Goal: Task Accomplishment & Management: Use online tool/utility

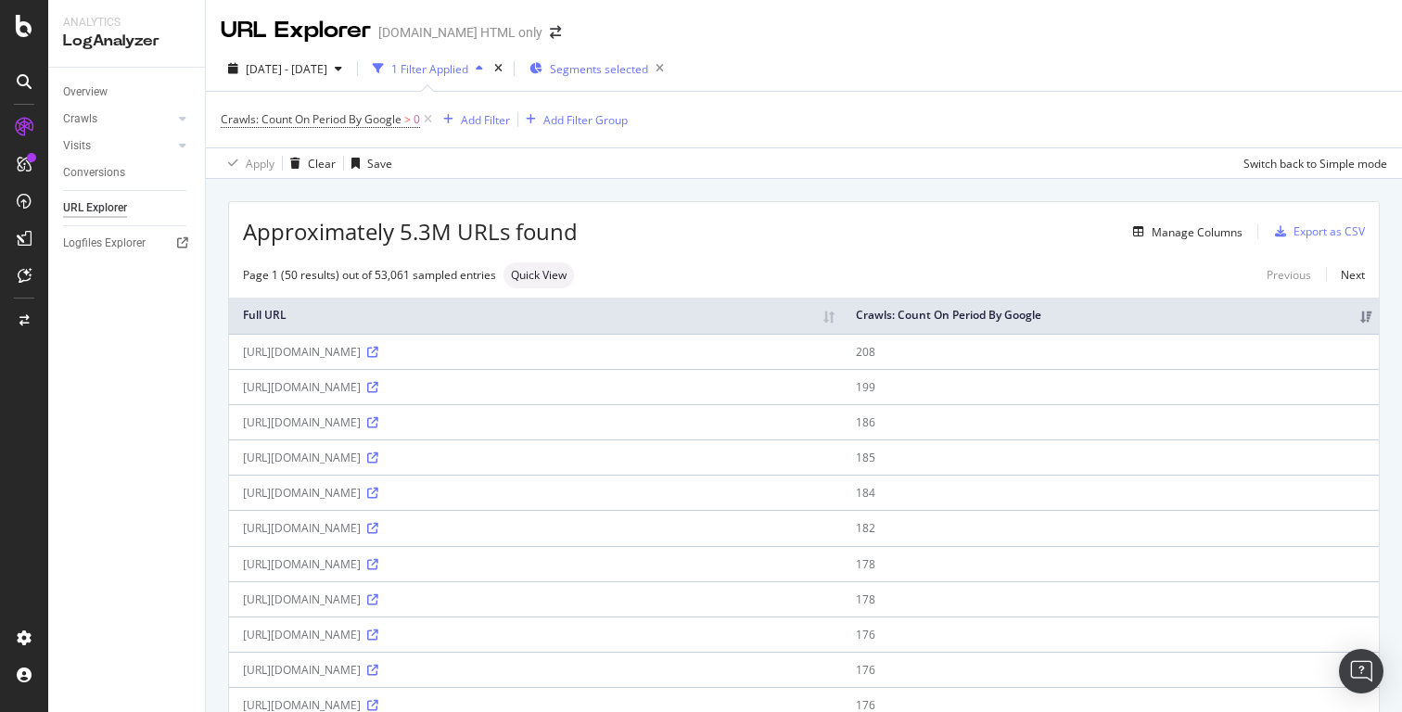
click at [644, 79] on div "Segments selected" at bounding box center [601, 69] width 142 height 26
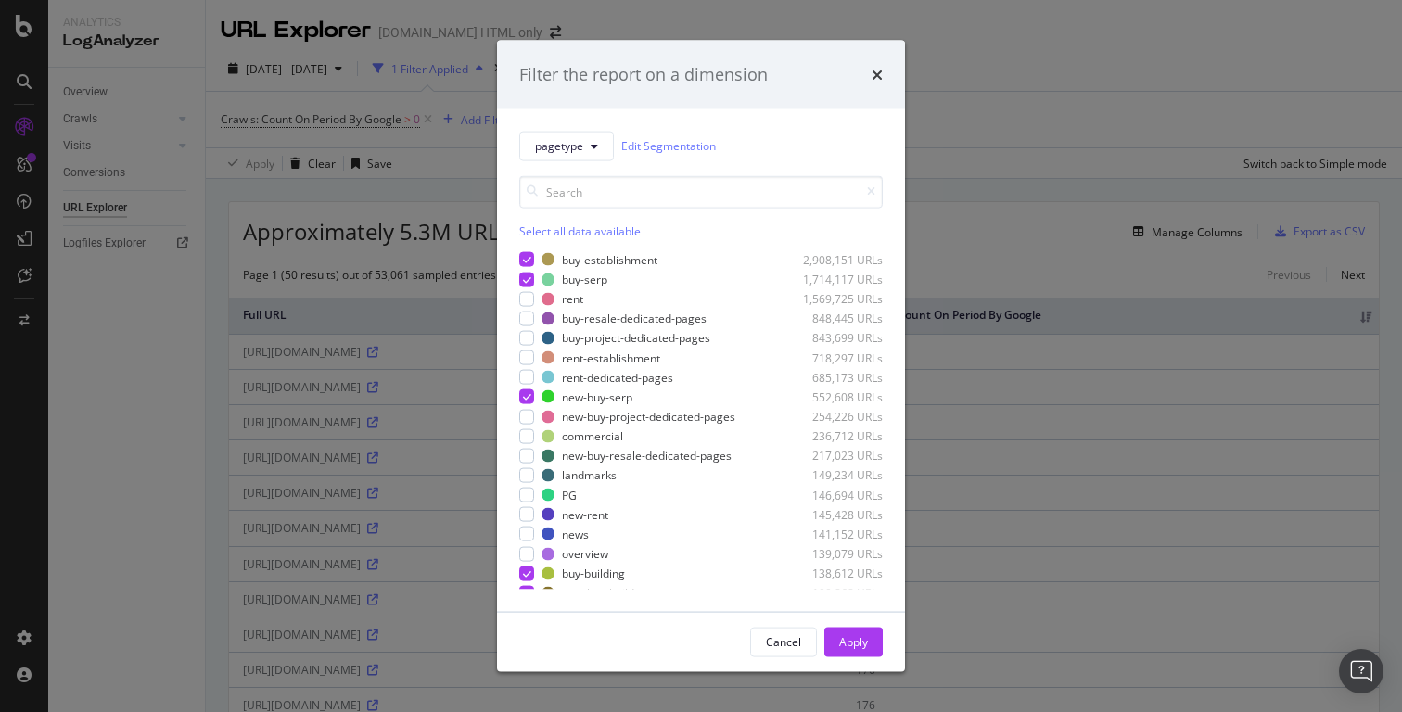
click at [885, 77] on div "Filter the report on a dimension" at bounding box center [701, 75] width 408 height 69
click at [876, 74] on icon "times" at bounding box center [877, 74] width 11 height 15
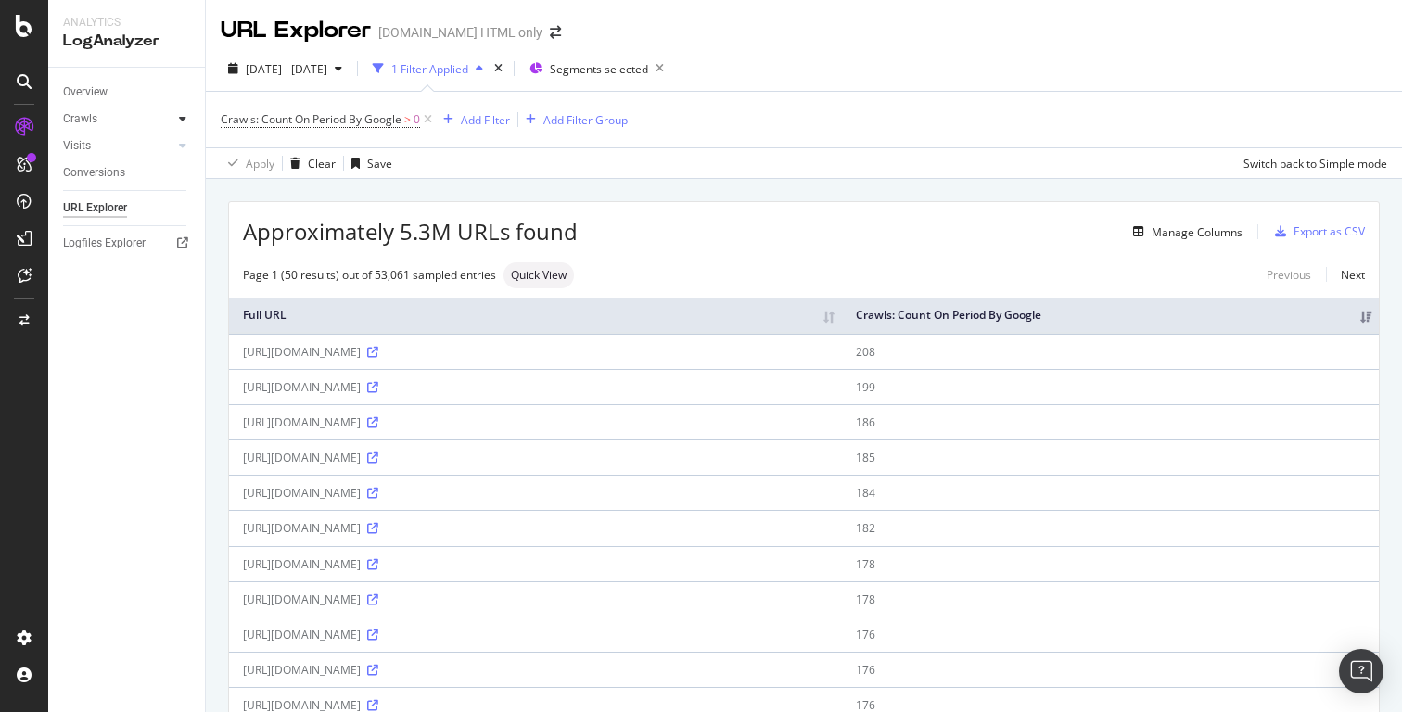
click at [184, 120] on icon at bounding box center [182, 118] width 7 height 11
click at [107, 192] on div "Segments Distribution" at bounding box center [122, 182] width 103 height 39
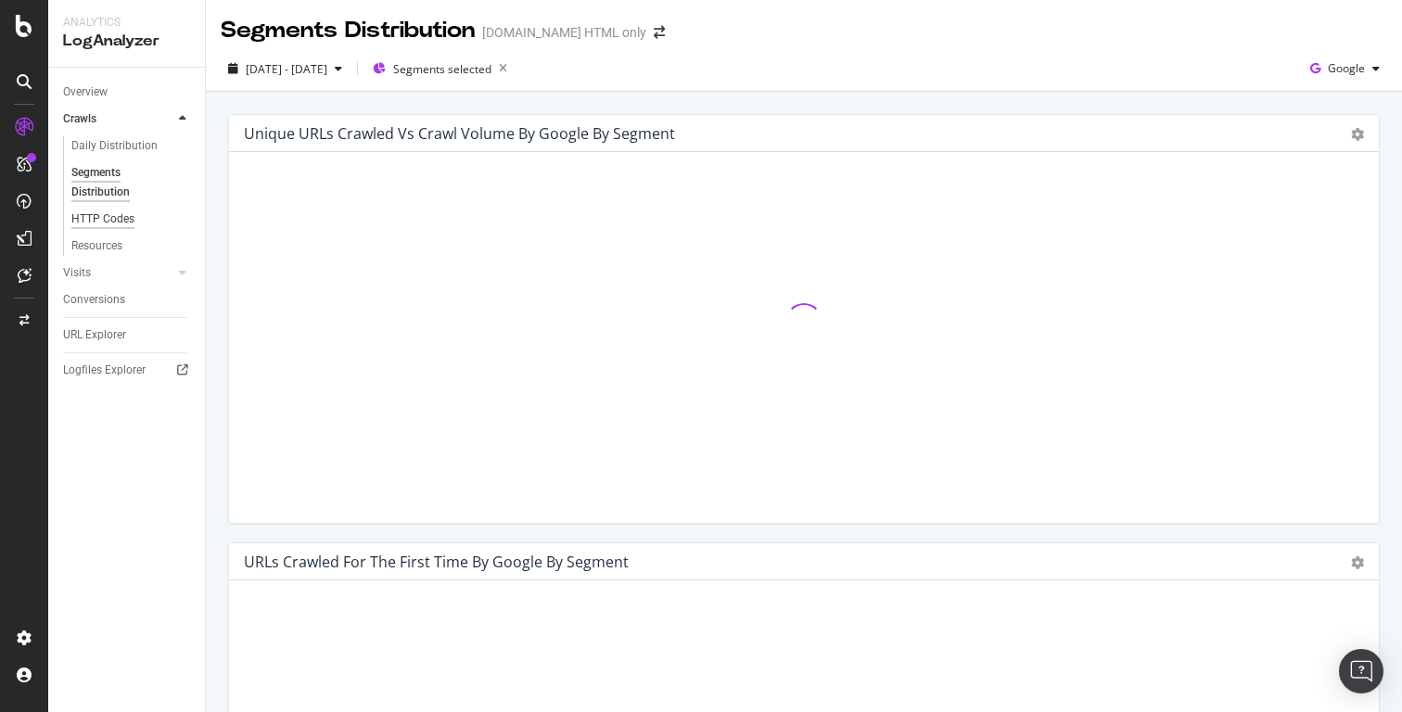
click at [107, 221] on div "HTTP Codes" at bounding box center [102, 219] width 63 height 19
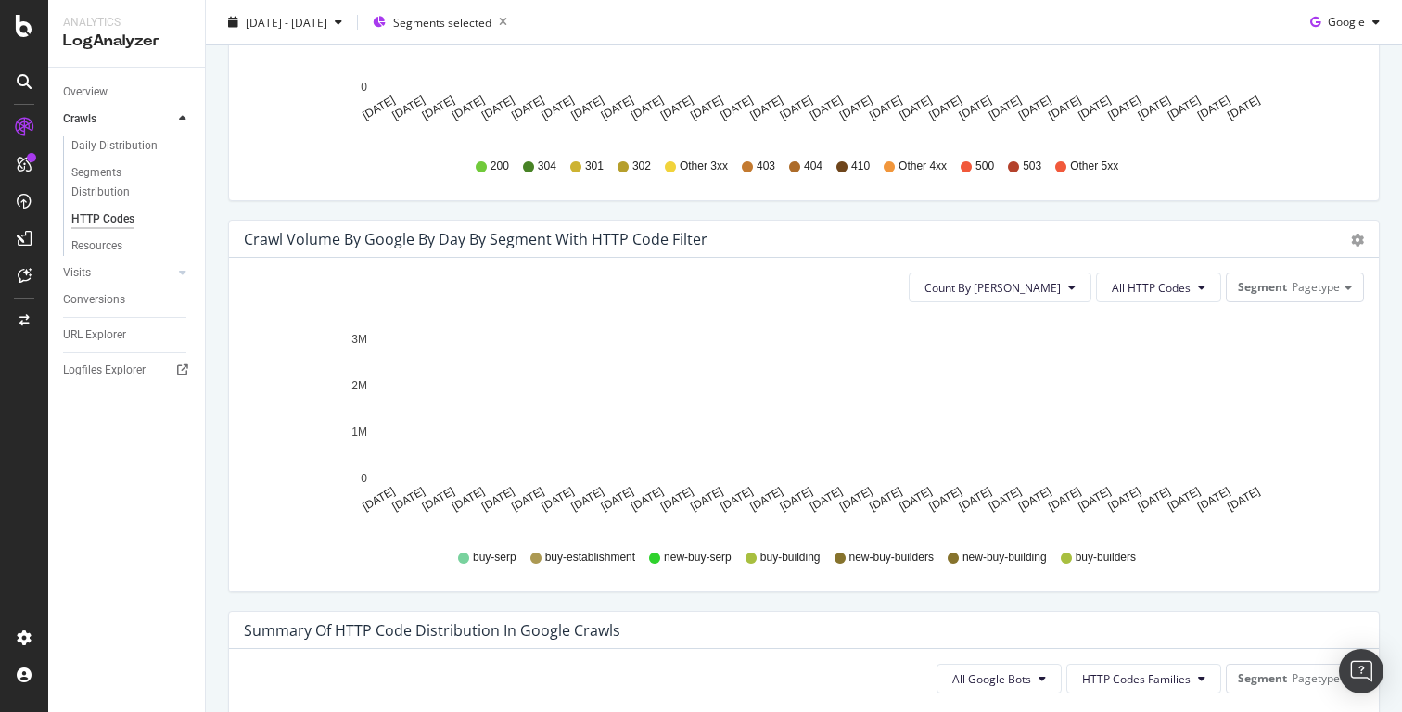
scroll to position [812, 0]
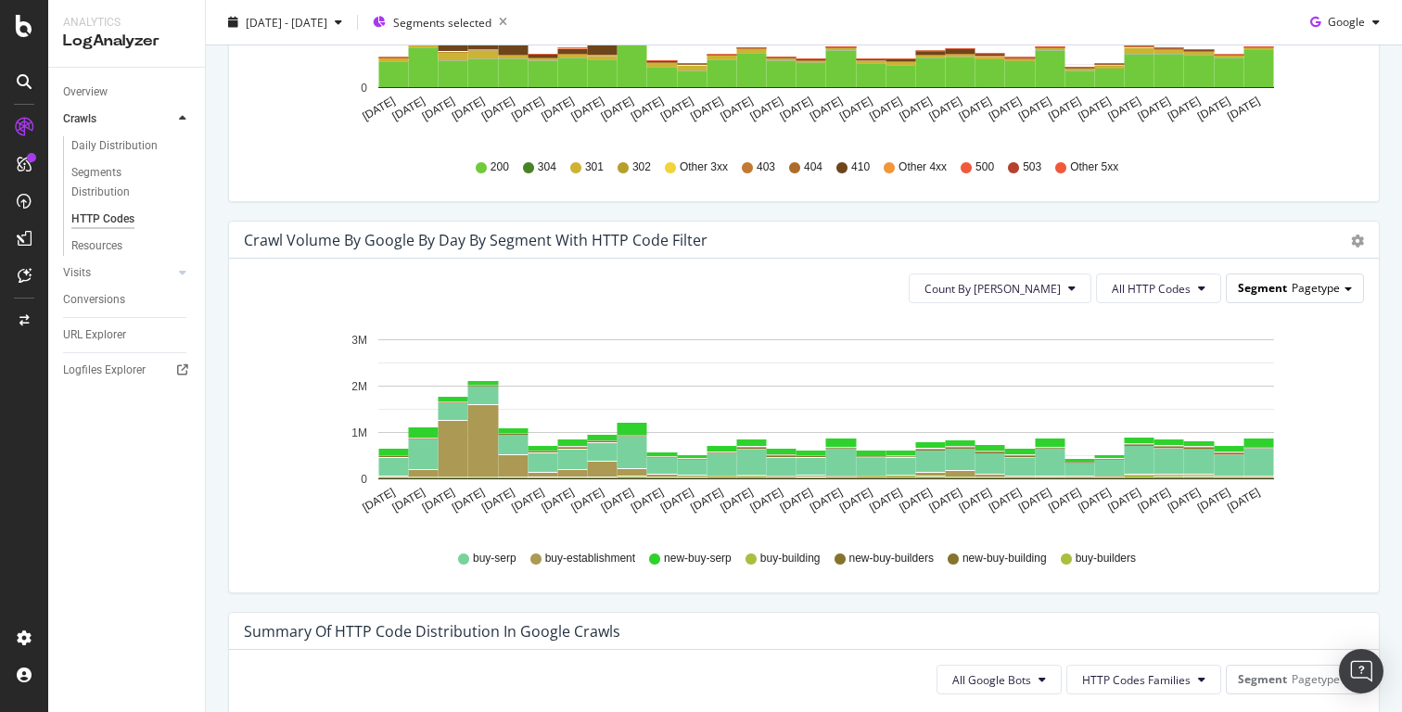
click at [1329, 294] on span "Pagetype" at bounding box center [1316, 288] width 48 height 16
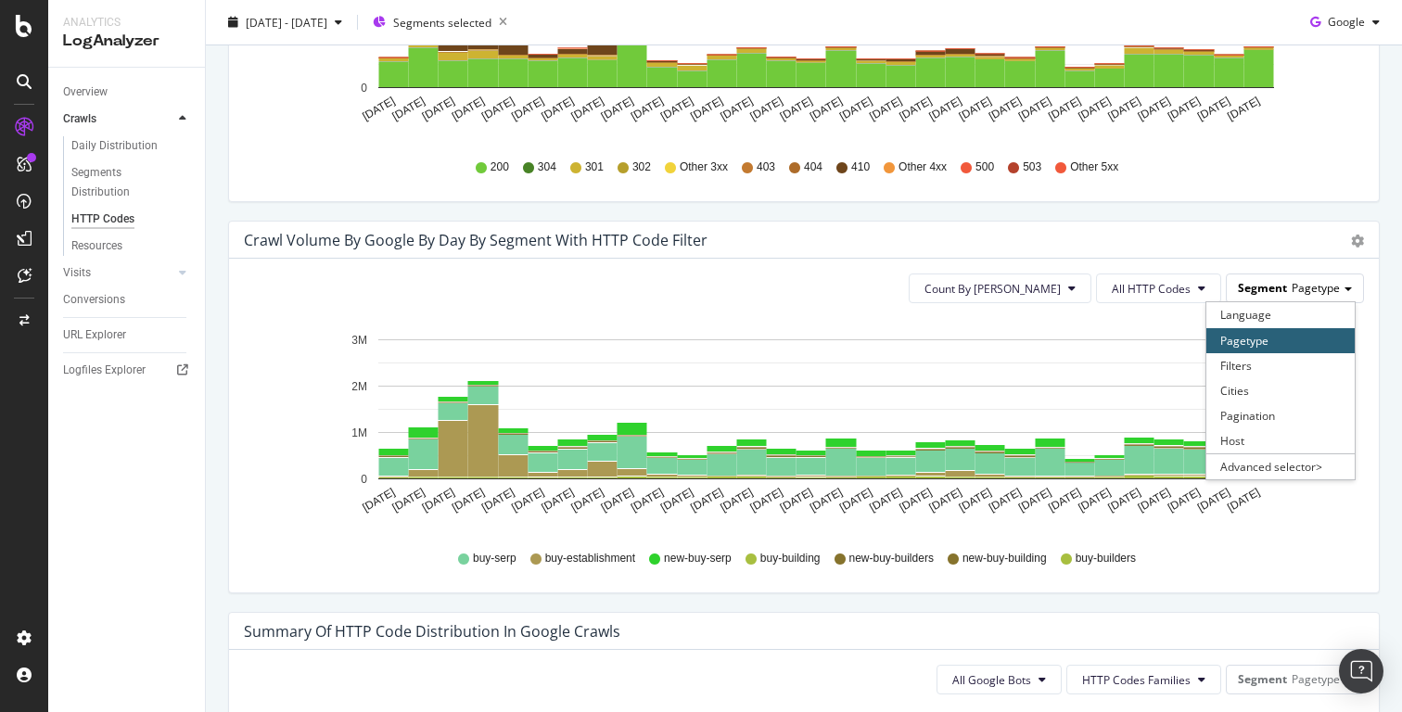
click at [1329, 294] on span "Pagetype" at bounding box center [1316, 288] width 48 height 16
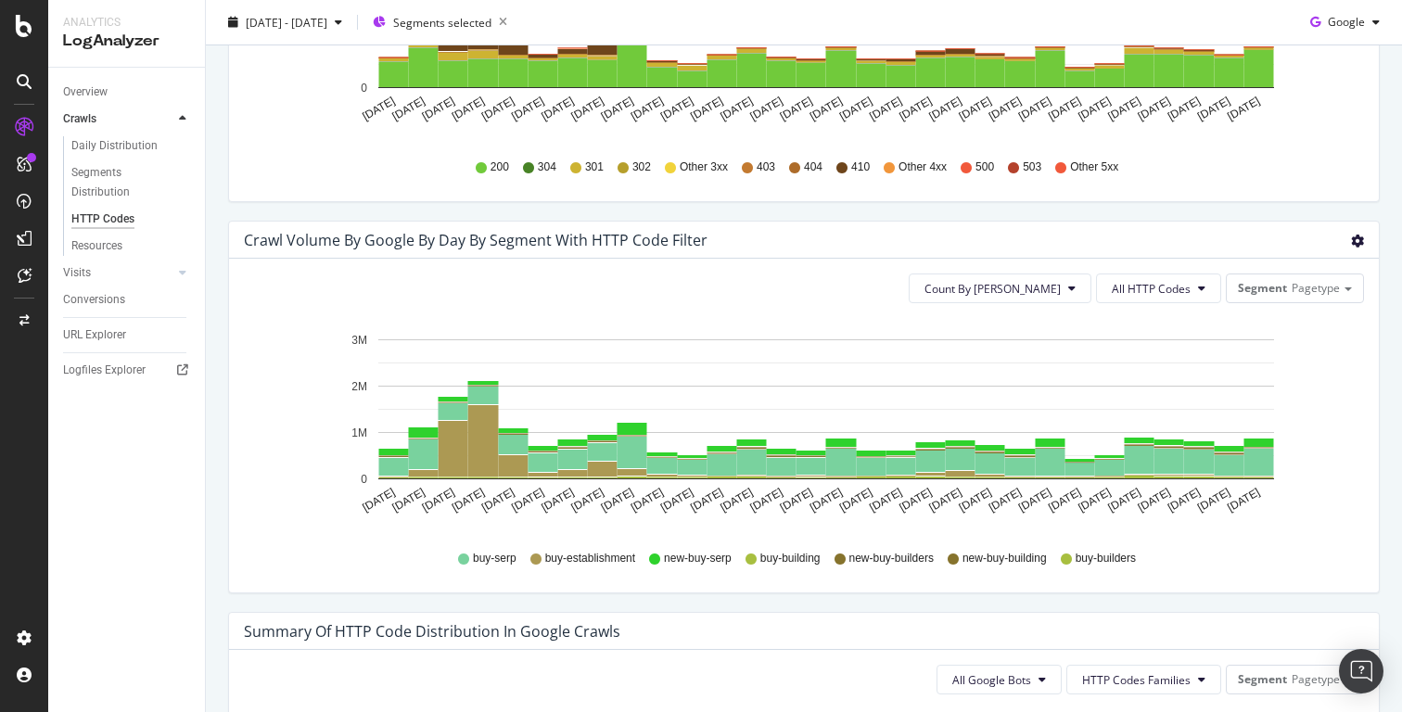
click at [1359, 246] on icon "gear" at bounding box center [1357, 241] width 13 height 13
click at [1287, 343] on span "Table" at bounding box center [1292, 345] width 173 height 25
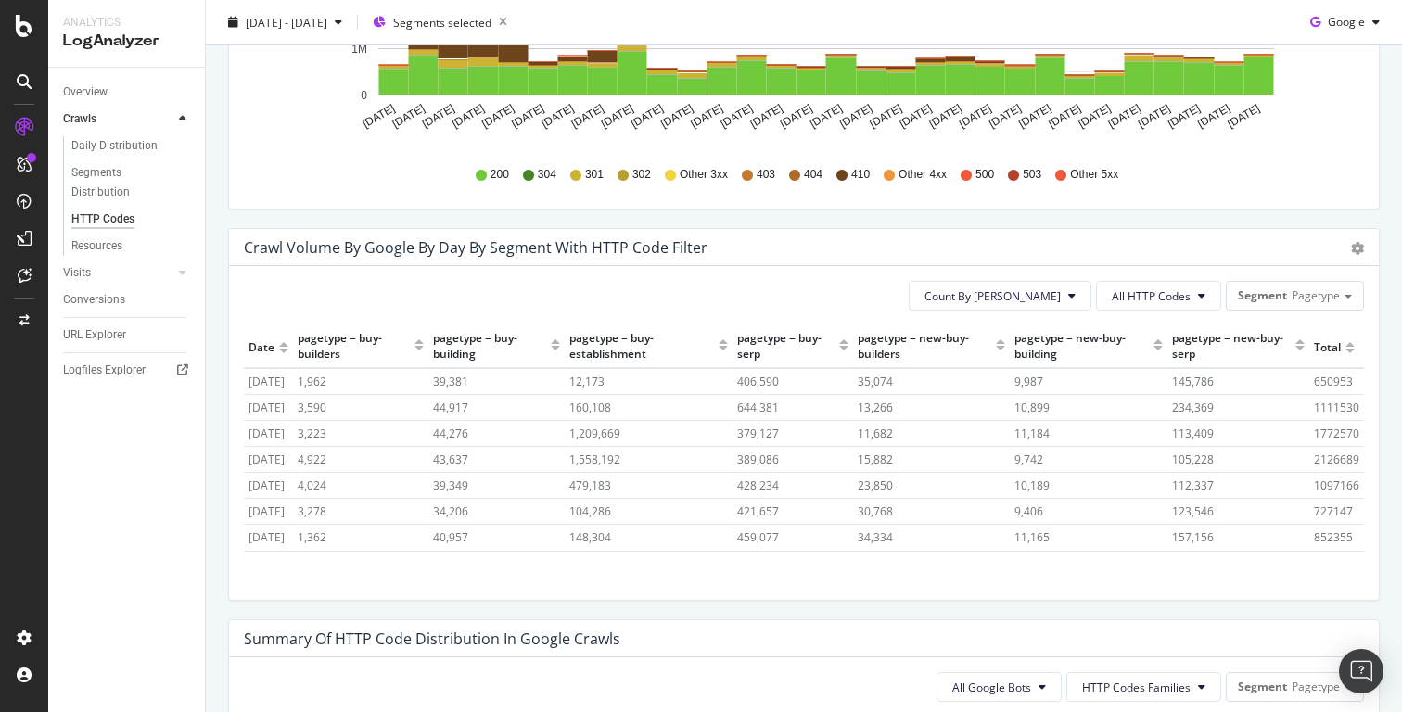
scroll to position [812, 0]
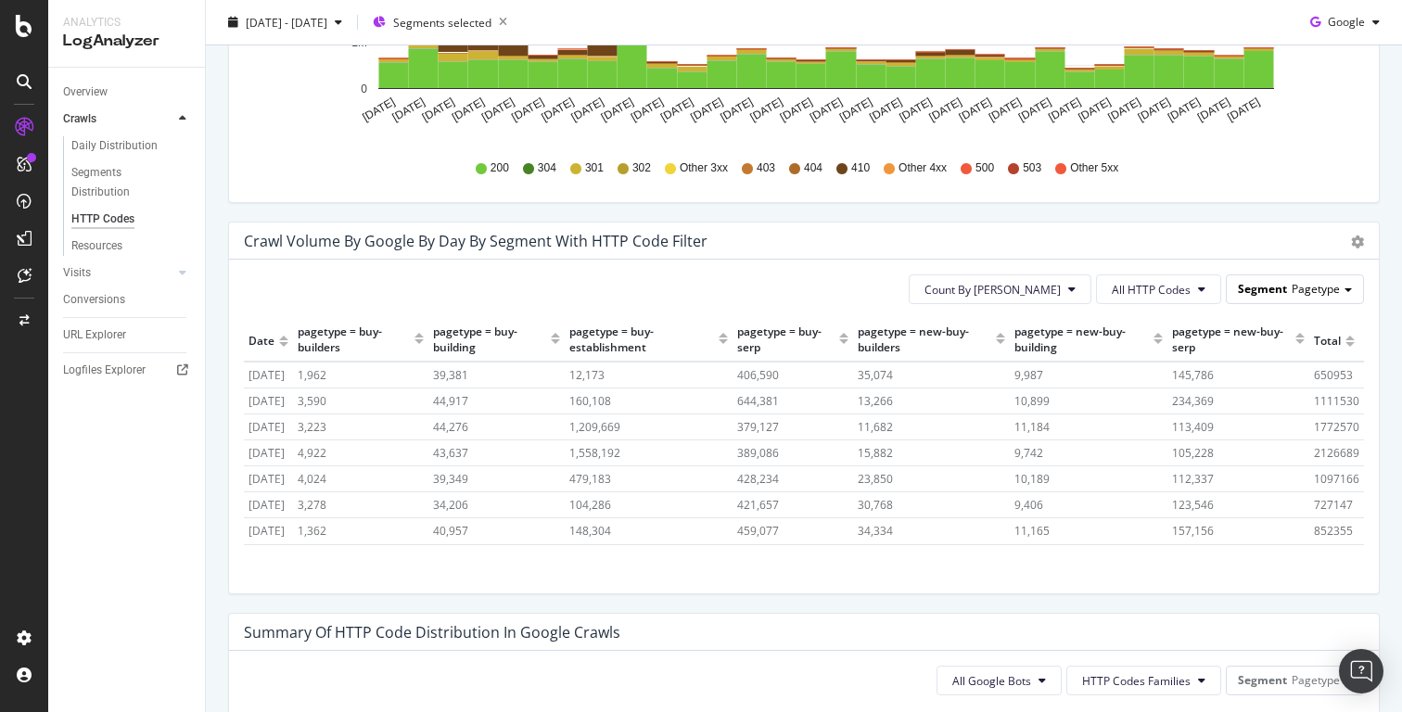
click at [1334, 296] on span "Pagetype" at bounding box center [1316, 289] width 48 height 16
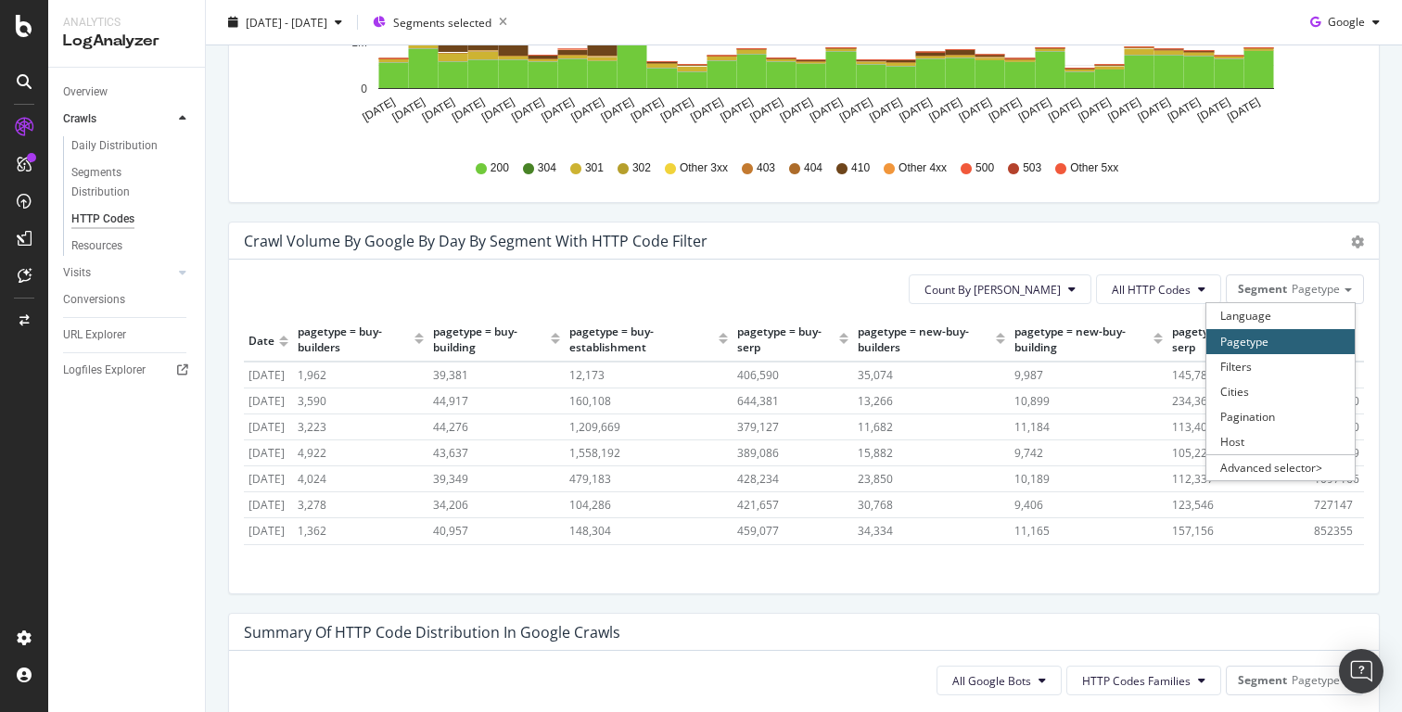
click at [1304, 244] on div "Crawl Volume by google by Day by Segment with HTTP Code Filter" at bounding box center [784, 241] width 1080 height 19
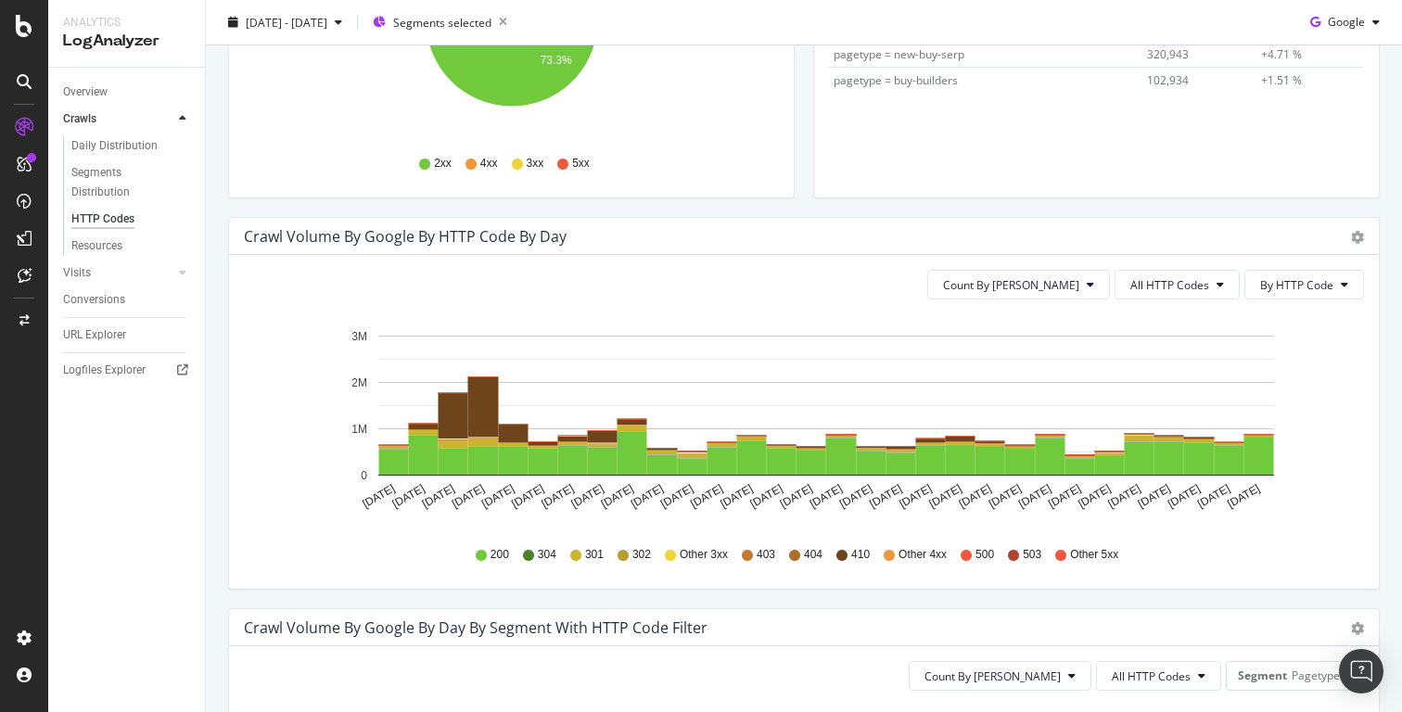
scroll to position [423, 0]
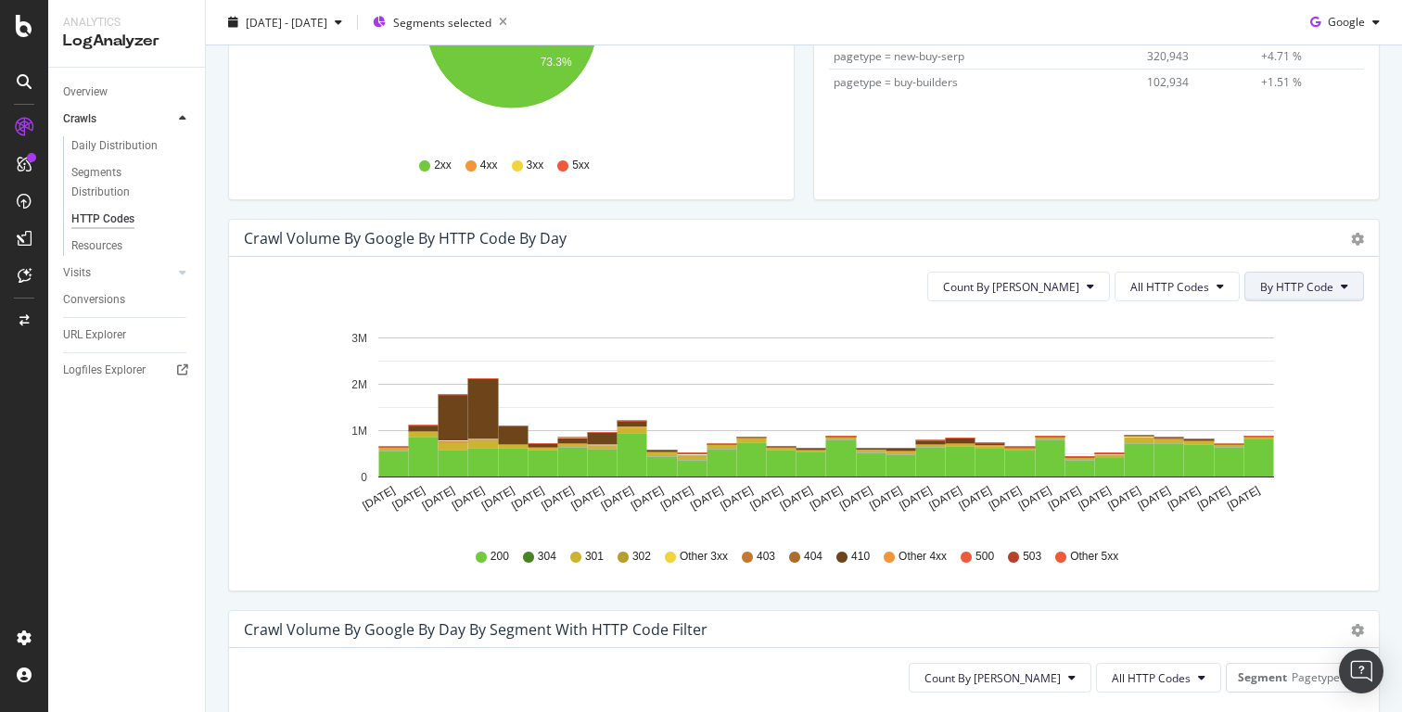
click at [1328, 285] on span "By HTTP Code" at bounding box center [1296, 287] width 73 height 16
click at [1220, 290] on icon at bounding box center [1220, 286] width 7 height 11
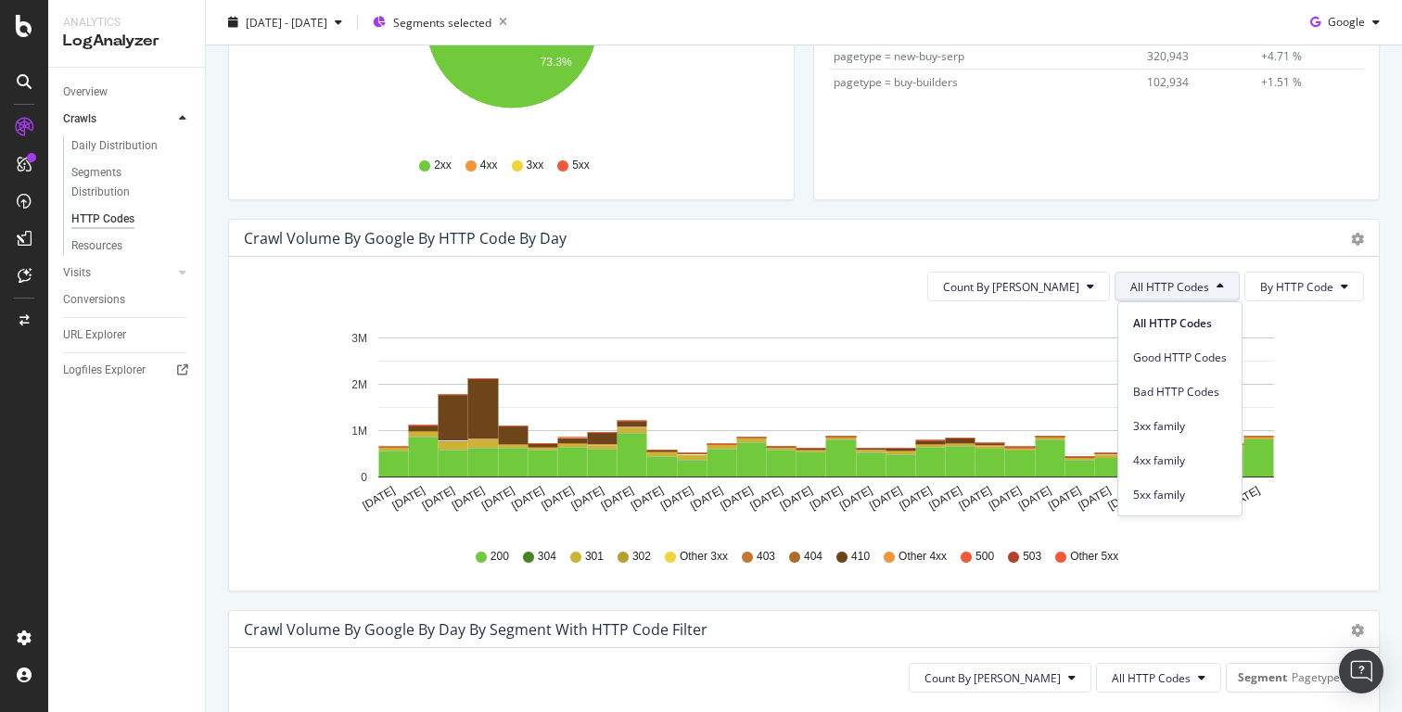
click at [1220, 290] on icon at bounding box center [1220, 286] width 7 height 11
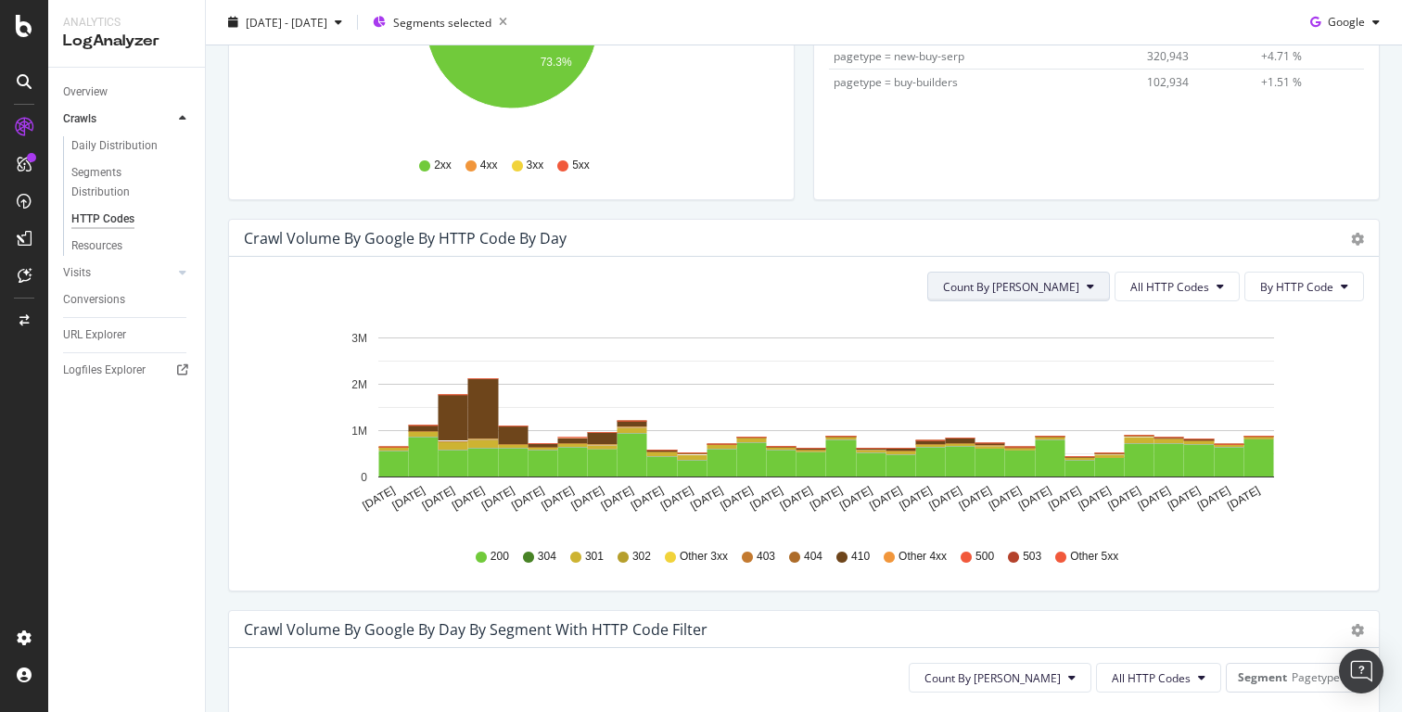
click at [1056, 297] on button "Count By Day" at bounding box center [1018, 287] width 183 height 30
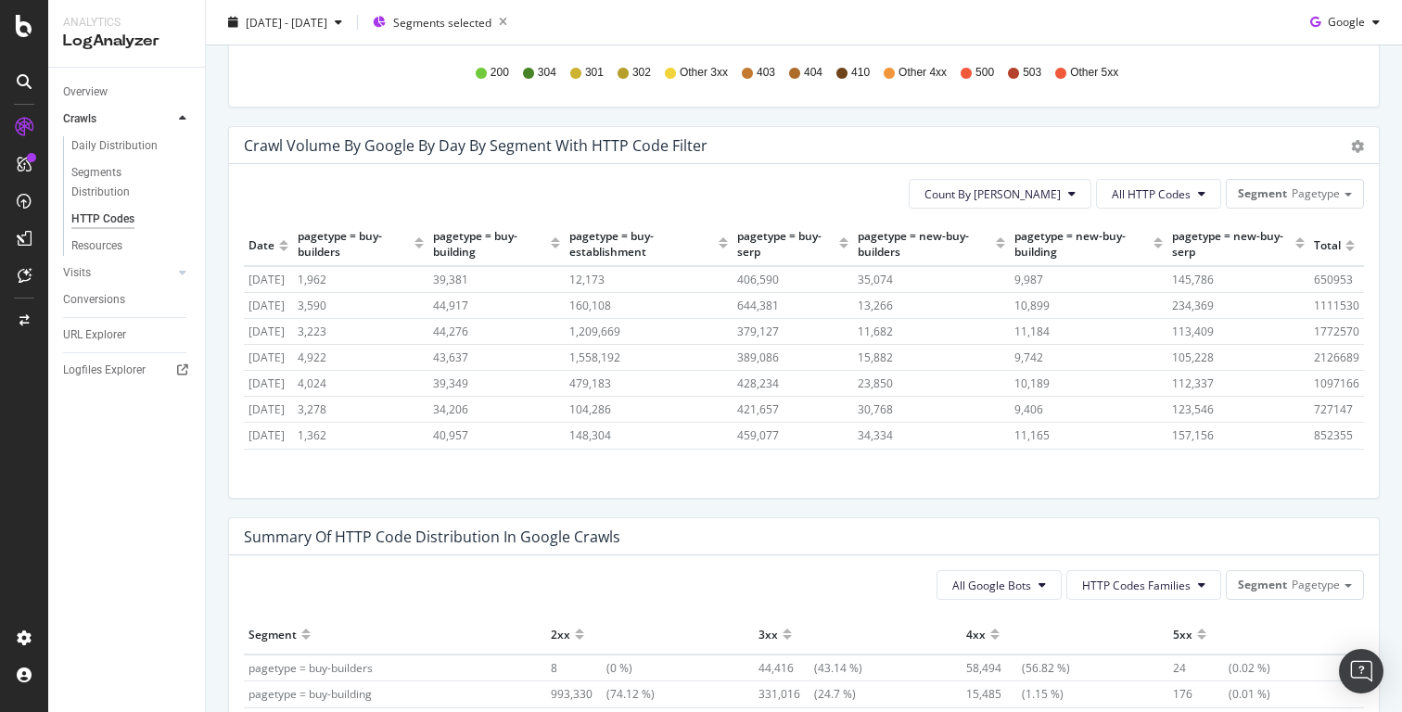
scroll to position [842, 0]
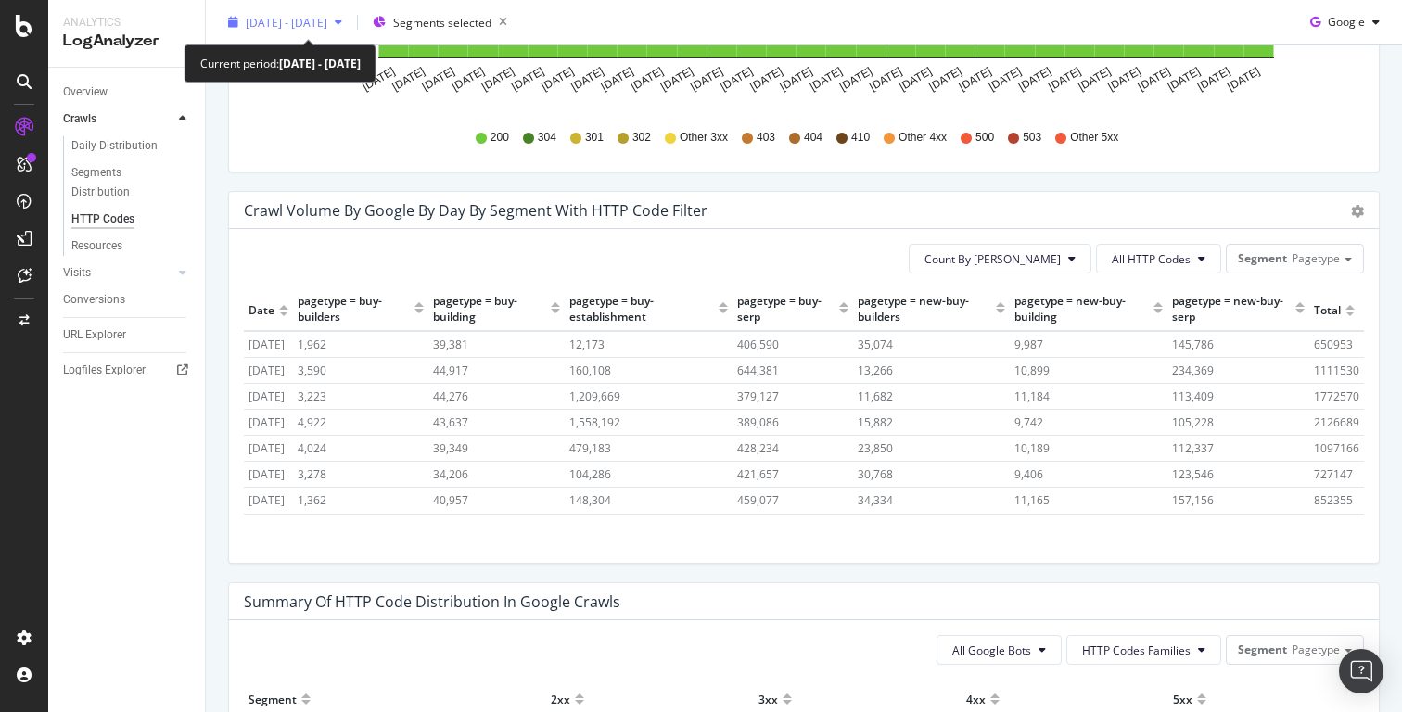
click at [342, 24] on icon "button" at bounding box center [338, 22] width 7 height 11
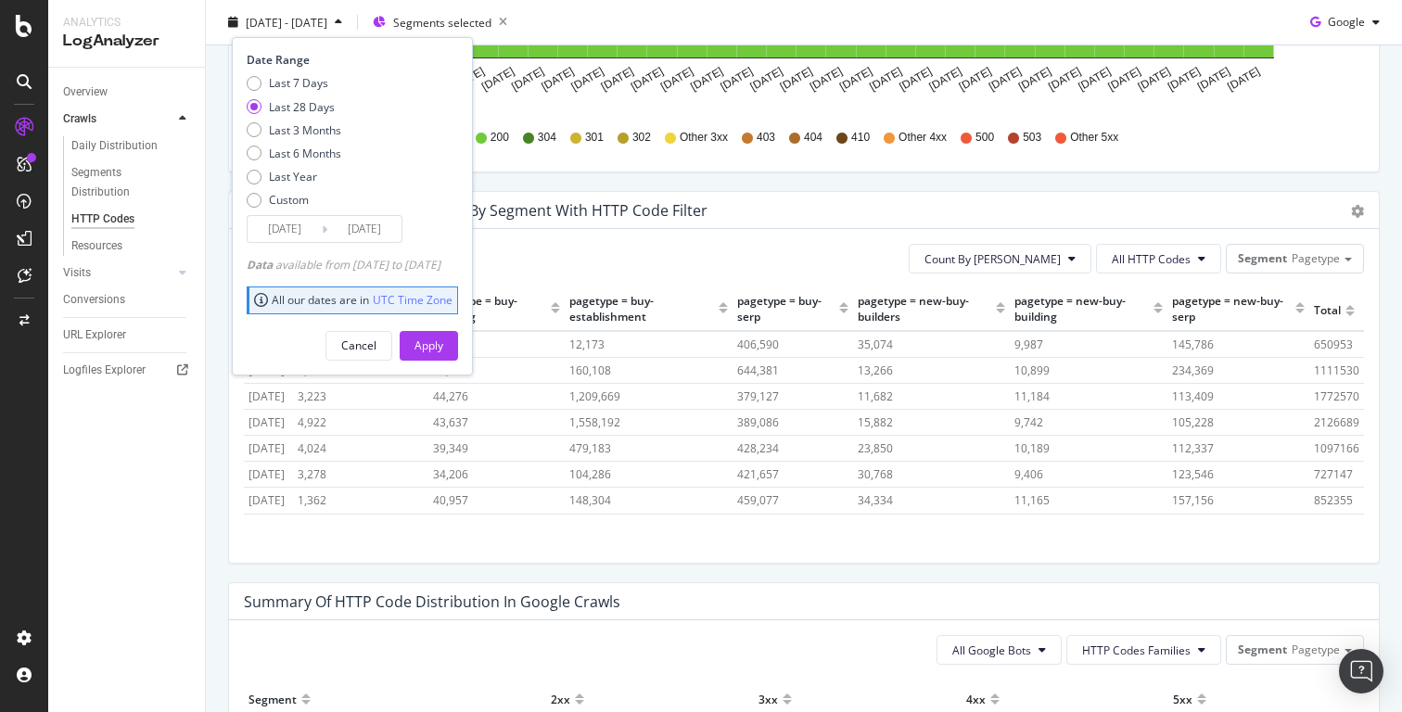
click at [342, 24] on icon "button" at bounding box center [338, 22] width 7 height 11
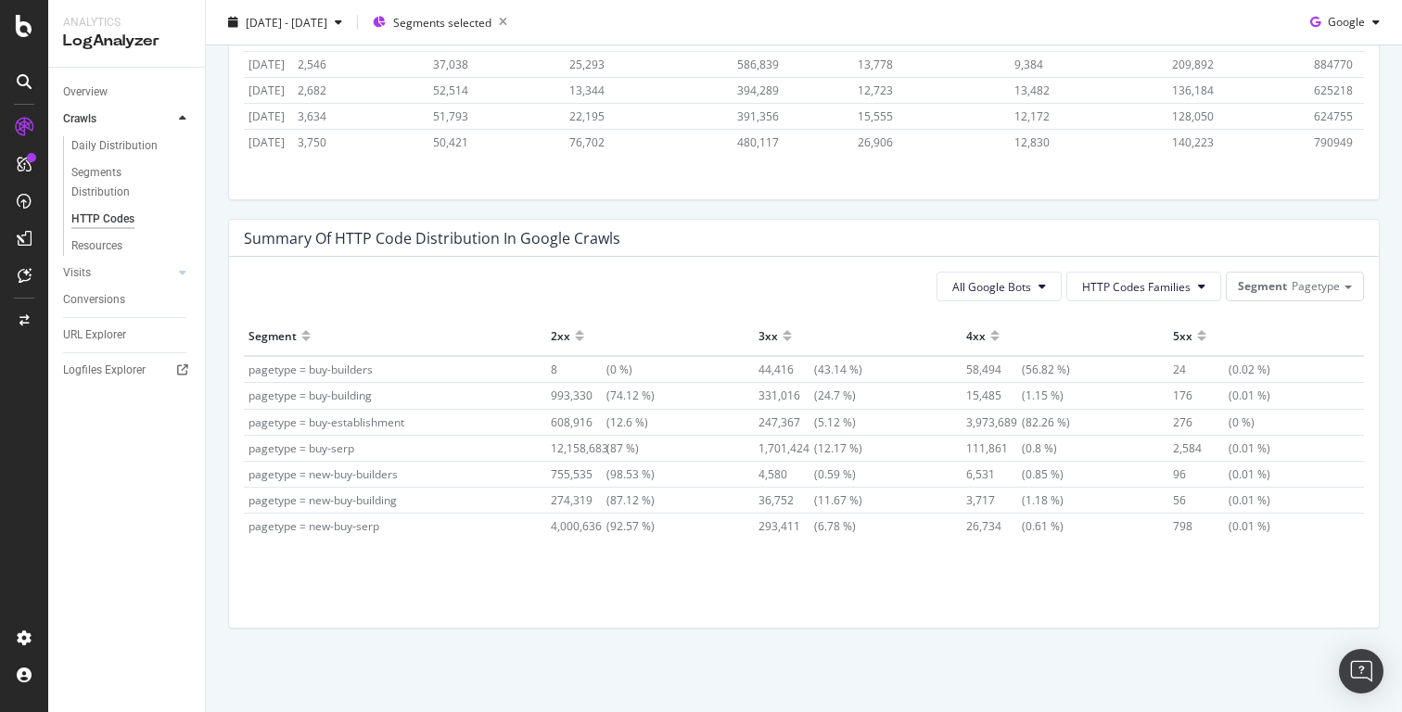
scroll to position [1174, 0]
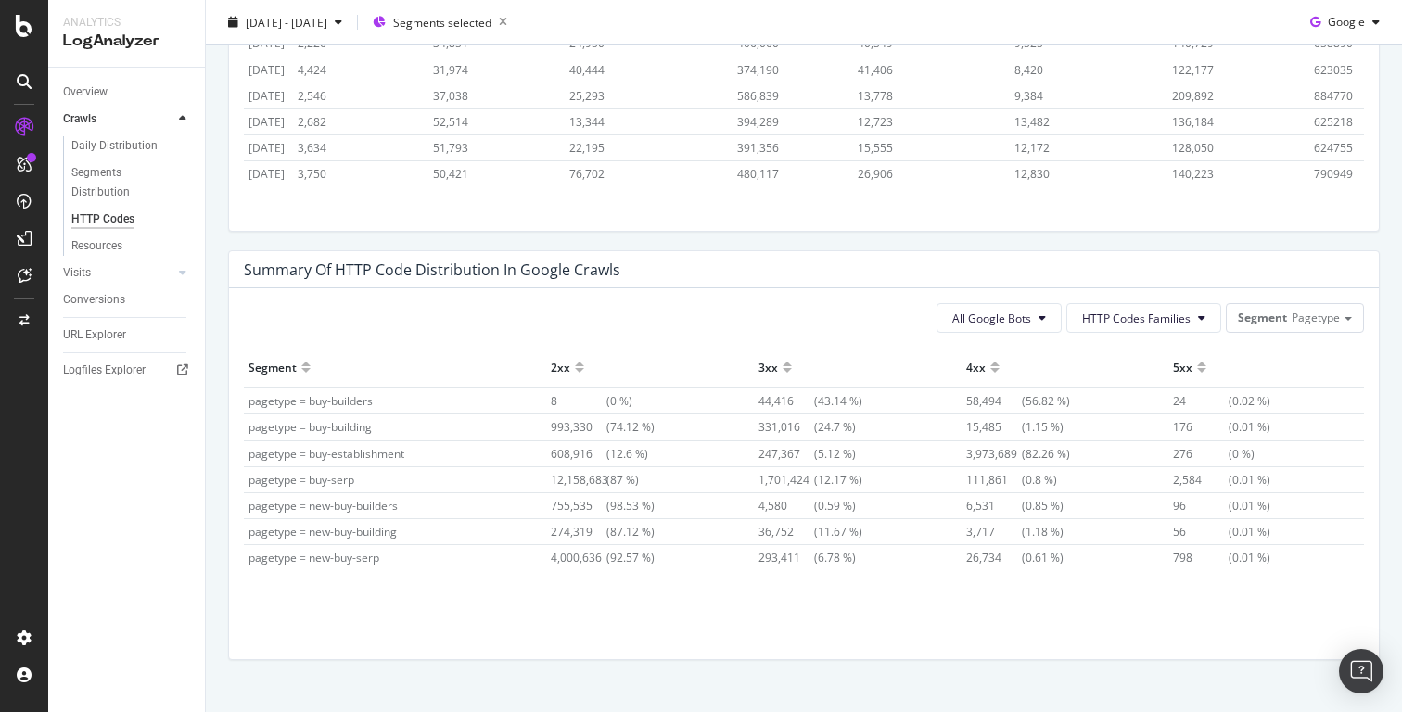
click at [343, 429] on span "pagetype = buy-building" at bounding box center [310, 427] width 123 height 16
click at [394, 461] on td "pagetype = buy-establishment" at bounding box center [395, 454] width 302 height 26
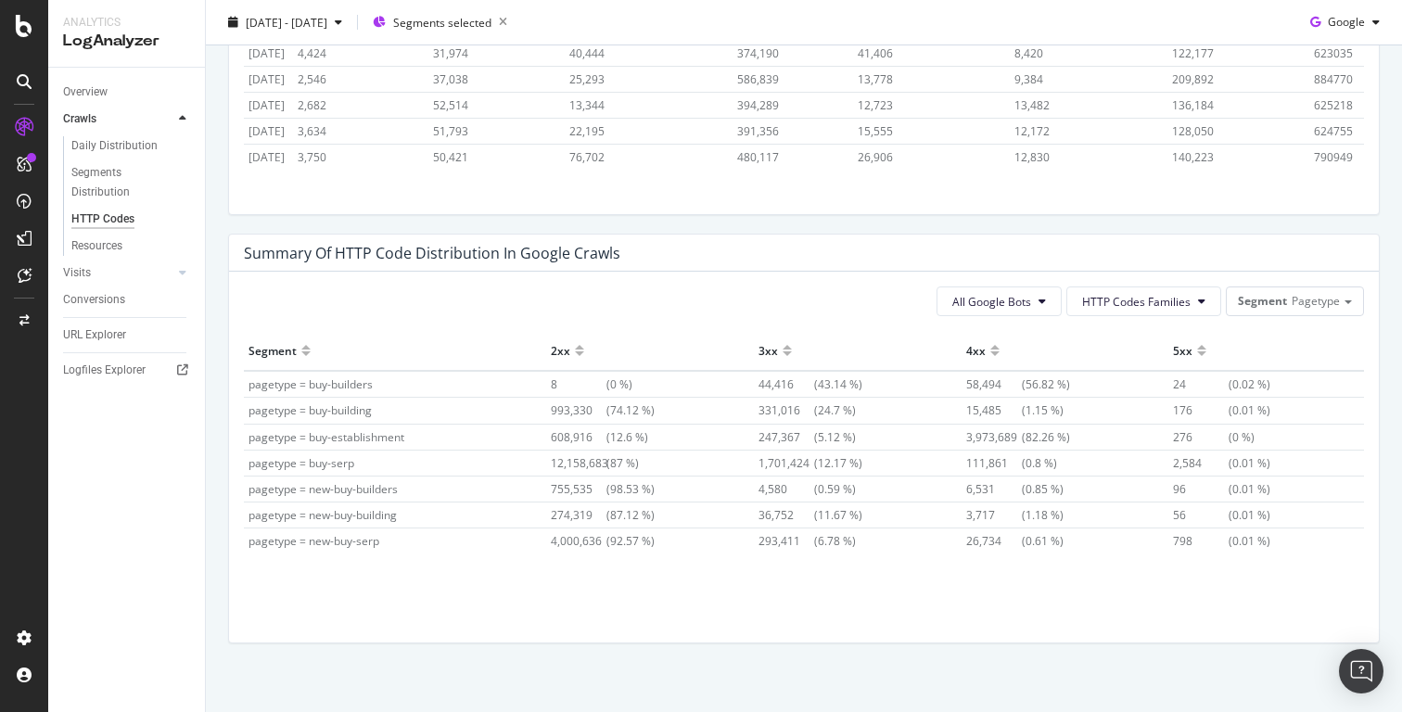
scroll to position [1206, 0]
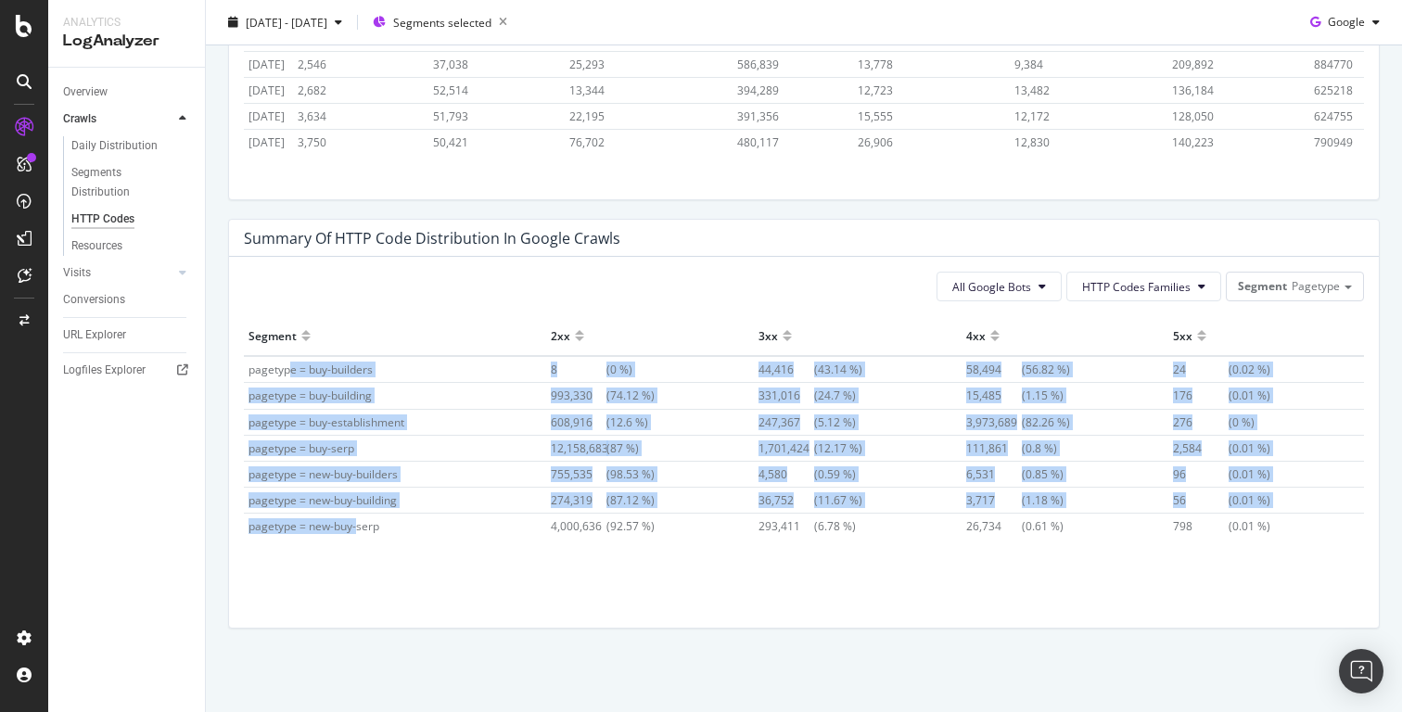
drag, startPoint x: 288, startPoint y: 366, endPoint x: 355, endPoint y: 519, distance: 167.3
click at [355, 519] on tbody "pagetype = buy-builders 8 (0 %) 44,416 (43.14 %) 58,494 (56.82 %) 24 (0.02 %) p…" at bounding box center [804, 447] width 1120 height 183
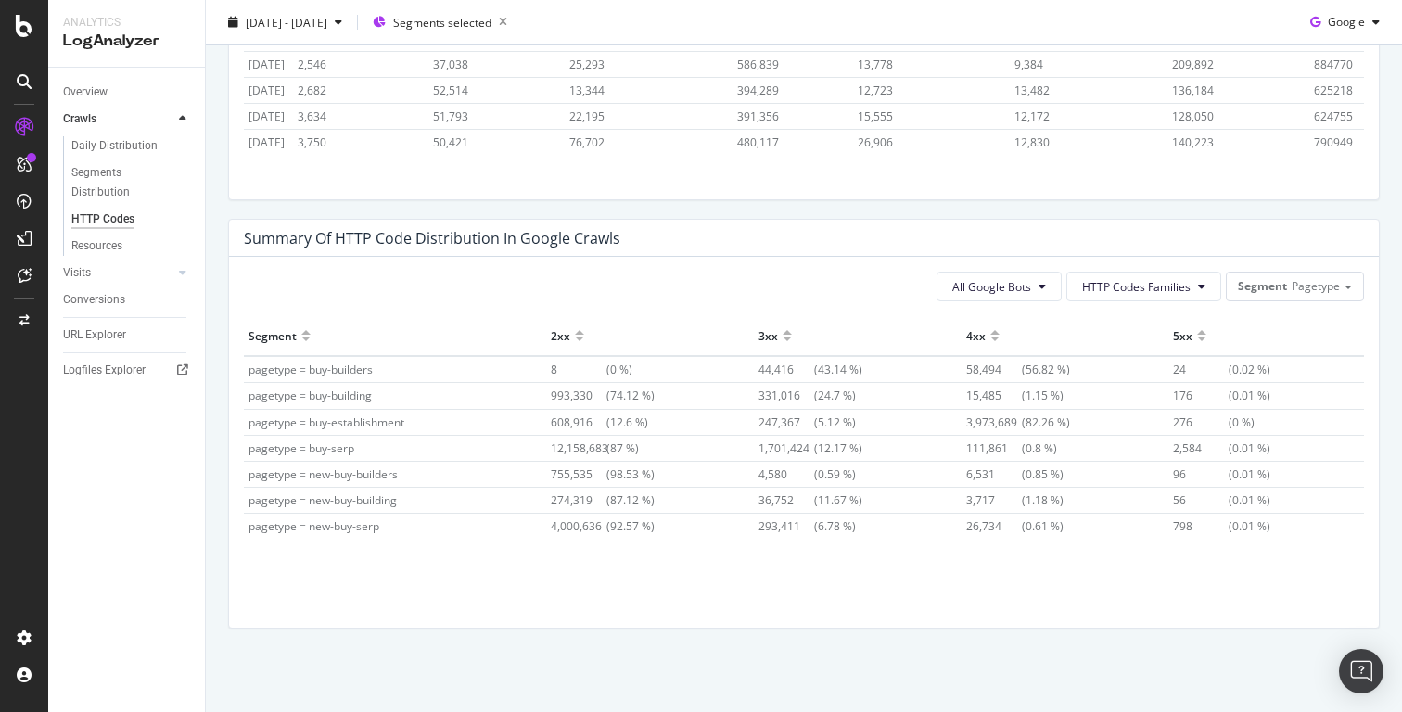
click at [377, 528] on span "pagetype = new-buy-serp" at bounding box center [314, 526] width 131 height 16
click at [491, 29] on span "Segments selected" at bounding box center [442, 22] width 98 height 16
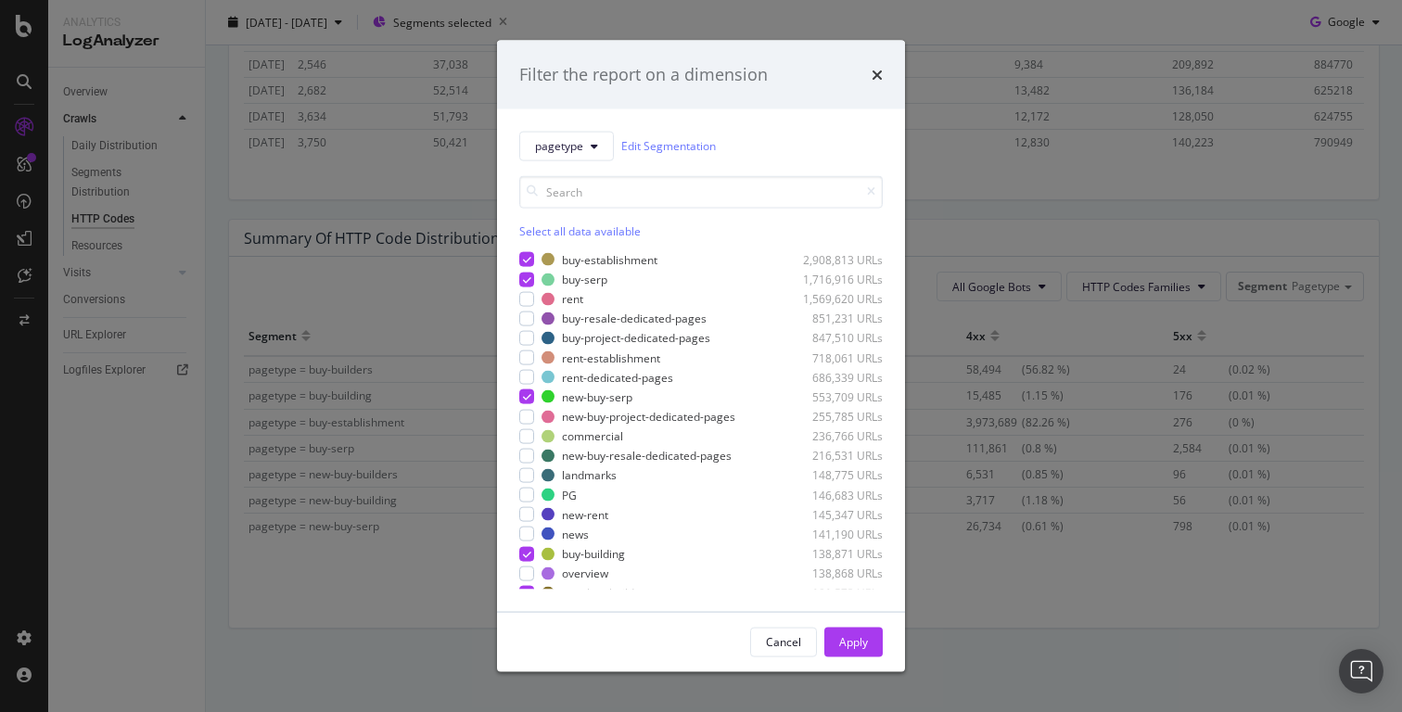
click at [562, 231] on div "Select all data available" at bounding box center [701, 231] width 364 height 16
click at [846, 635] on div "Apply" at bounding box center [853, 642] width 29 height 16
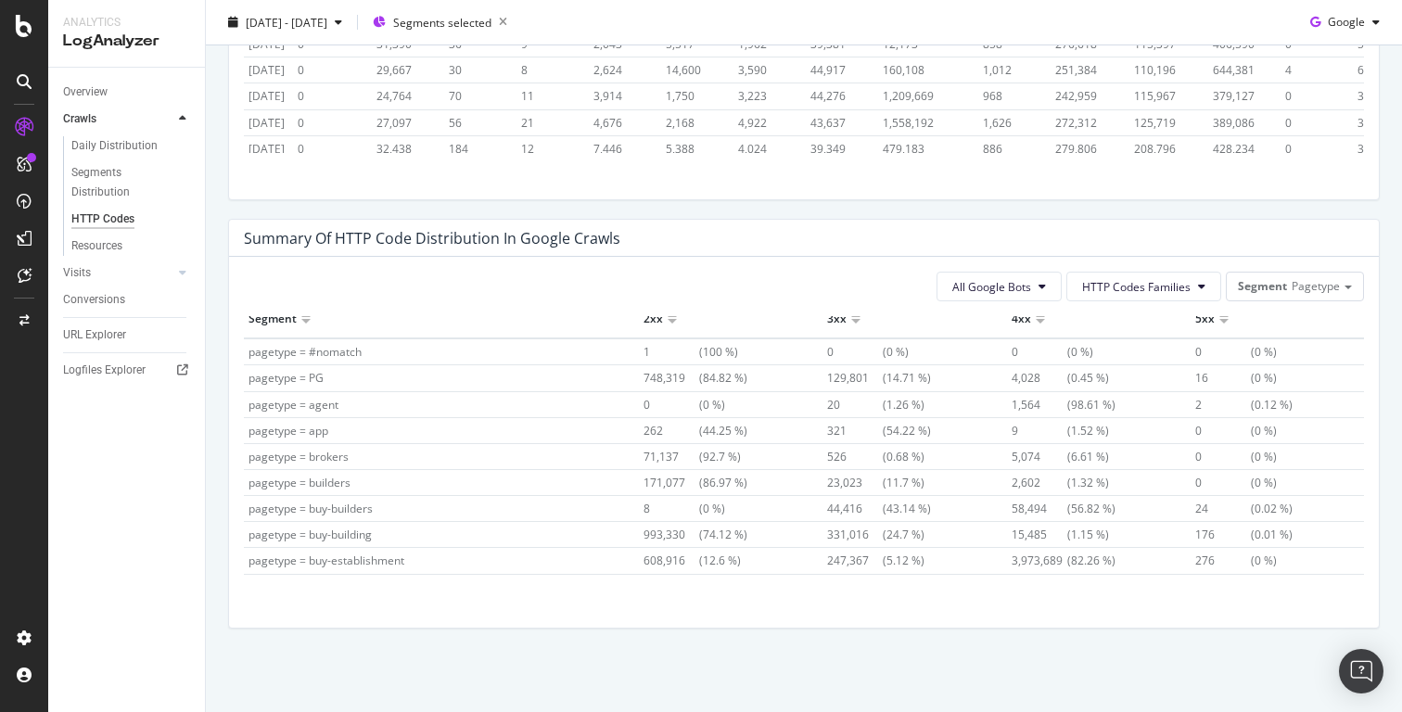
scroll to position [14, 0]
drag, startPoint x: 629, startPoint y: 379, endPoint x: 696, endPoint y: 380, distance: 66.8
click at [696, 380] on tr "pagetype = PG 748,319 (84.82 %) 129,801 (14.71 %) 4,028 (0.45 %) 16 (0 %)" at bounding box center [804, 382] width 1120 height 26
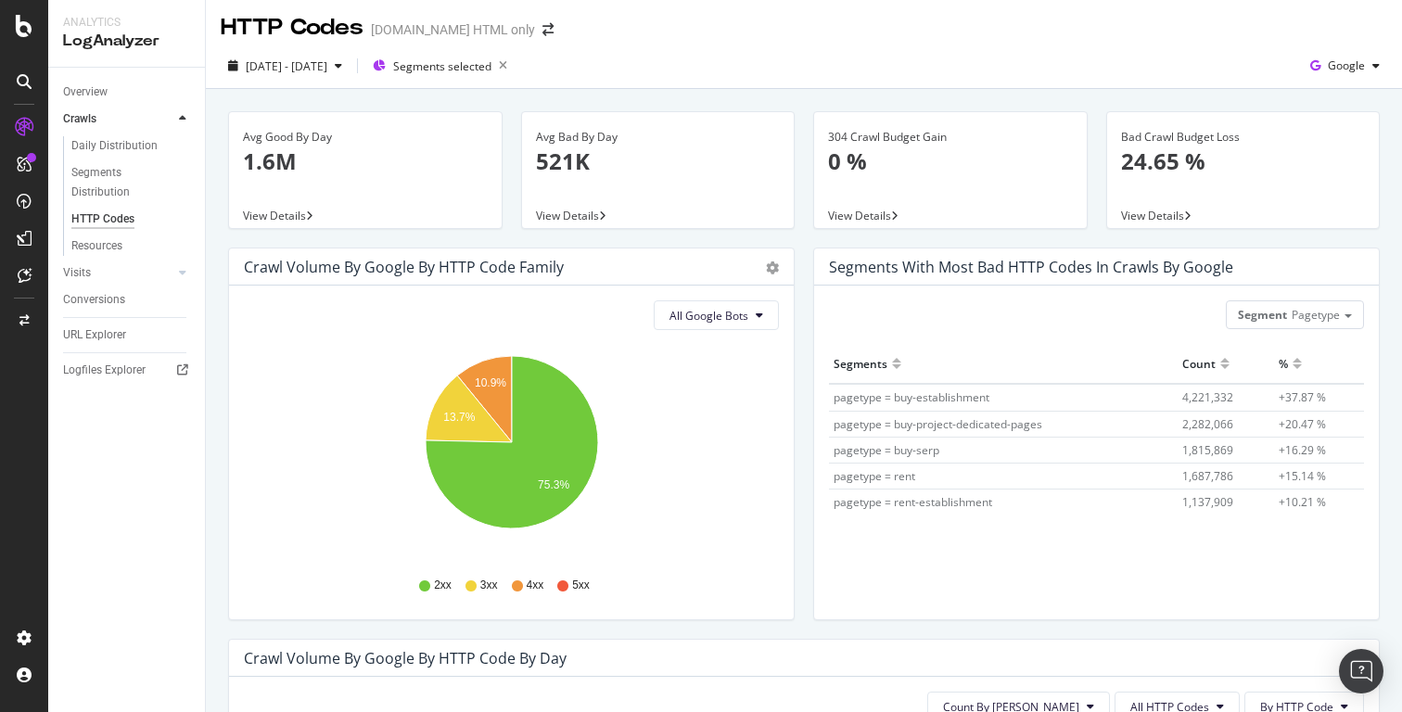
scroll to position [0, 0]
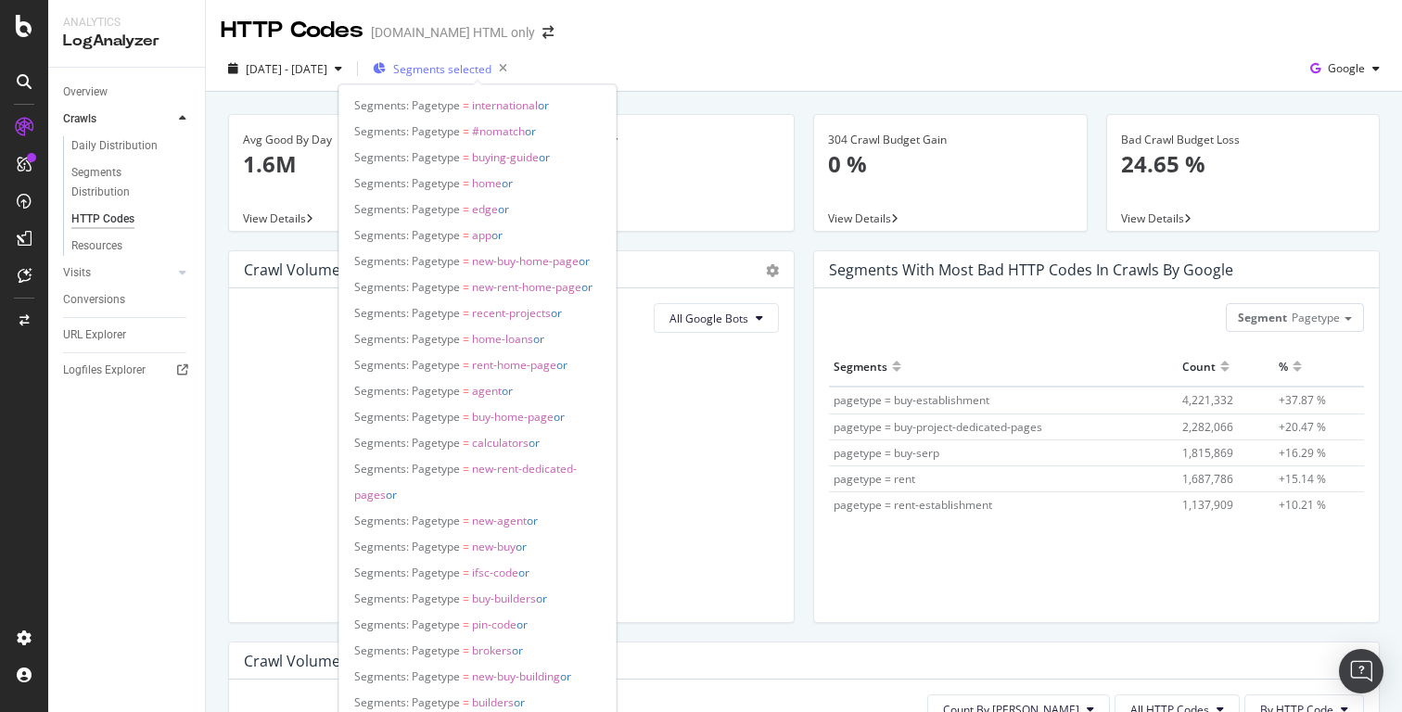
click at [482, 72] on span "Segments selected" at bounding box center [442, 69] width 98 height 16
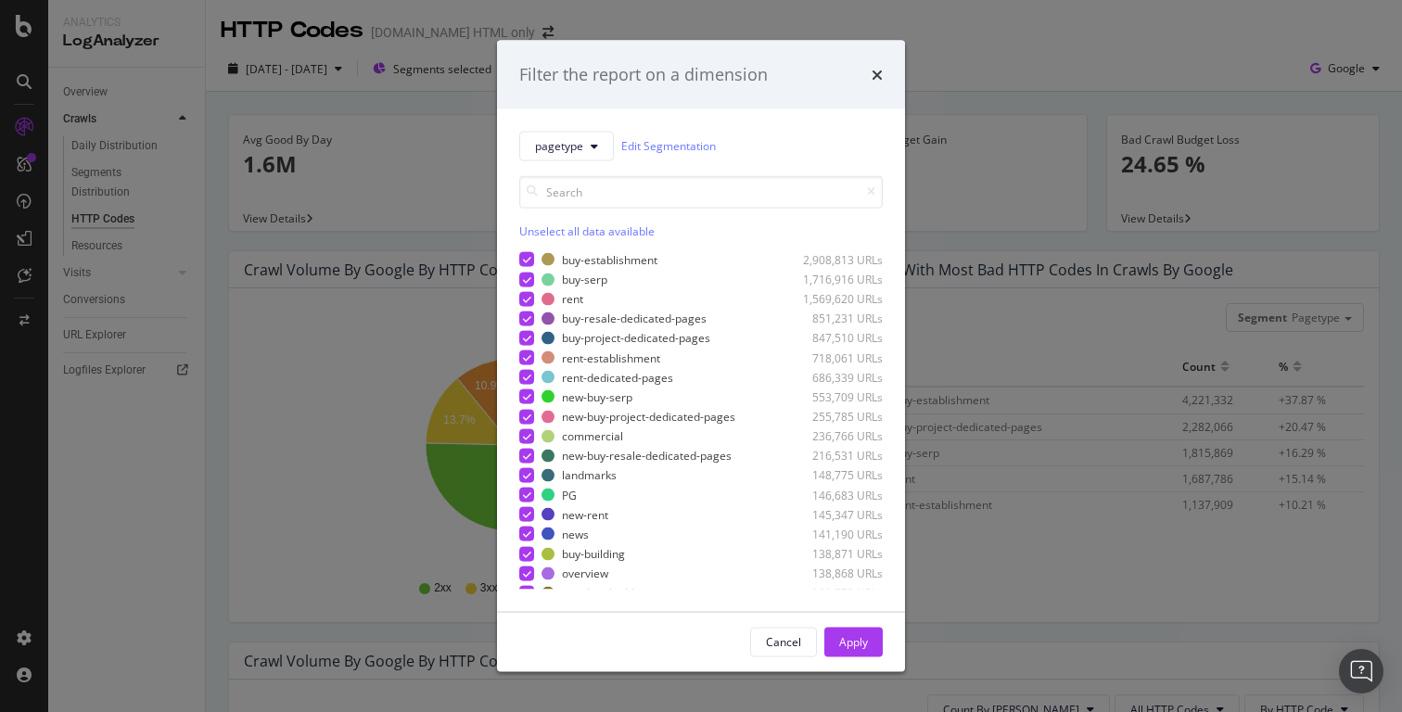
click at [575, 233] on div "Unselect all data available" at bounding box center [701, 231] width 364 height 16
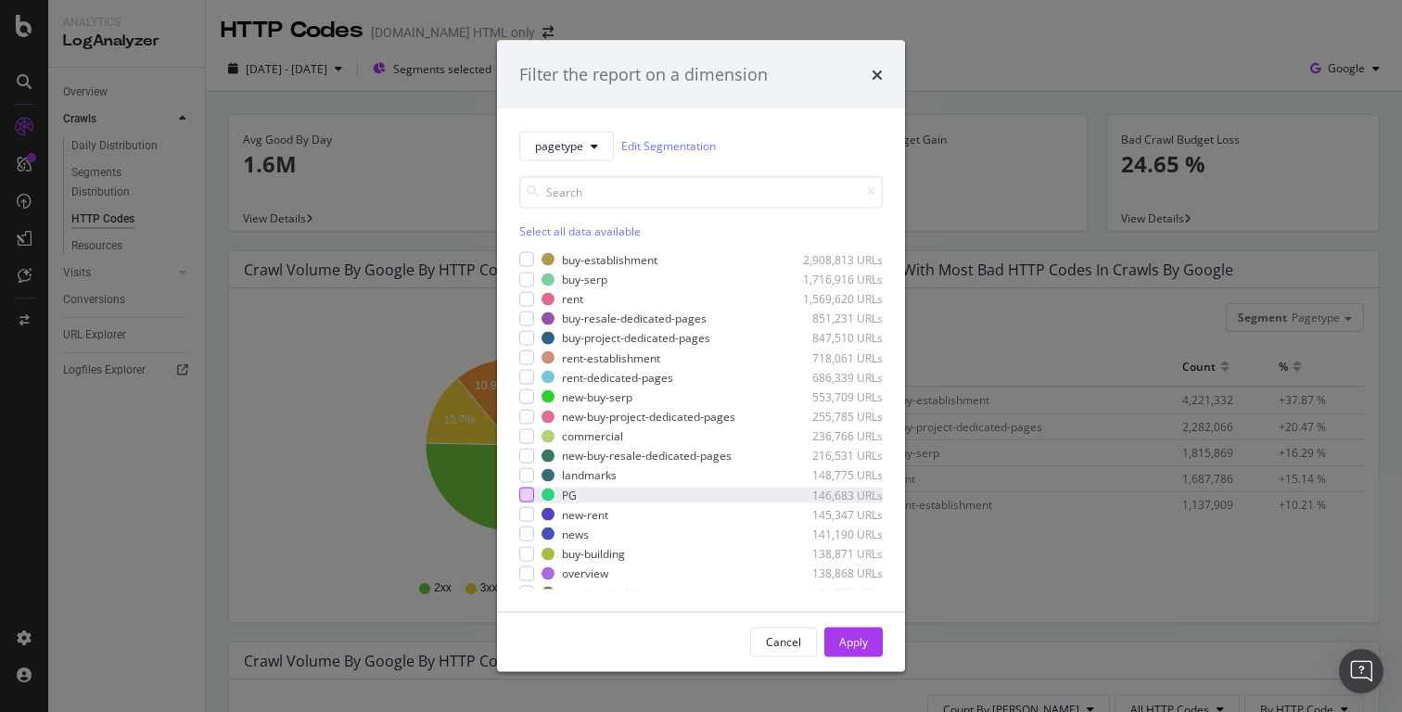
click at [530, 491] on div "modal" at bounding box center [526, 495] width 15 height 15
click at [858, 638] on div "Apply" at bounding box center [853, 642] width 29 height 16
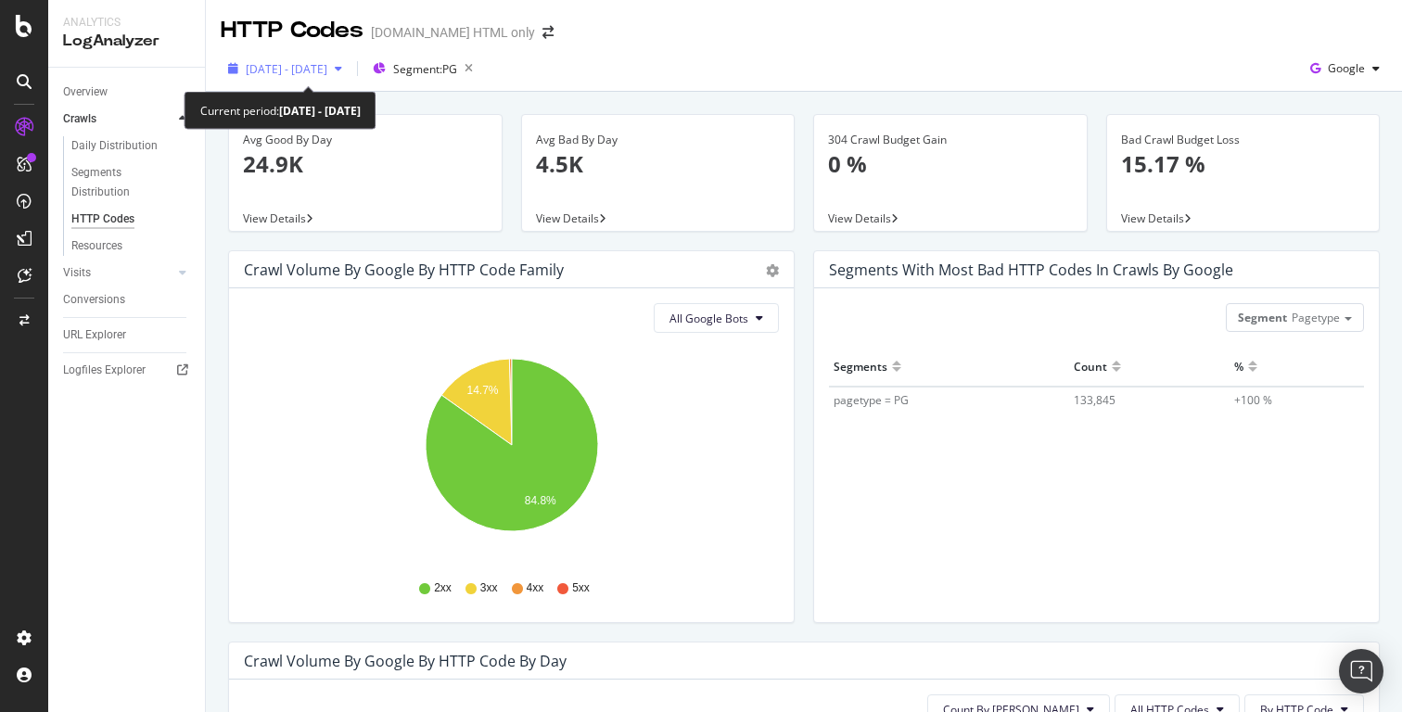
click at [327, 73] on span "2025 Aug. 11th - Sep. 9th" at bounding box center [287, 69] width 82 height 16
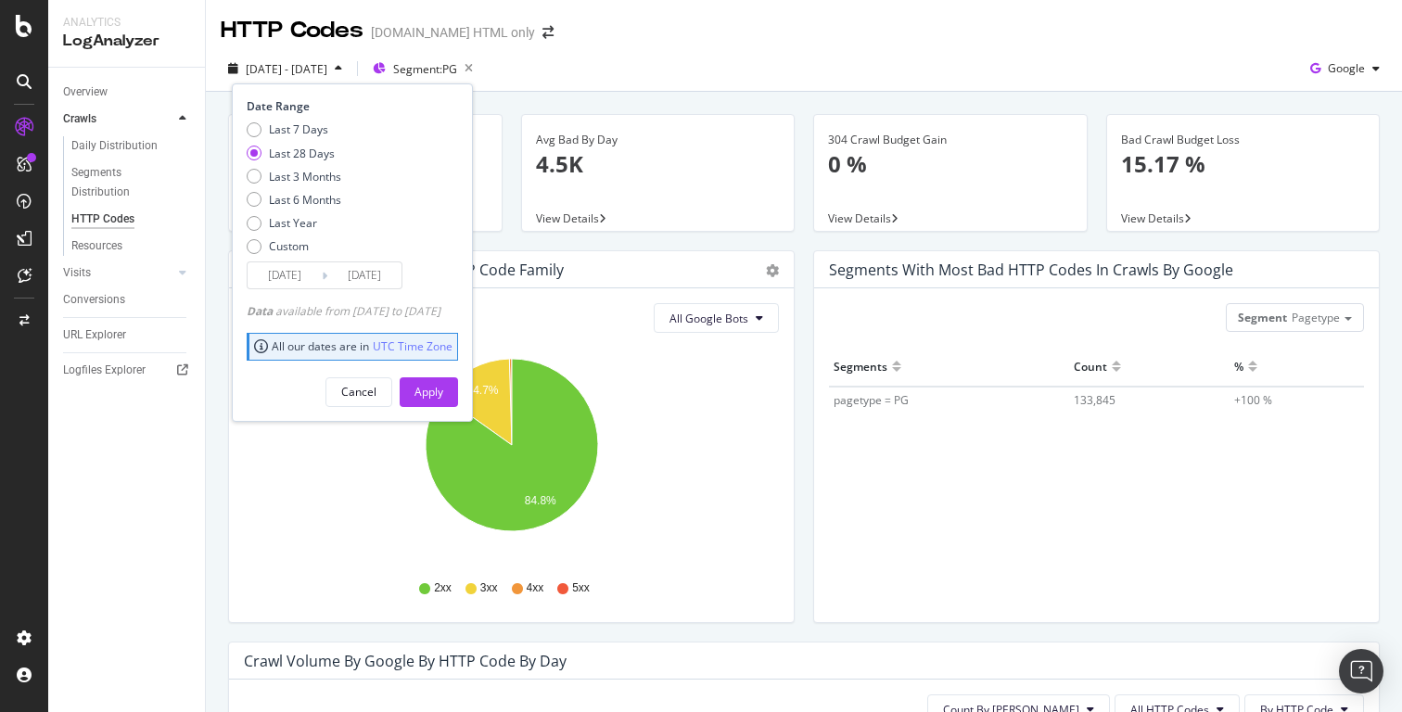
click at [317, 280] on input "2025/08/13" at bounding box center [285, 275] width 74 height 26
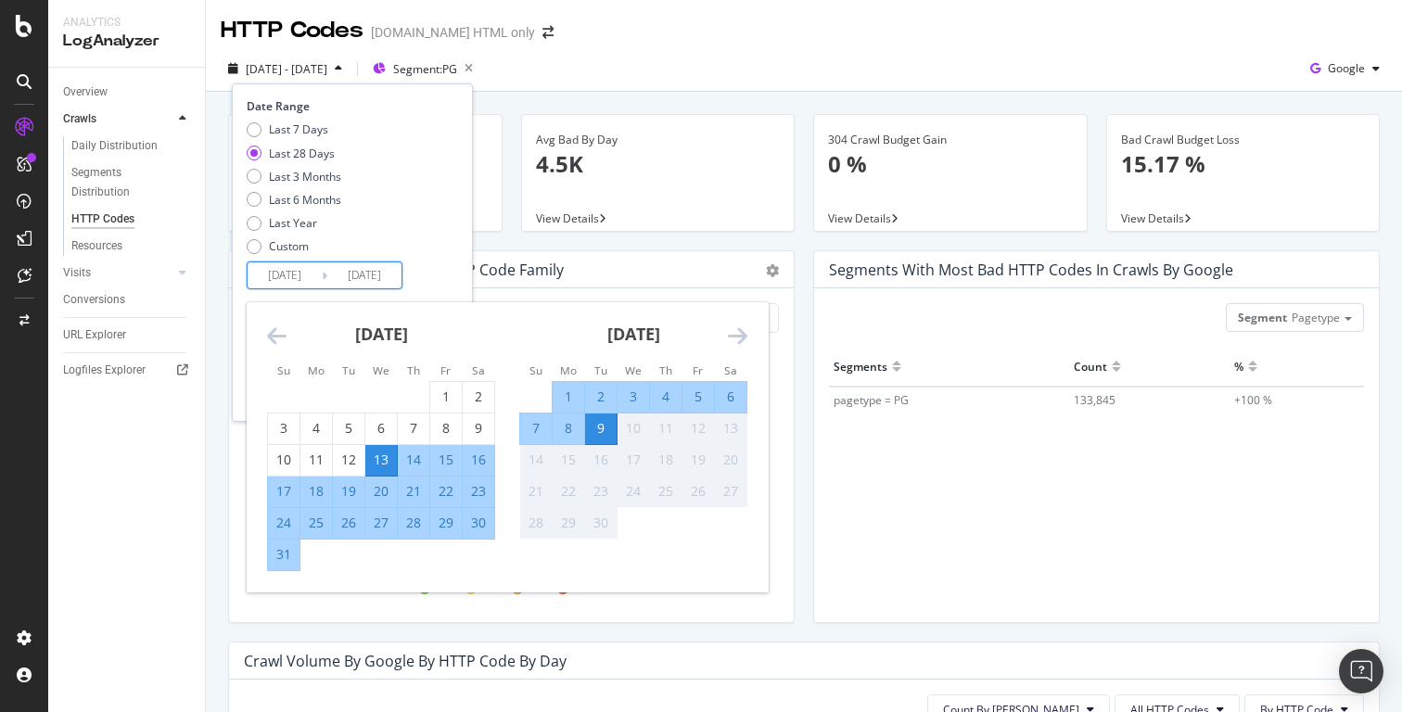
click at [282, 275] on input "2025/08/13" at bounding box center [285, 275] width 74 height 26
click at [288, 492] on div "17" at bounding box center [284, 491] width 32 height 19
type input "[DATE]"
click at [387, 527] on div "27" at bounding box center [381, 523] width 32 height 19
type input "[DATE]"
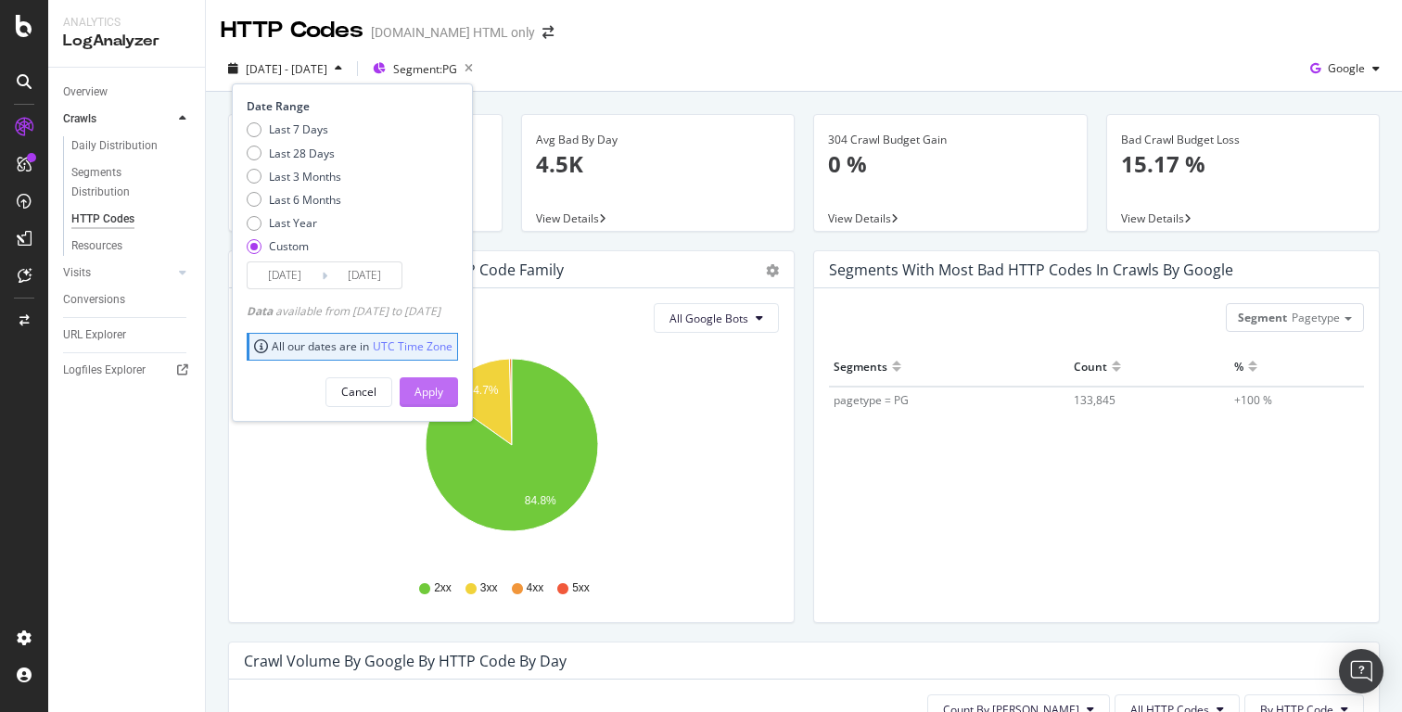
click at [458, 391] on button "Apply" at bounding box center [429, 392] width 58 height 30
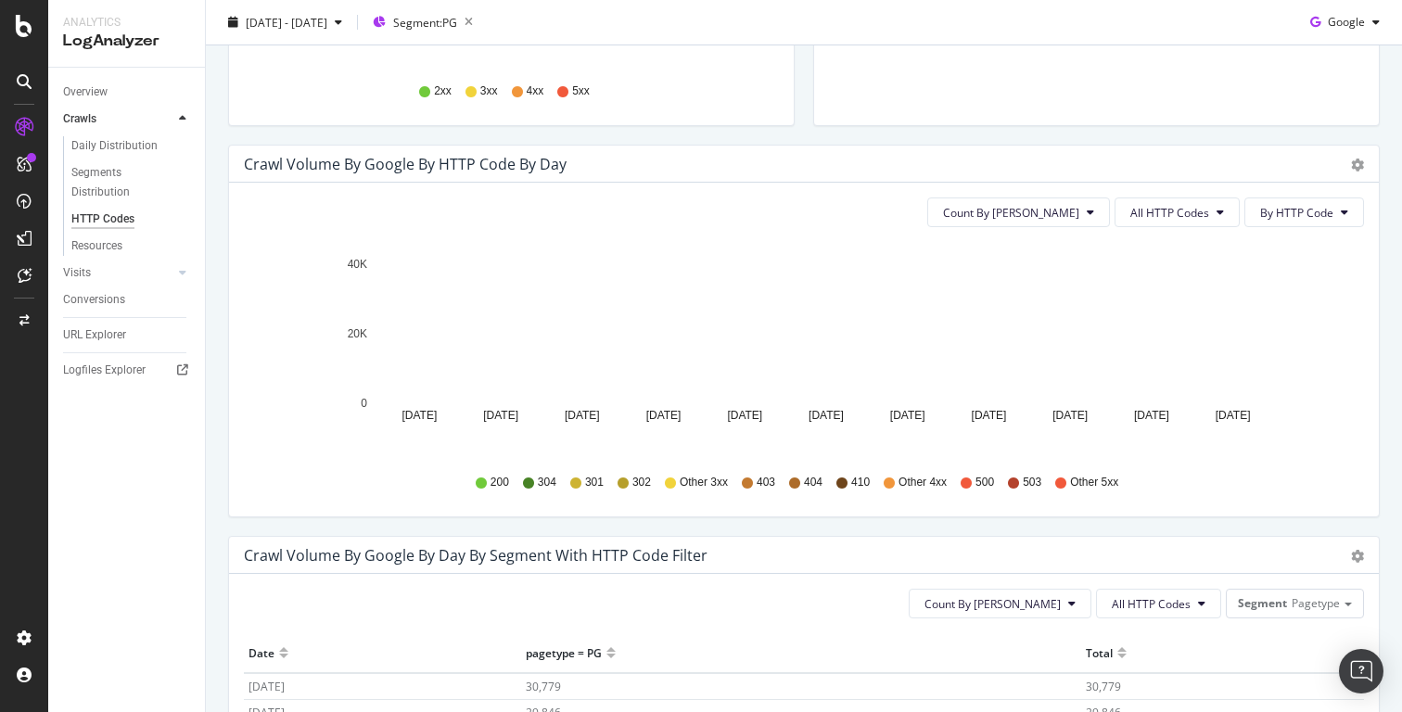
scroll to position [491, 0]
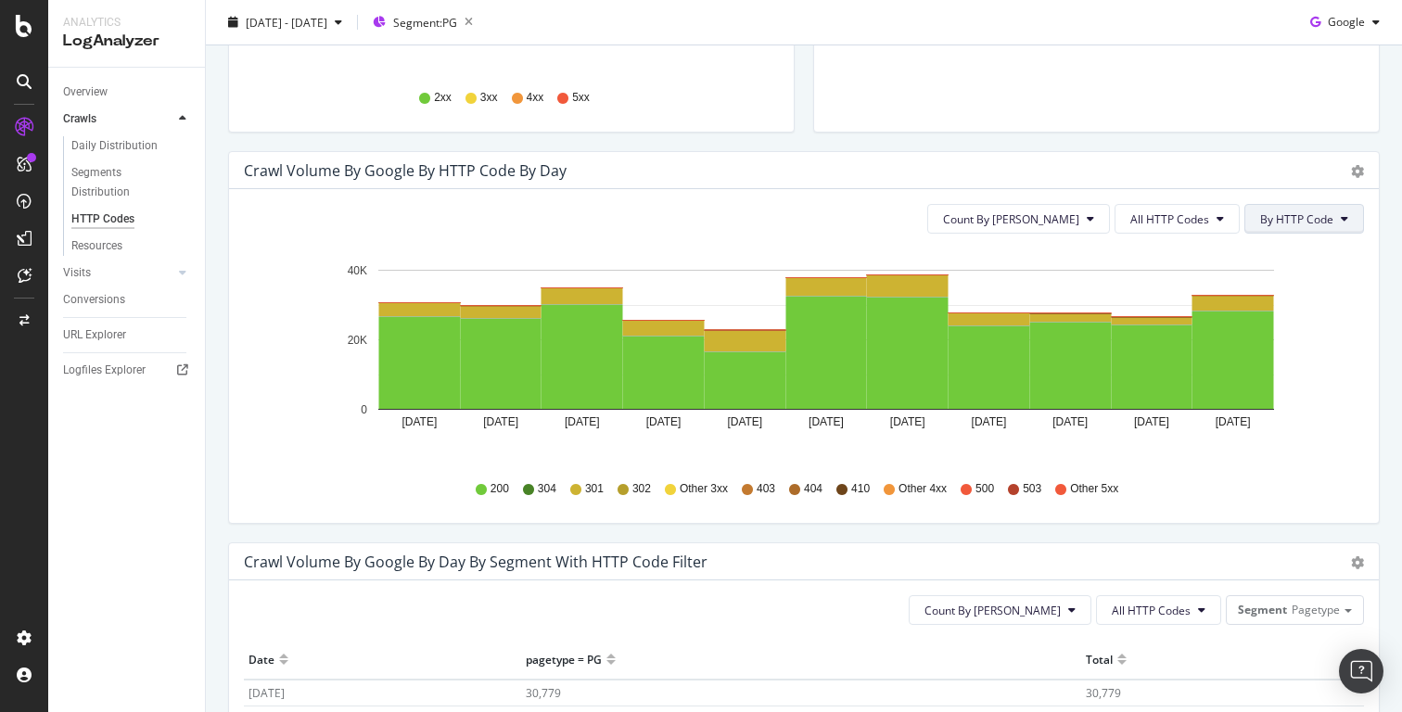
click at [1298, 222] on span "By HTTP Code" at bounding box center [1296, 219] width 73 height 16
click at [1029, 172] on div "Crawl Volume by google by HTTP Code by Day" at bounding box center [784, 170] width 1080 height 19
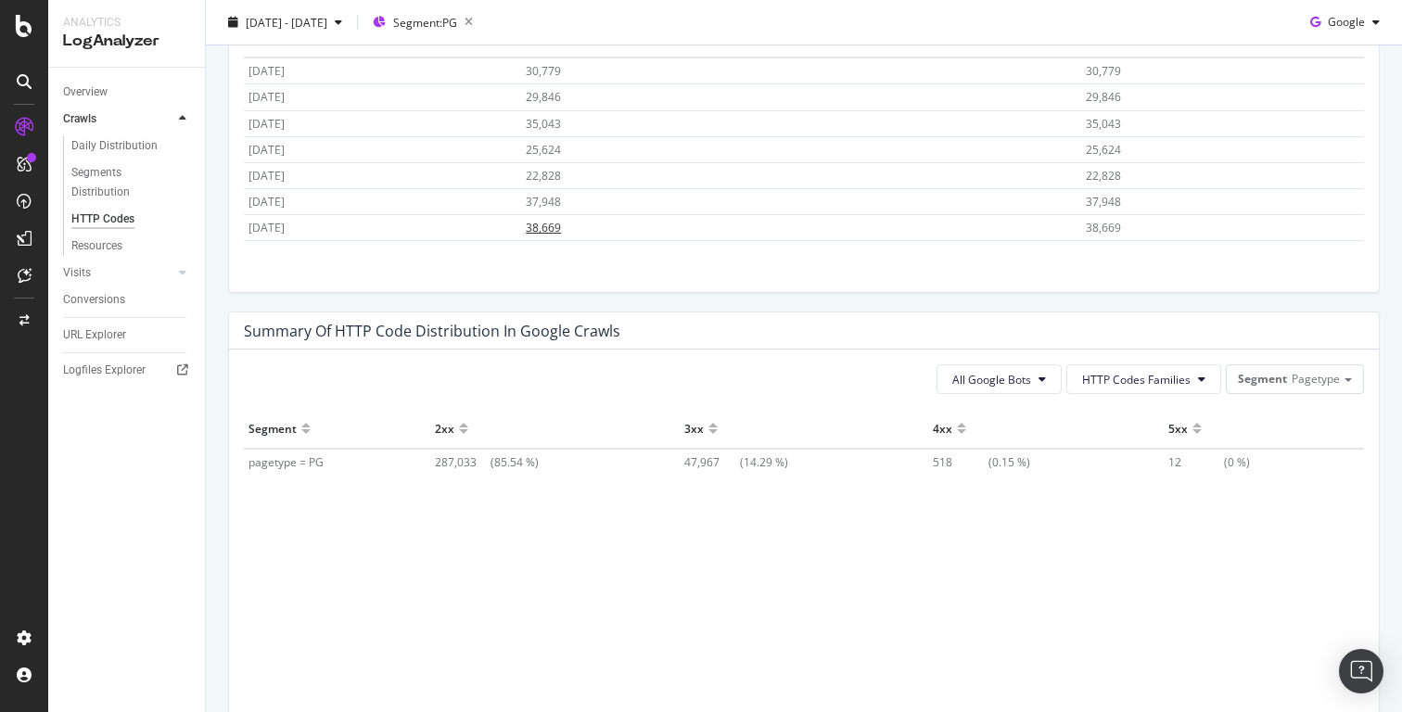
scroll to position [6, 0]
click at [1315, 380] on span "Pagetype" at bounding box center [1316, 379] width 48 height 16
click at [1352, 334] on div "Summary of HTTP Code Distribution in google crawls" at bounding box center [804, 331] width 1150 height 37
drag, startPoint x: 236, startPoint y: 460, endPoint x: 746, endPoint y: 451, distance: 510.2
click at [748, 453] on div "All Google Bots HTTP Codes Families Segment Pagetype Hold CMD (⌘) while clickin…" at bounding box center [804, 535] width 1150 height 371
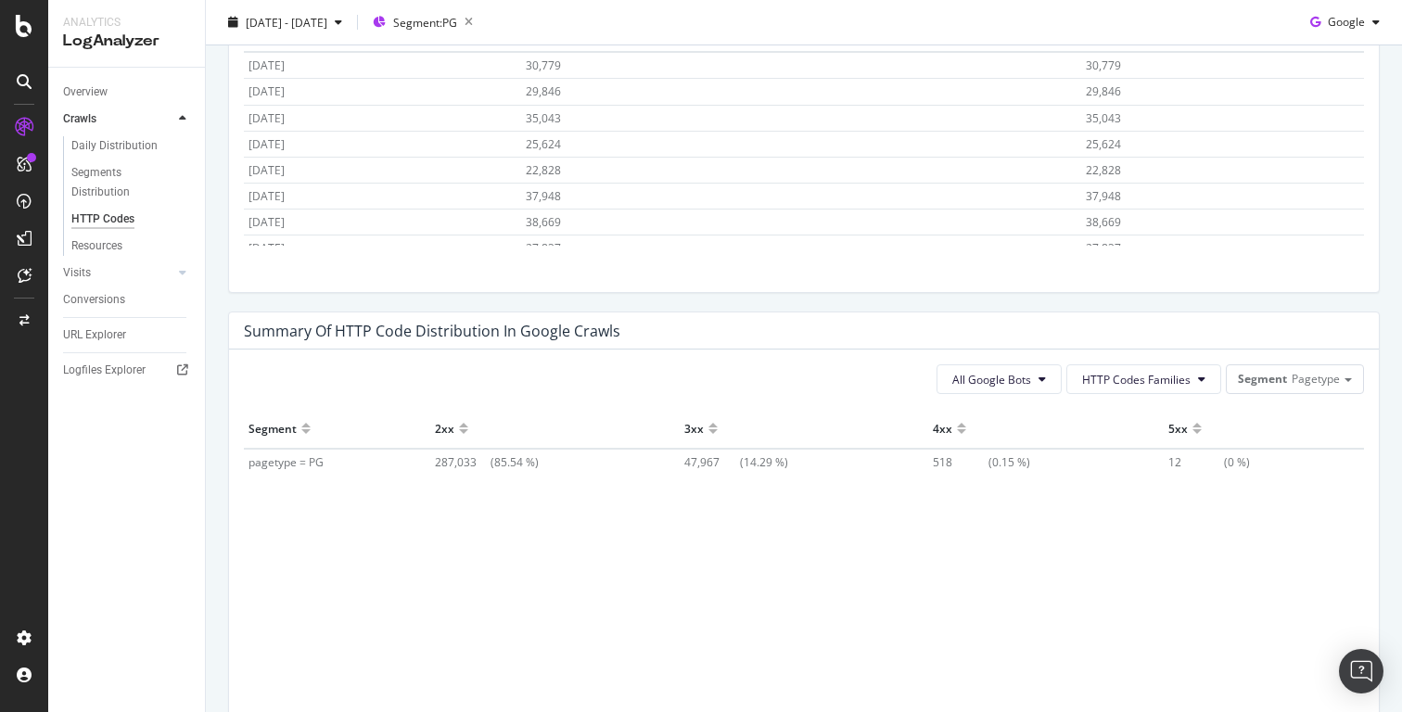
click at [739, 501] on div "Segment 2xx 3xx 4xx 5xx pagetype = PG 287,033 (85.54 %) 47,967 (14.29 %) 518 (0…" at bounding box center [804, 541] width 1120 height 265
click at [460, 461] on span "287,033" at bounding box center [463, 462] width 56 height 16
copy span "287,033"
click at [697, 463] on span "47,967" at bounding box center [712, 462] width 56 height 16
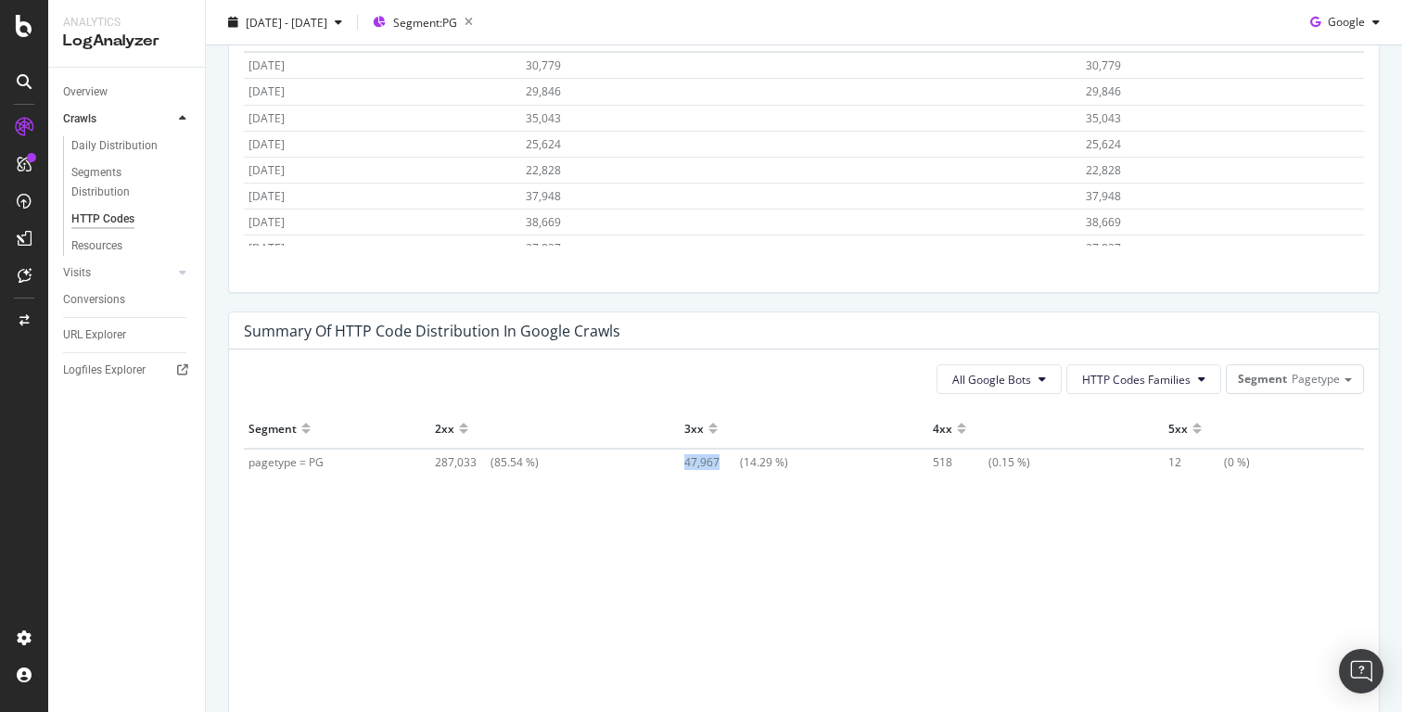
click at [697, 463] on span "47,967" at bounding box center [712, 462] width 56 height 16
copy span "47,967"
click at [939, 461] on span "518" at bounding box center [961, 462] width 56 height 16
copy span "518"
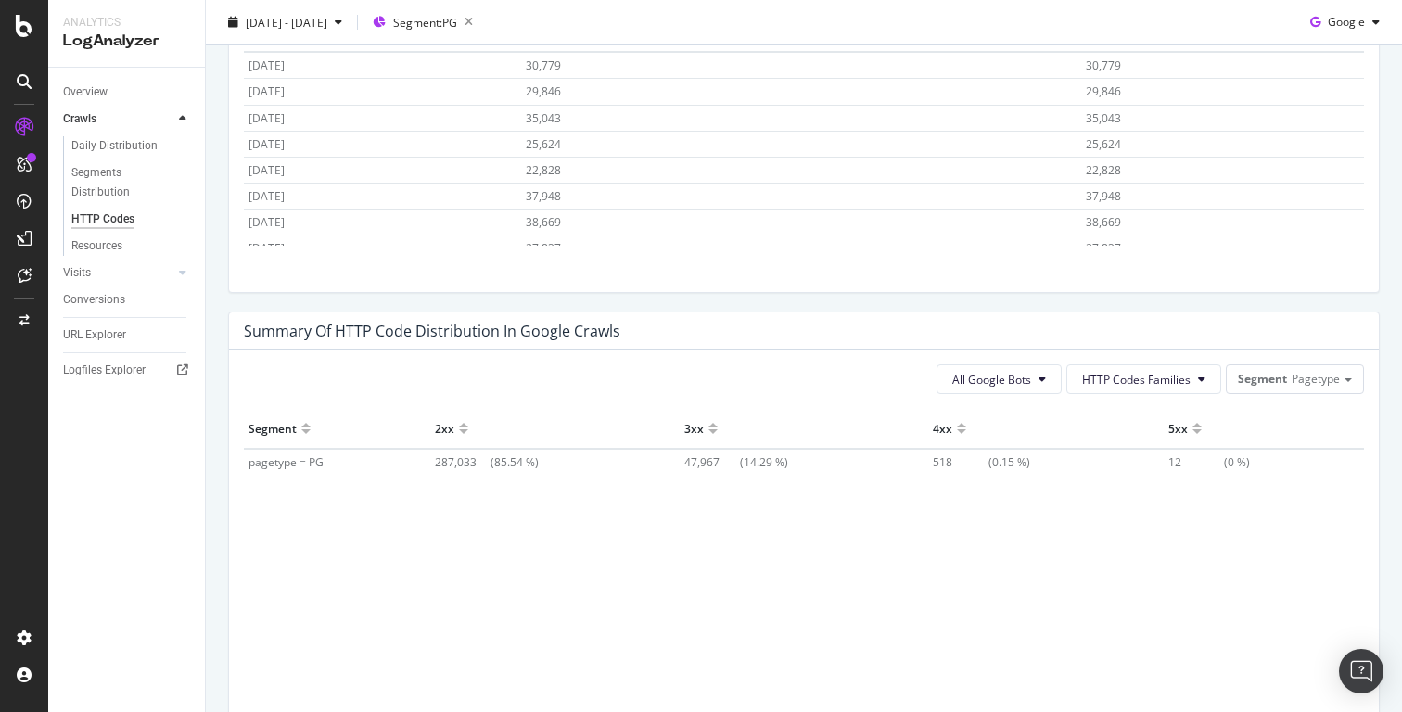
click at [1171, 460] on span "12" at bounding box center [1197, 462] width 56 height 16
copy span "12"
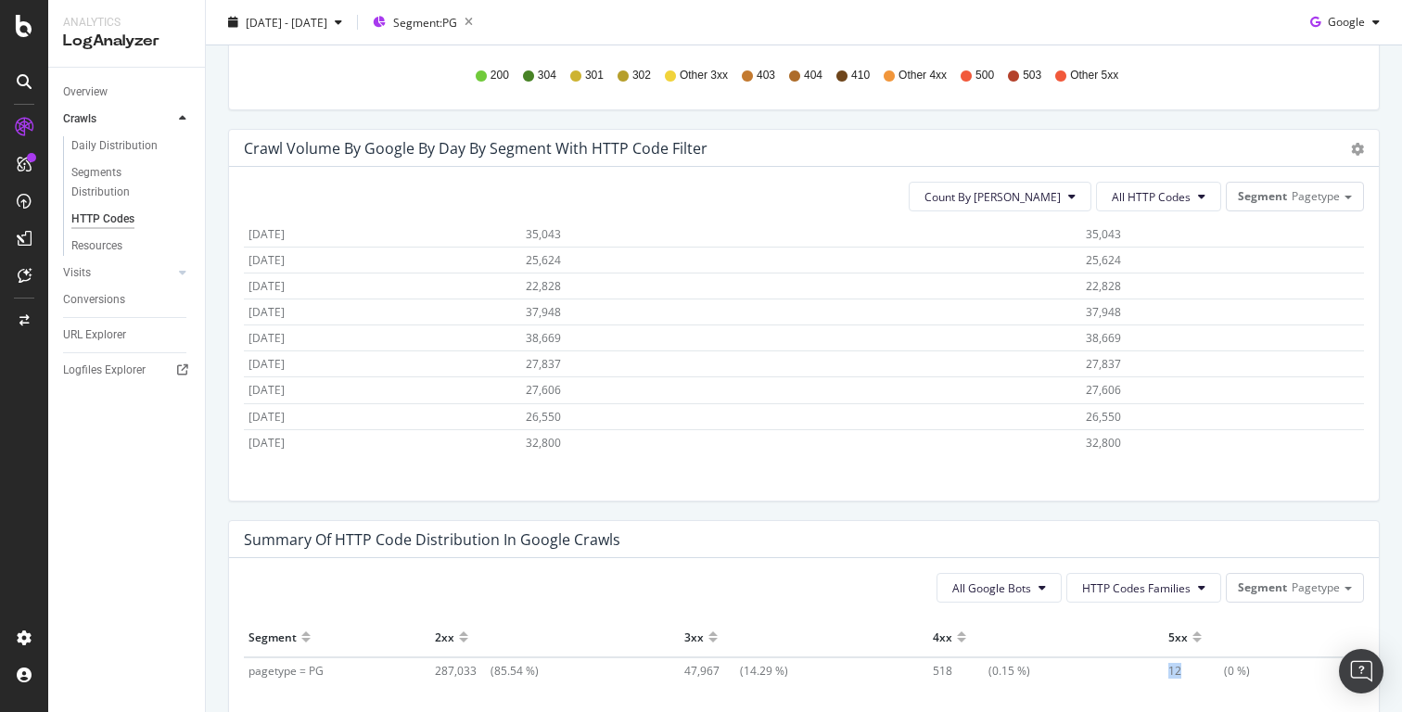
scroll to position [0, 0]
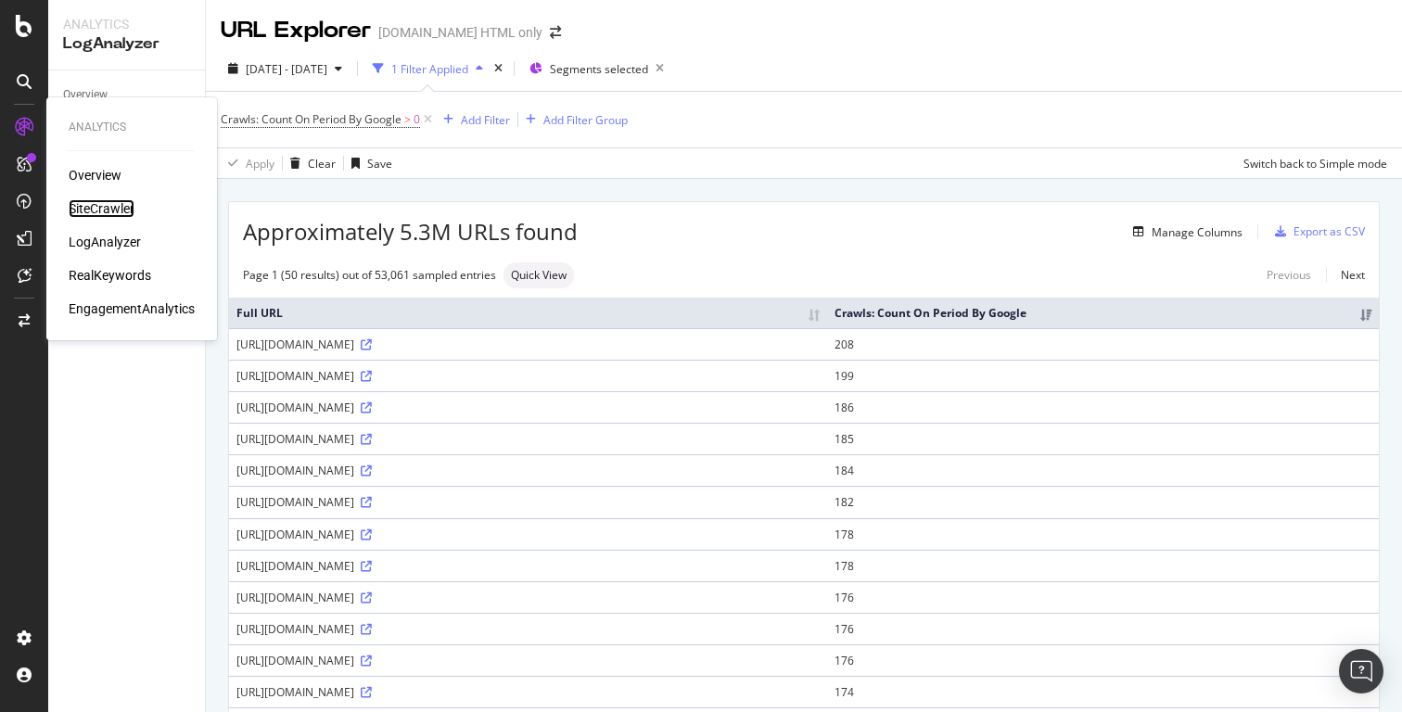
click at [106, 208] on div "SiteCrawler" at bounding box center [102, 208] width 66 height 19
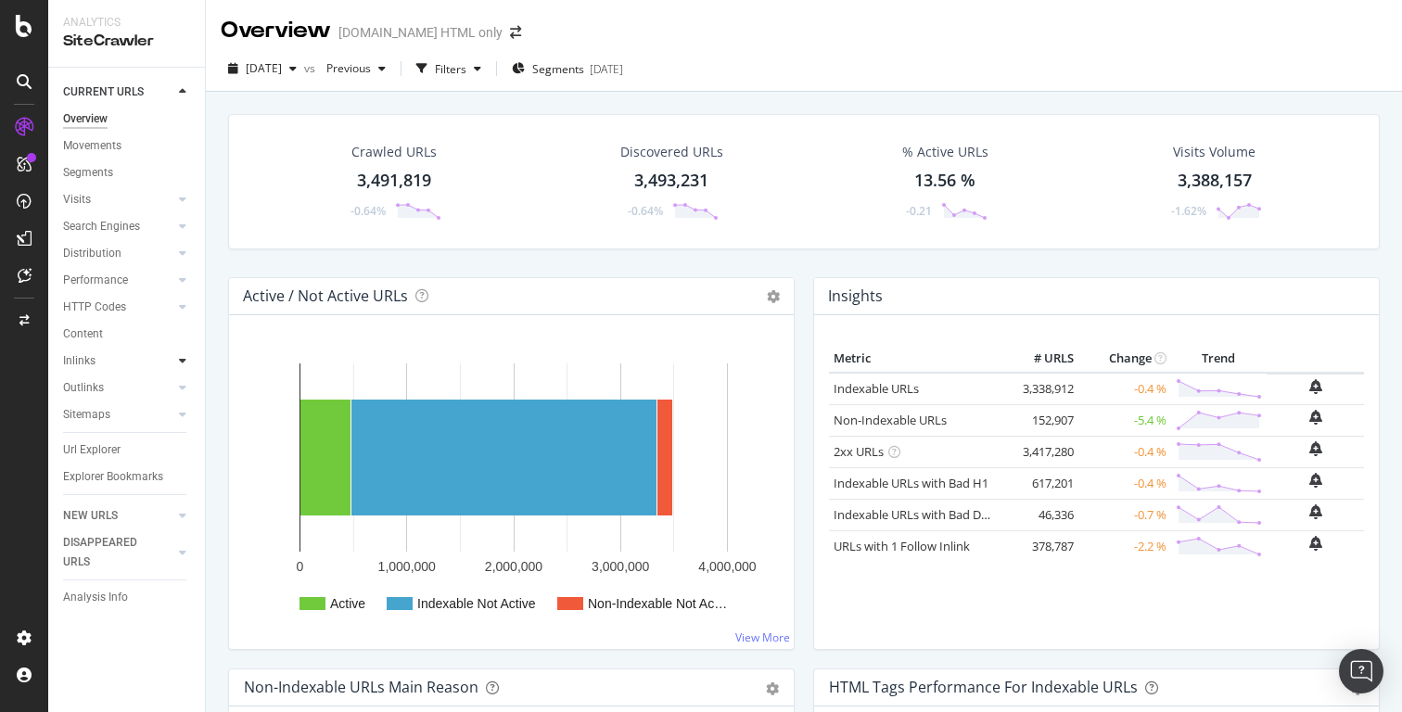
click at [173, 364] on div at bounding box center [182, 361] width 19 height 19
click at [92, 362] on div "Inlinks" at bounding box center [79, 361] width 32 height 19
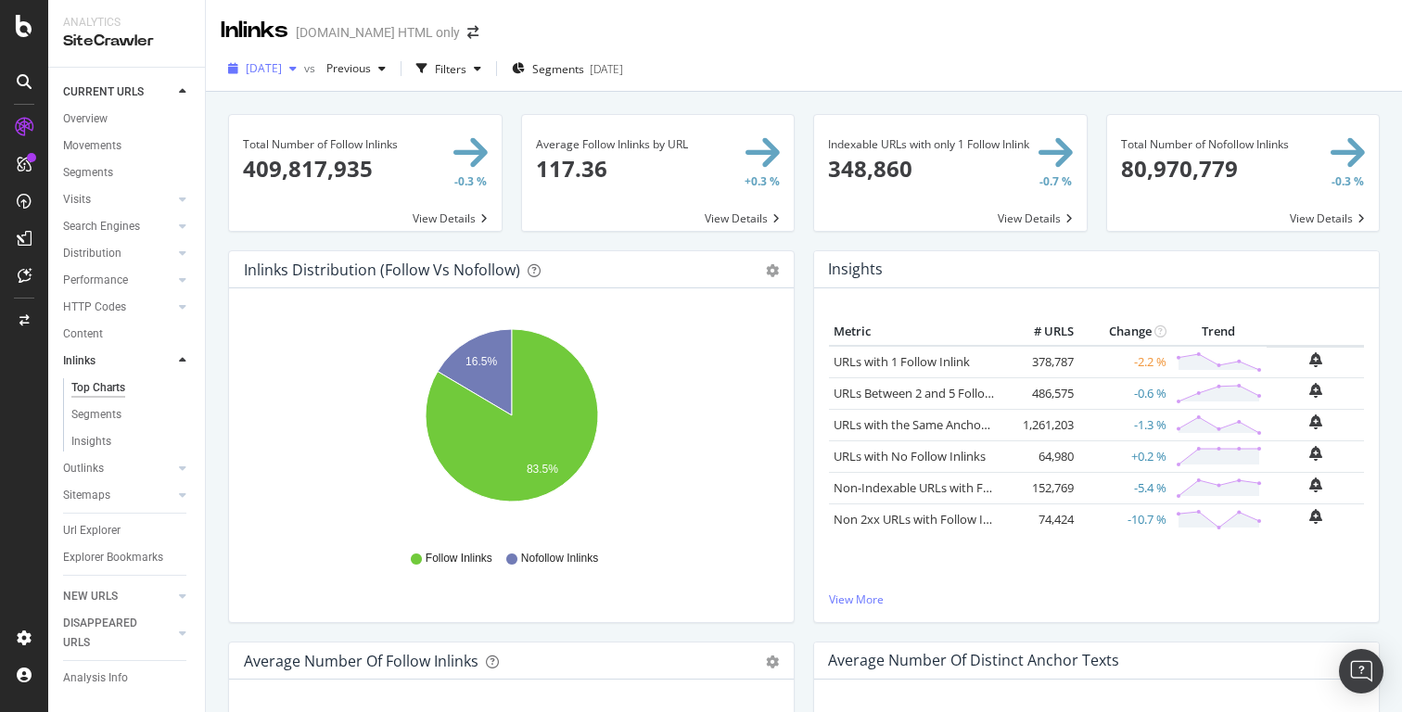
click at [304, 70] on div "button" at bounding box center [293, 68] width 22 height 11
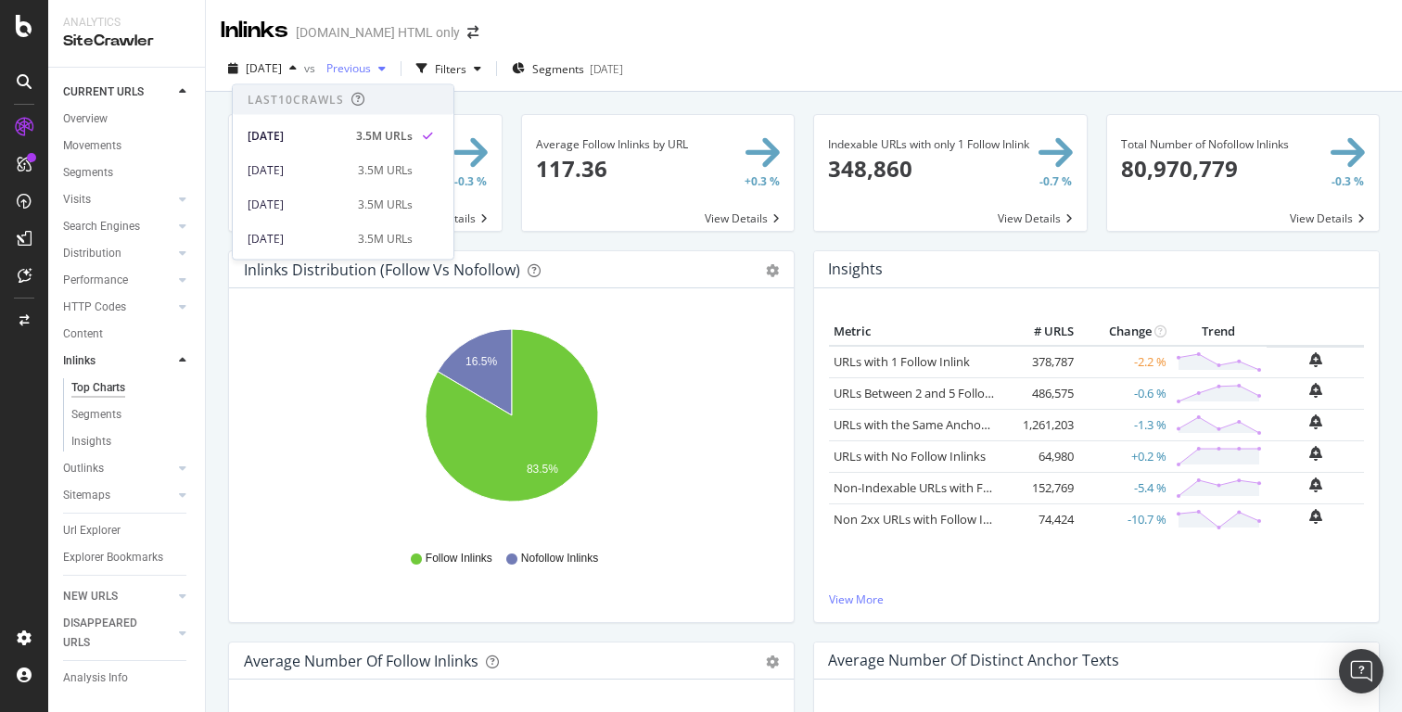
click at [386, 71] on icon "button" at bounding box center [381, 68] width 7 height 11
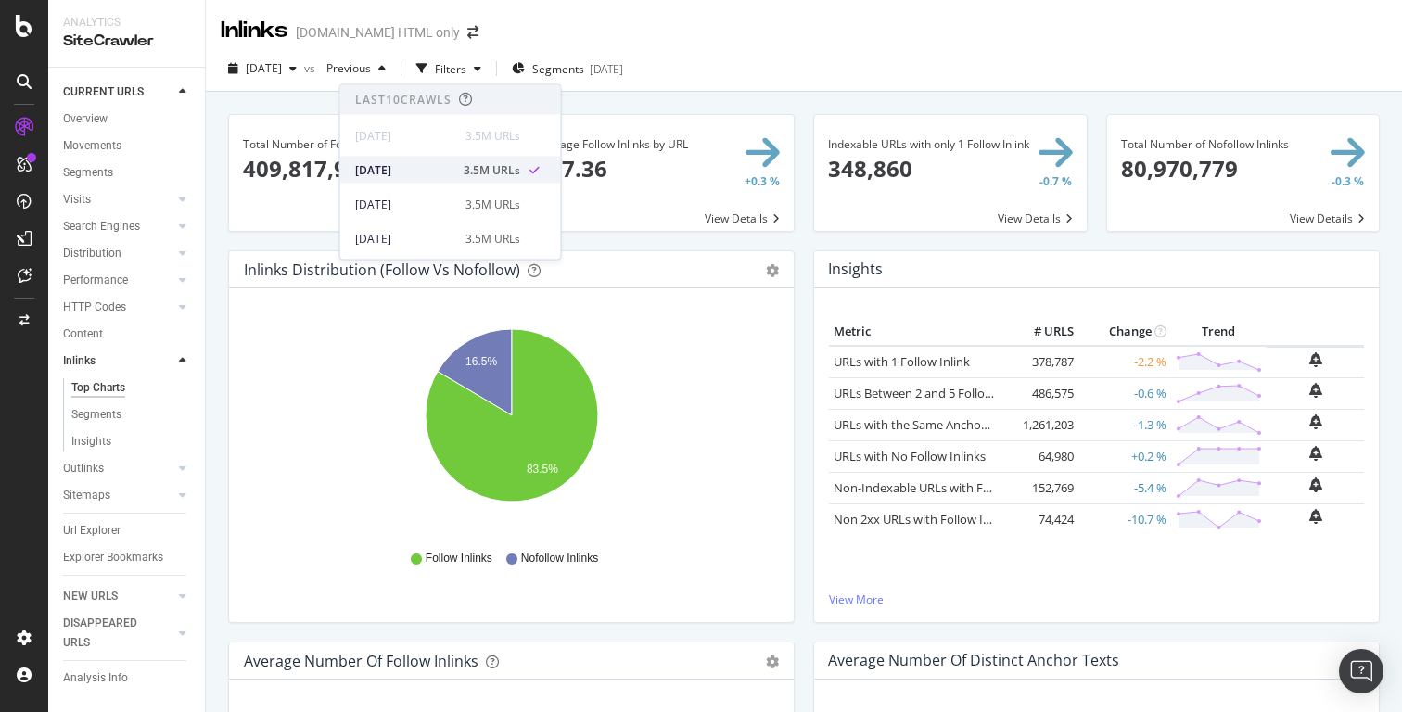
click at [416, 171] on div "[DATE]" at bounding box center [403, 169] width 97 height 17
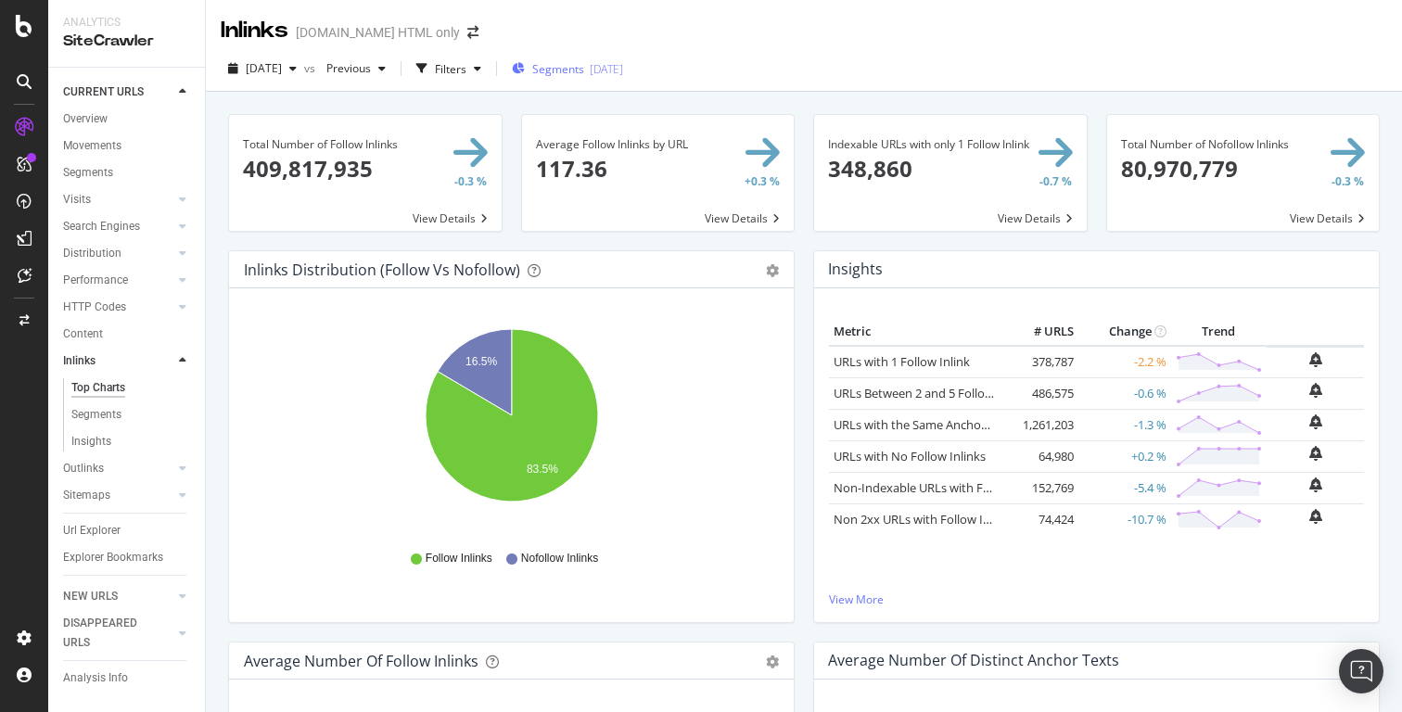
click at [584, 70] on span "Segments" at bounding box center [558, 69] width 52 height 16
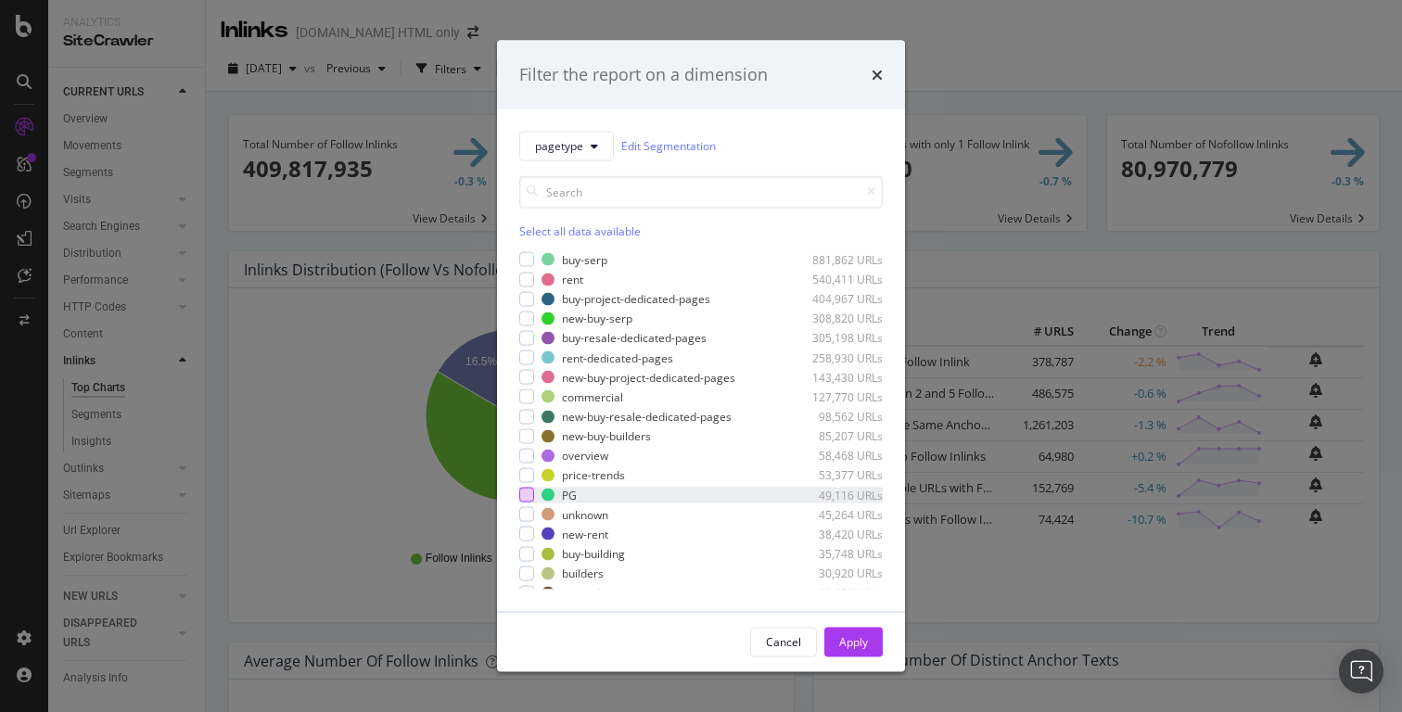
click at [529, 493] on div "modal" at bounding box center [526, 495] width 15 height 15
click at [845, 641] on div "Apply" at bounding box center [853, 642] width 29 height 16
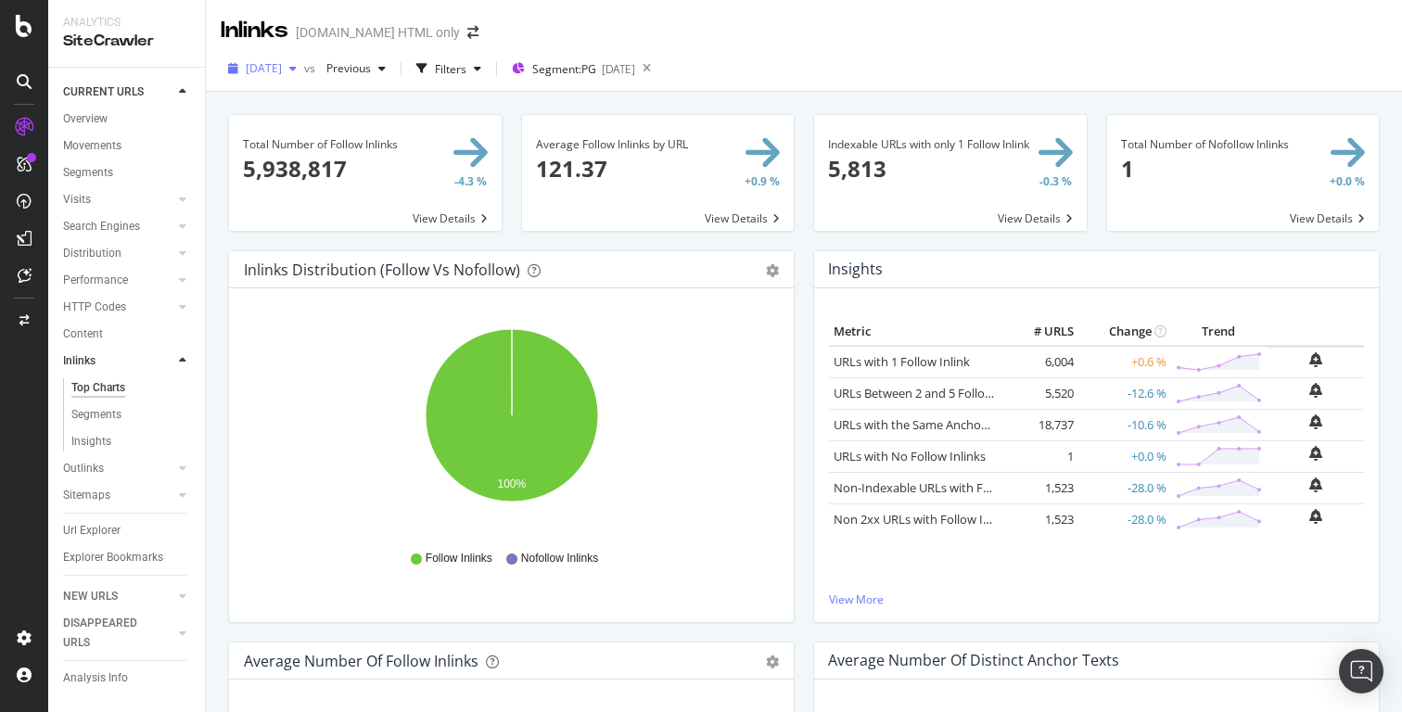
click at [297, 72] on icon "button" at bounding box center [292, 68] width 7 height 11
click at [297, 71] on icon "button" at bounding box center [292, 68] width 7 height 11
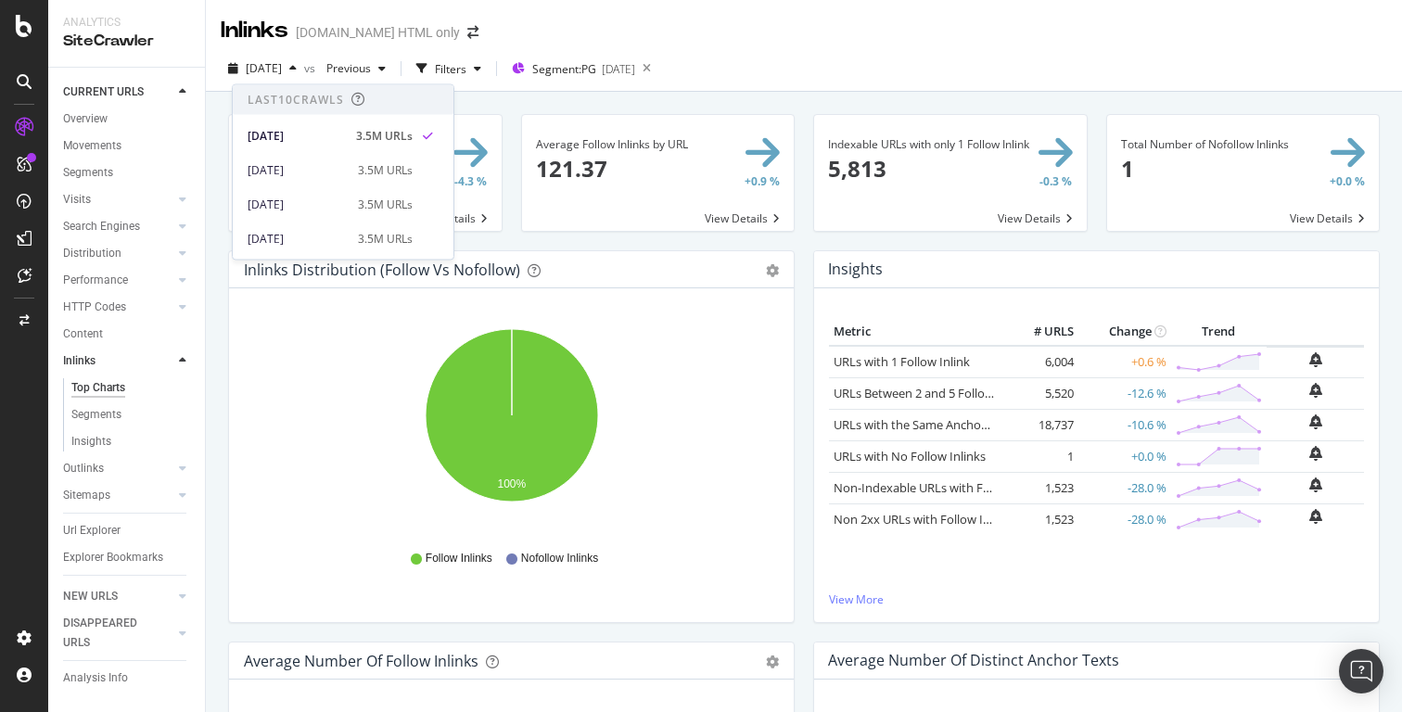
click at [795, 6] on div "Inlinks Housing.com HTML only" at bounding box center [804, 23] width 1196 height 46
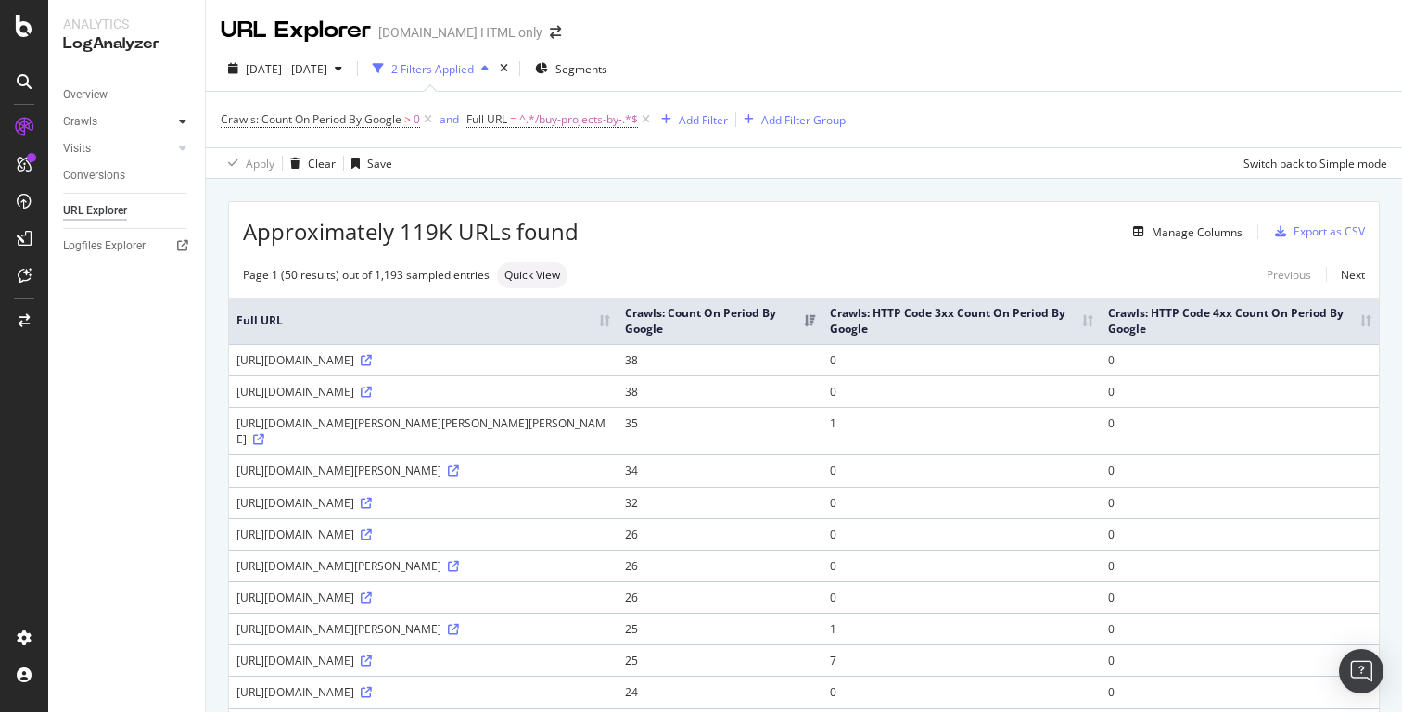
click at [177, 123] on div at bounding box center [182, 121] width 19 height 19
click at [125, 147] on div "Daily Distribution" at bounding box center [114, 148] width 86 height 19
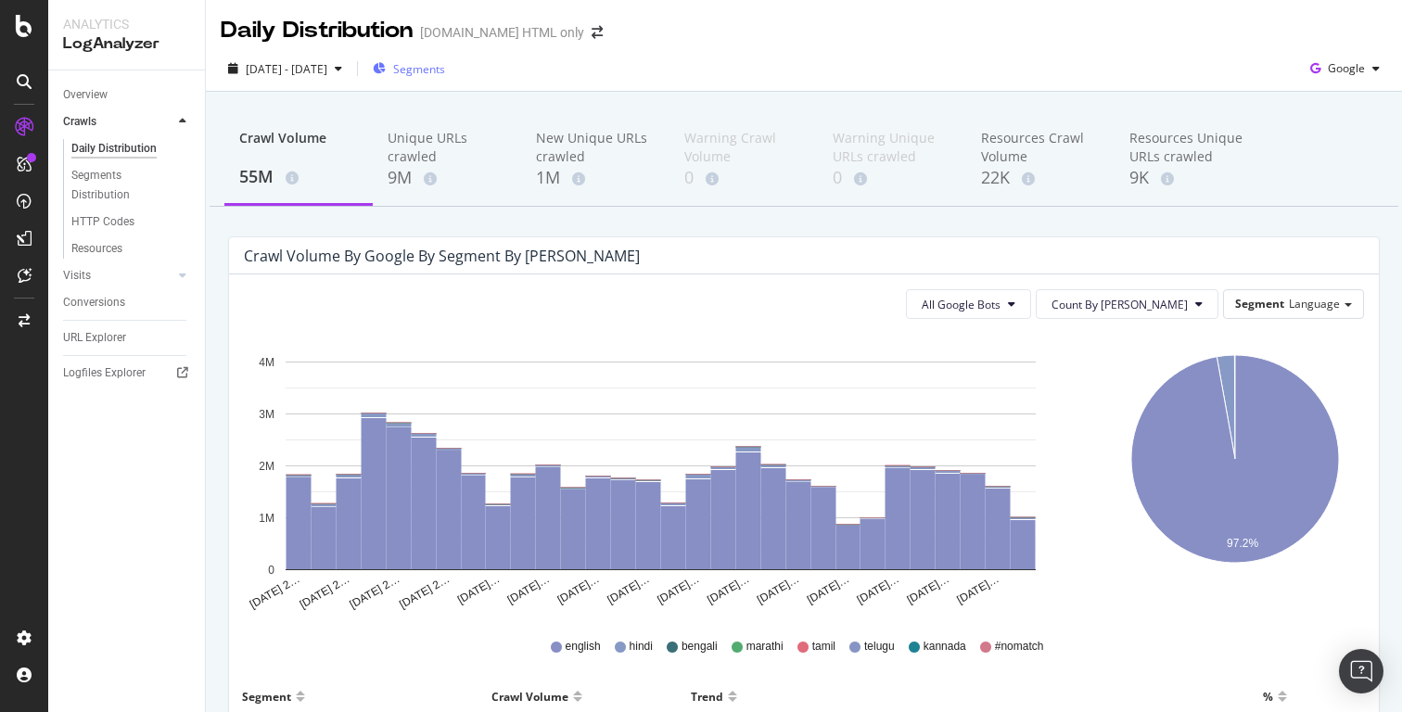
click at [445, 65] on span "Segments" at bounding box center [419, 69] width 52 height 16
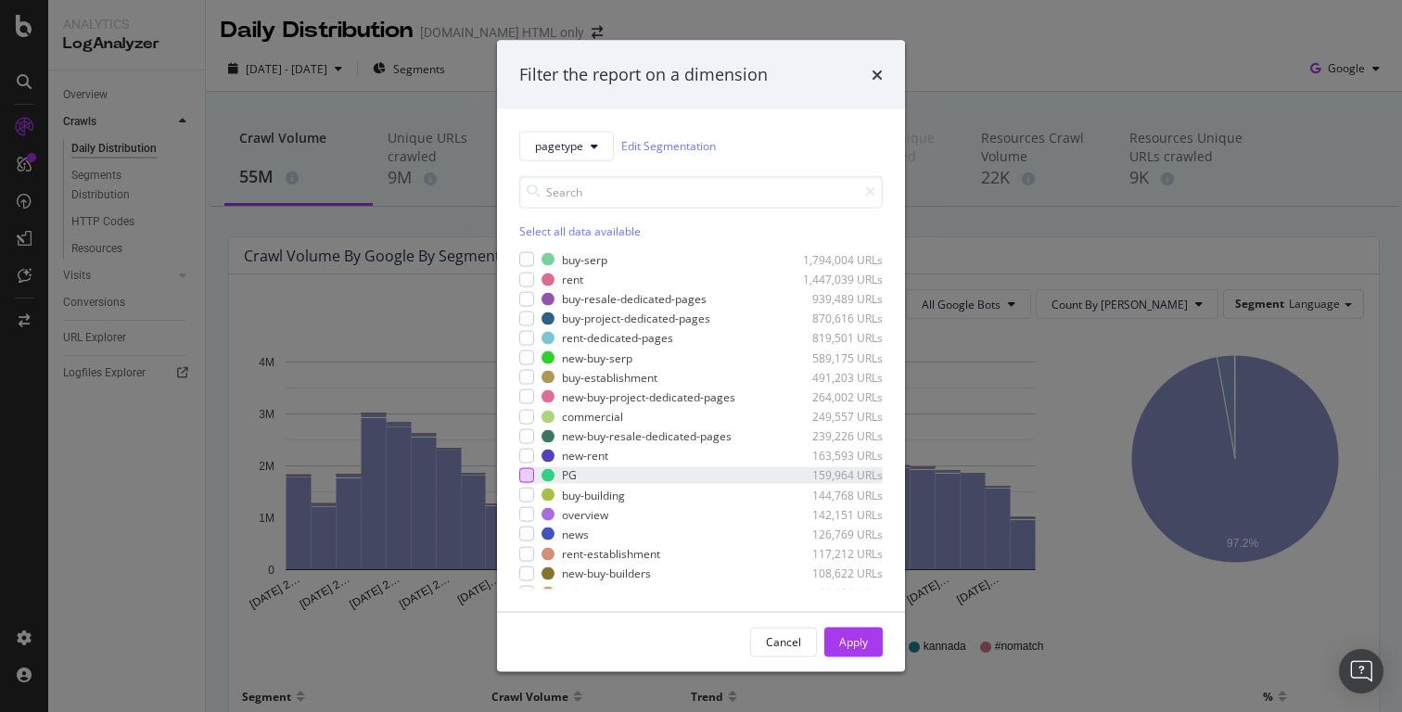
click at [527, 475] on div "modal" at bounding box center [526, 475] width 15 height 15
click at [843, 641] on div "Apply" at bounding box center [853, 642] width 29 height 16
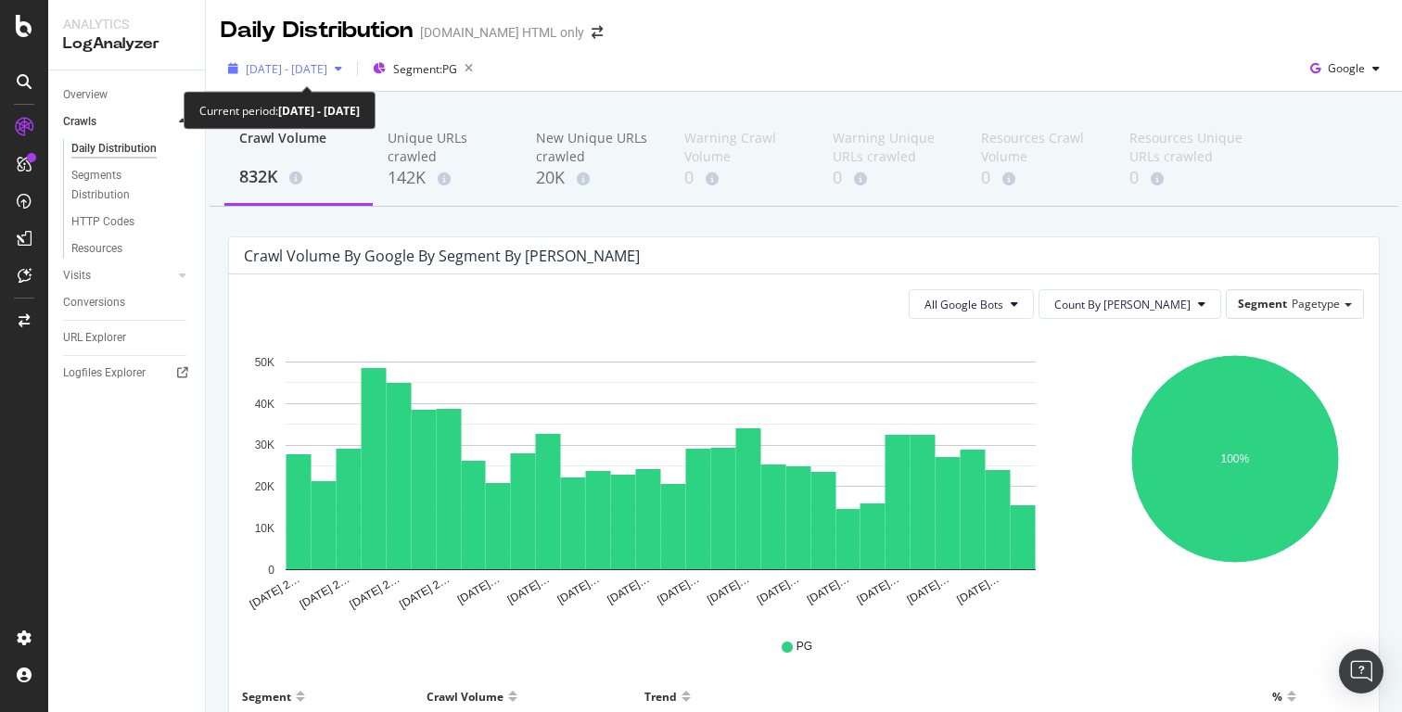
click at [327, 66] on span "2025 Jun. 24th - Jul. 23rd" at bounding box center [287, 69] width 82 height 16
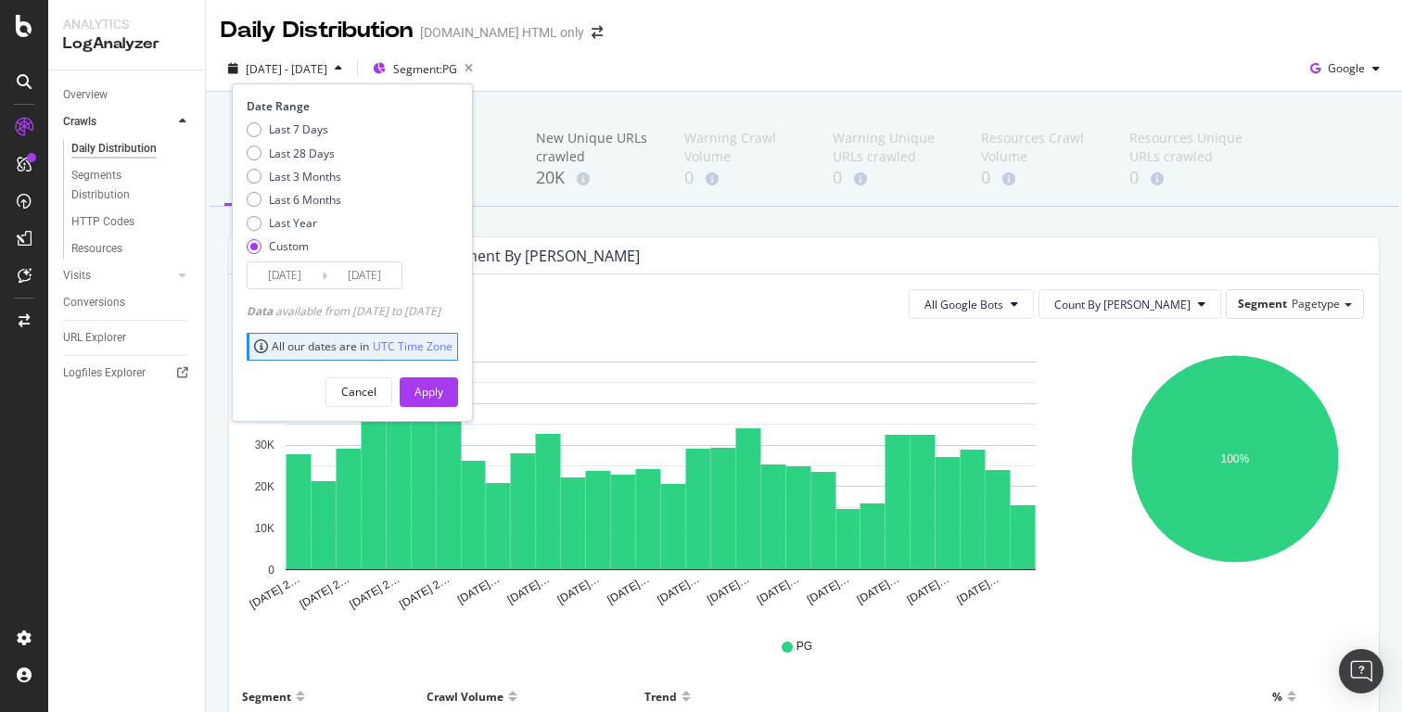
click at [665, 41] on div "Daily Distribution Housing.com HTML only" at bounding box center [804, 23] width 1196 height 46
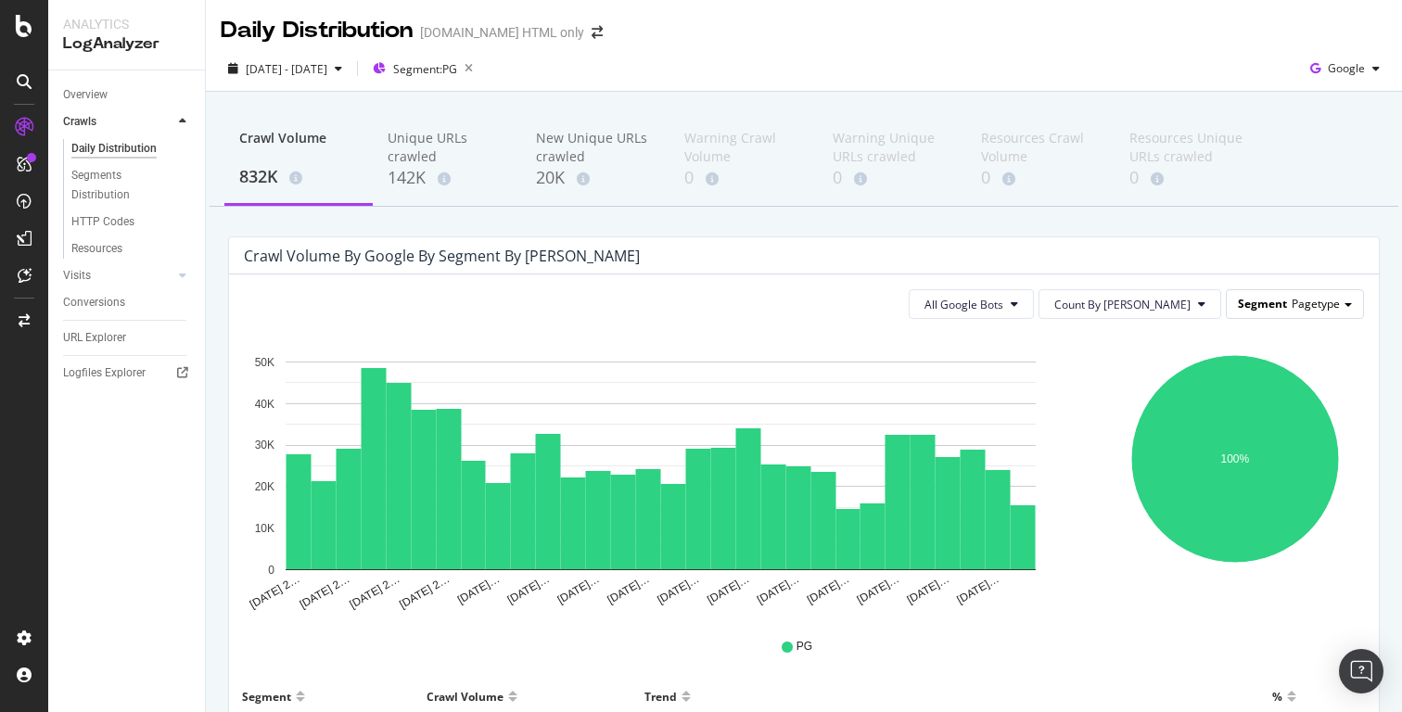
click at [1324, 301] on span "Pagetype" at bounding box center [1316, 304] width 48 height 16
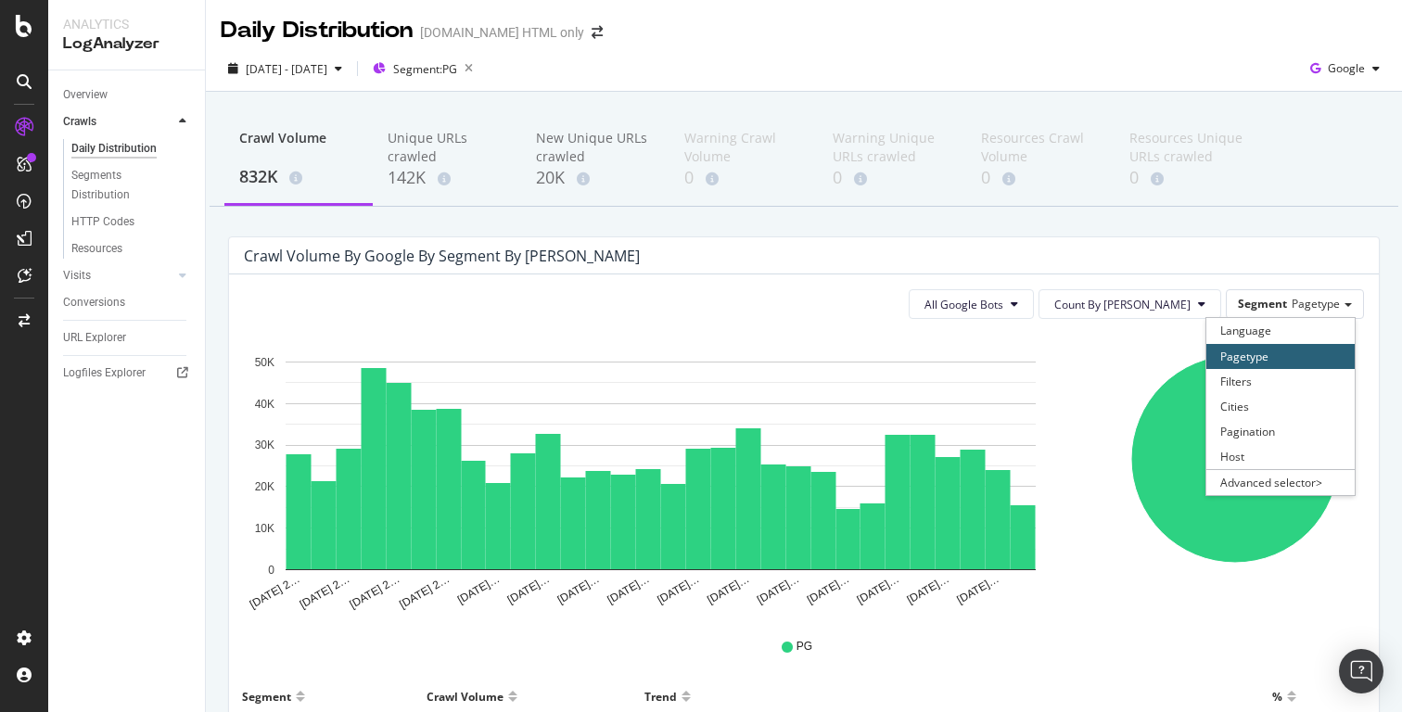
click at [1097, 65] on div "2025 Jun. 24th - Jul. 23rd Segment: PG Google" at bounding box center [804, 72] width 1196 height 37
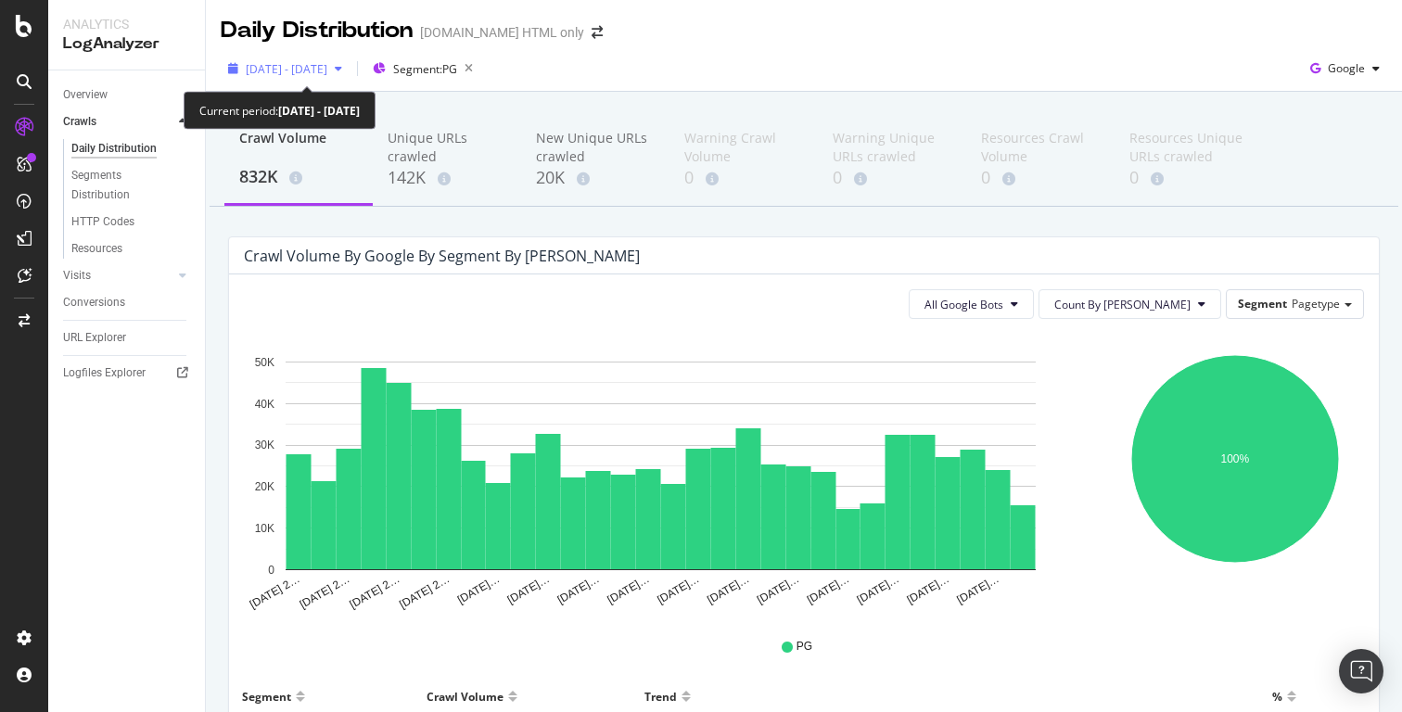
click at [350, 68] on div "button" at bounding box center [338, 68] width 22 height 11
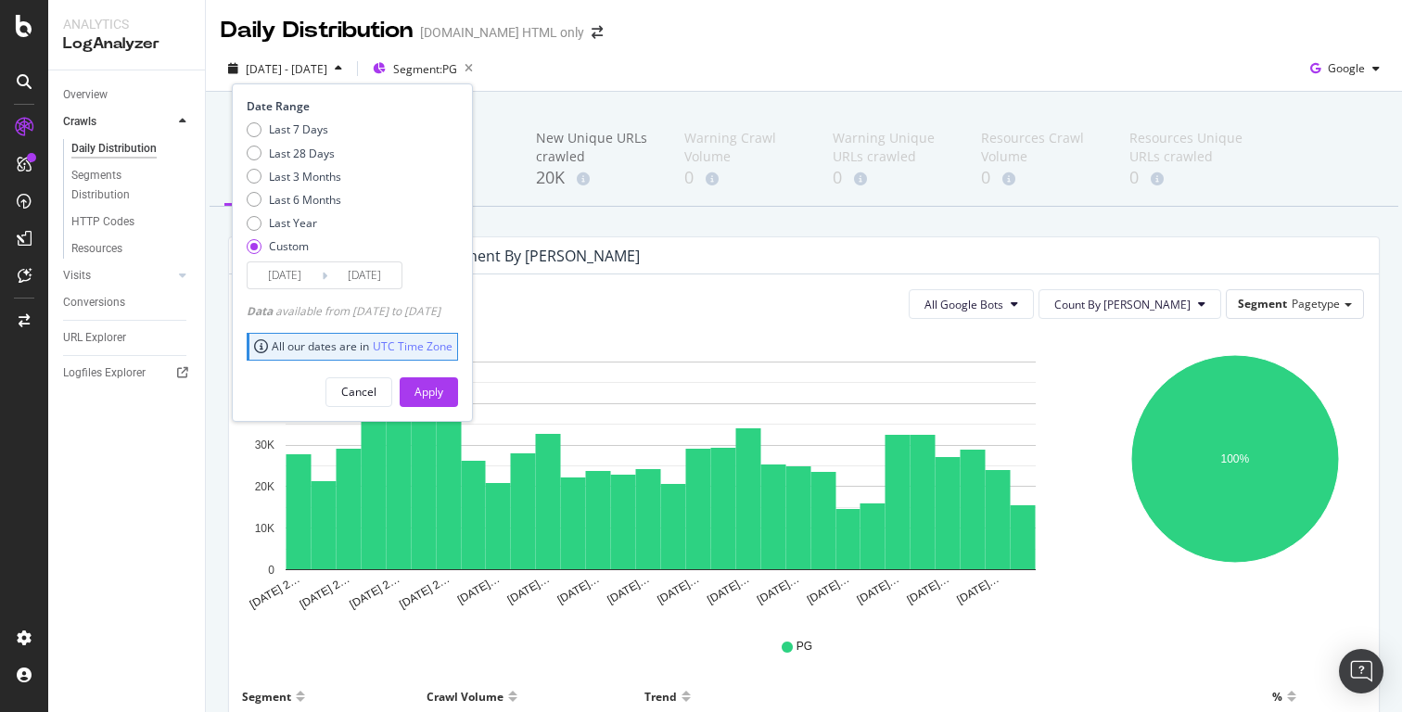
click at [313, 272] on input "2025/06/24" at bounding box center [285, 275] width 74 height 26
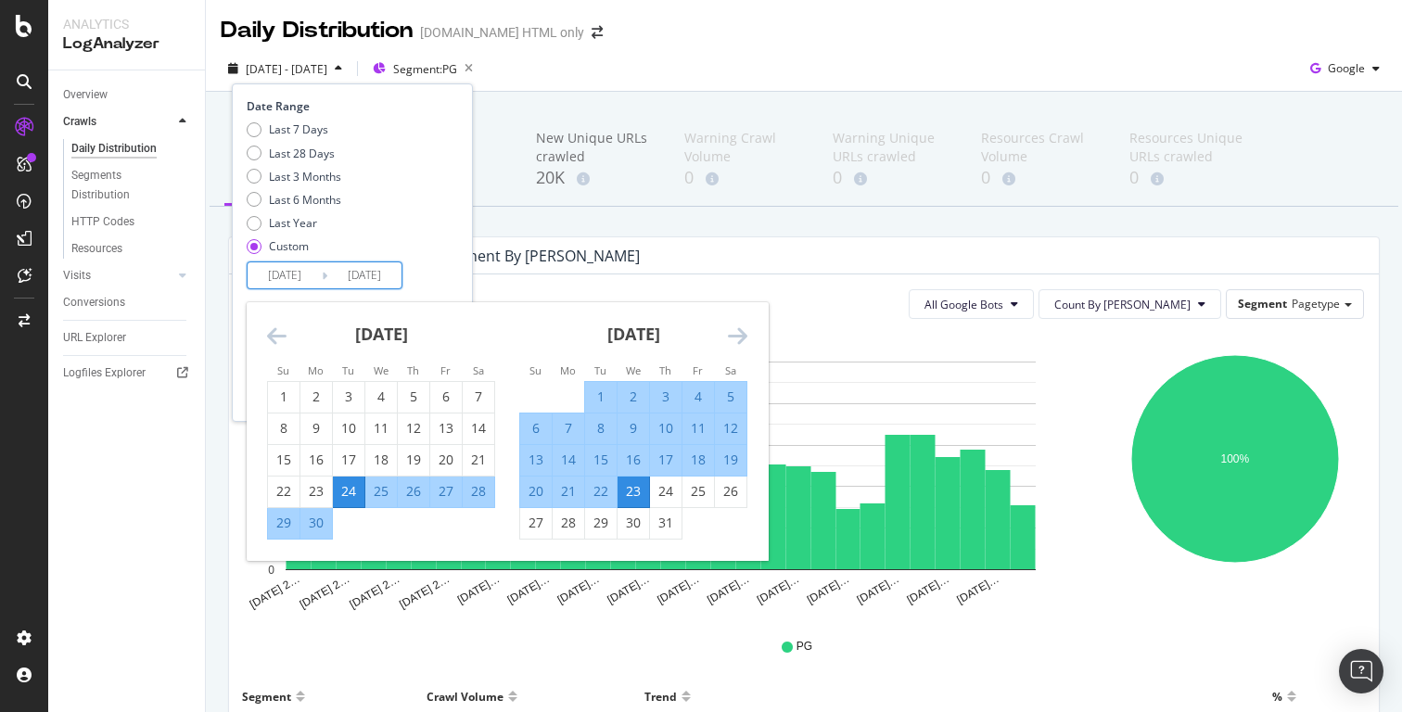
click at [293, 278] on input "2025/06/24" at bounding box center [285, 275] width 74 height 26
click at [352, 456] on div "17" at bounding box center [349, 460] width 32 height 19
type input "2025/06/17"
click at [447, 493] on div "27" at bounding box center [446, 491] width 32 height 19
type input "2025/06/27"
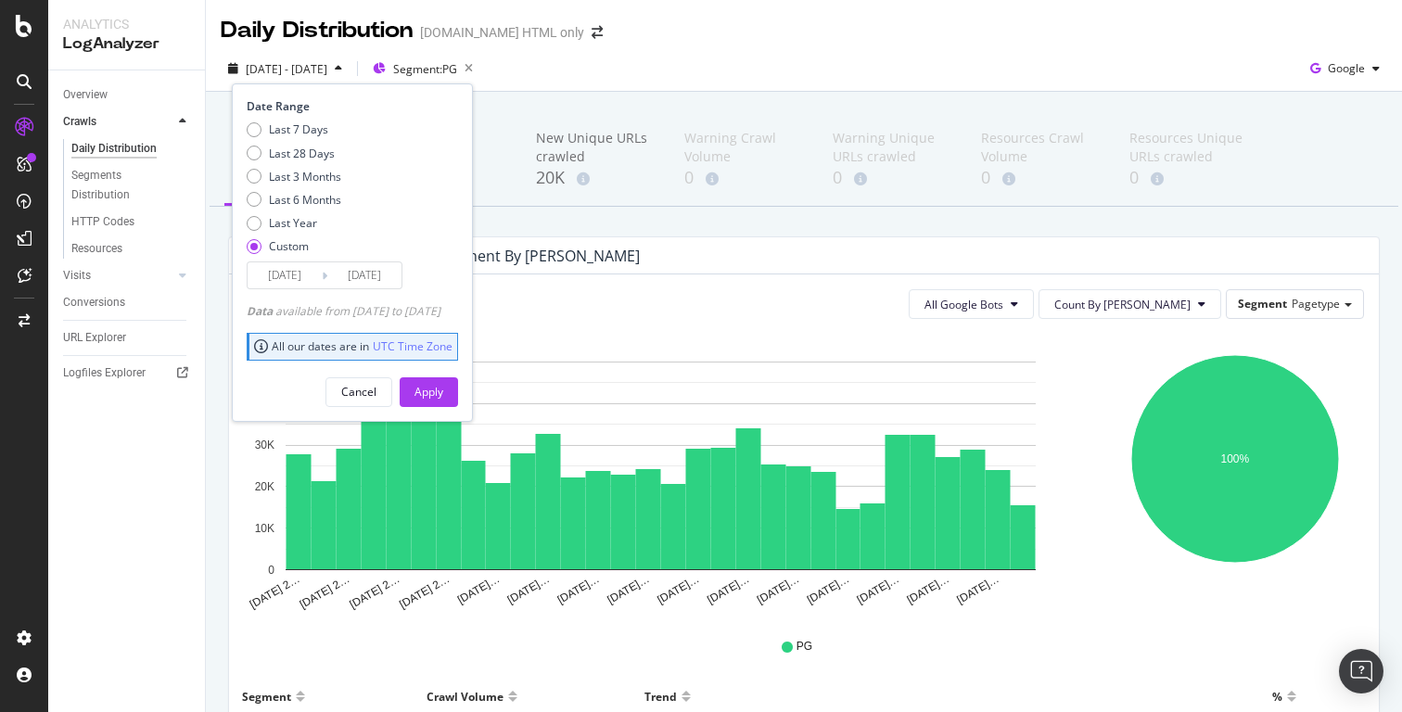
click at [310, 284] on input "2025/06/17" at bounding box center [285, 275] width 74 height 26
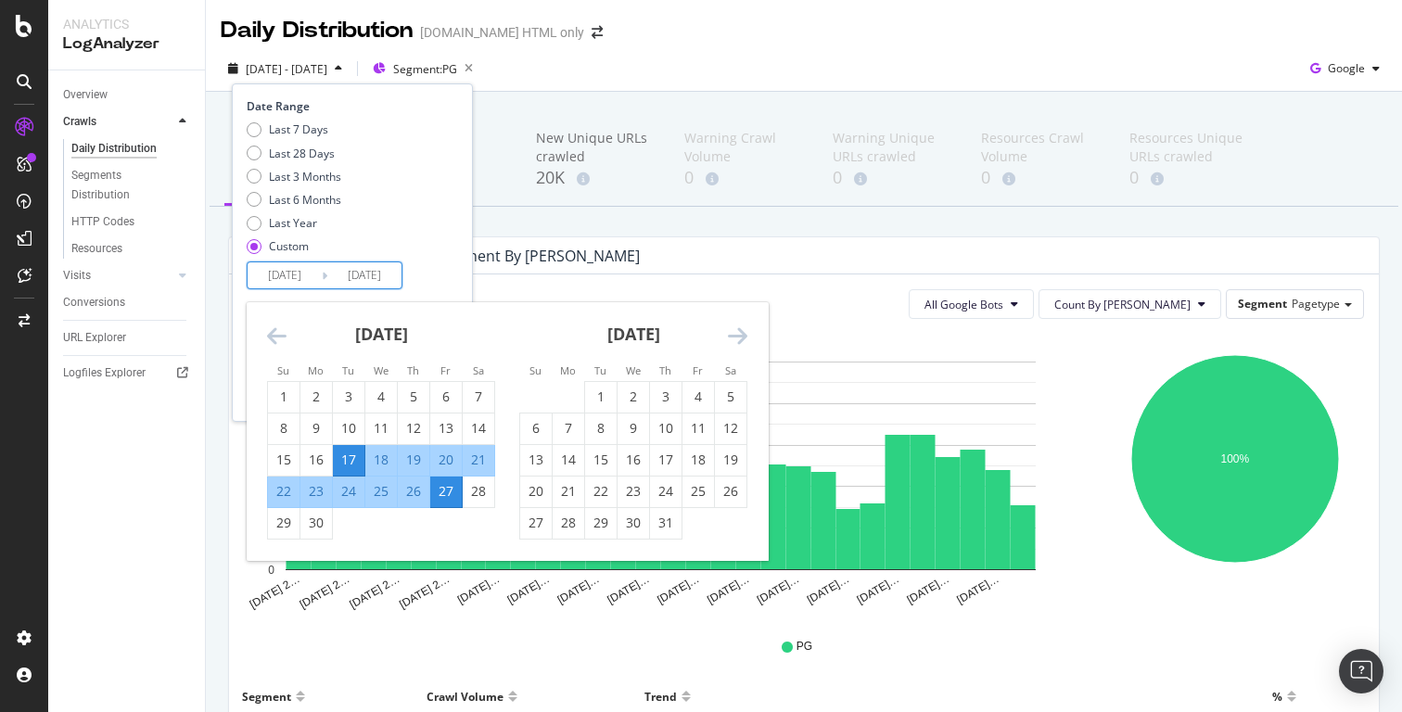
click at [728, 335] on icon "Move forward to switch to the next month." at bounding box center [737, 336] width 19 height 22
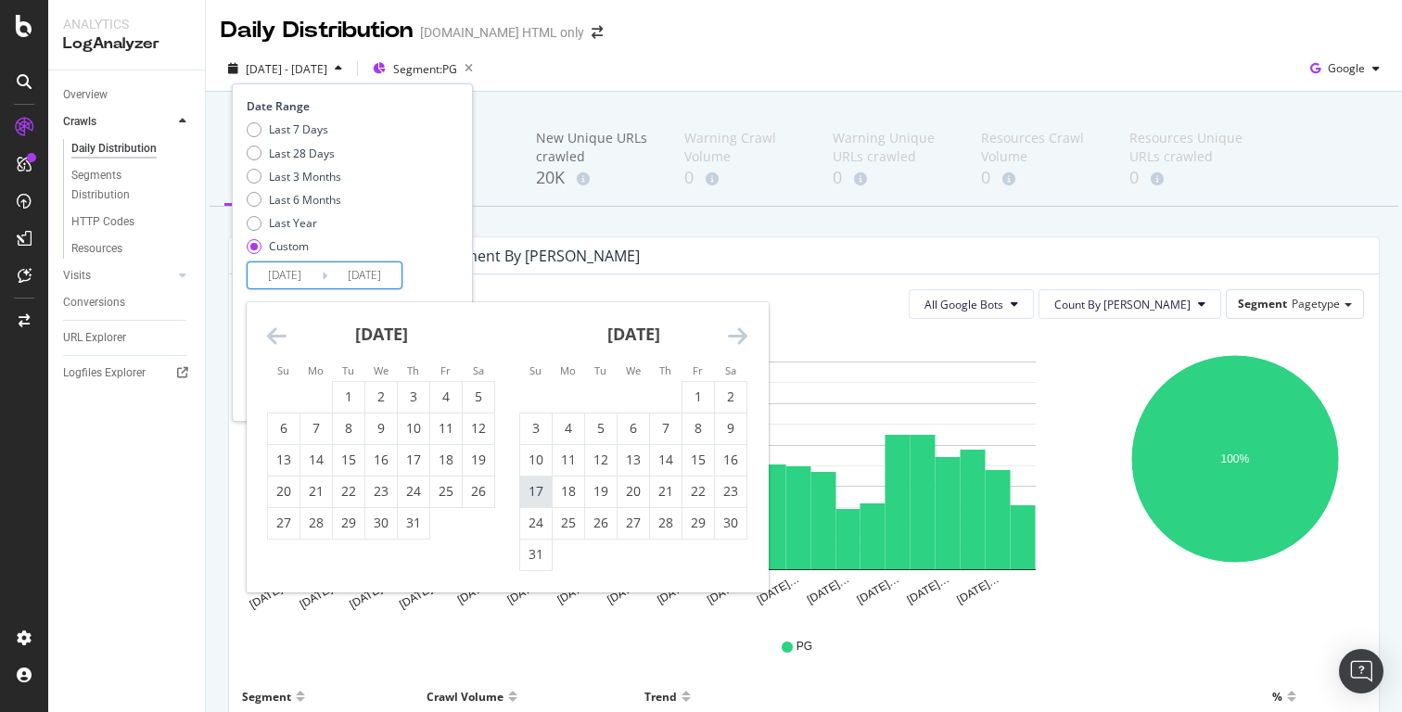
click at [541, 491] on div "17" at bounding box center [536, 491] width 32 height 19
type input "2025/08/17"
click at [637, 528] on div "27" at bounding box center [634, 523] width 32 height 19
type input "2025/08/27"
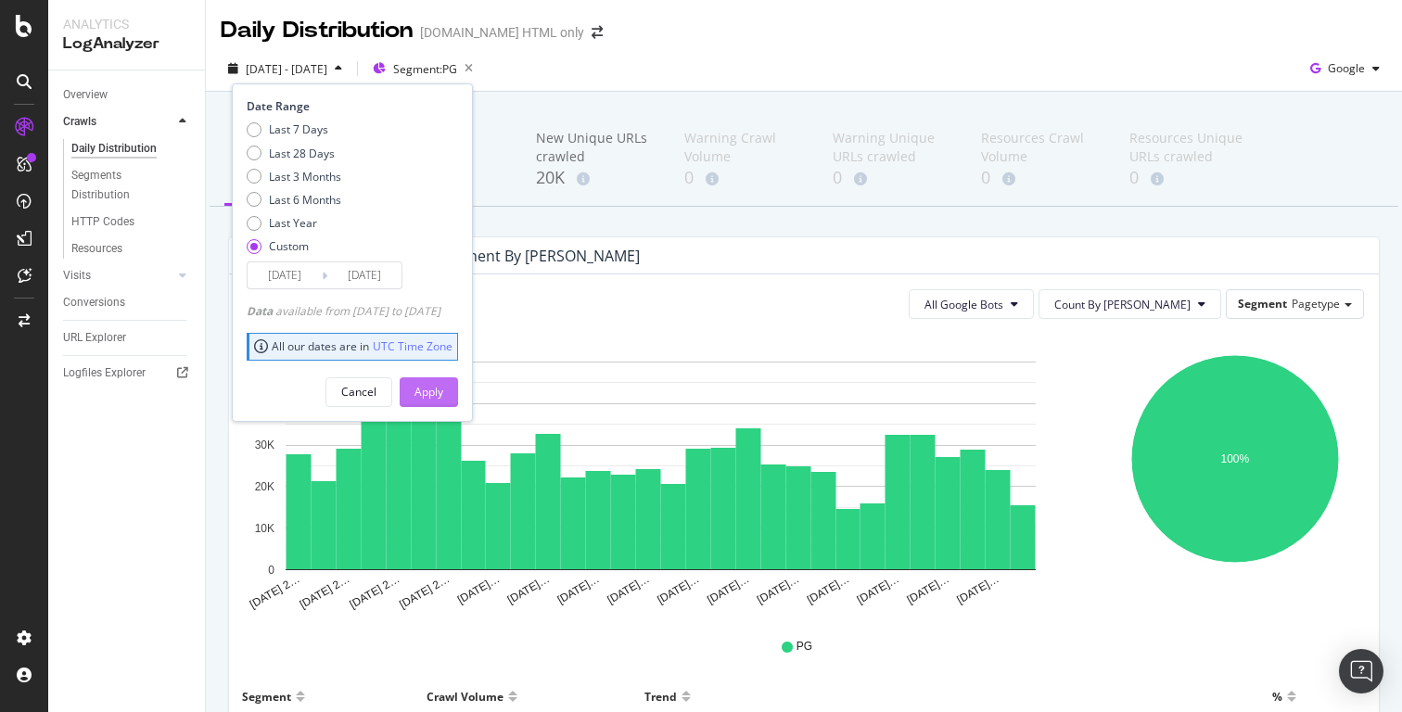
click at [443, 386] on div "Apply" at bounding box center [429, 392] width 29 height 16
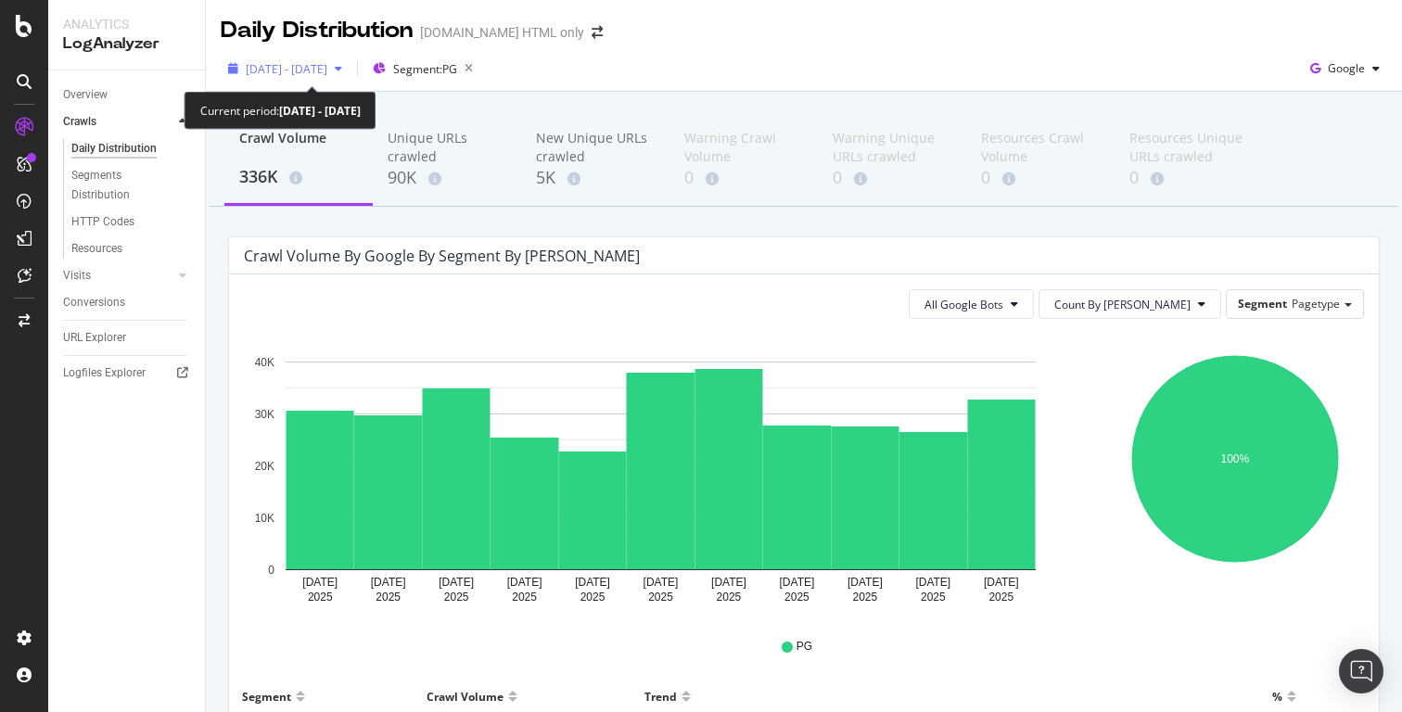
click at [342, 70] on icon "button" at bounding box center [338, 68] width 7 height 11
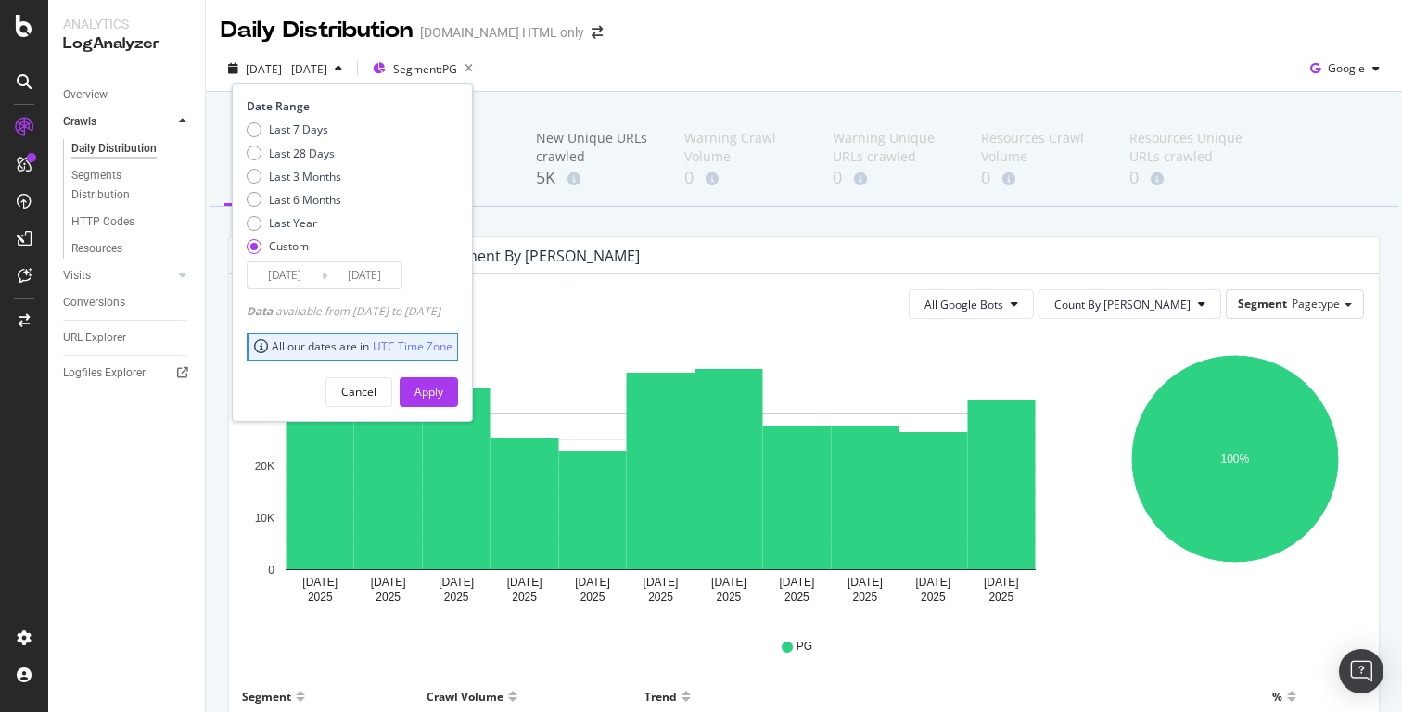
click at [984, 8] on div "Daily Distribution Housing.com HTML only" at bounding box center [804, 23] width 1196 height 46
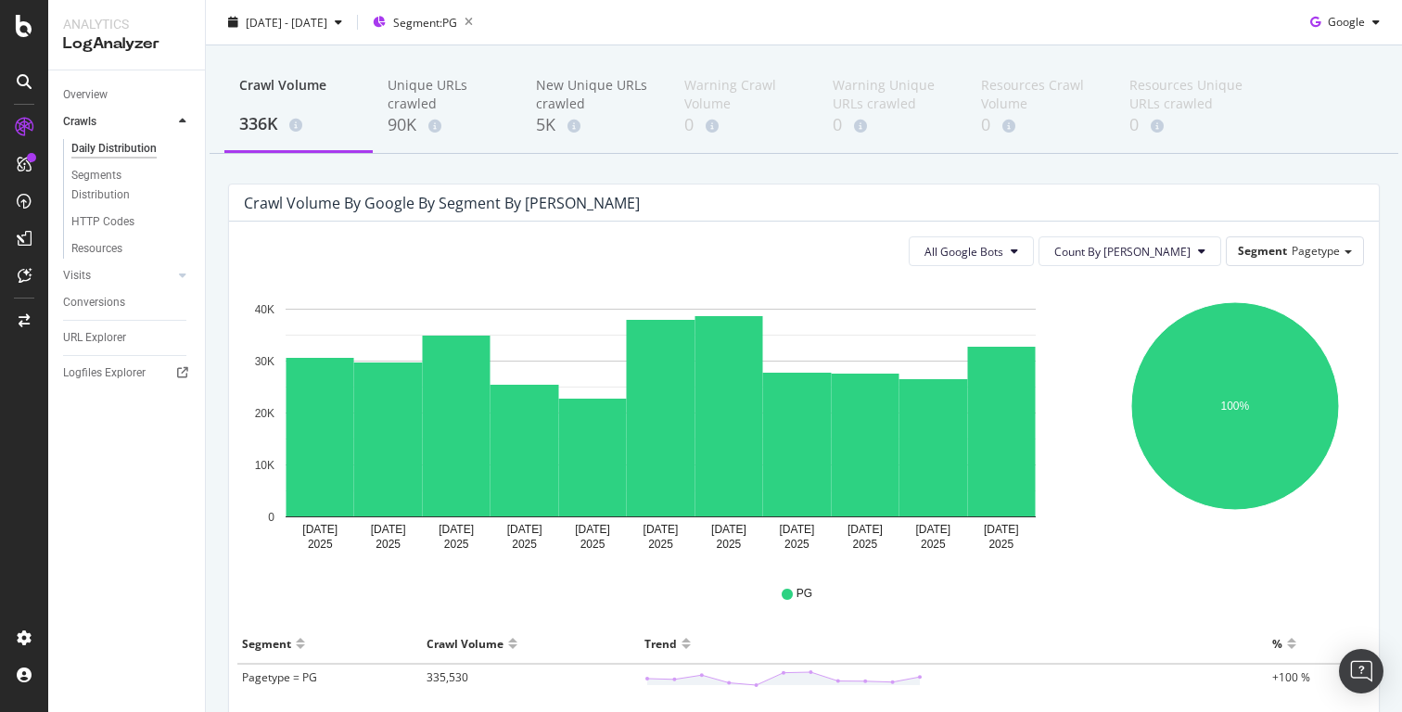
scroll to position [19, 0]
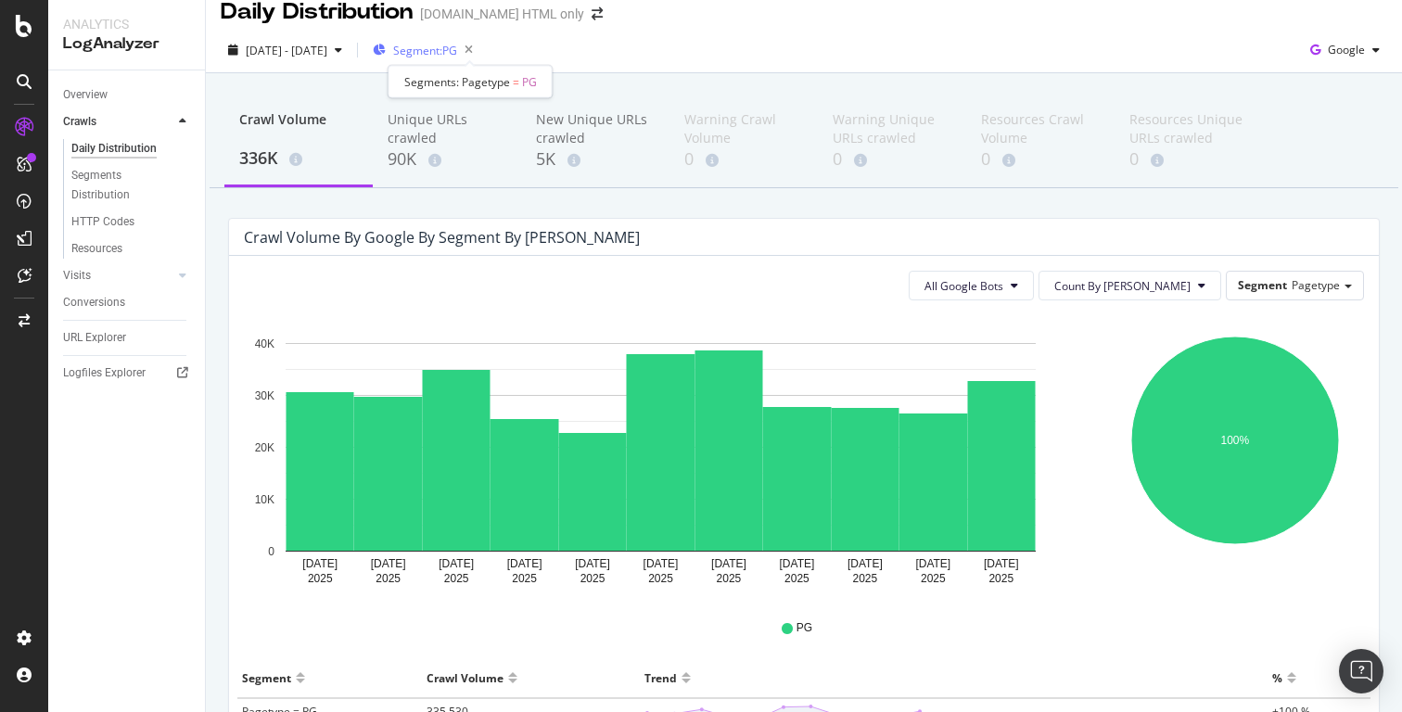
click at [457, 53] on span "Segment: PG" at bounding box center [425, 51] width 64 height 16
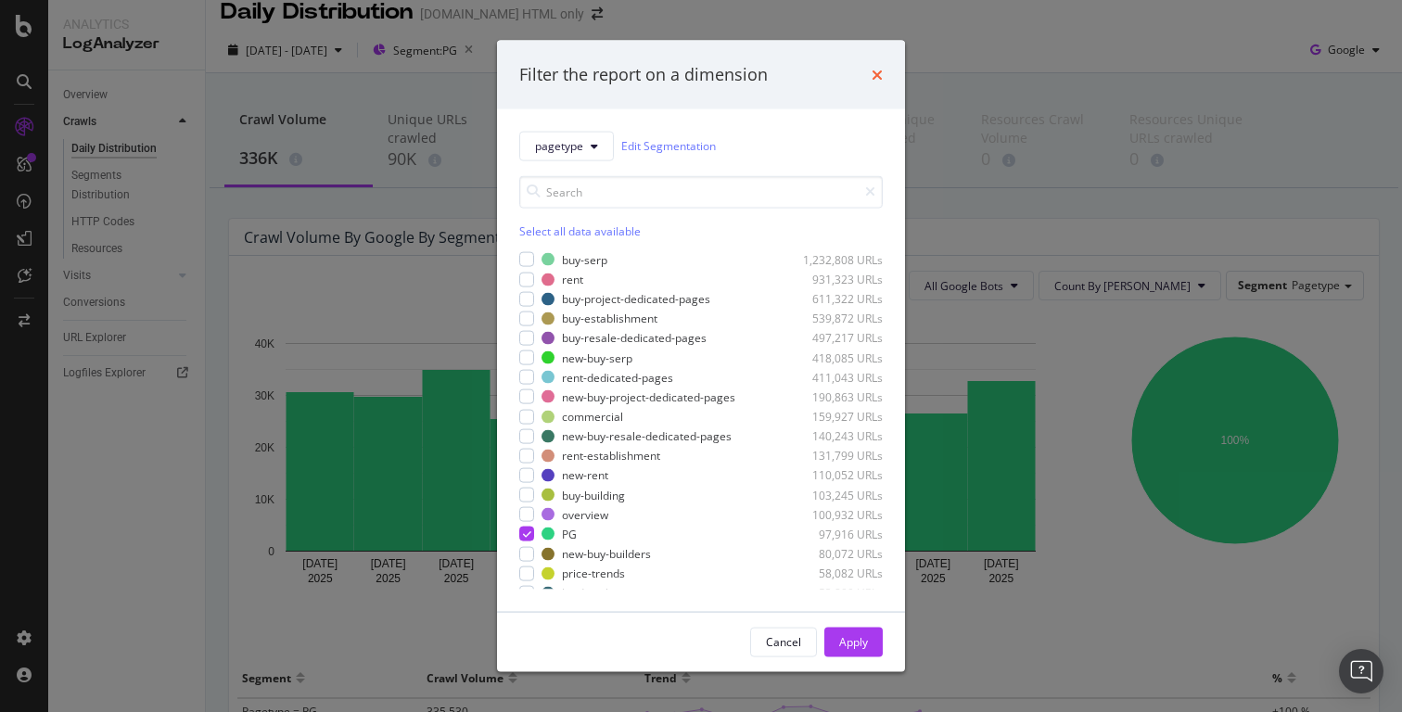
click at [876, 72] on icon "times" at bounding box center [877, 74] width 11 height 15
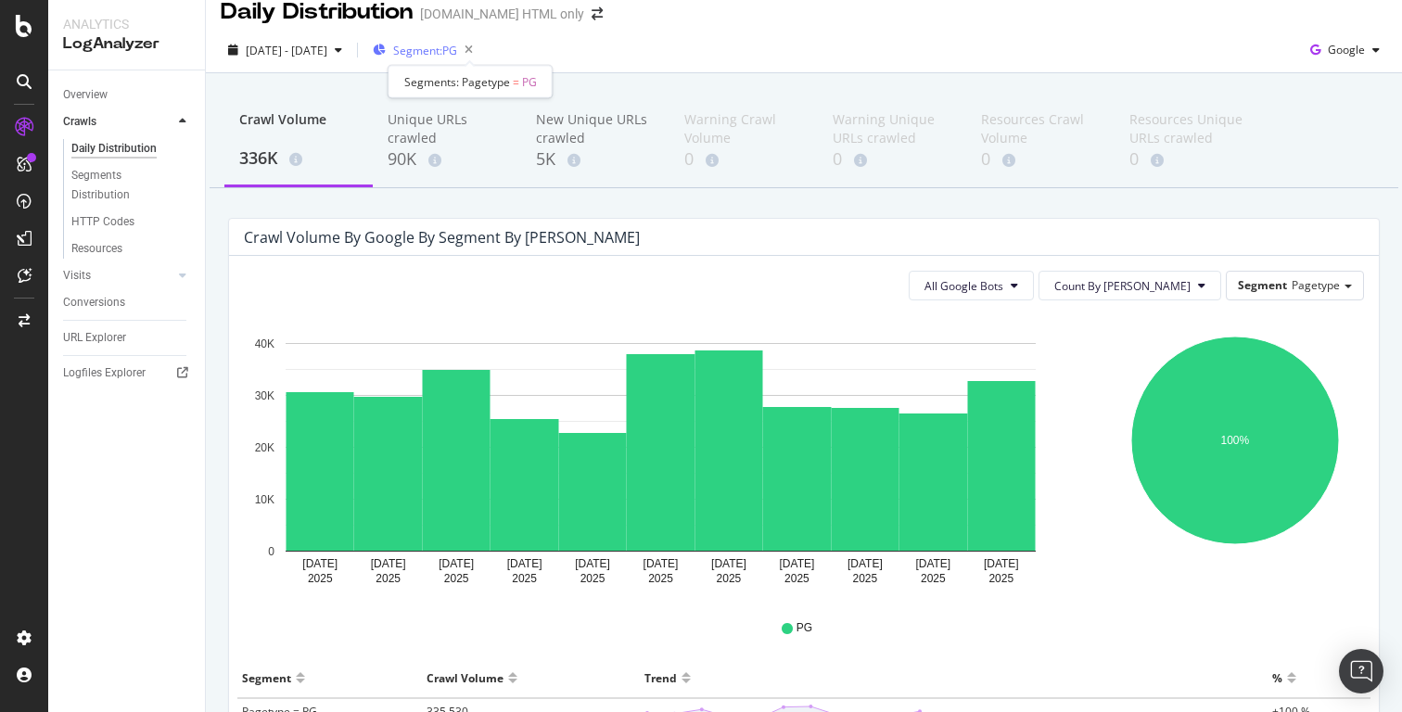
click at [457, 52] on span "Segment: PG" at bounding box center [425, 51] width 64 height 16
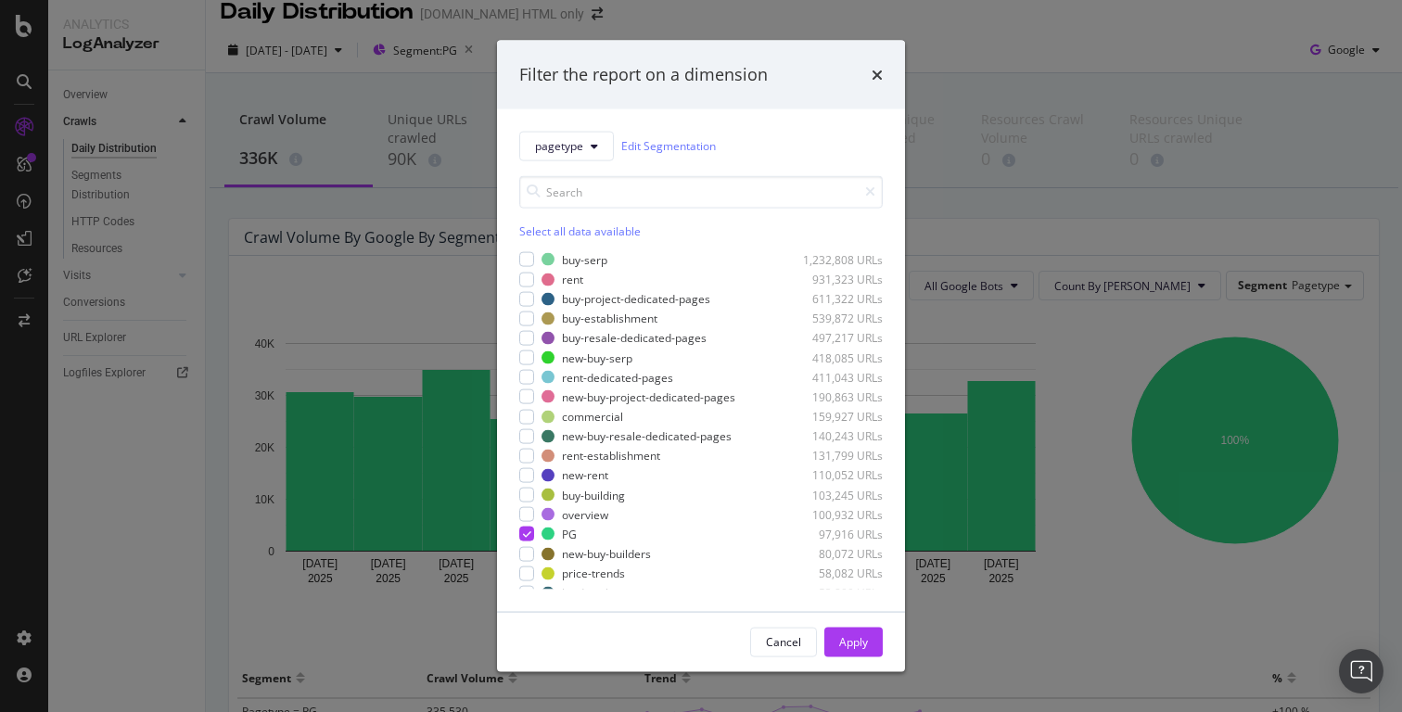
click at [974, 70] on div "Filter the report on a dimension pagetype Edit Segmentation Select all data ava…" at bounding box center [701, 356] width 1402 height 712
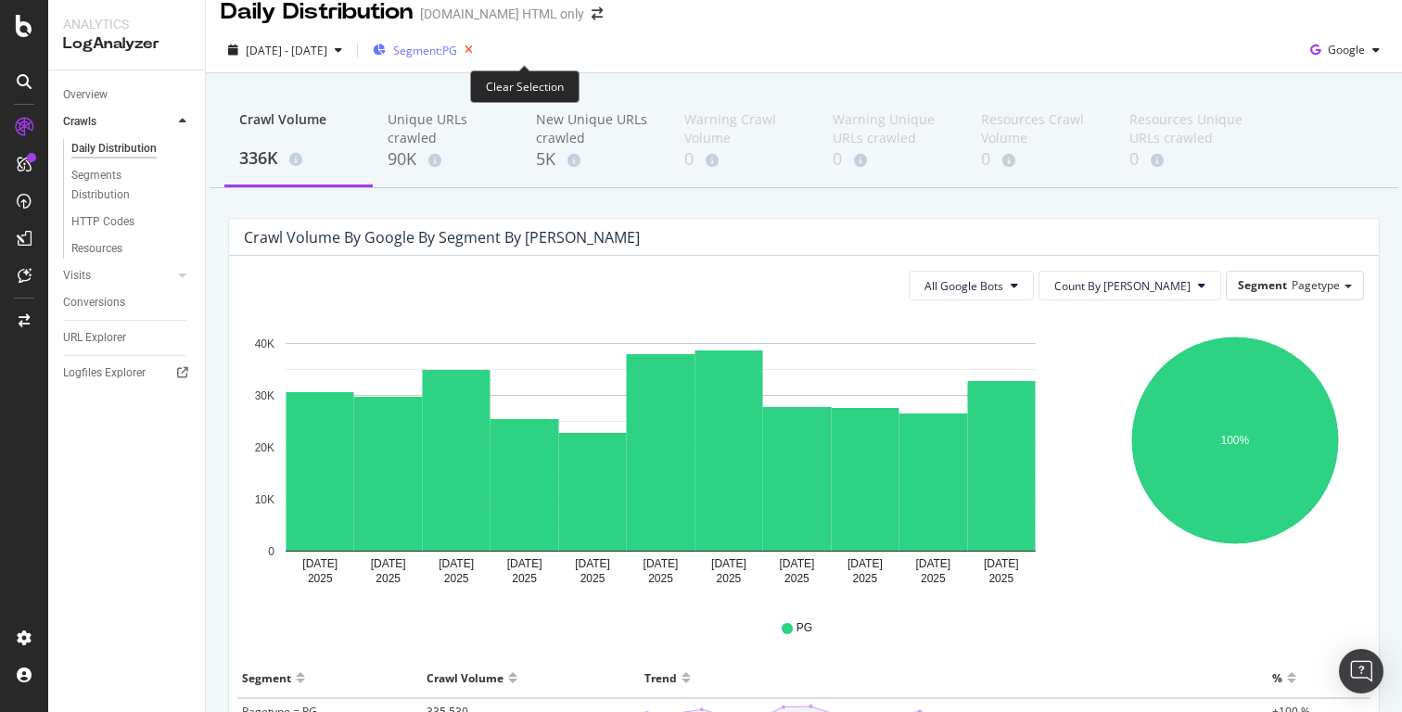
click at [480, 50] on icon "button" at bounding box center [468, 50] width 23 height 26
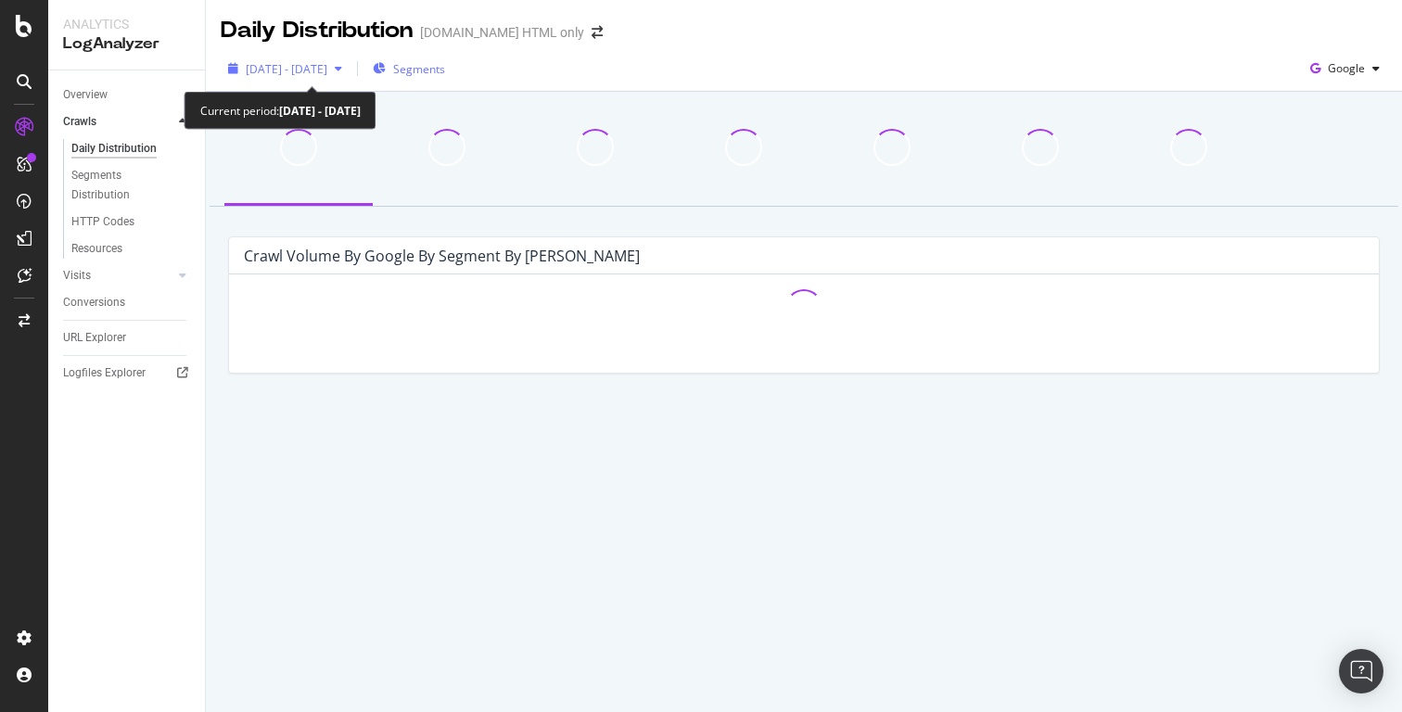
click at [342, 70] on icon "button" at bounding box center [338, 68] width 7 height 11
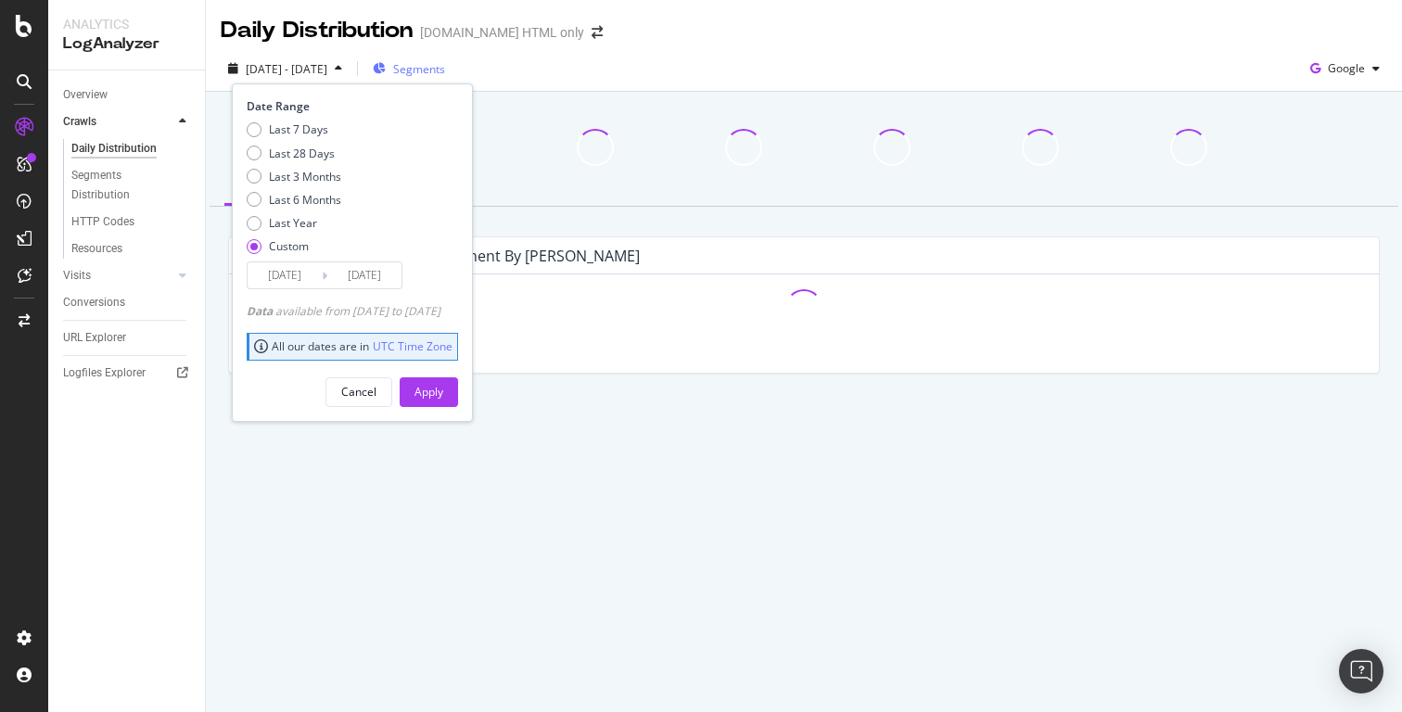
click at [291, 275] on input "2025/08/17" at bounding box center [285, 275] width 74 height 26
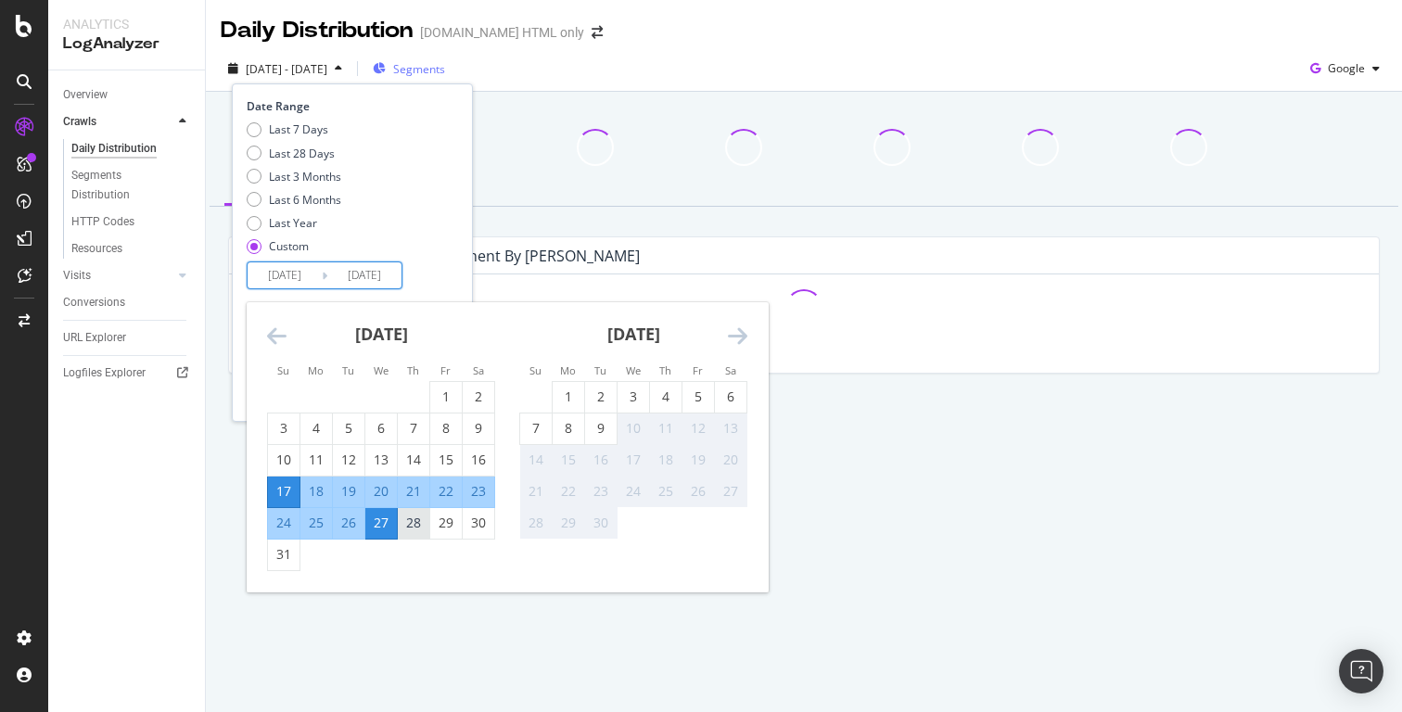
click at [420, 516] on div "28" at bounding box center [414, 523] width 32 height 19
type input "2025/08/28"
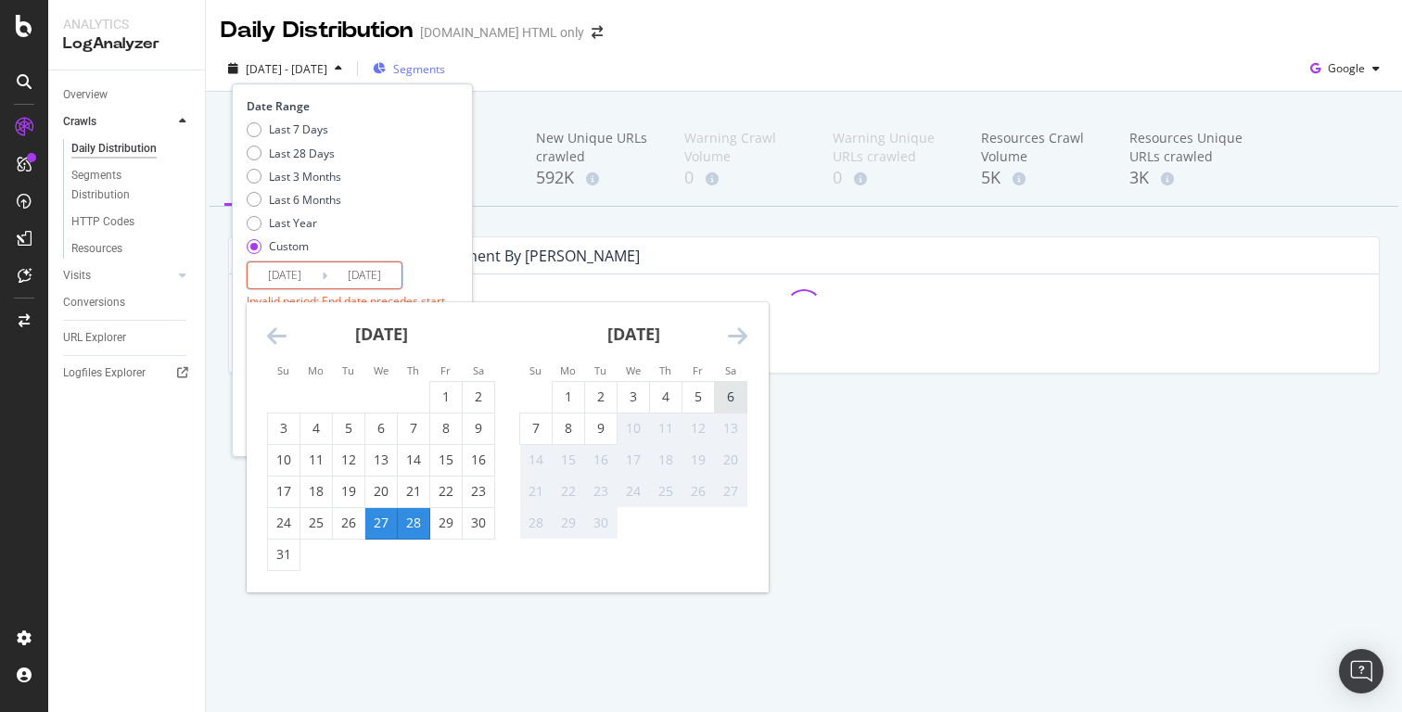
click at [725, 397] on div "6" at bounding box center [731, 397] width 32 height 19
type input "2025/09/06"
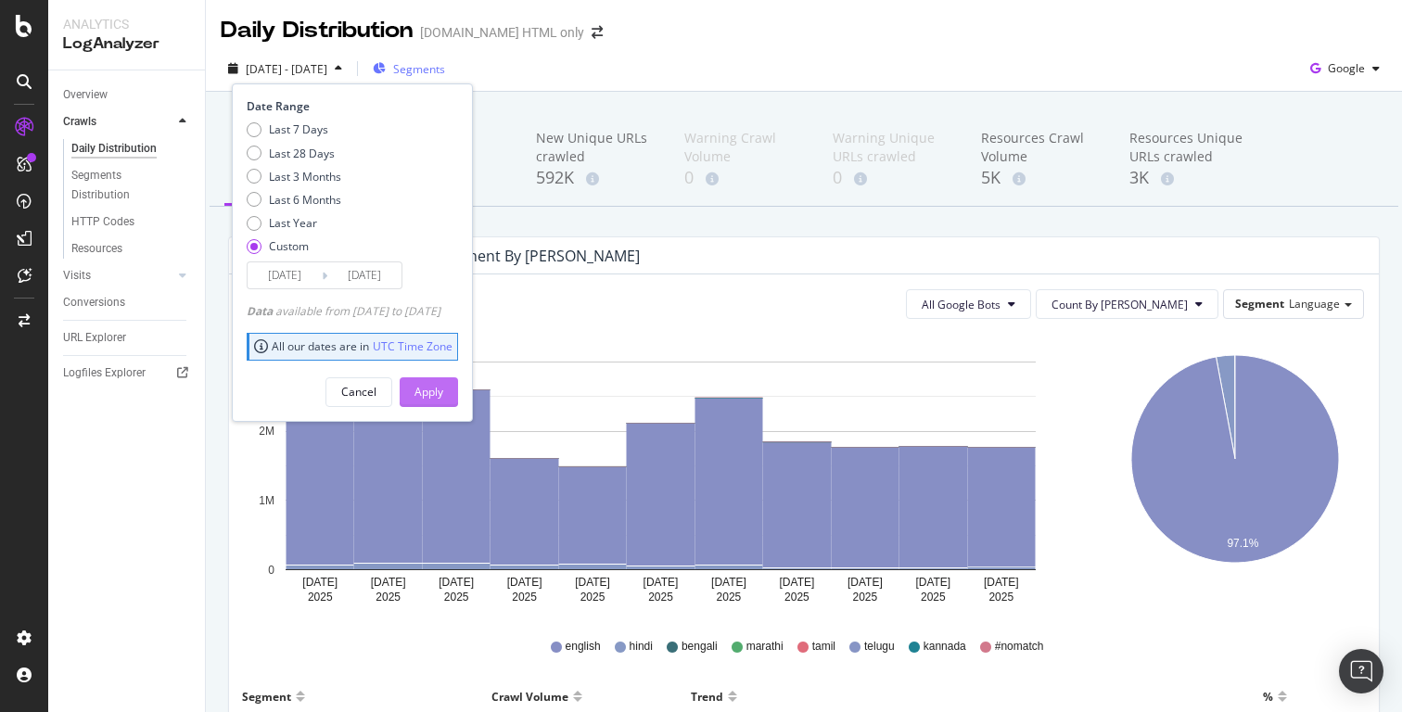
click at [443, 401] on div "Apply" at bounding box center [429, 392] width 29 height 28
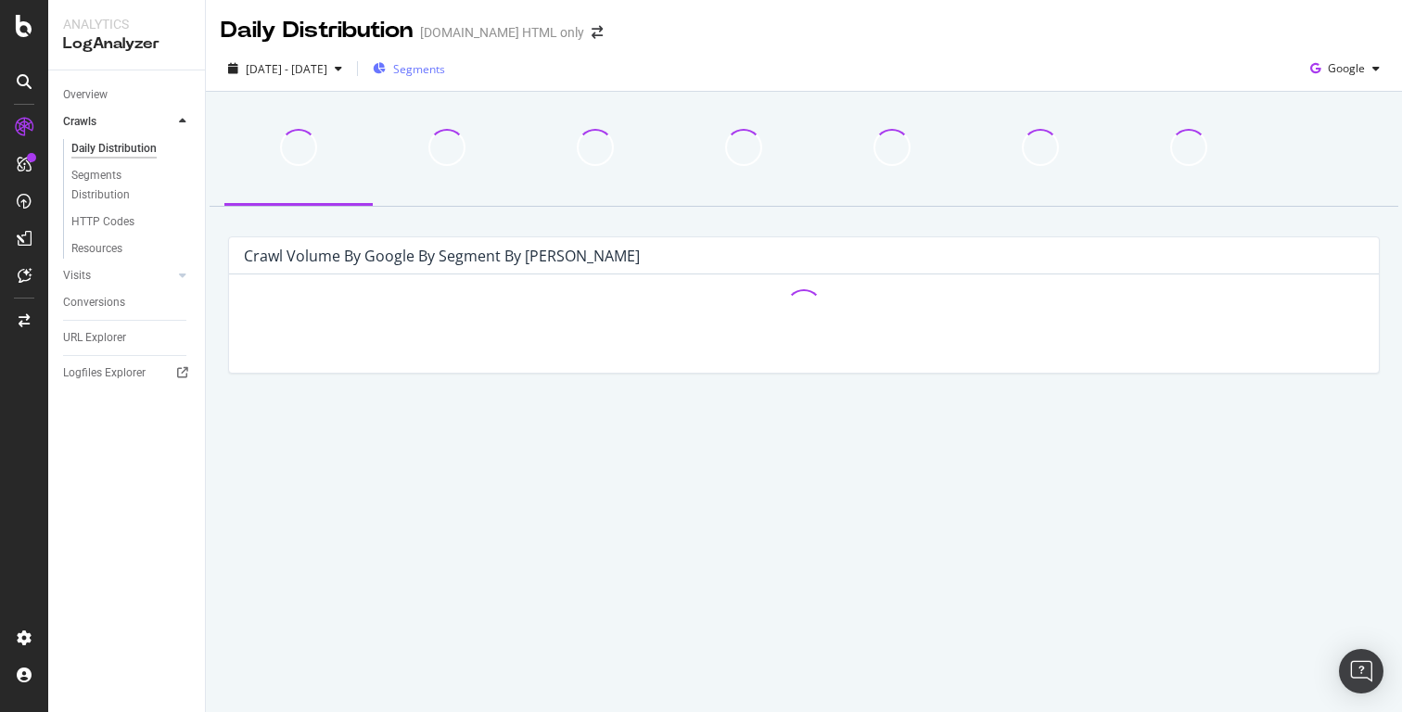
click at [445, 70] on span "Segments" at bounding box center [419, 69] width 52 height 16
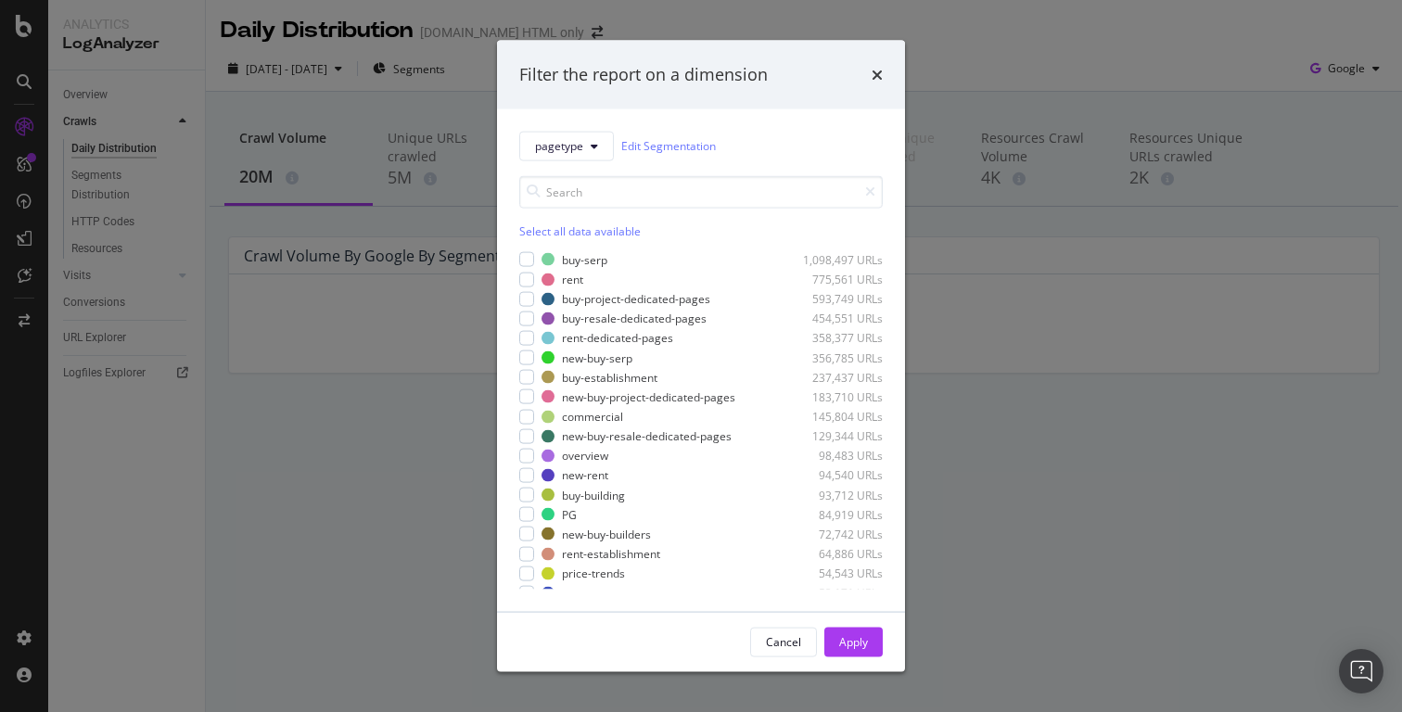
click at [566, 232] on div "Select all data available" at bounding box center [701, 231] width 364 height 16
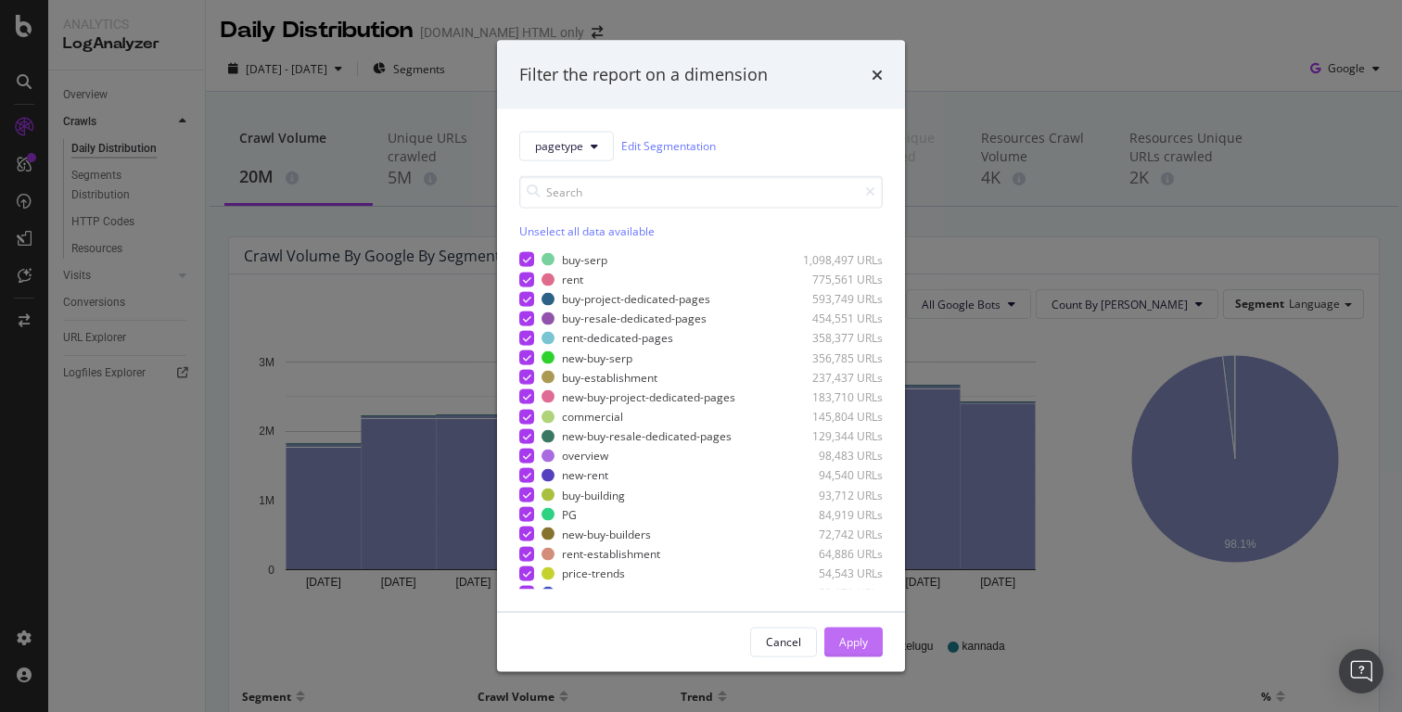
click at [858, 639] on div "Apply" at bounding box center [853, 642] width 29 height 16
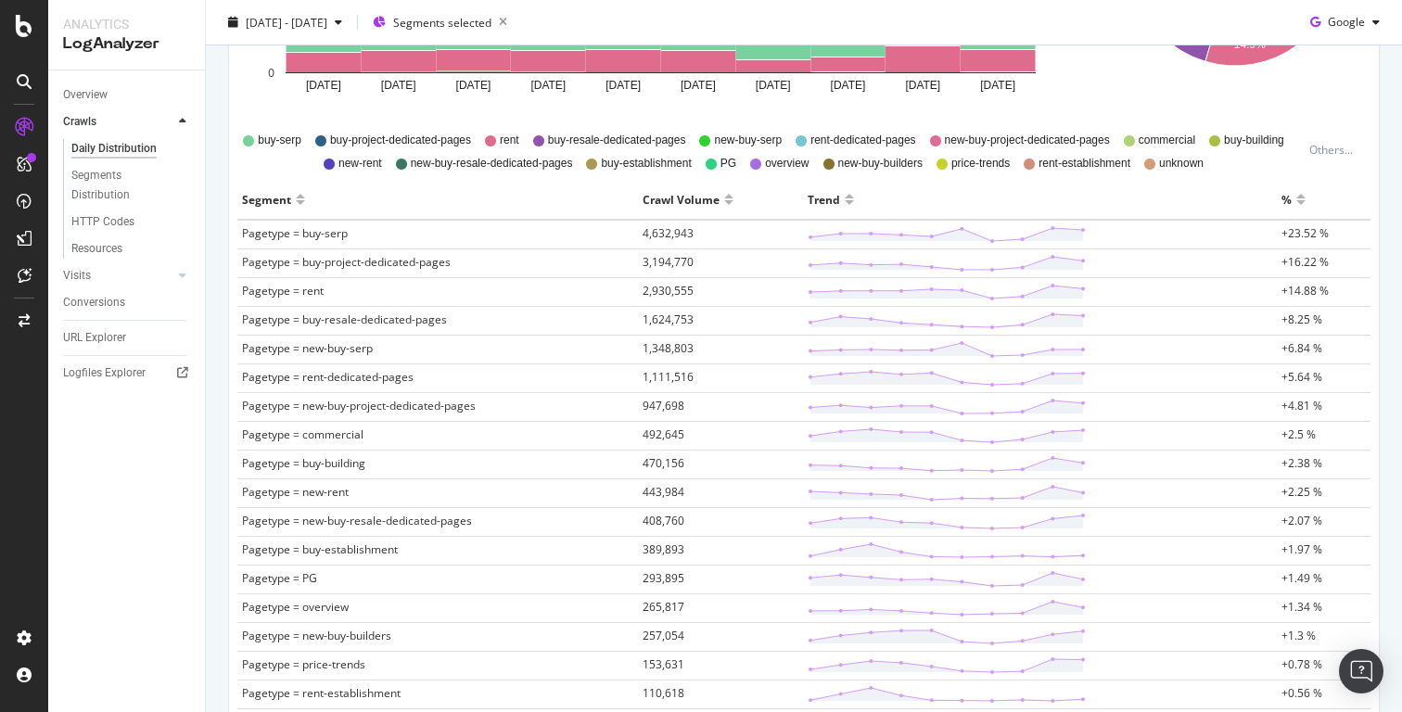
scroll to position [493, 0]
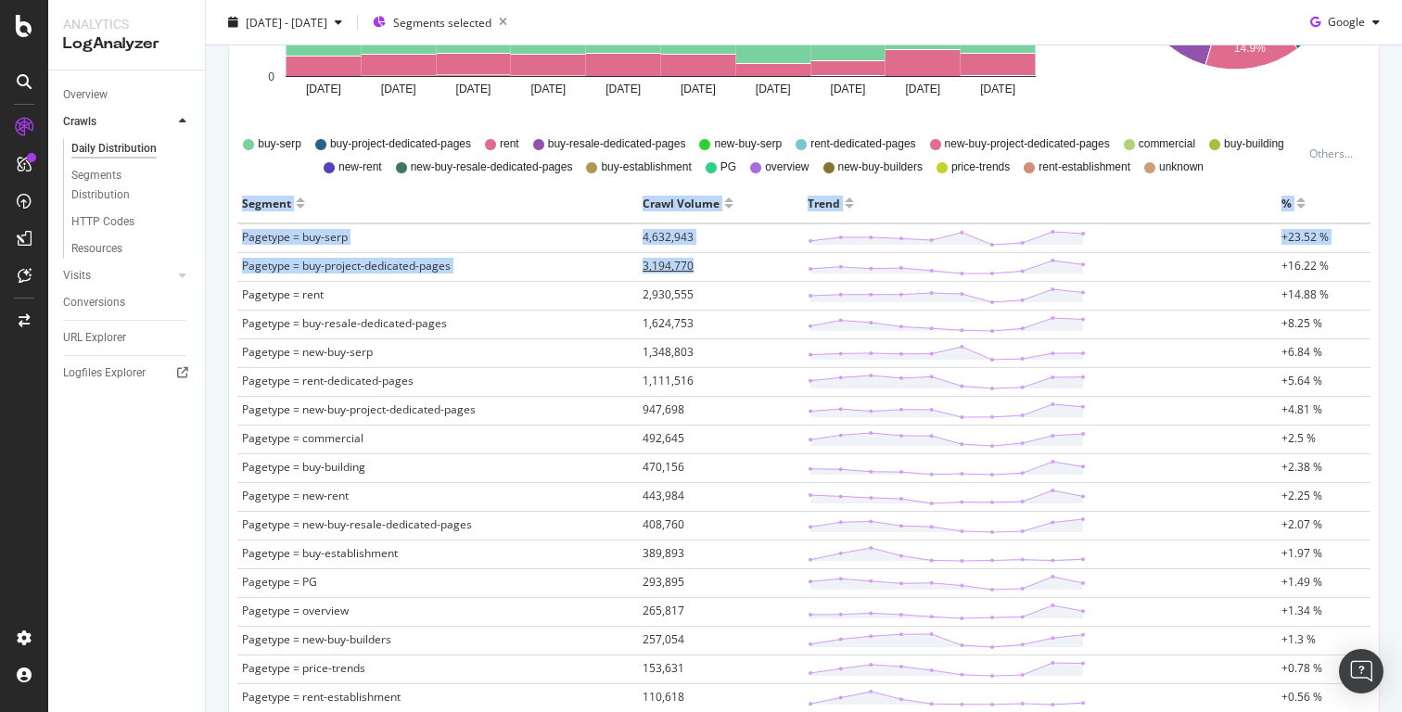
drag, startPoint x: 238, startPoint y: 204, endPoint x: 698, endPoint y: 275, distance: 465.4
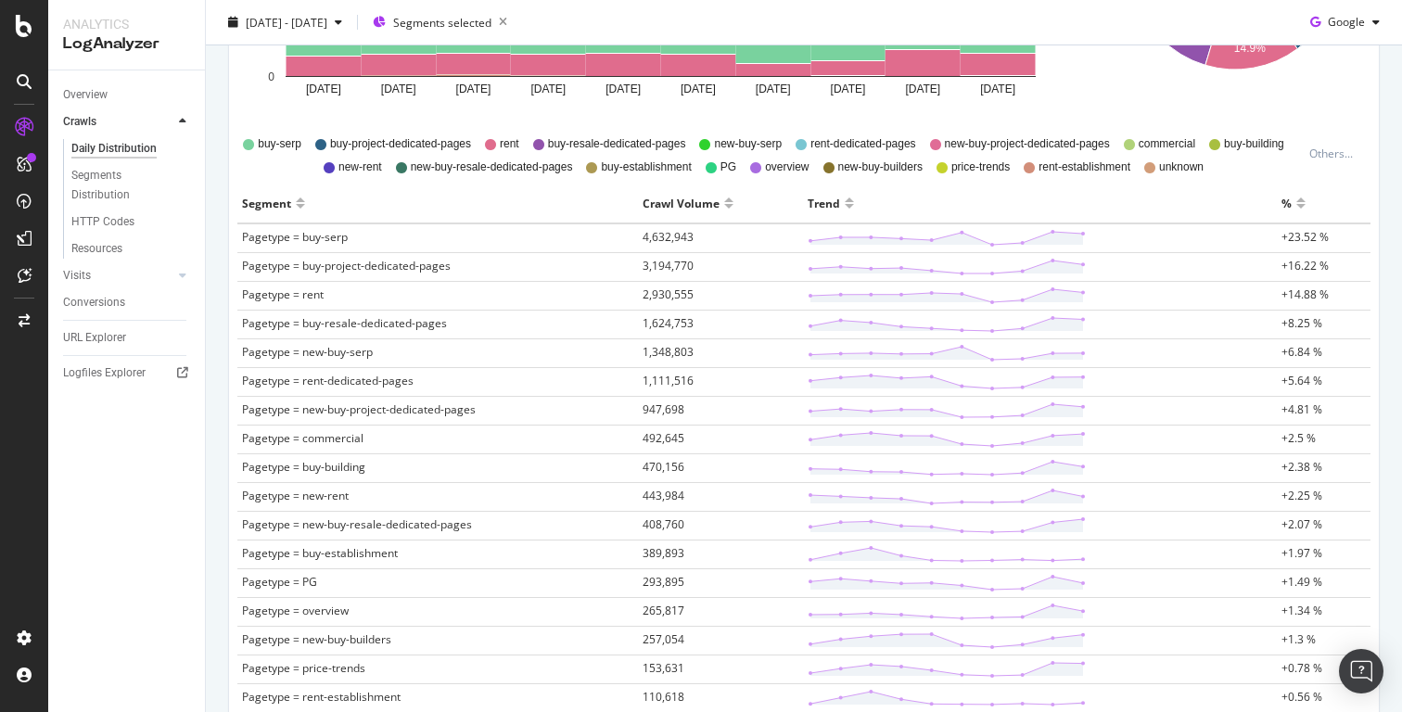
click at [577, 213] on div "Segment" at bounding box center [437, 203] width 391 height 30
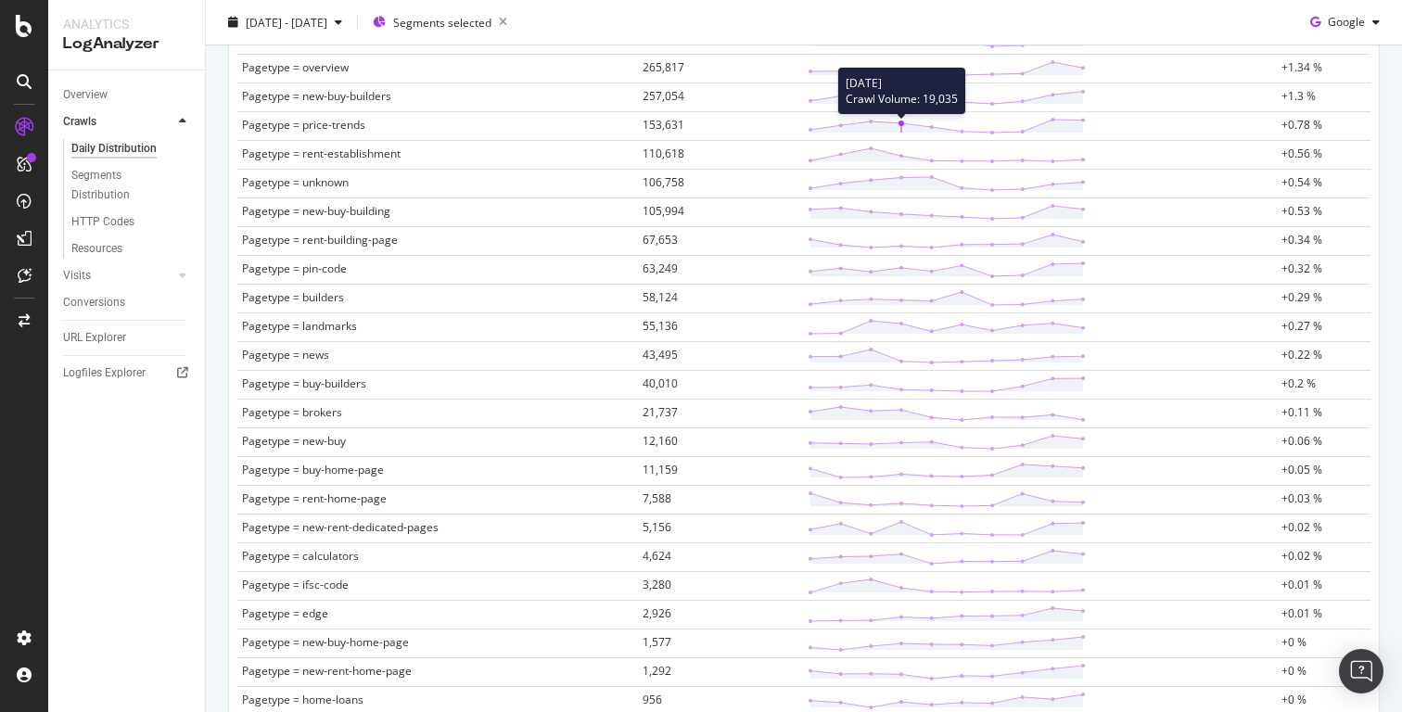
scroll to position [1390, 0]
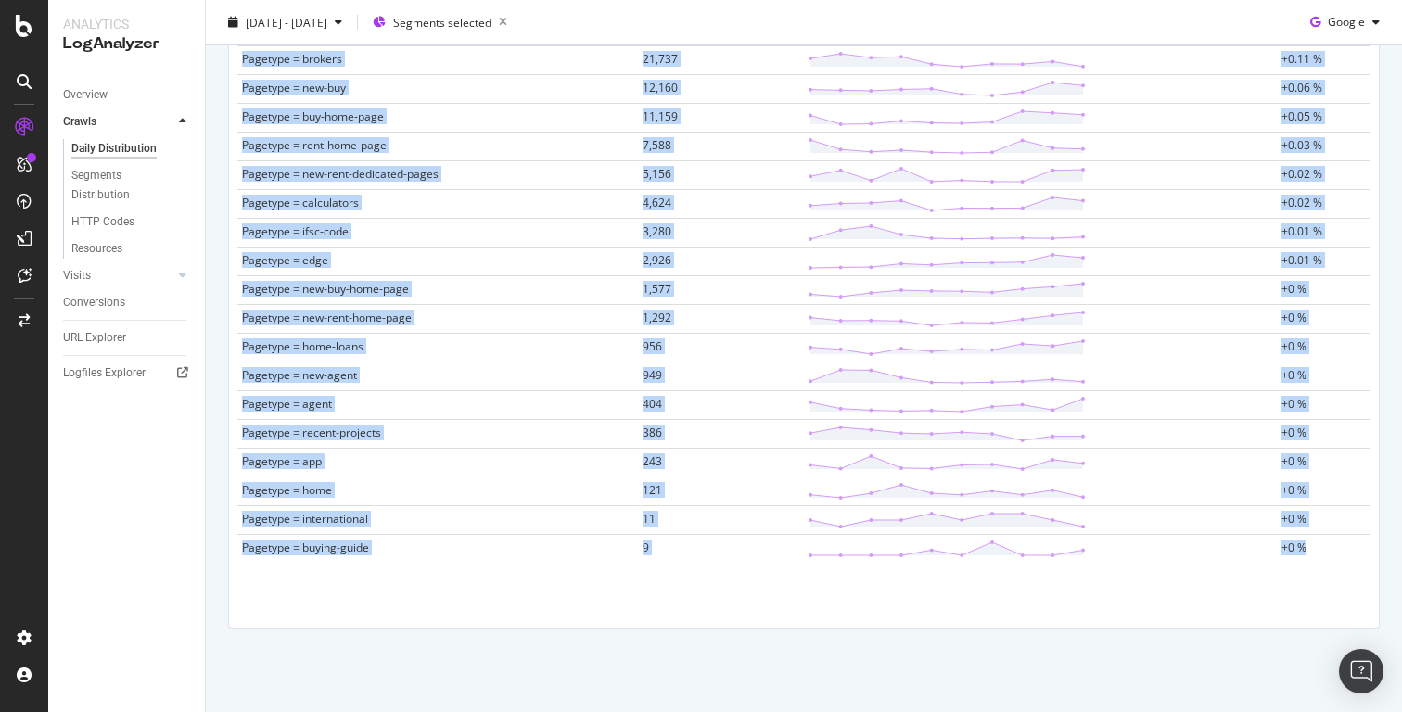
drag, startPoint x: 237, startPoint y: 232, endPoint x: 1339, endPoint y: 544, distance: 1145.3
copy tbody "Pagetype = buy-serp 4,632,943 +23.52 % Pagetype = buy-project-dedicated-pages 3…"
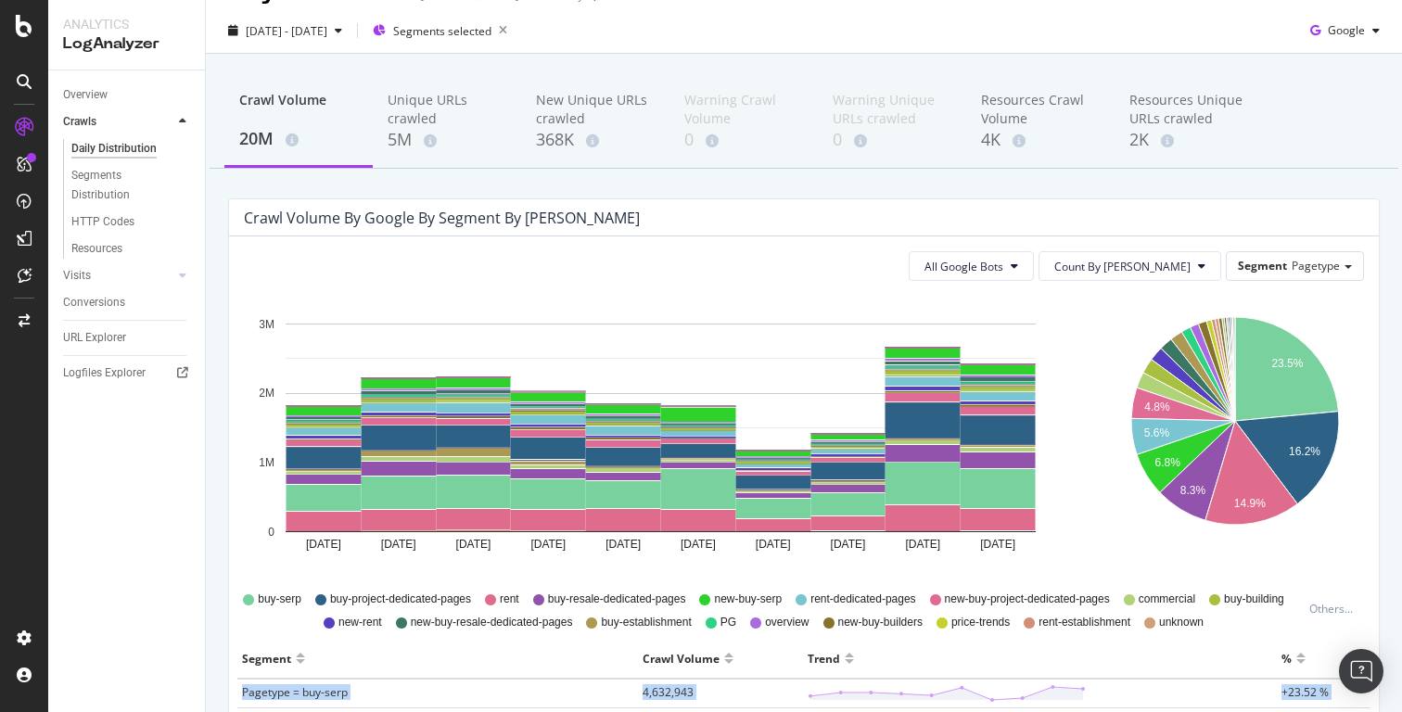
scroll to position [0, 0]
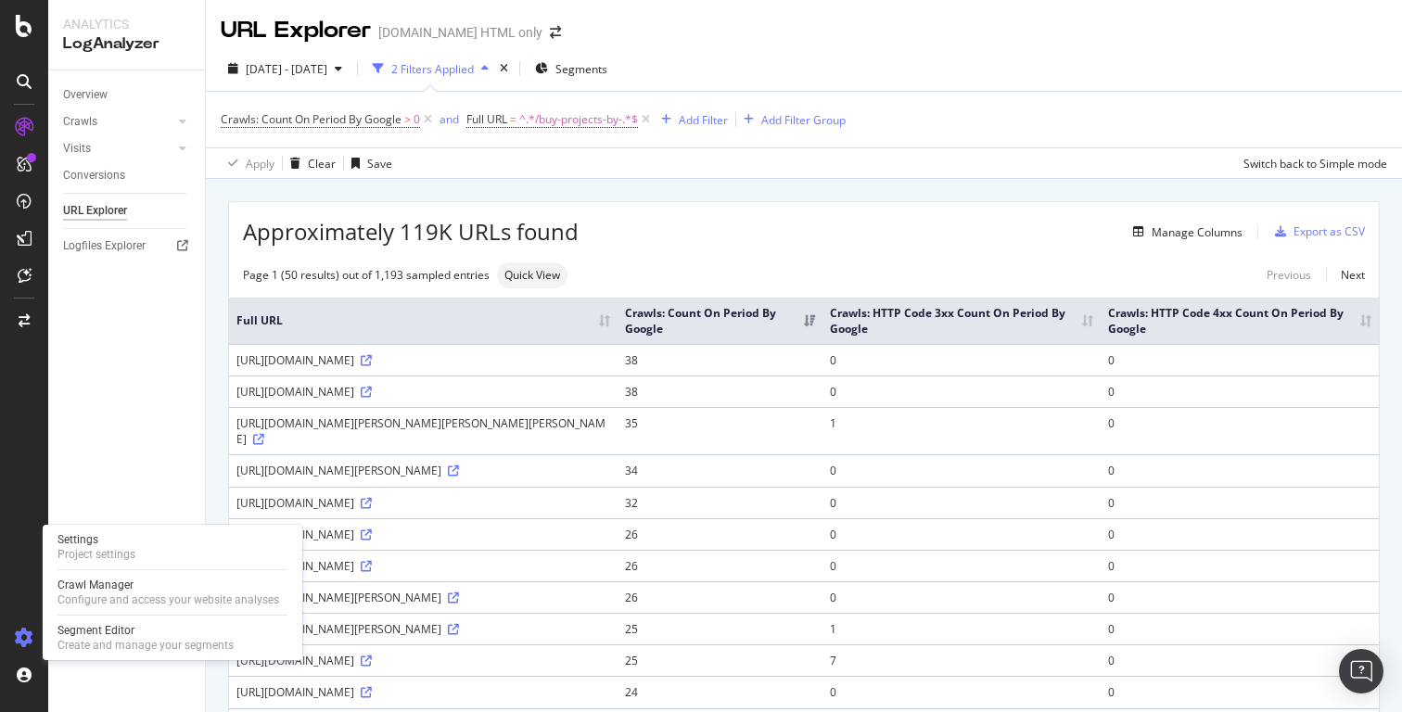
click at [24, 640] on icon at bounding box center [24, 638] width 19 height 19
click at [115, 552] on div "Project settings" at bounding box center [97, 554] width 78 height 15
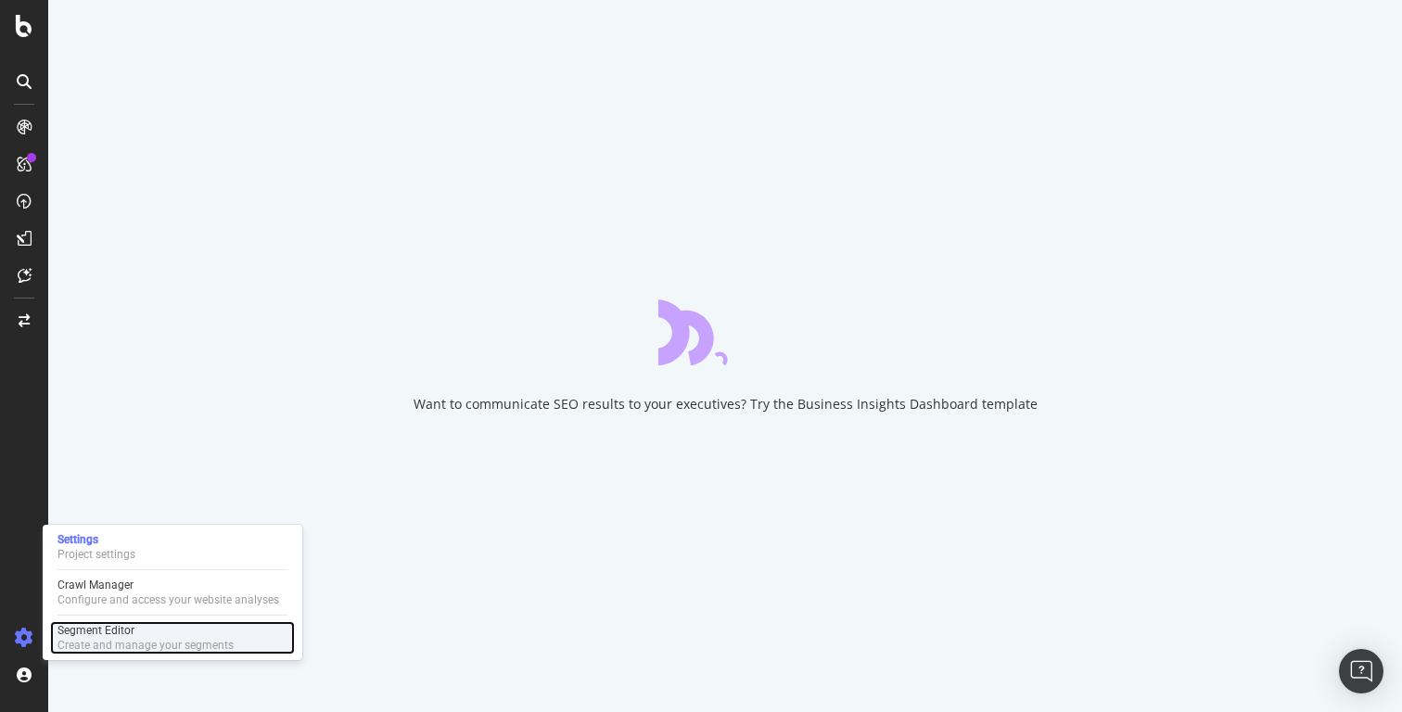
click at [126, 627] on div "Segment Editor" at bounding box center [146, 630] width 176 height 15
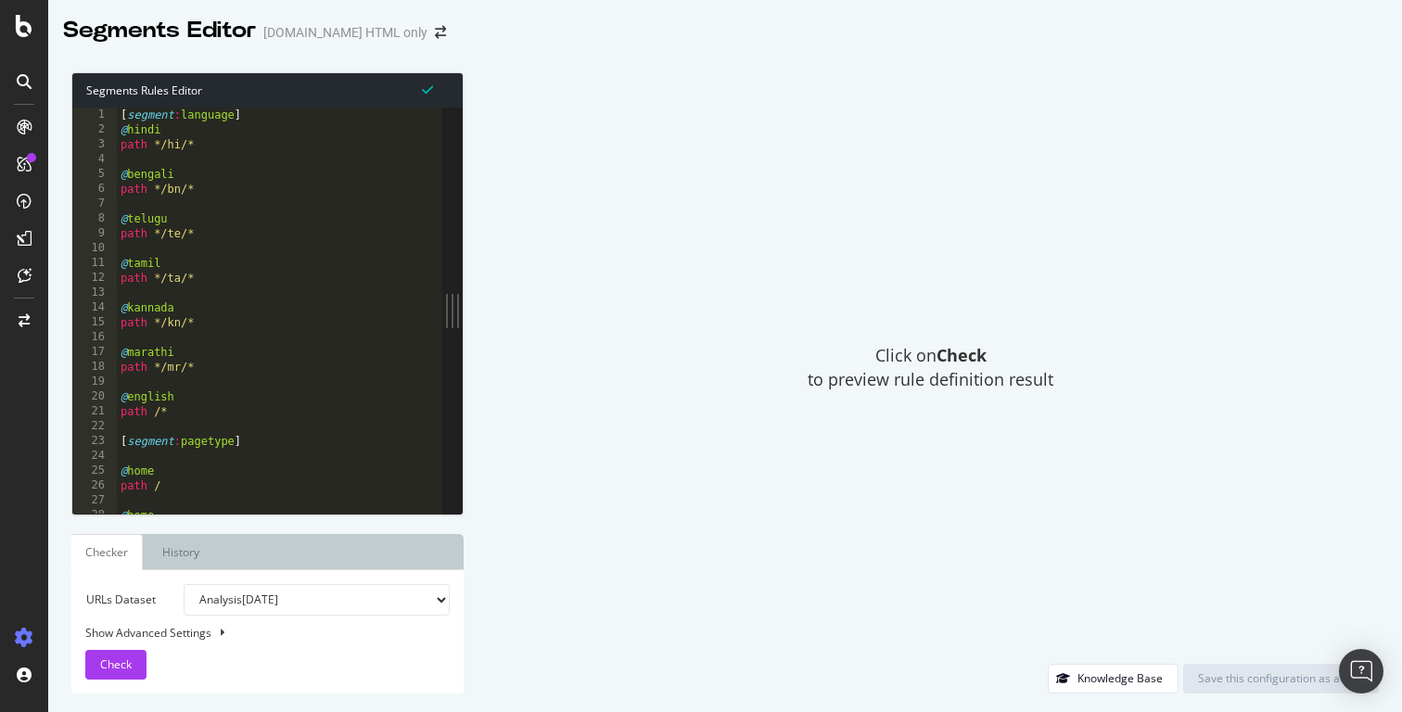
click at [282, 362] on div "[ segment : language ] @ hindi path */hi/* @ bengali path */bn/* @ telugu path …" at bounding box center [280, 326] width 326 height 436
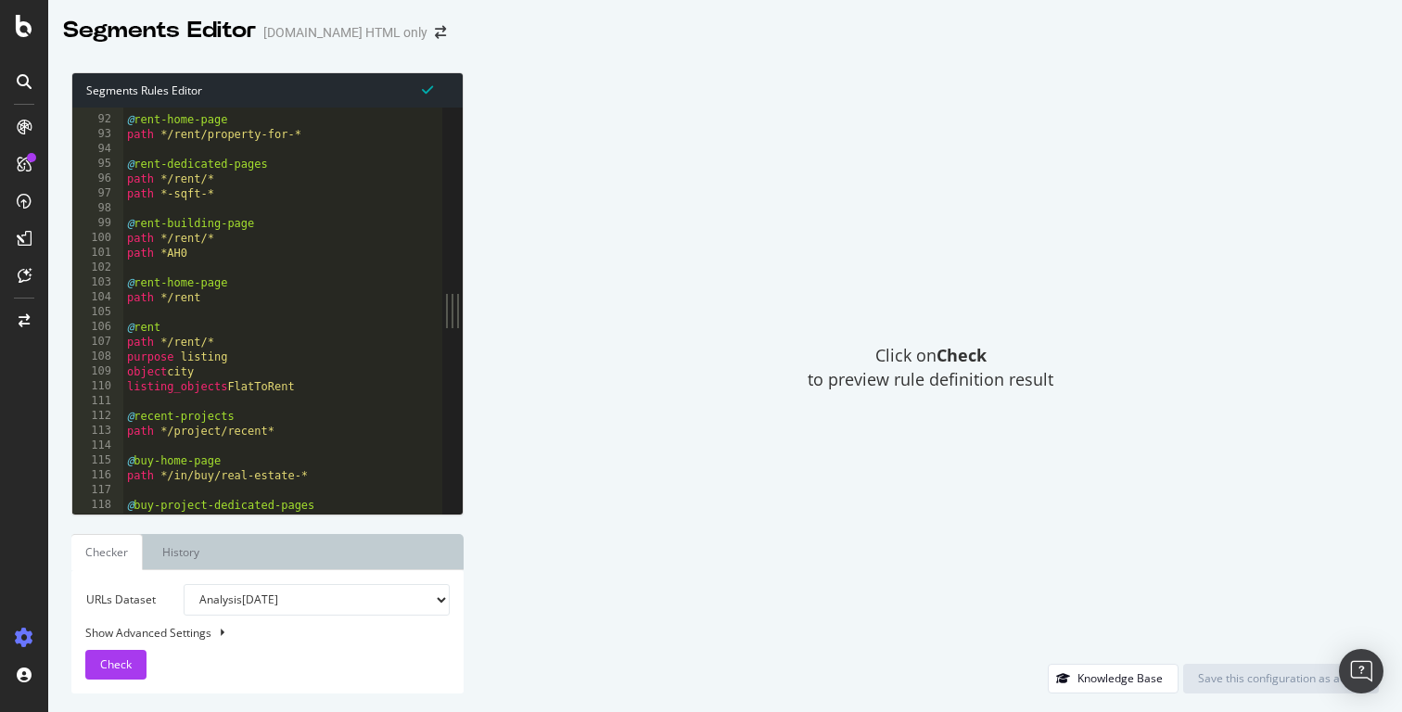
scroll to position [1341, 0]
click at [318, 292] on div "@ rent-home-page path */rent/property-for-* @ rent-dedicated-pages path */rent/…" at bounding box center [282, 319] width 319 height 436
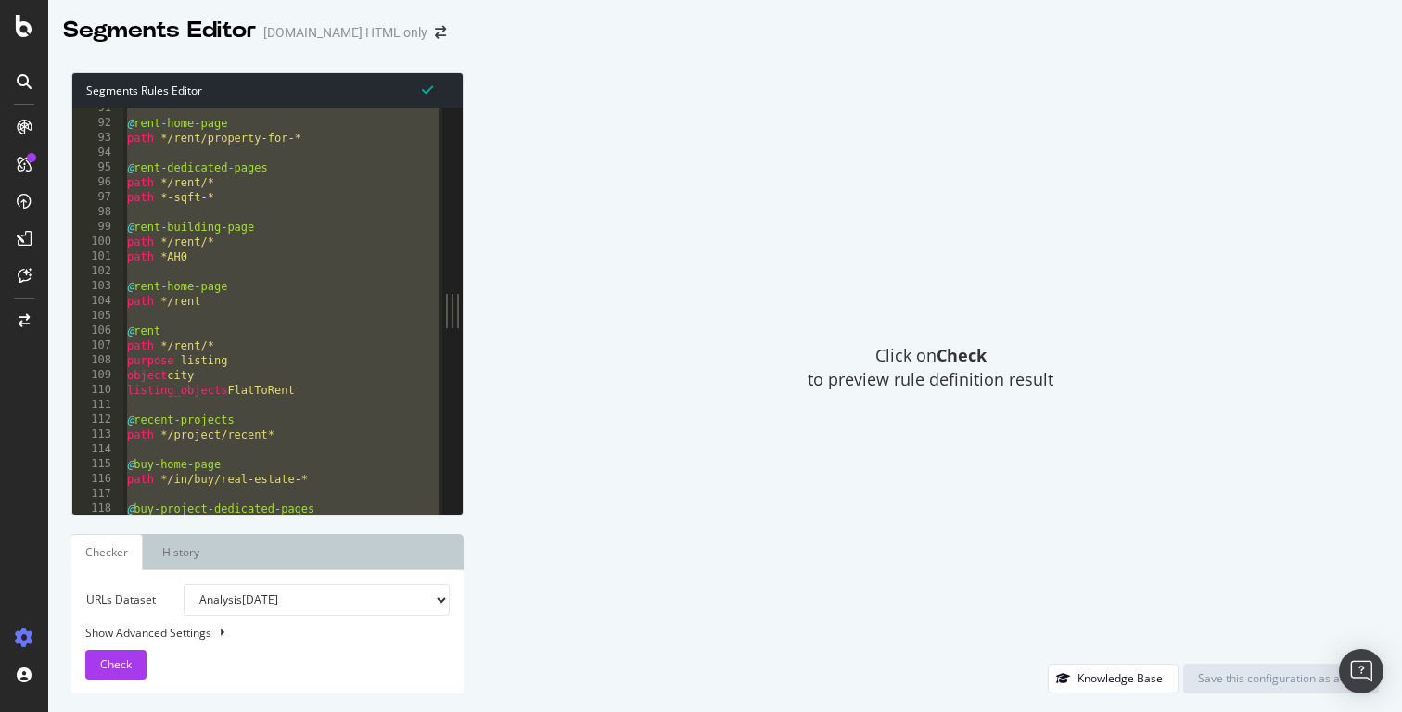
click at [663, 141] on div "Click on Check to preview rule definition result" at bounding box center [930, 368] width 897 height 592
click at [372, 193] on div "@ rent-home-page path */rent/property-for-* @ rent-dedicated-pages path */rent/…" at bounding box center [282, 319] width 319 height 436
type textarea "path *-sqft-*"
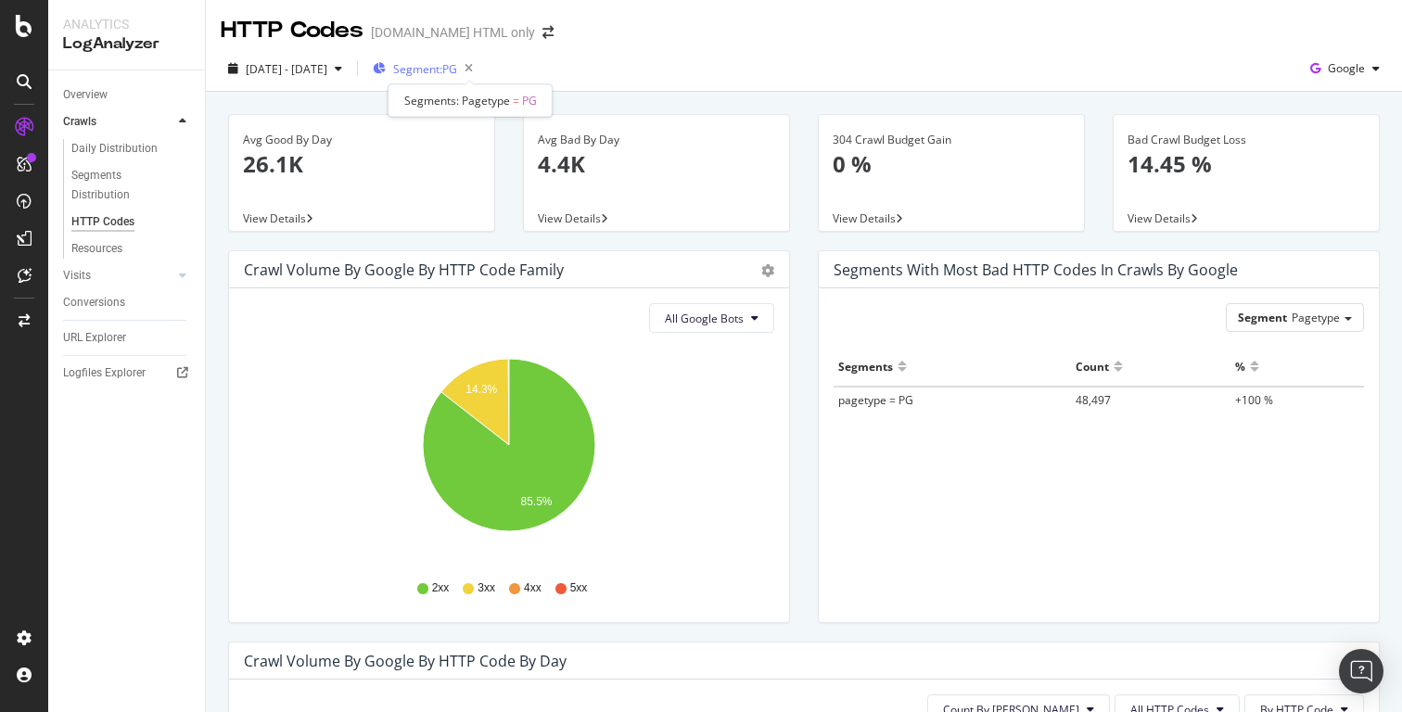
click at [457, 71] on span "Segment: PG" at bounding box center [425, 69] width 64 height 16
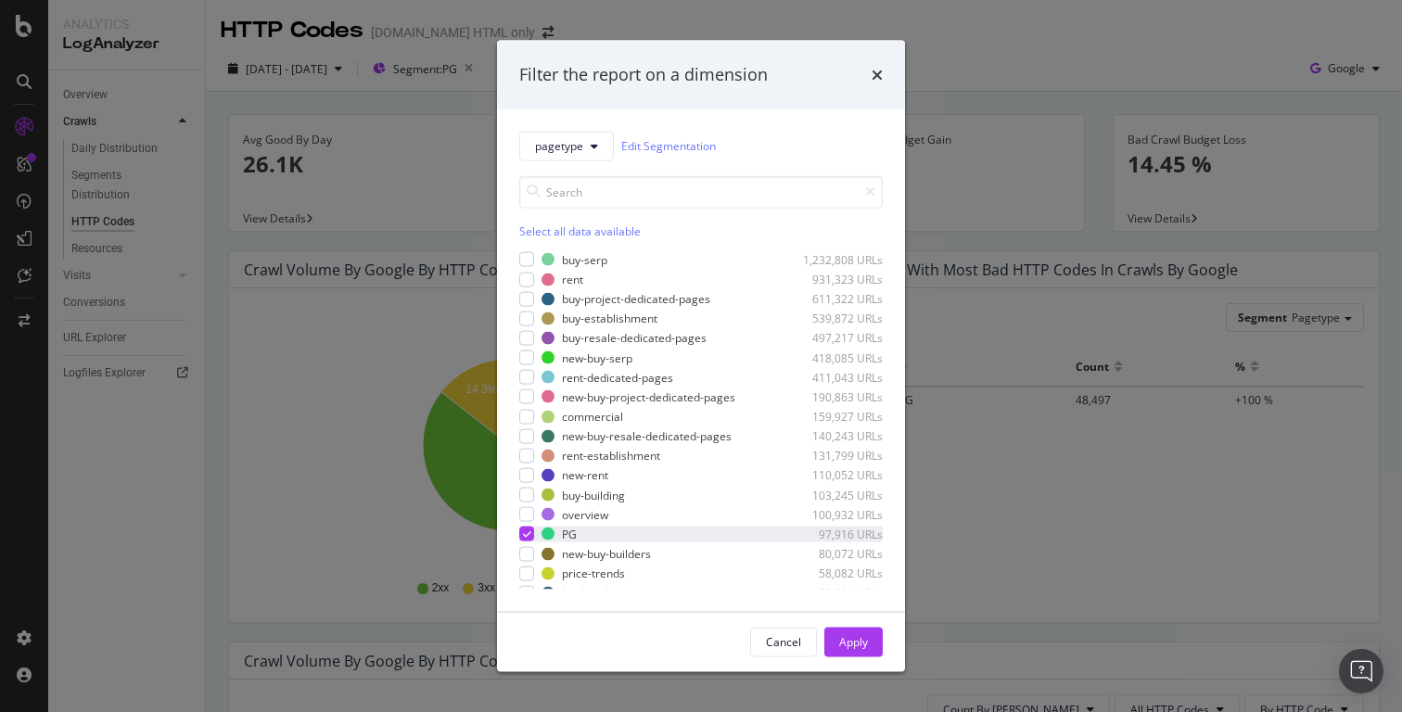
click at [531, 531] on div "modal" at bounding box center [526, 534] width 15 height 15
click at [530, 279] on div "modal" at bounding box center [526, 279] width 15 height 15
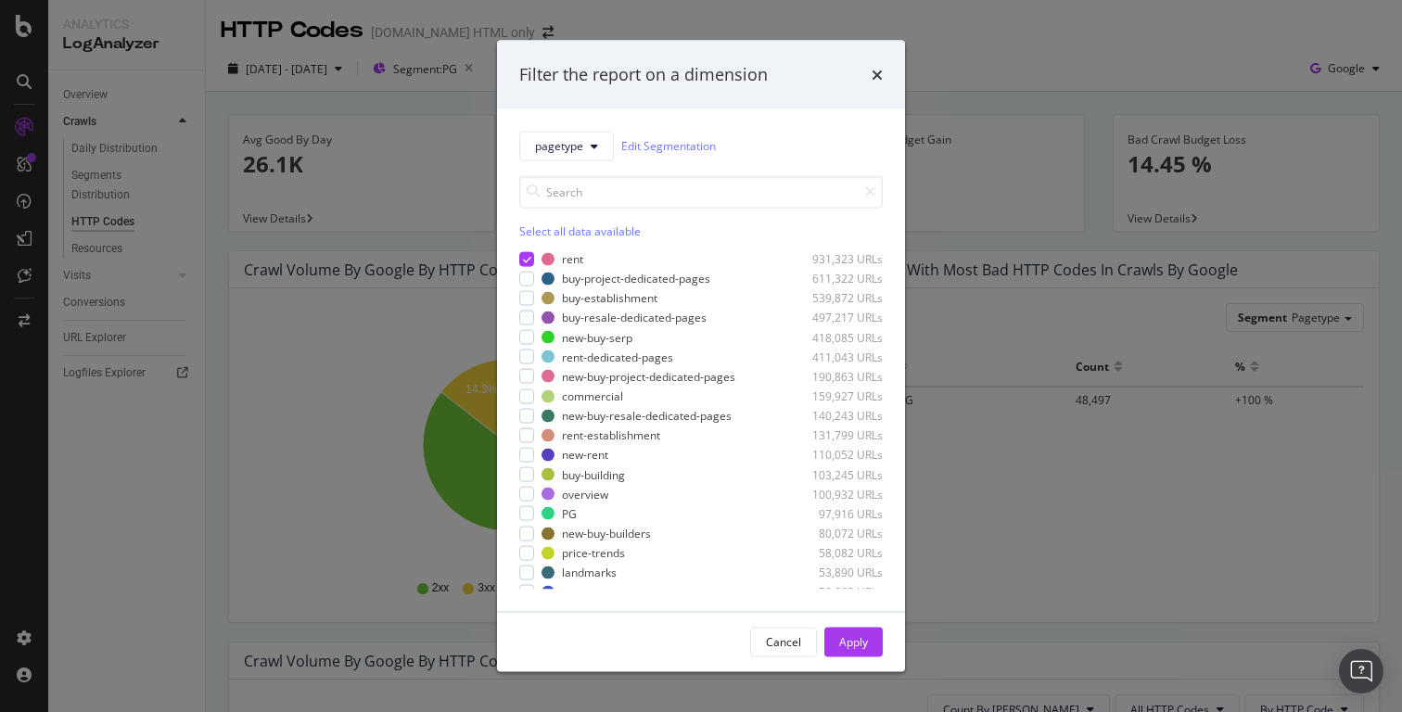
scroll to position [43, 0]
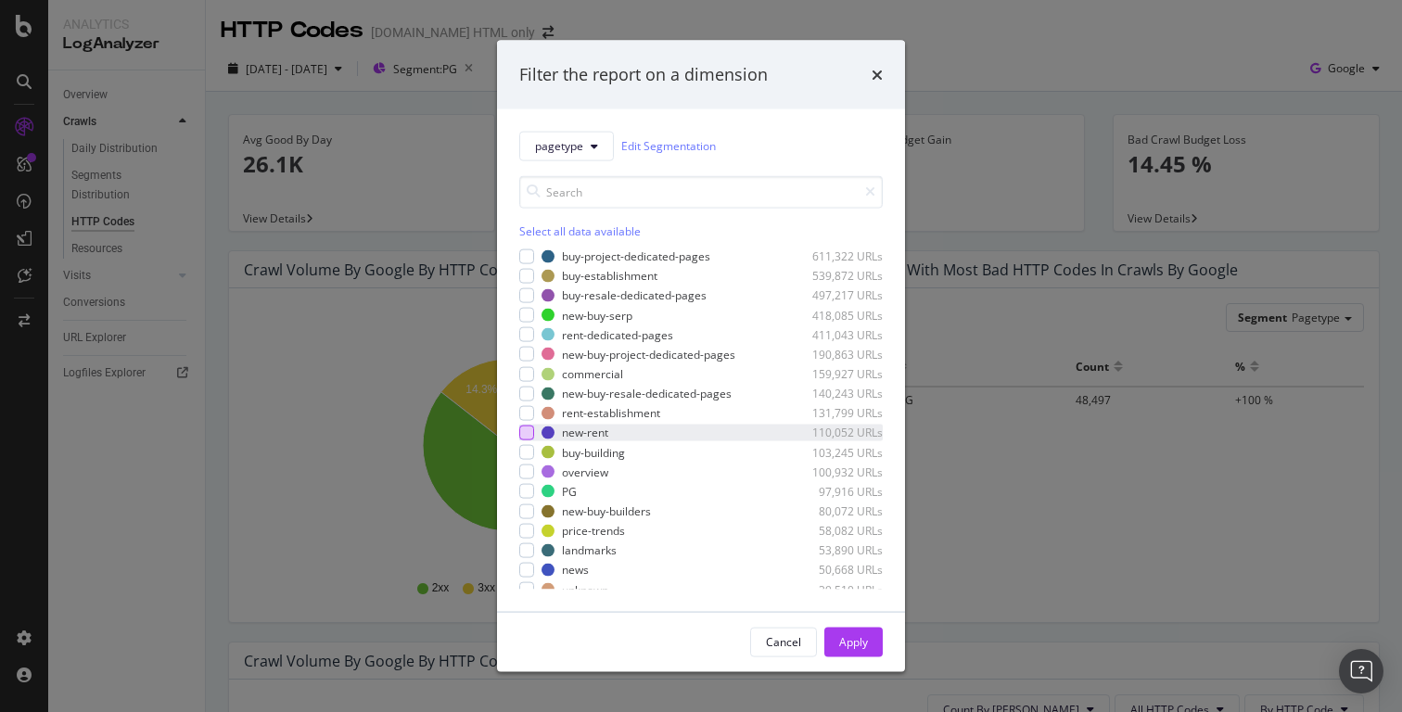
click at [531, 433] on div "modal" at bounding box center [526, 433] width 15 height 15
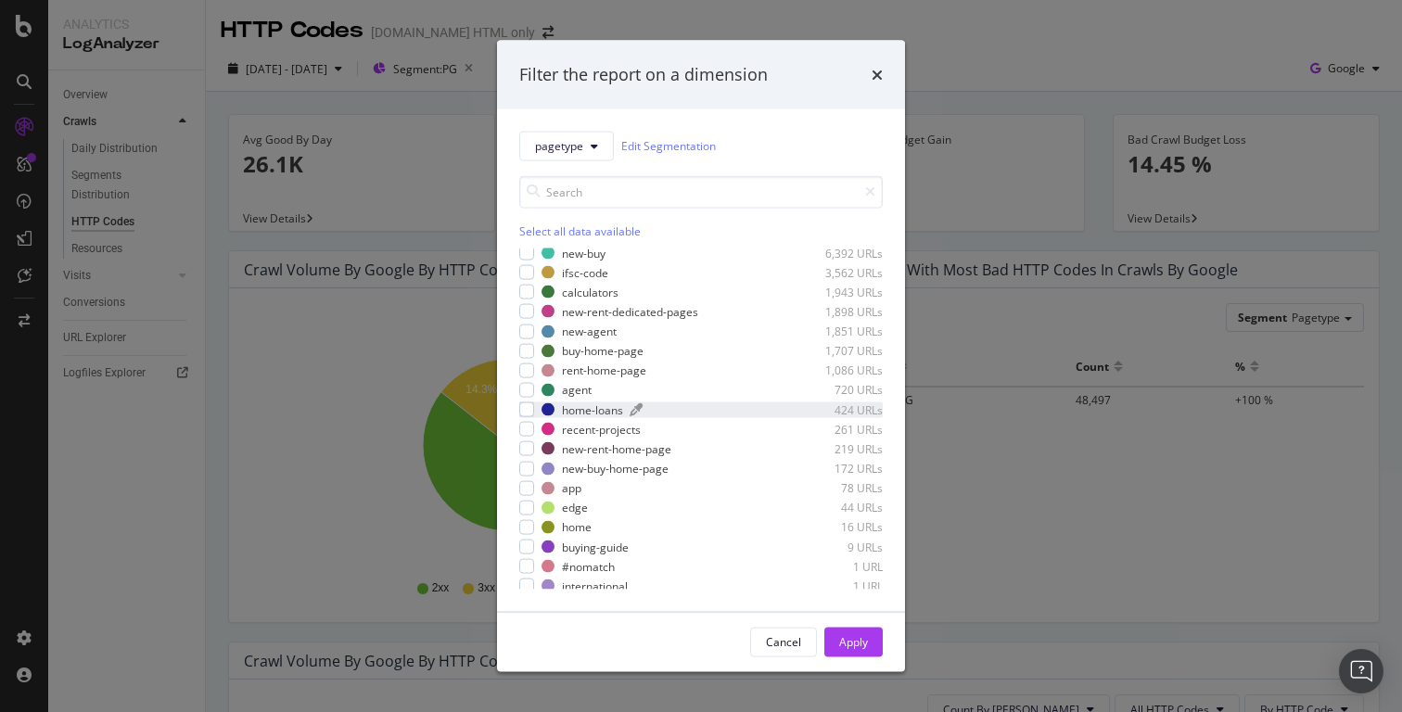
scroll to position [521, 0]
click at [856, 646] on div "Apply" at bounding box center [853, 642] width 29 height 16
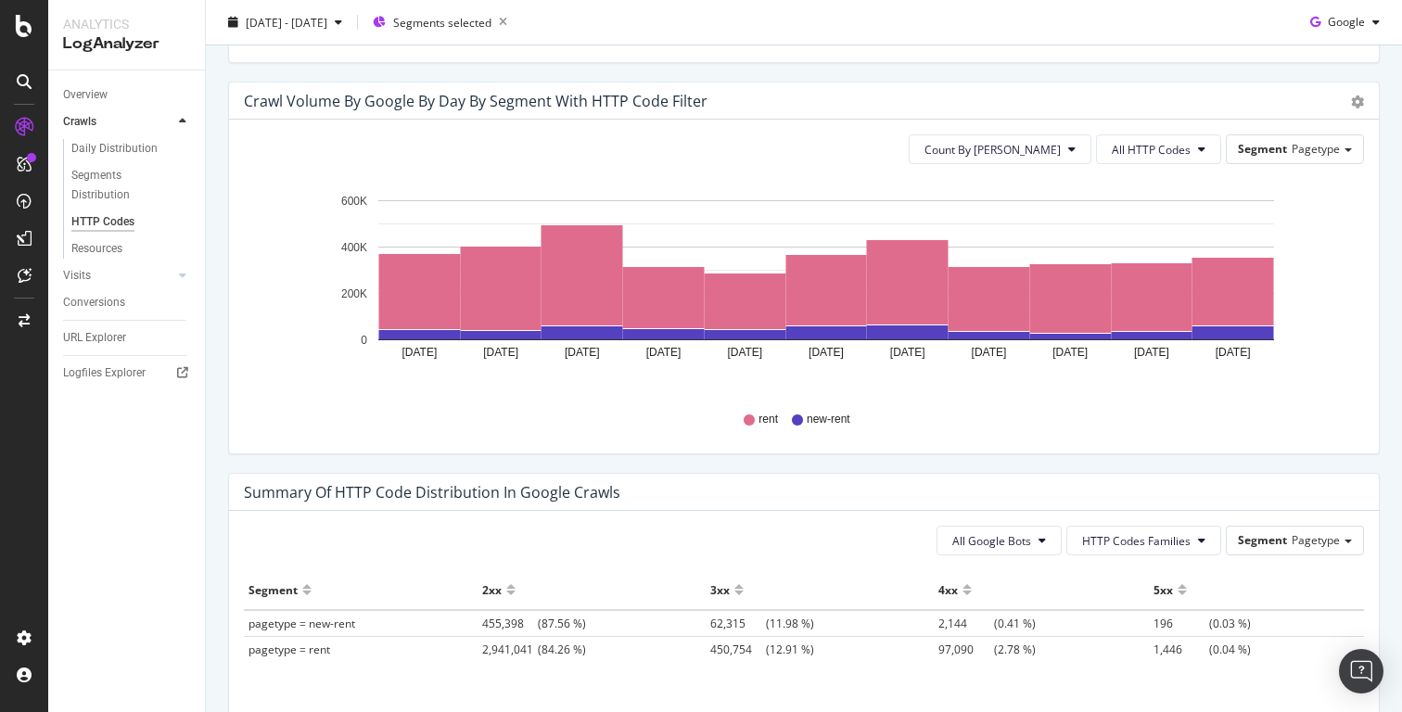
scroll to position [929, 0]
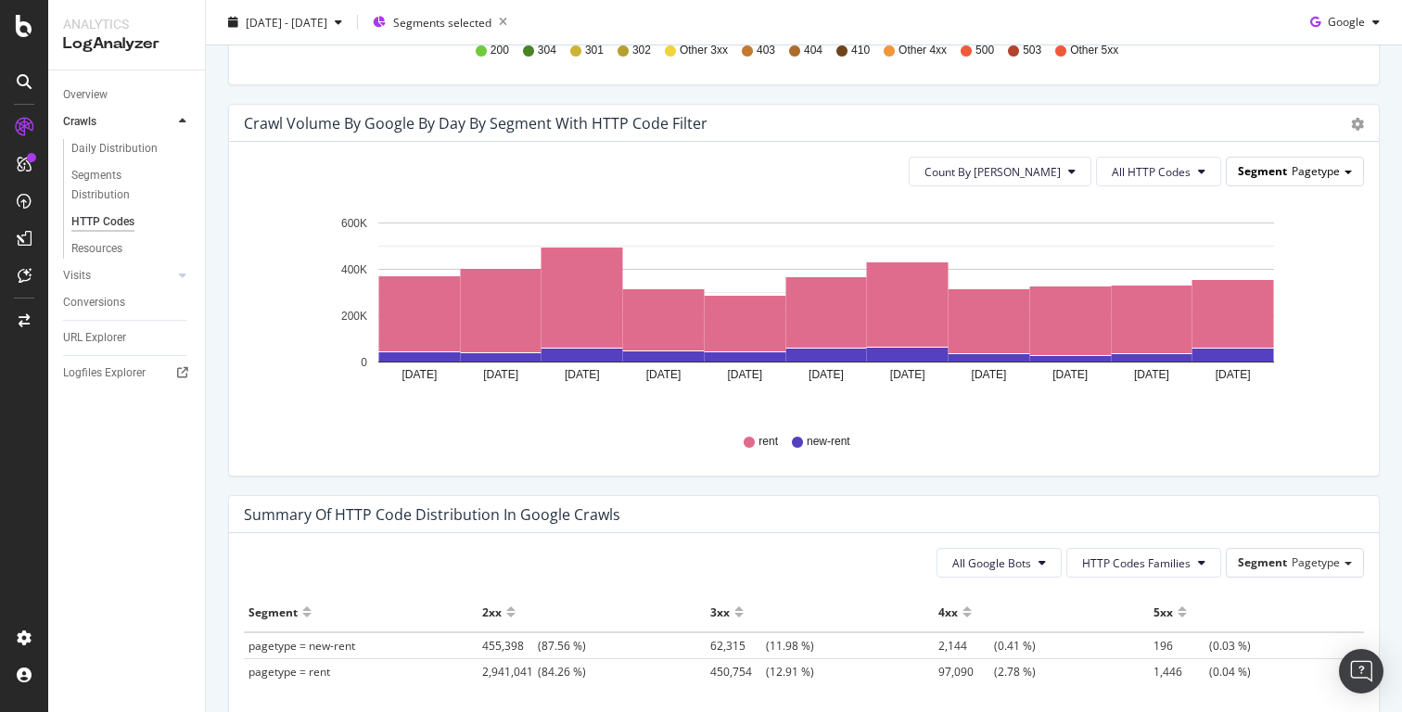
click at [1334, 173] on span "Pagetype" at bounding box center [1316, 171] width 48 height 16
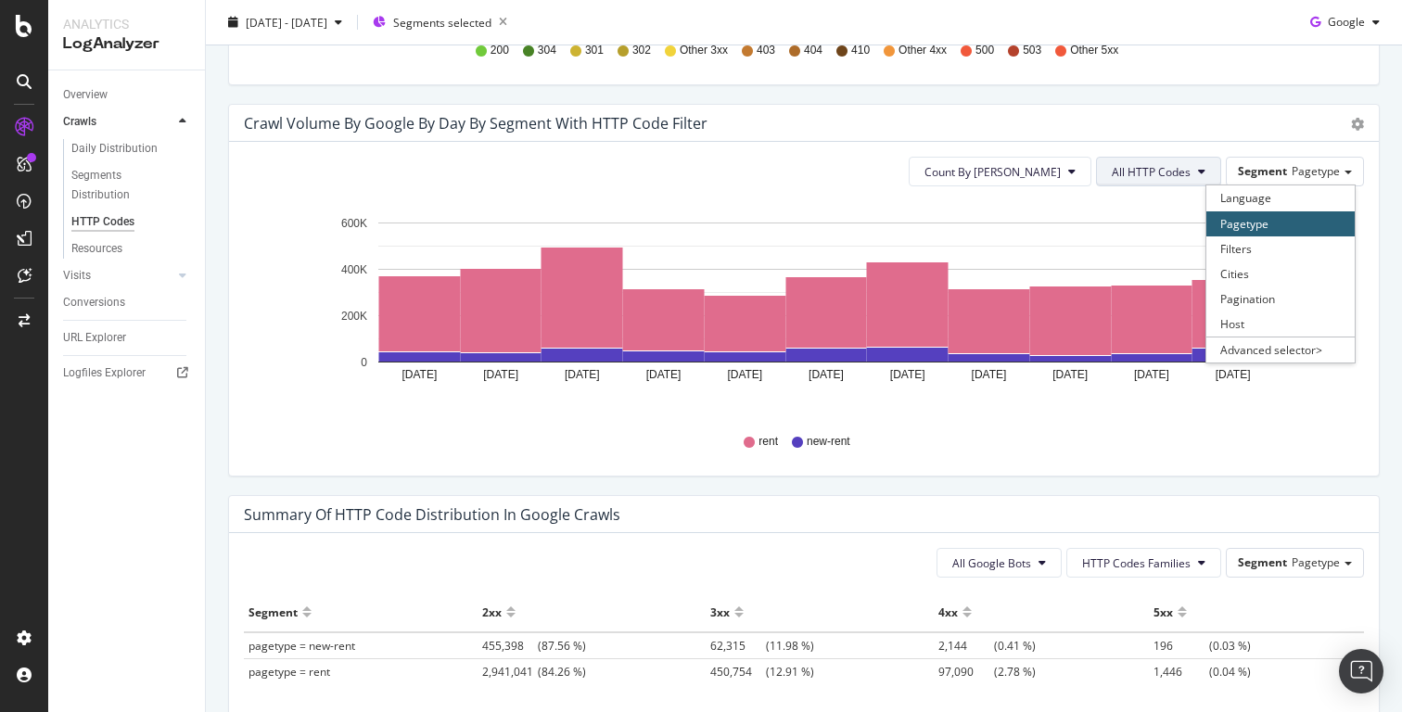
click at [1183, 172] on span "All HTTP Codes" at bounding box center [1151, 172] width 79 height 16
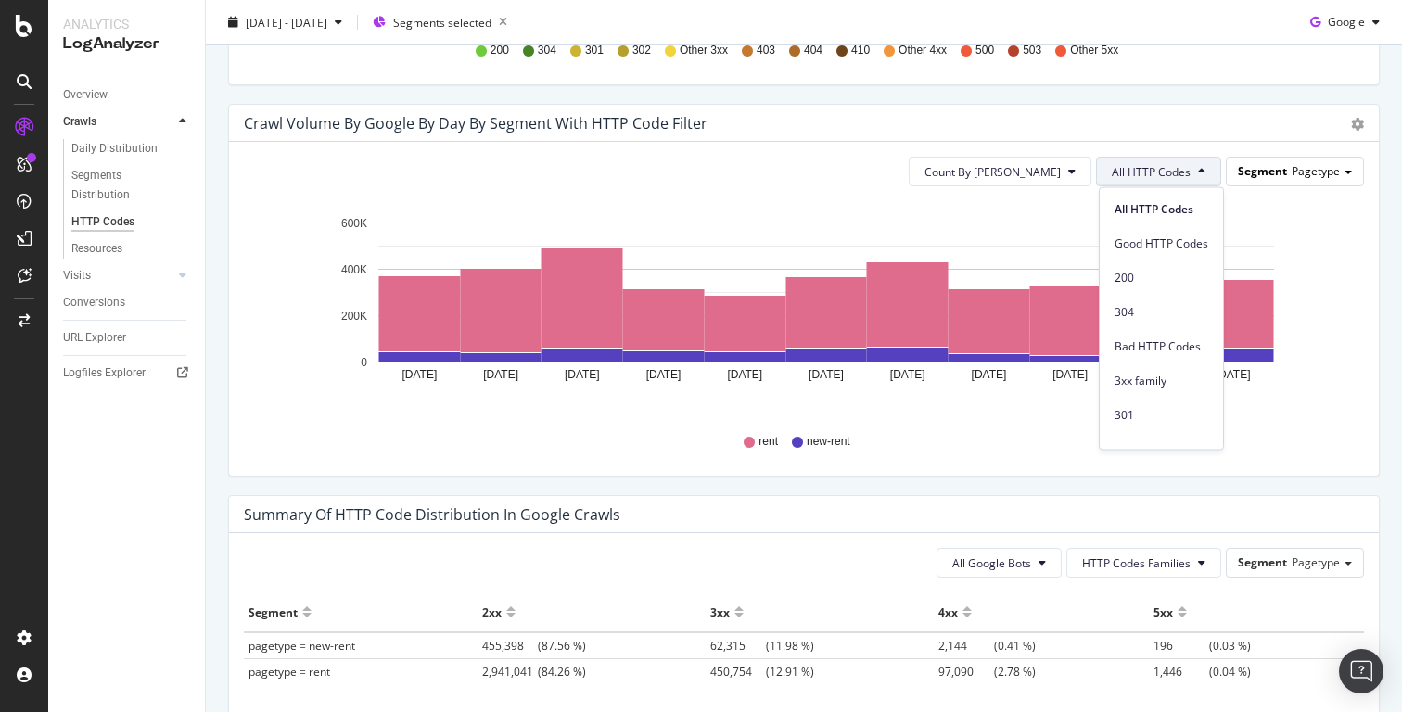
click at [1295, 159] on div "Segment Pagetype" at bounding box center [1295, 171] width 136 height 27
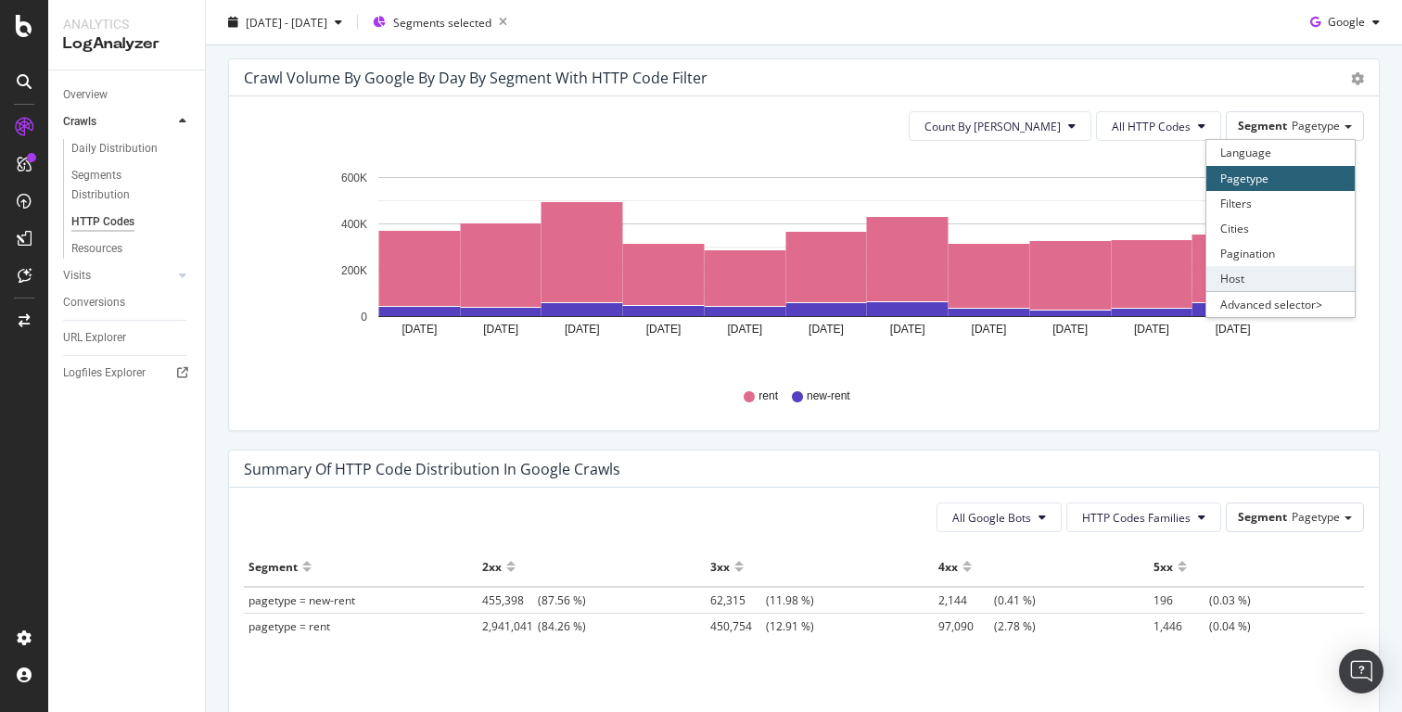
scroll to position [977, 0]
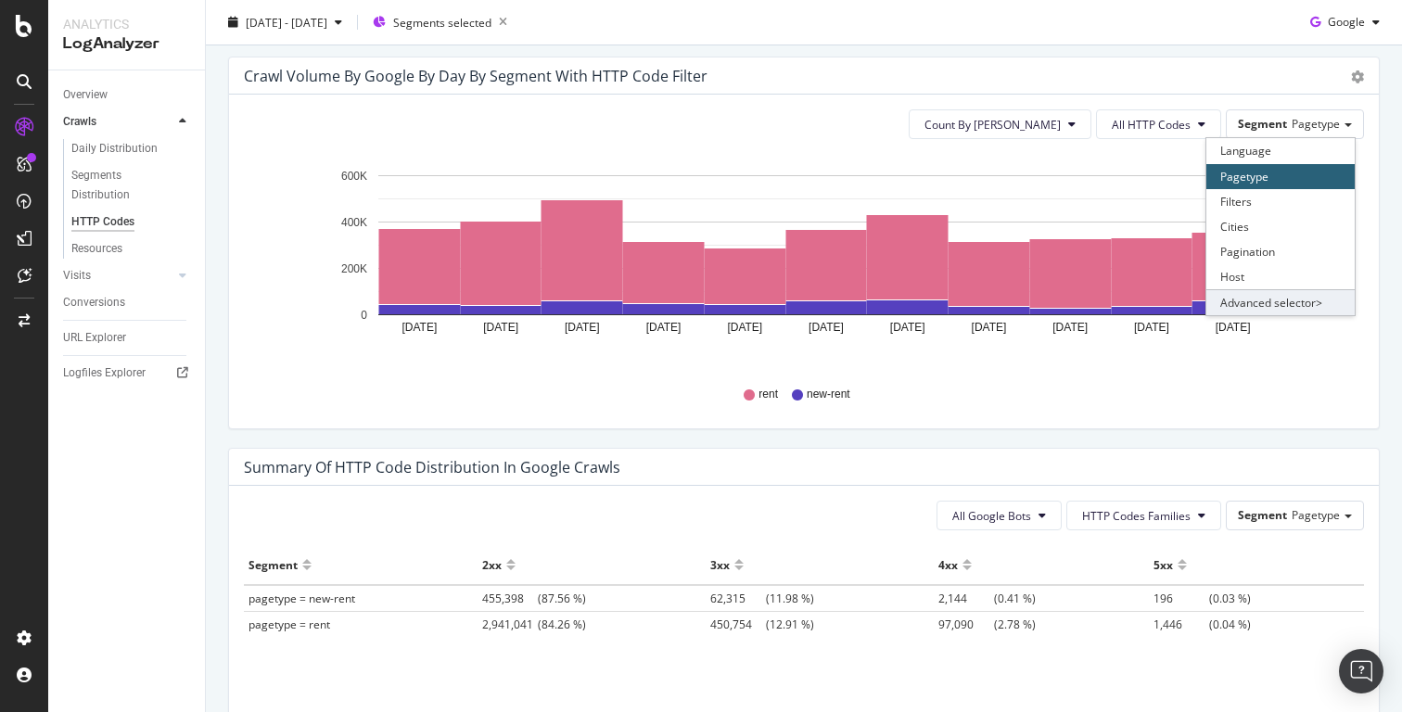
click at [1291, 312] on div "Advanced selector >" at bounding box center [1281, 302] width 148 height 26
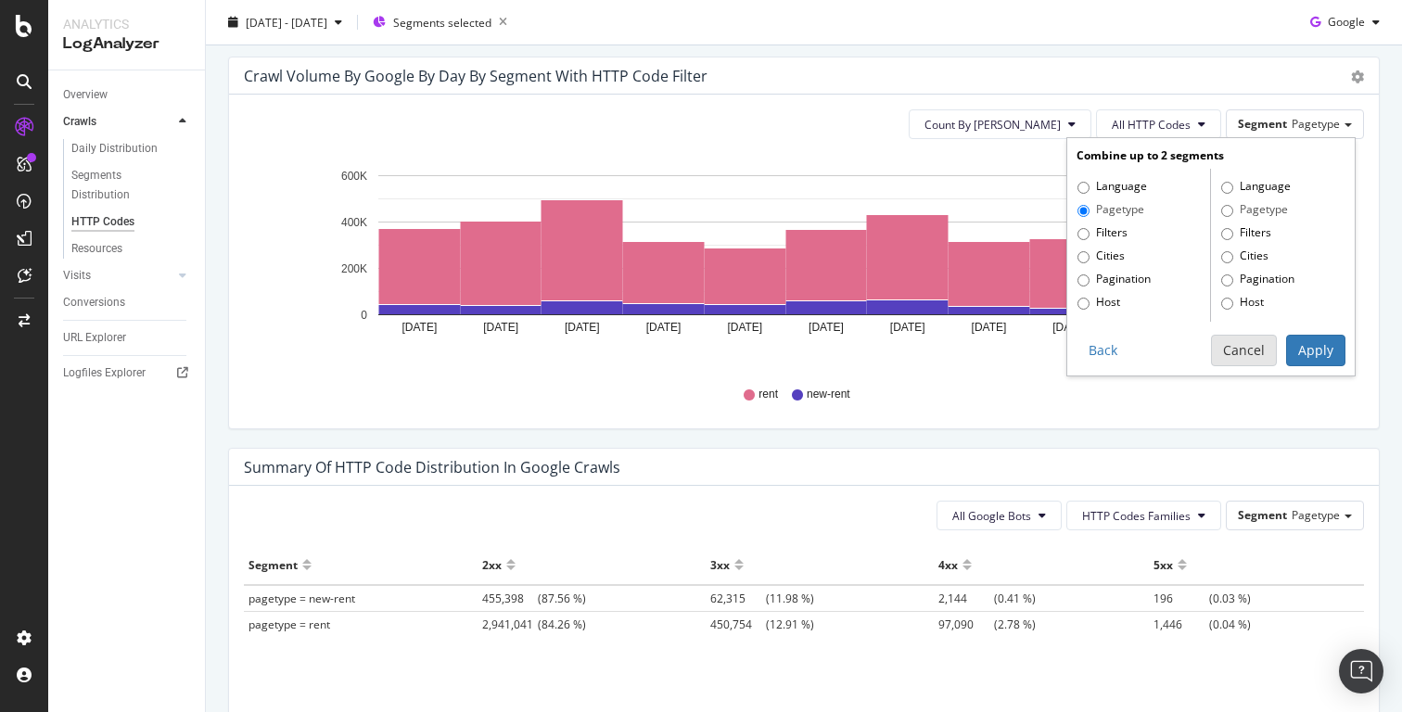
click at [1260, 351] on button "Cancel" at bounding box center [1244, 351] width 66 height 32
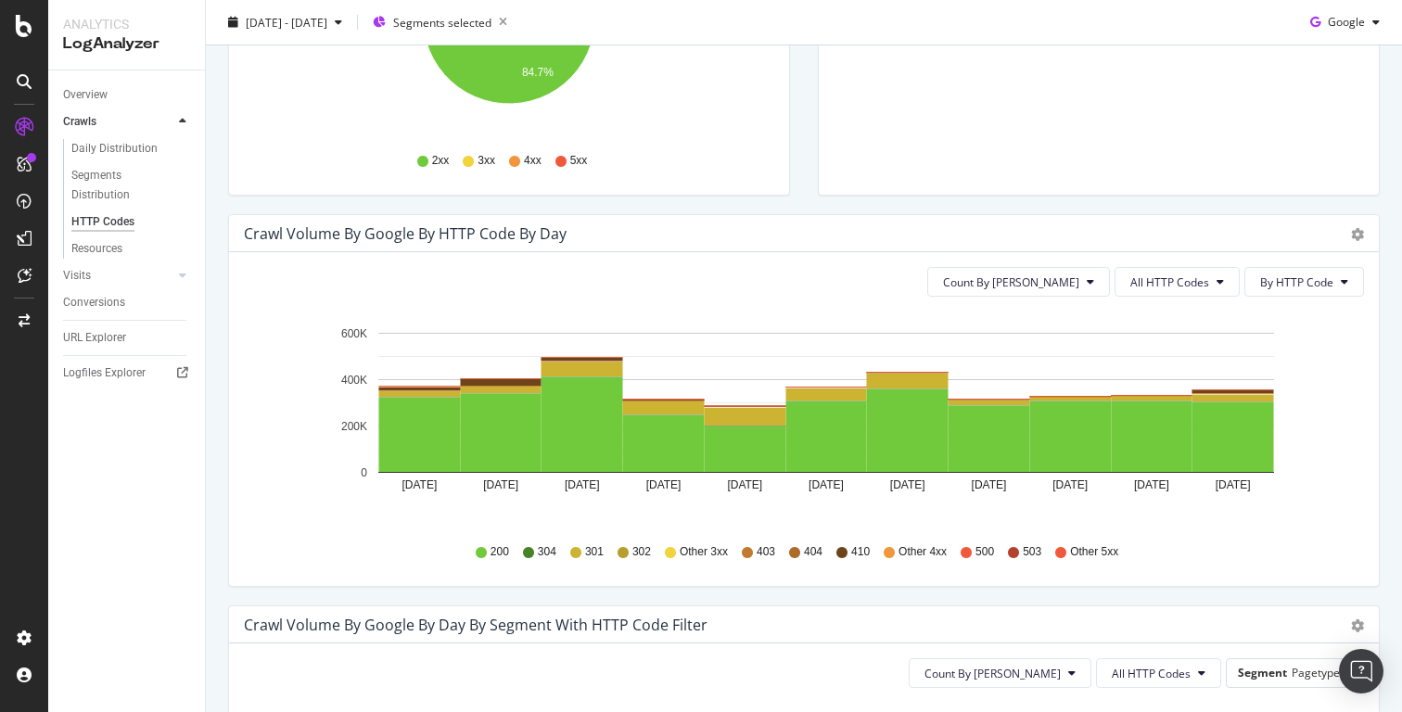
scroll to position [416, 0]
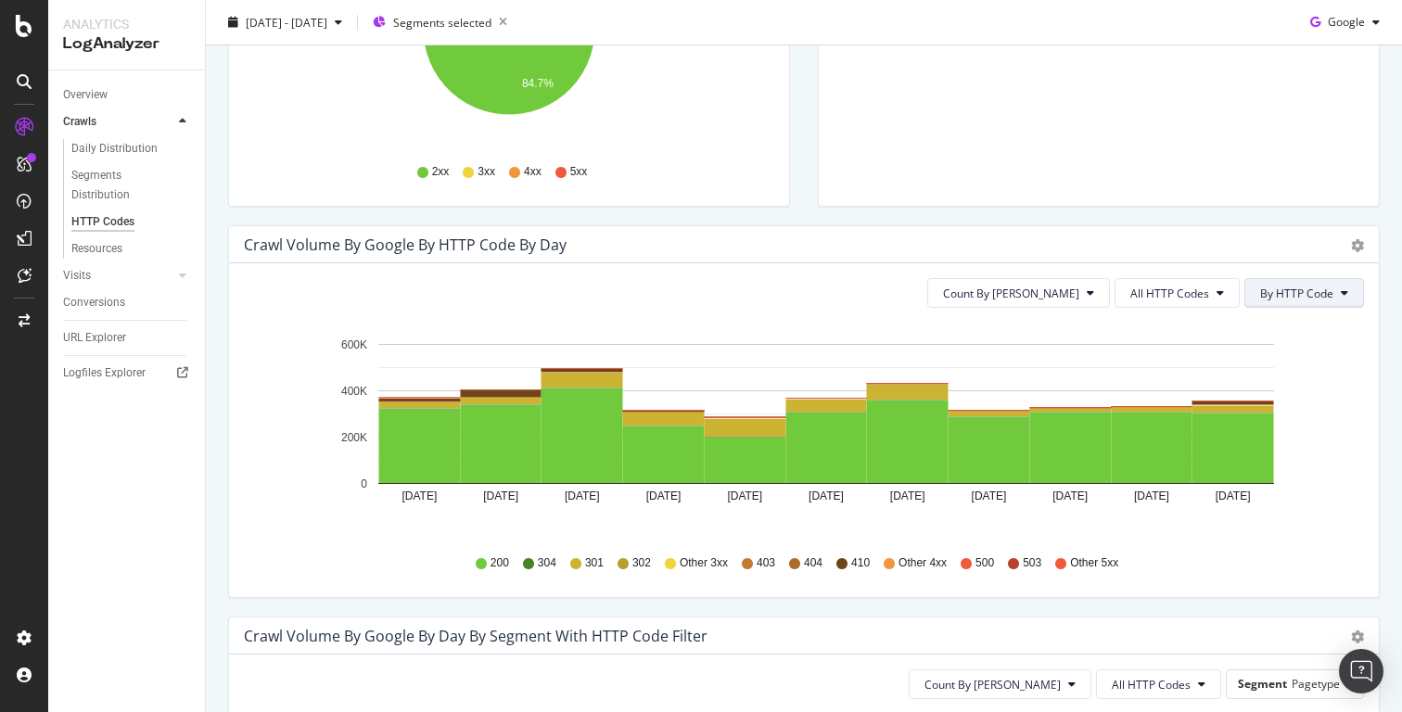
click at [1316, 287] on span "By HTTP Code" at bounding box center [1296, 294] width 73 height 16
click at [1193, 288] on span "All HTTP Codes" at bounding box center [1170, 294] width 79 height 16
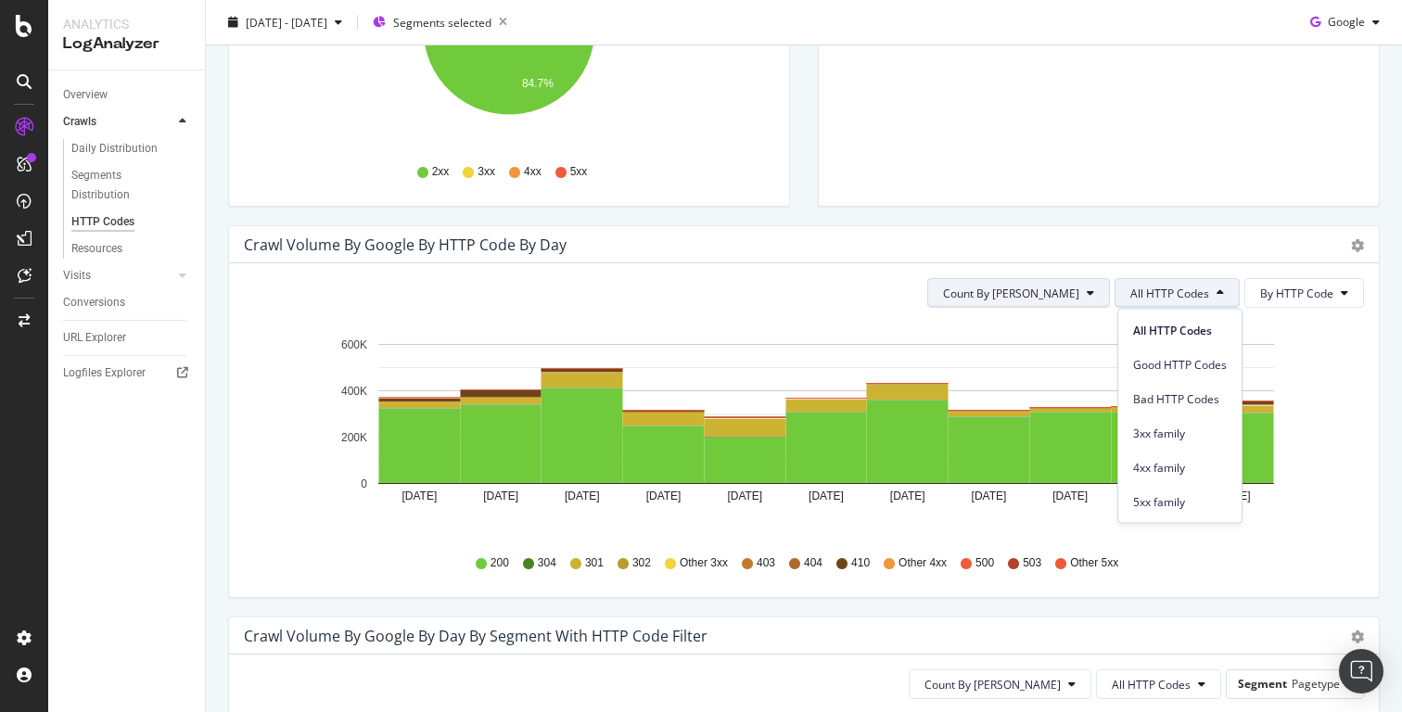
click at [1088, 301] on button "Count By Day" at bounding box center [1018, 293] width 183 height 30
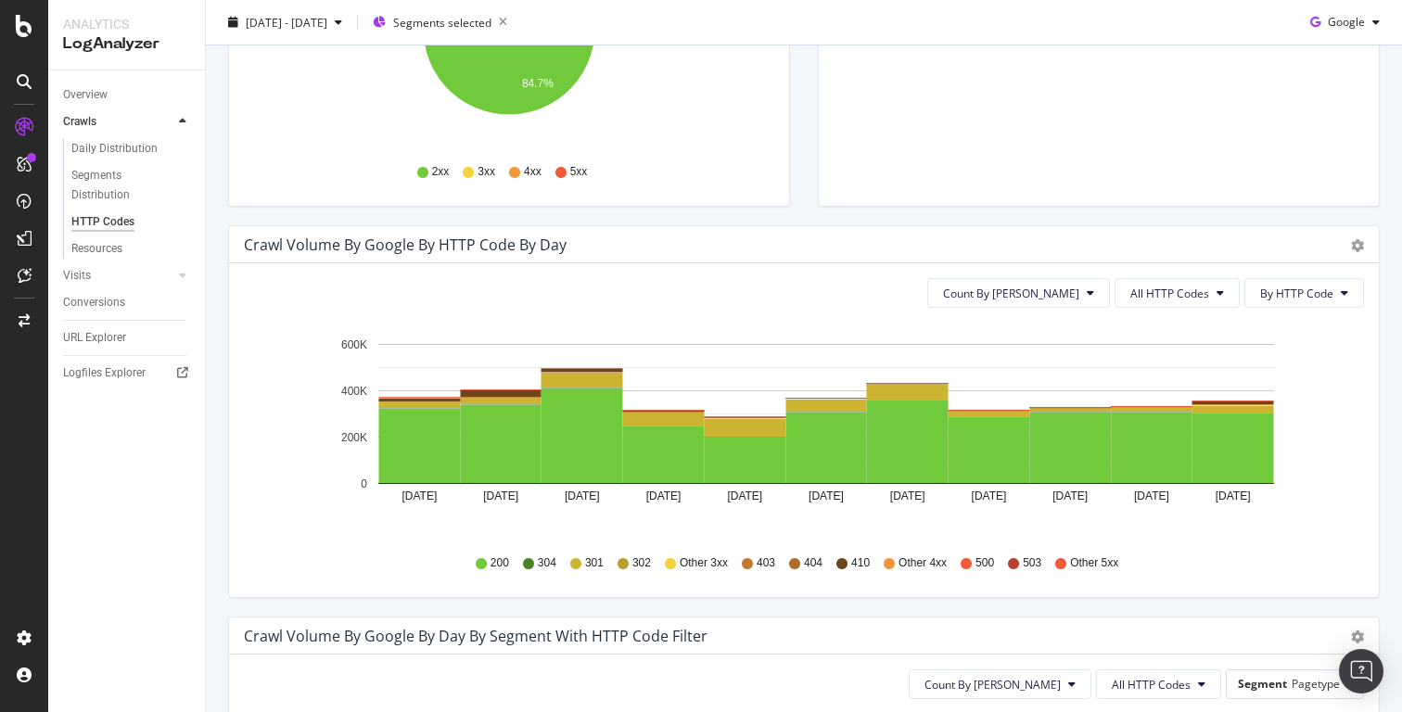
click at [966, 293] on div "Count By Day All HTTP Codes By HTTP Code" at bounding box center [804, 293] width 1120 height 30
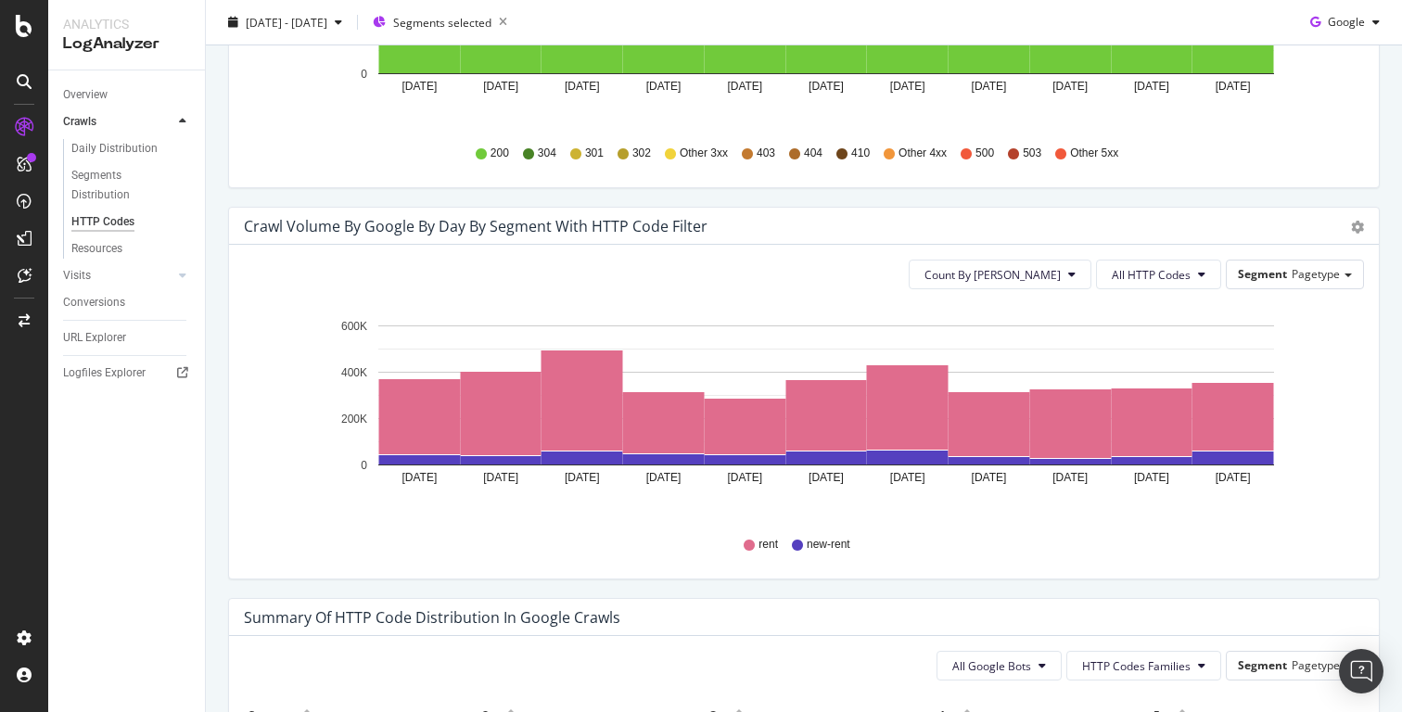
scroll to position [1206, 0]
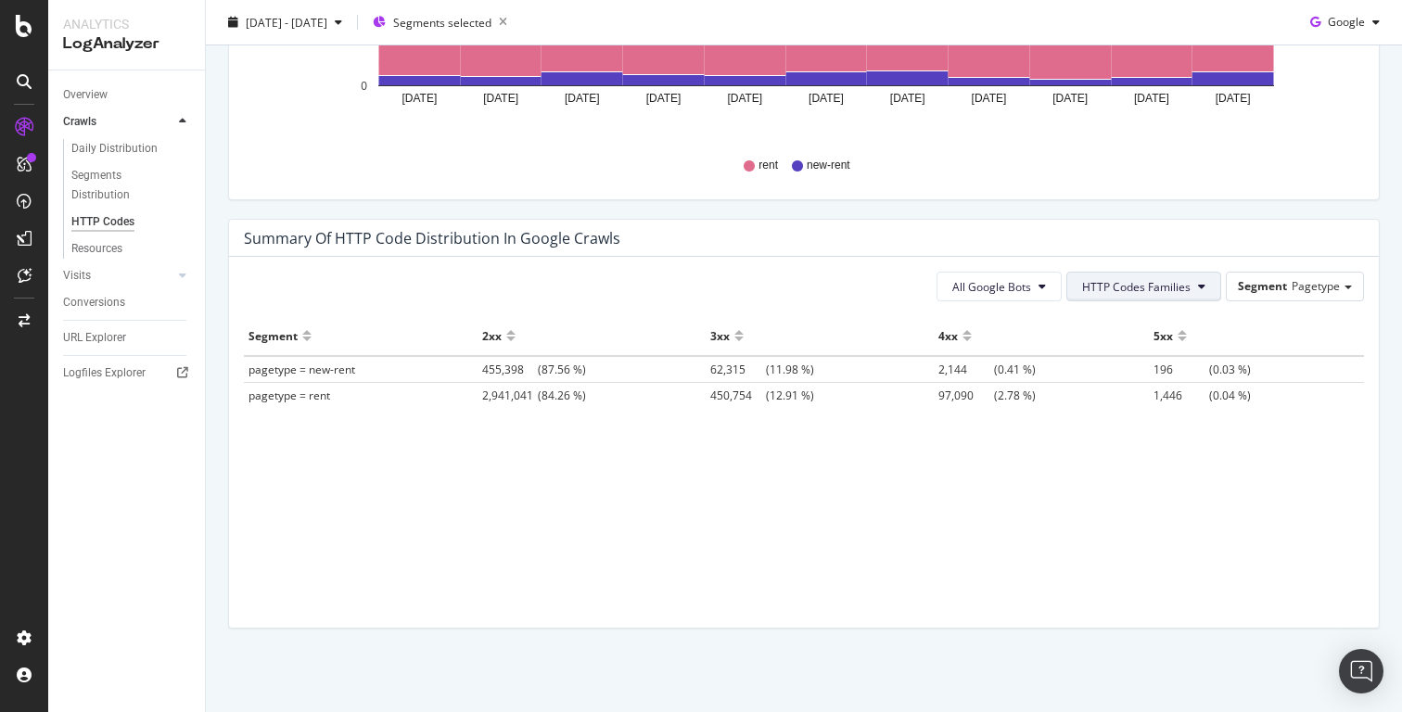
click at [1199, 286] on icon at bounding box center [1201, 286] width 7 height 11
click at [1283, 288] on span "Segment" at bounding box center [1262, 286] width 49 height 16
click at [1189, 289] on span "HTTP Codes Families" at bounding box center [1136, 287] width 109 height 16
click at [1269, 242] on div "Summary of HTTP Code Distribution in google crawls" at bounding box center [790, 238] width 1093 height 19
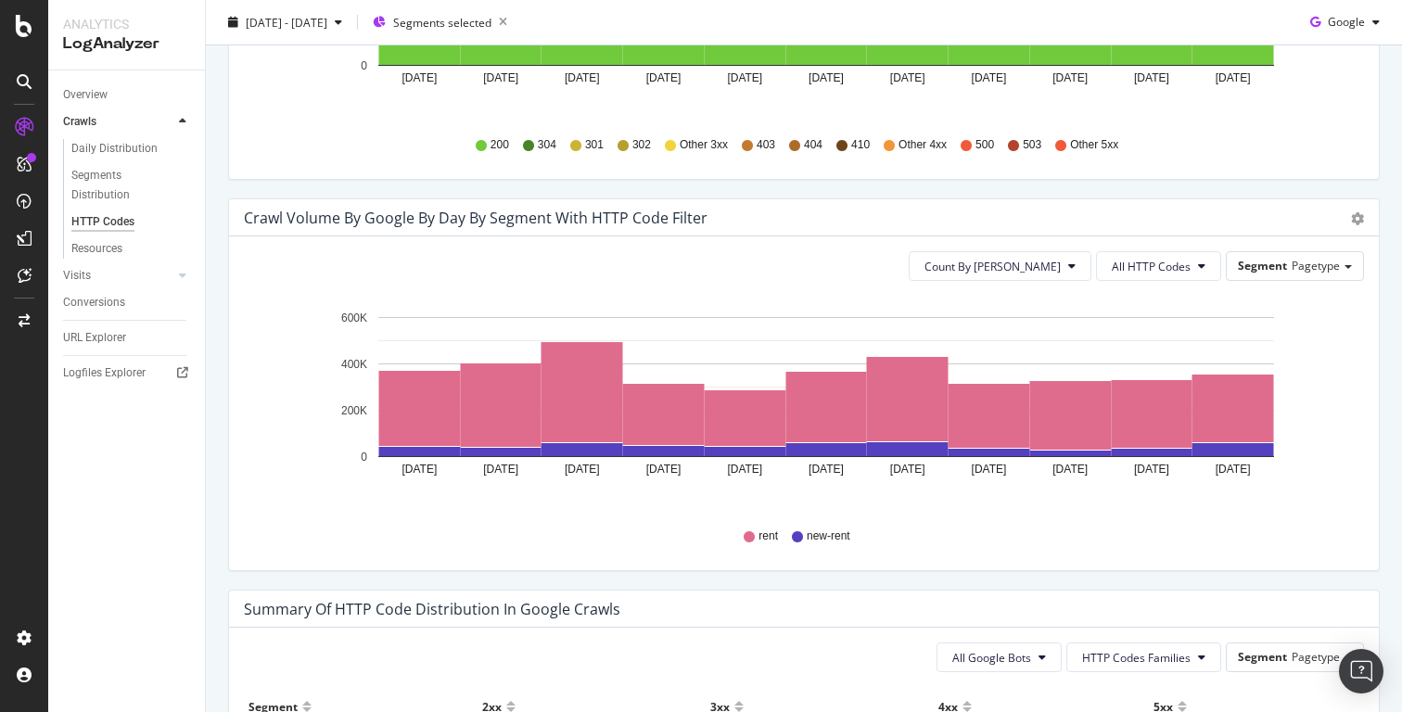
scroll to position [837, 0]
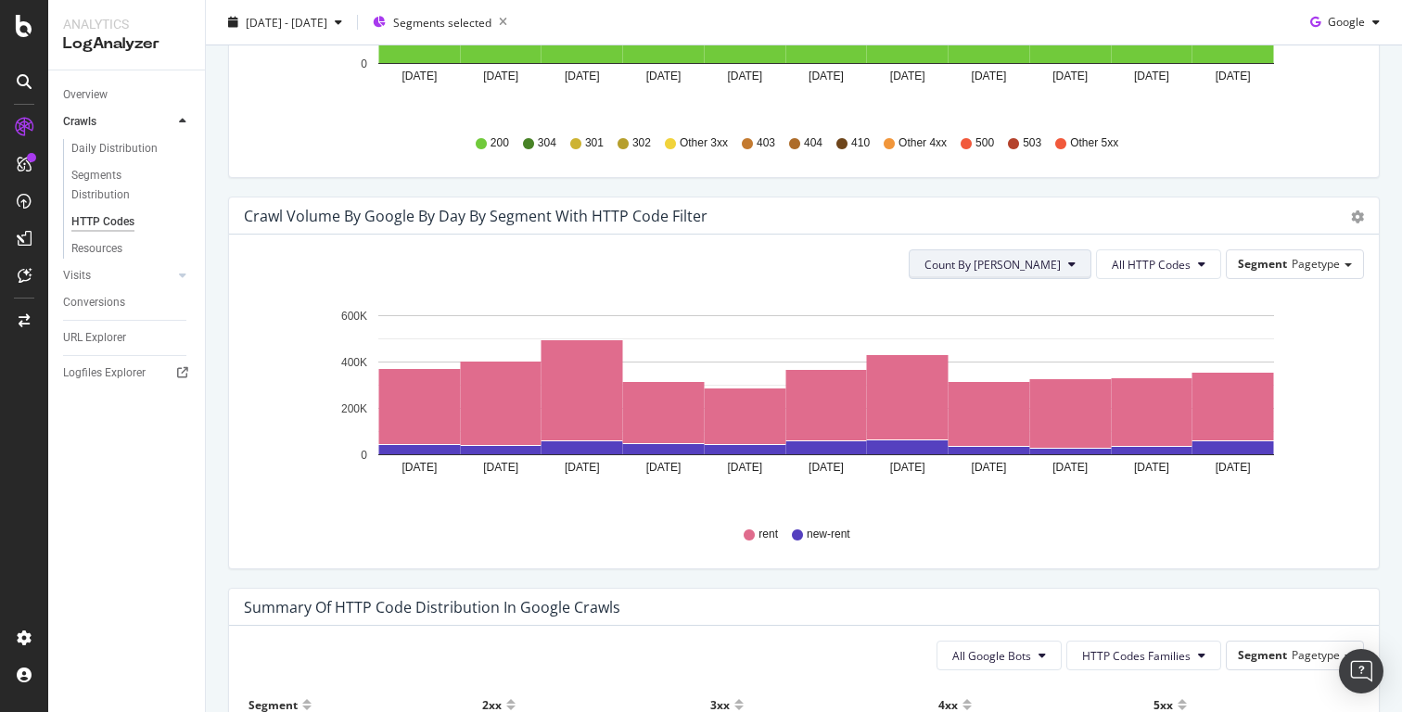
click at [1053, 267] on span "Count By Day" at bounding box center [993, 265] width 136 height 16
click at [1161, 264] on span "All HTTP Codes" at bounding box center [1151, 265] width 79 height 16
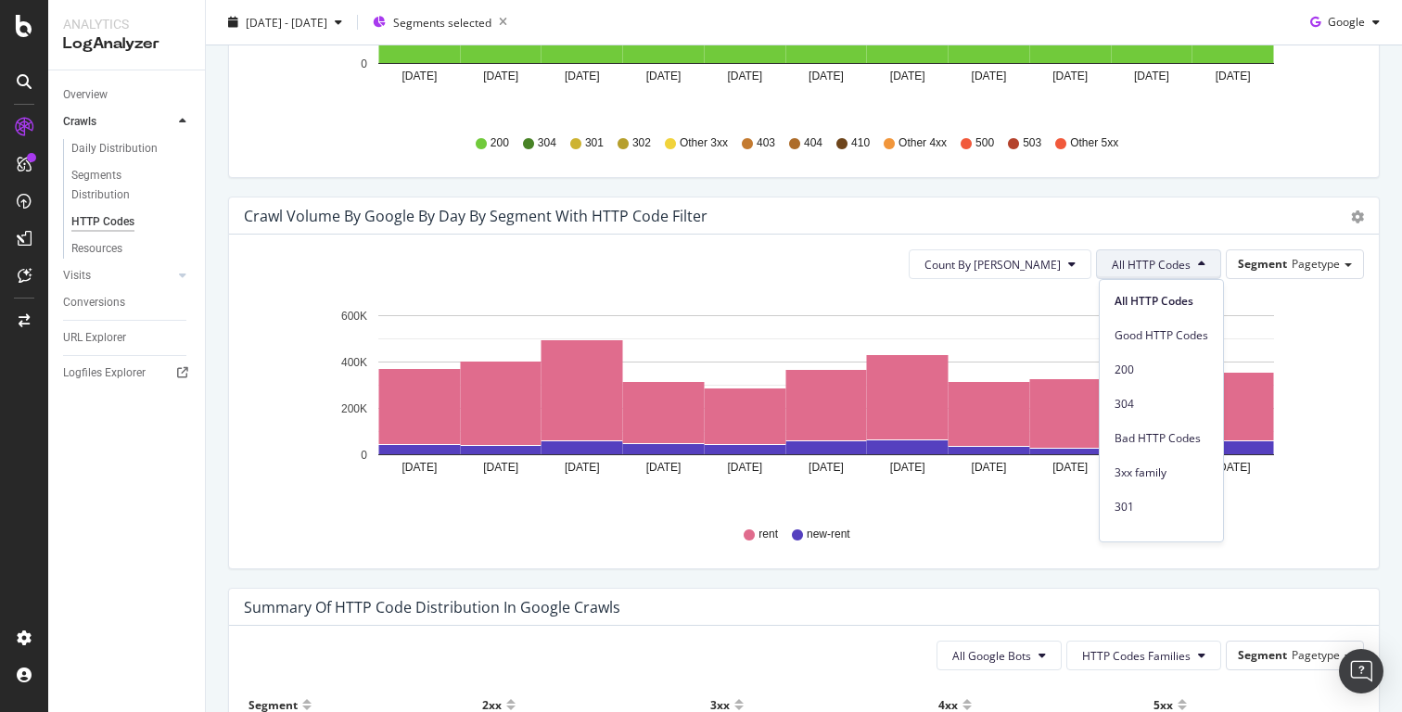
click at [1169, 250] on button "All HTTP Codes" at bounding box center [1158, 264] width 125 height 30
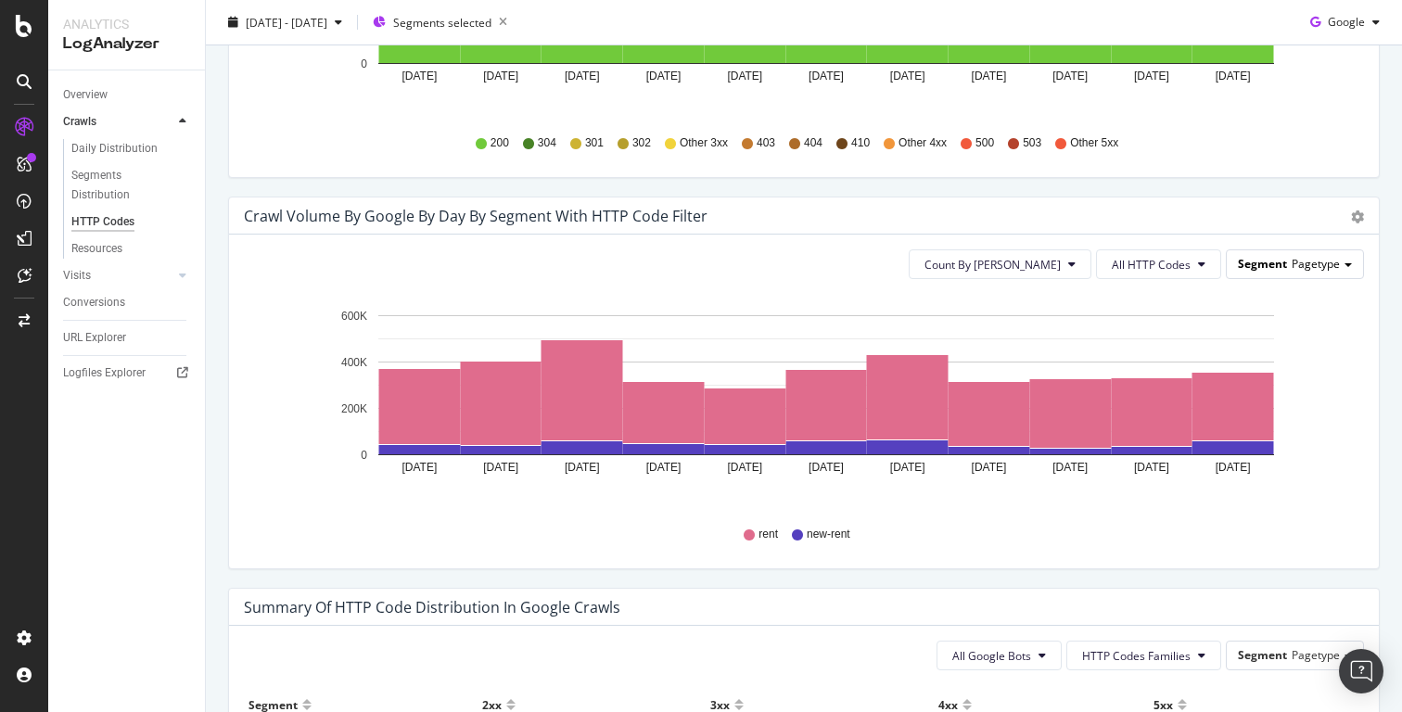
click at [1236, 259] on div "Segment Pagetype" at bounding box center [1295, 263] width 136 height 27
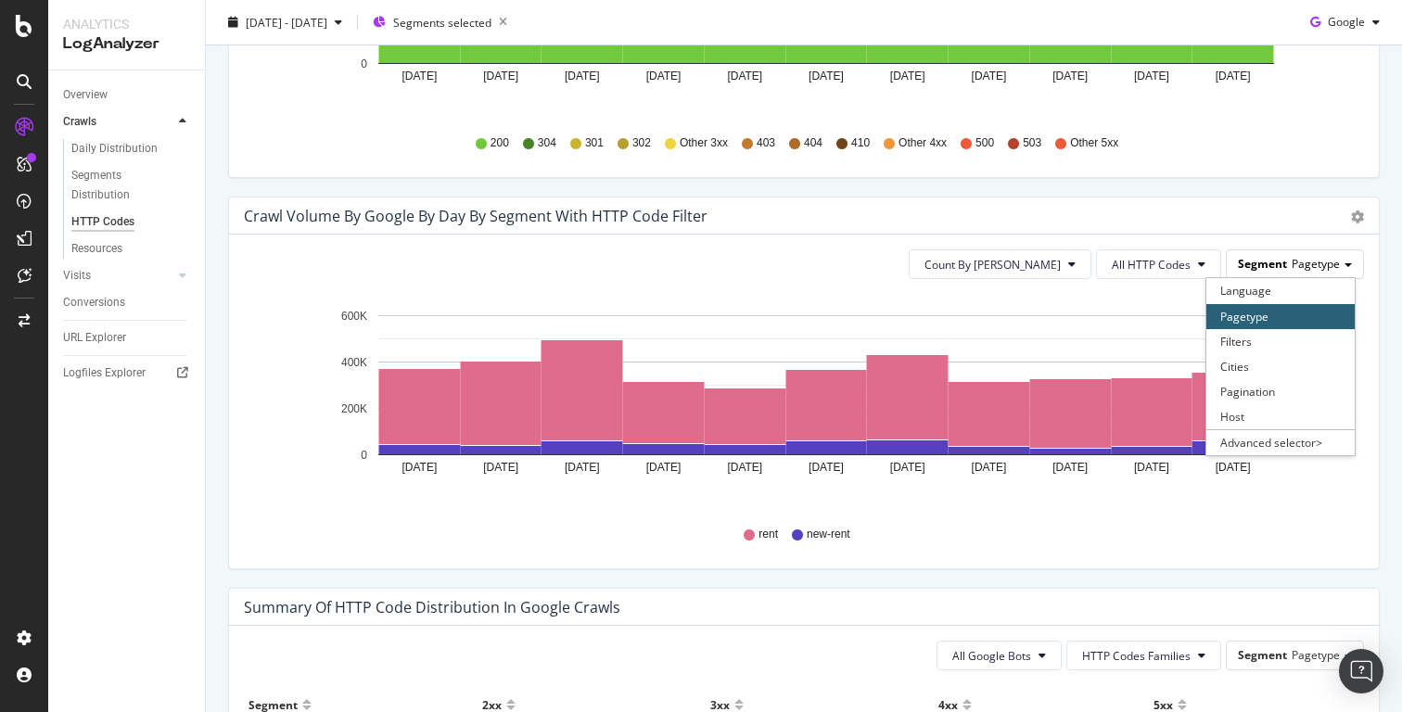
click at [1269, 262] on span "Segment" at bounding box center [1262, 264] width 49 height 16
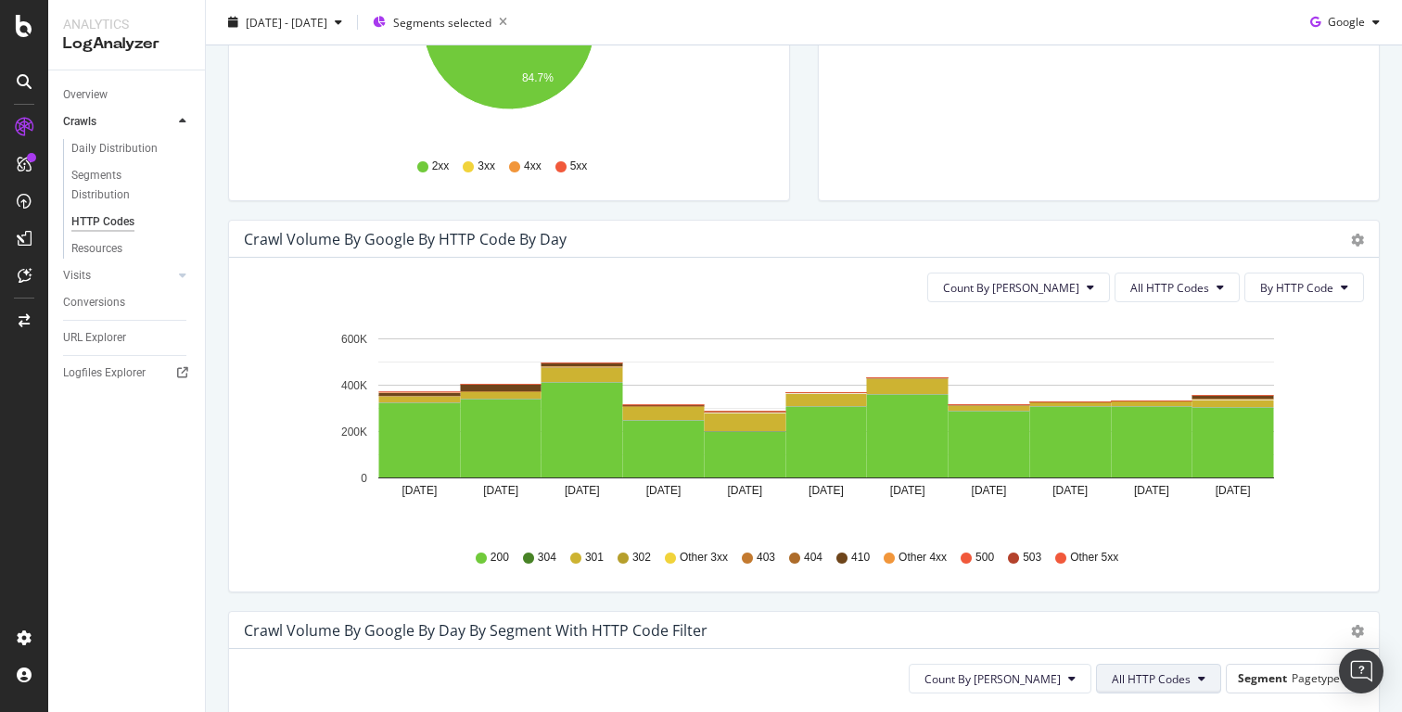
scroll to position [404, 0]
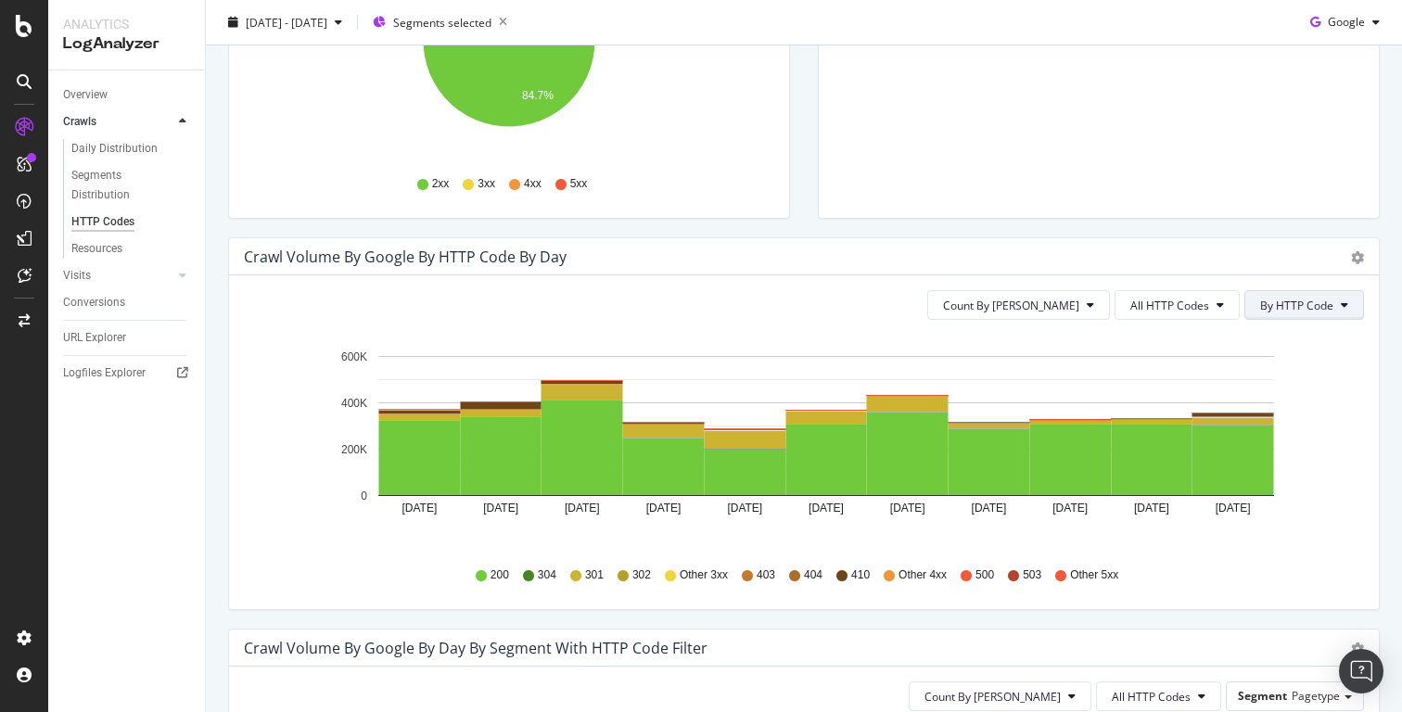
click at [1275, 308] on span "By HTTP Code" at bounding box center [1296, 306] width 73 height 16
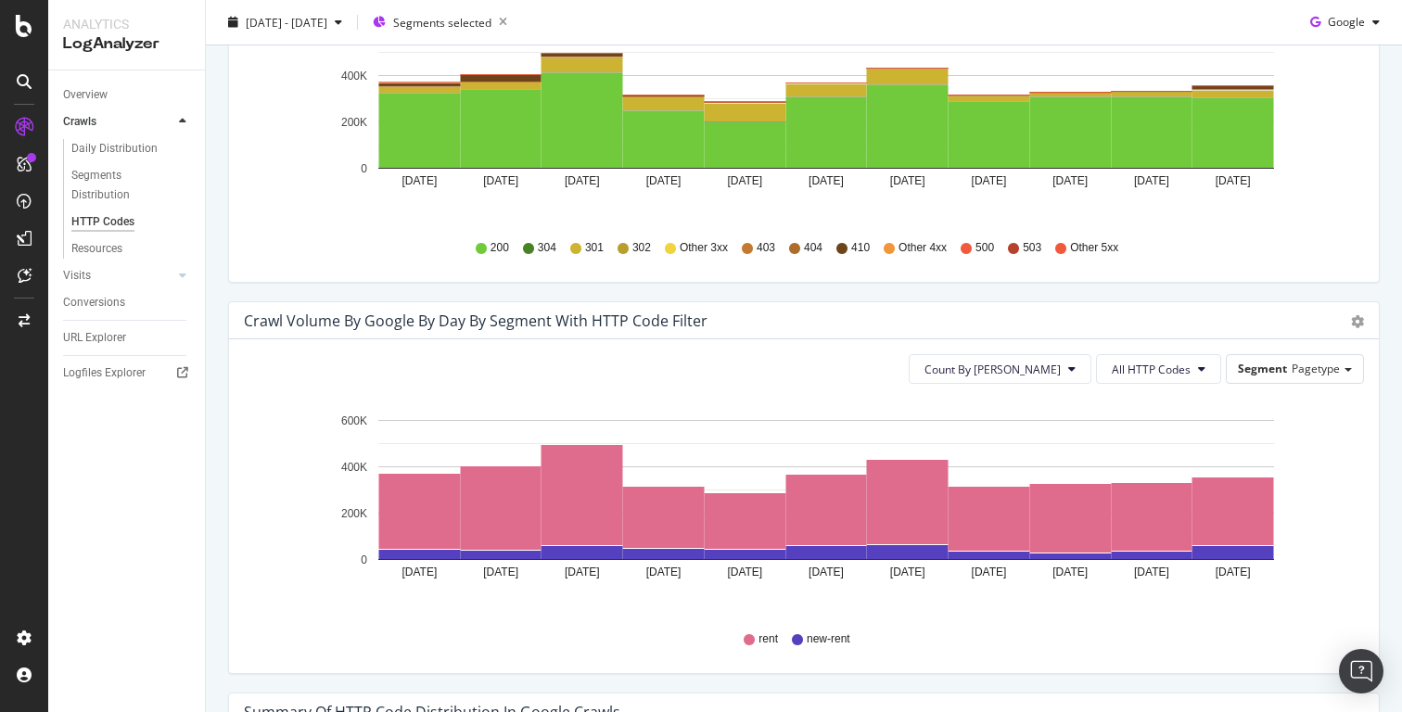
scroll to position [799, 0]
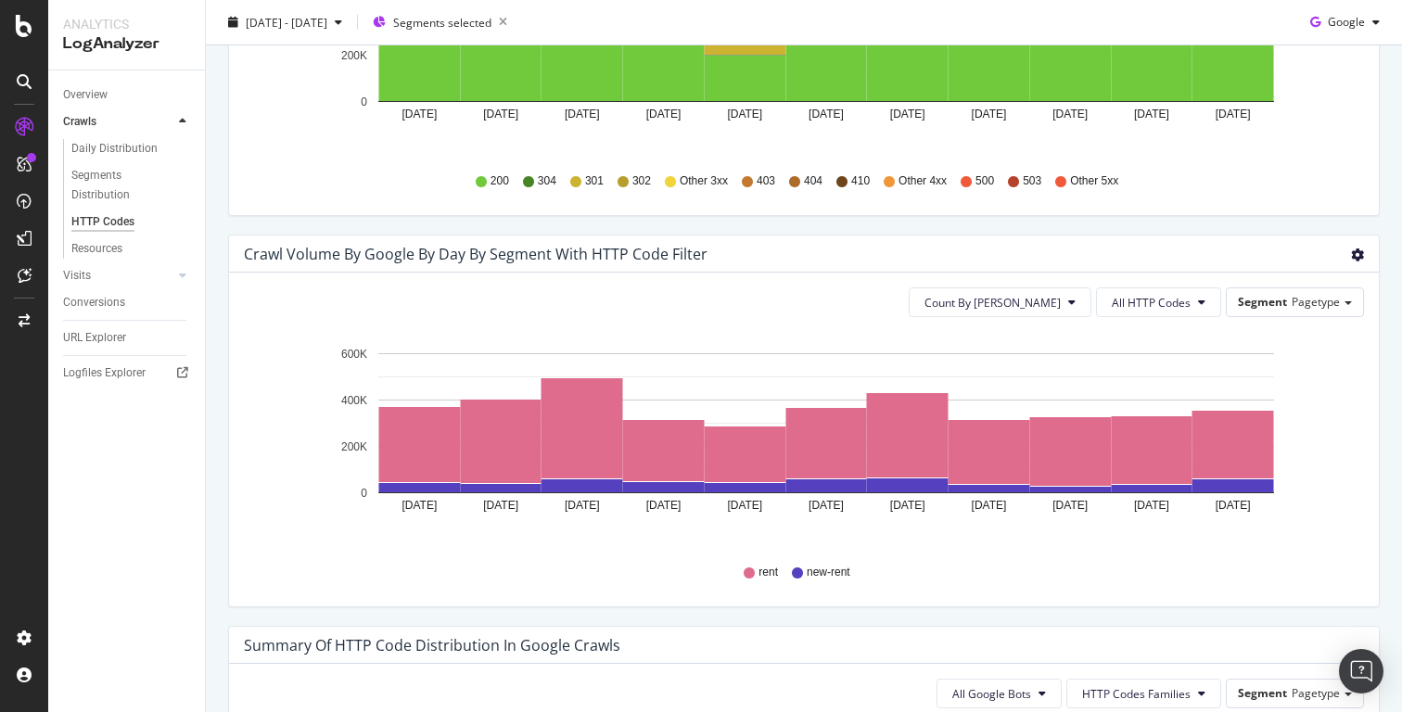
click at [1361, 254] on icon "gear" at bounding box center [1357, 255] width 13 height 13
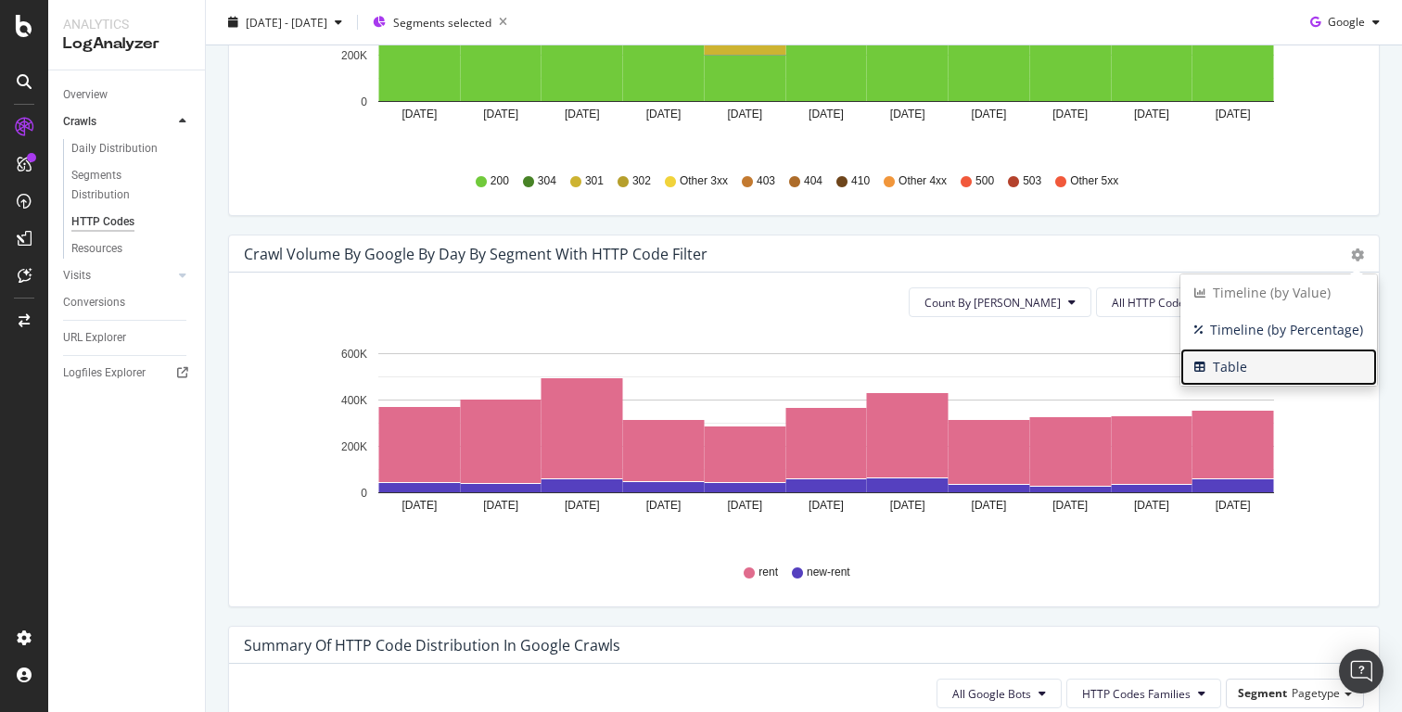
click at [1280, 359] on span "Table" at bounding box center [1279, 367] width 197 height 28
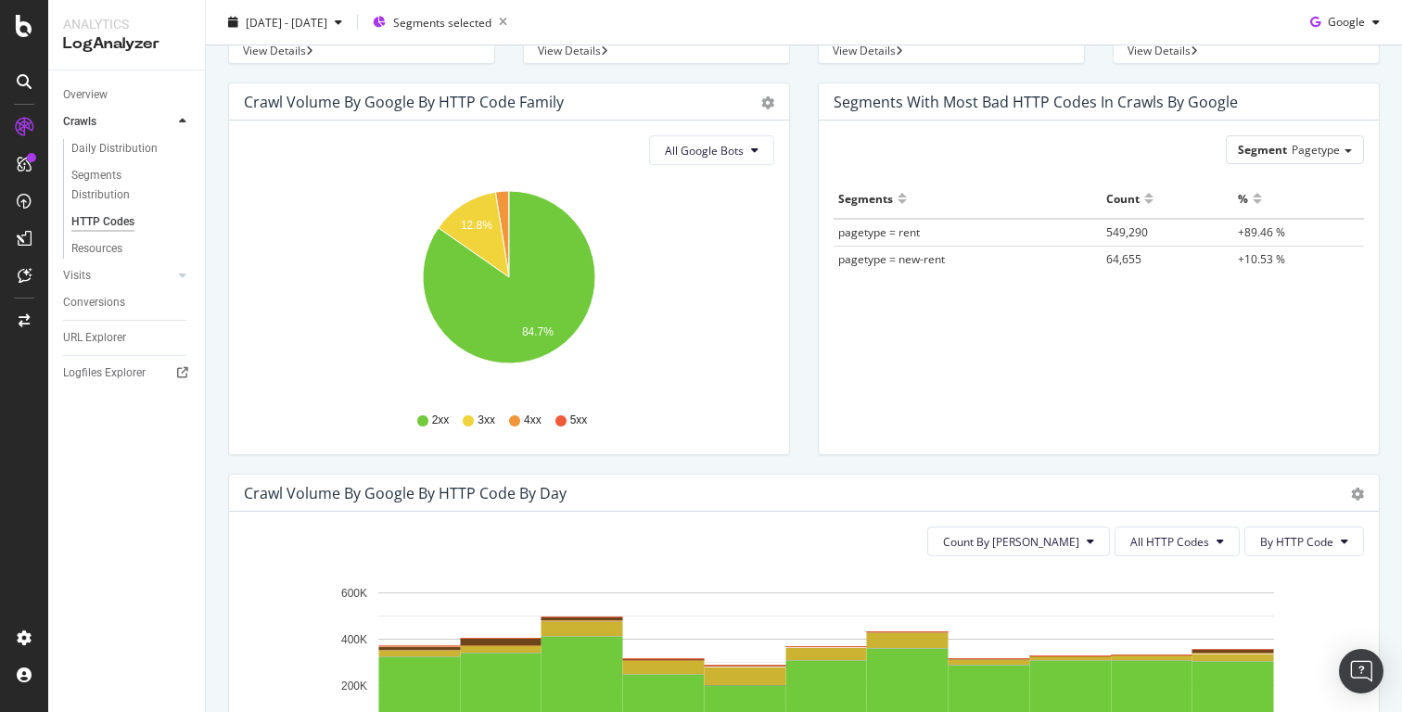
scroll to position [0, 0]
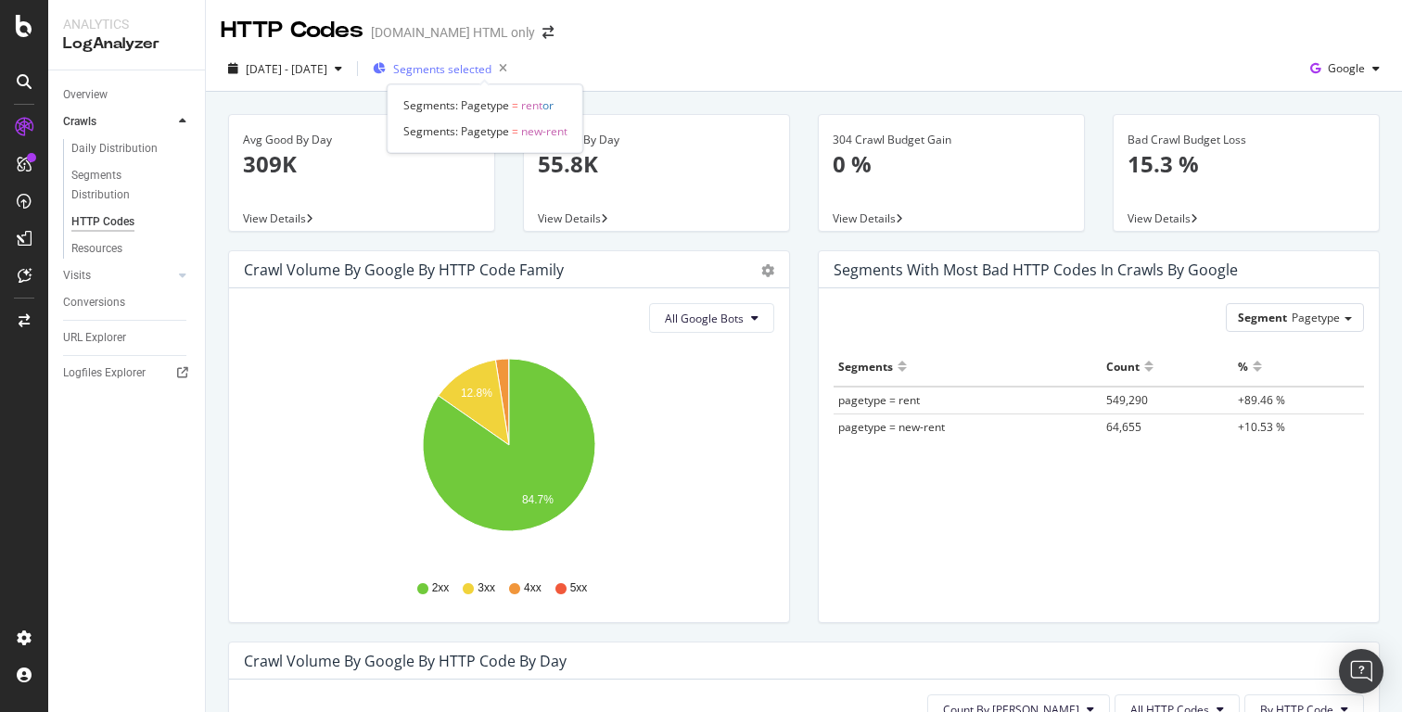
click at [492, 70] on span "Segments selected" at bounding box center [442, 69] width 98 height 16
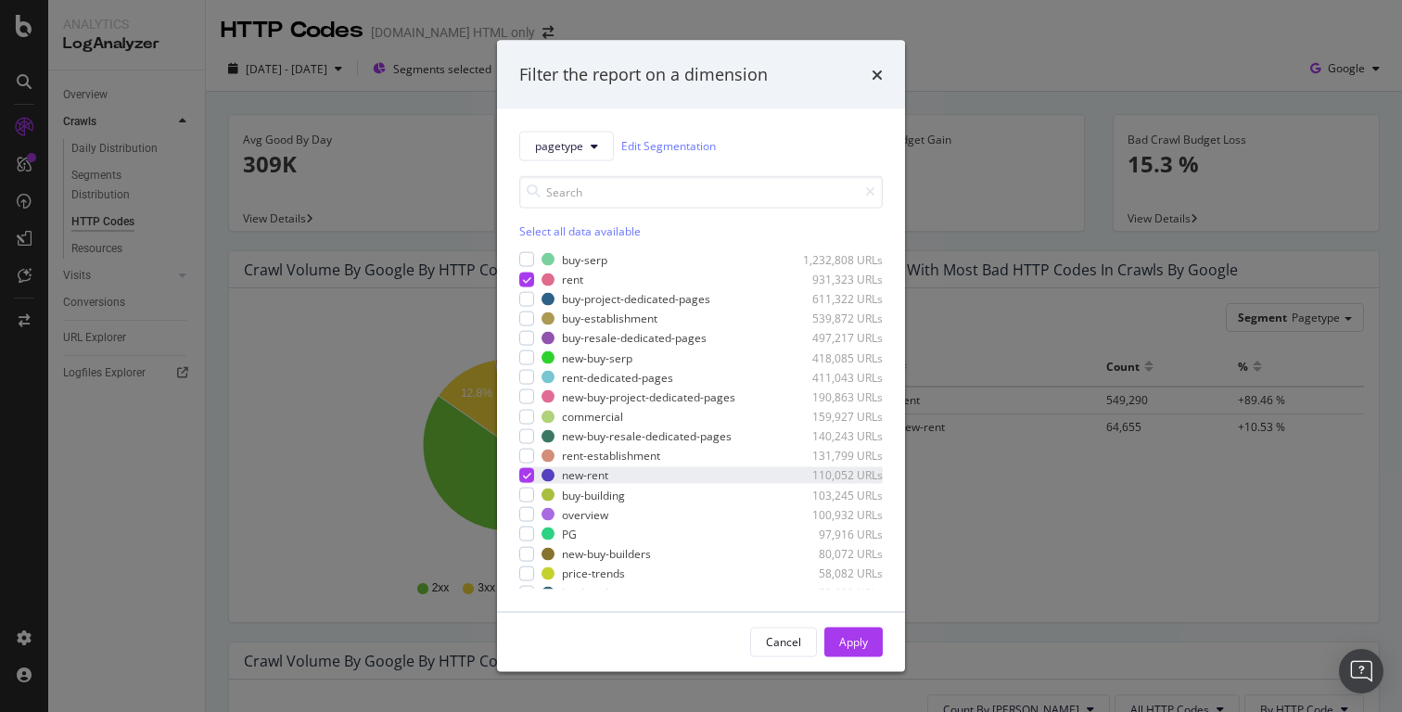
click at [529, 477] on icon "modal" at bounding box center [527, 475] width 8 height 9
click at [531, 275] on div "modal" at bounding box center [526, 279] width 15 height 15
click at [531, 536] on div "modal" at bounding box center [526, 534] width 15 height 15
click at [854, 637] on div "Apply" at bounding box center [853, 642] width 29 height 16
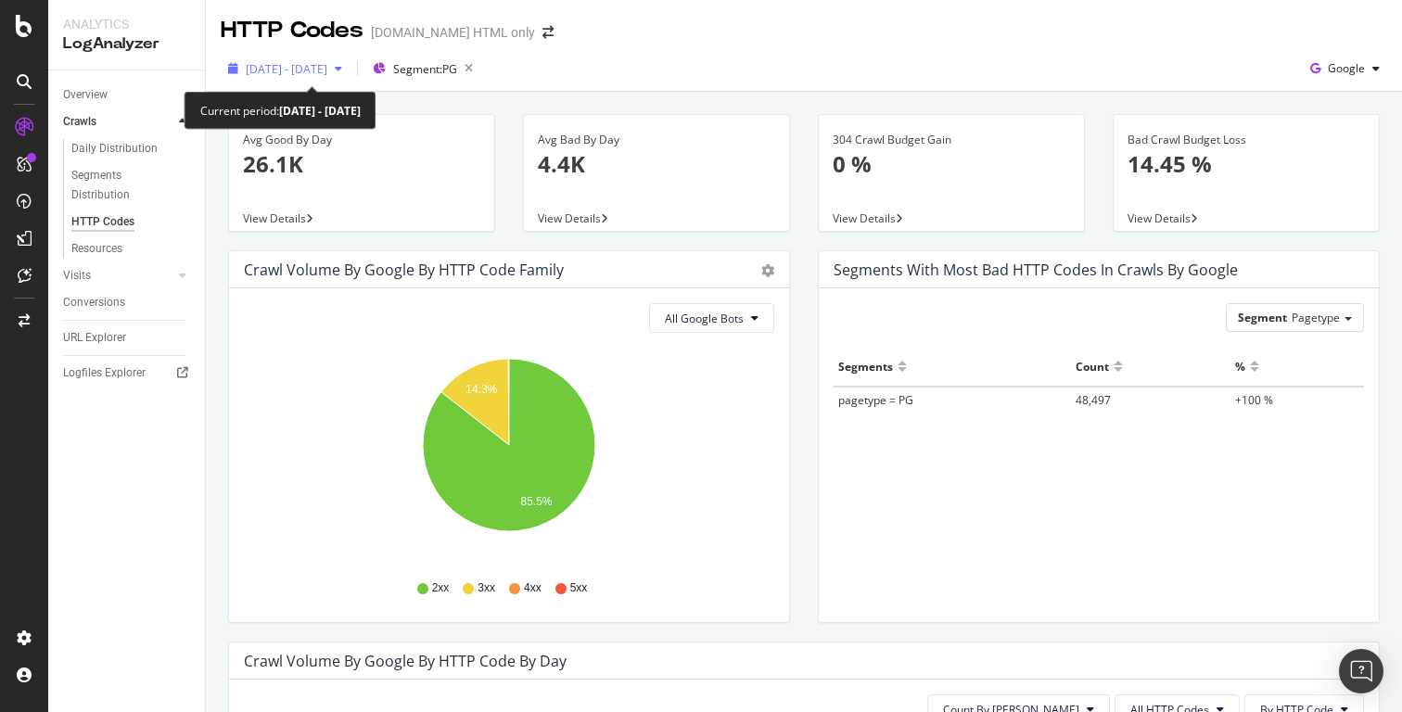
click at [327, 73] on span "2025 Aug. 17th - Aug. 27th" at bounding box center [287, 69] width 82 height 16
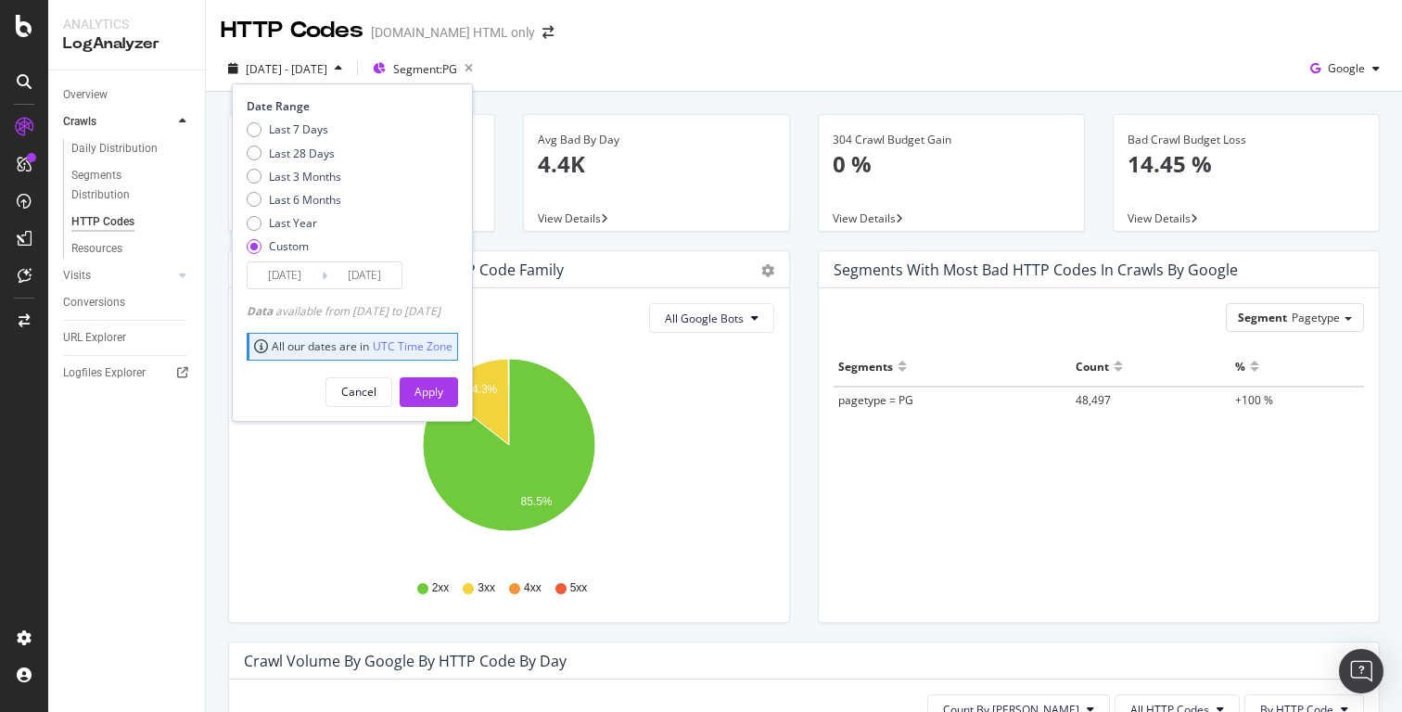
click at [296, 285] on input "2025/08/17" at bounding box center [285, 275] width 74 height 26
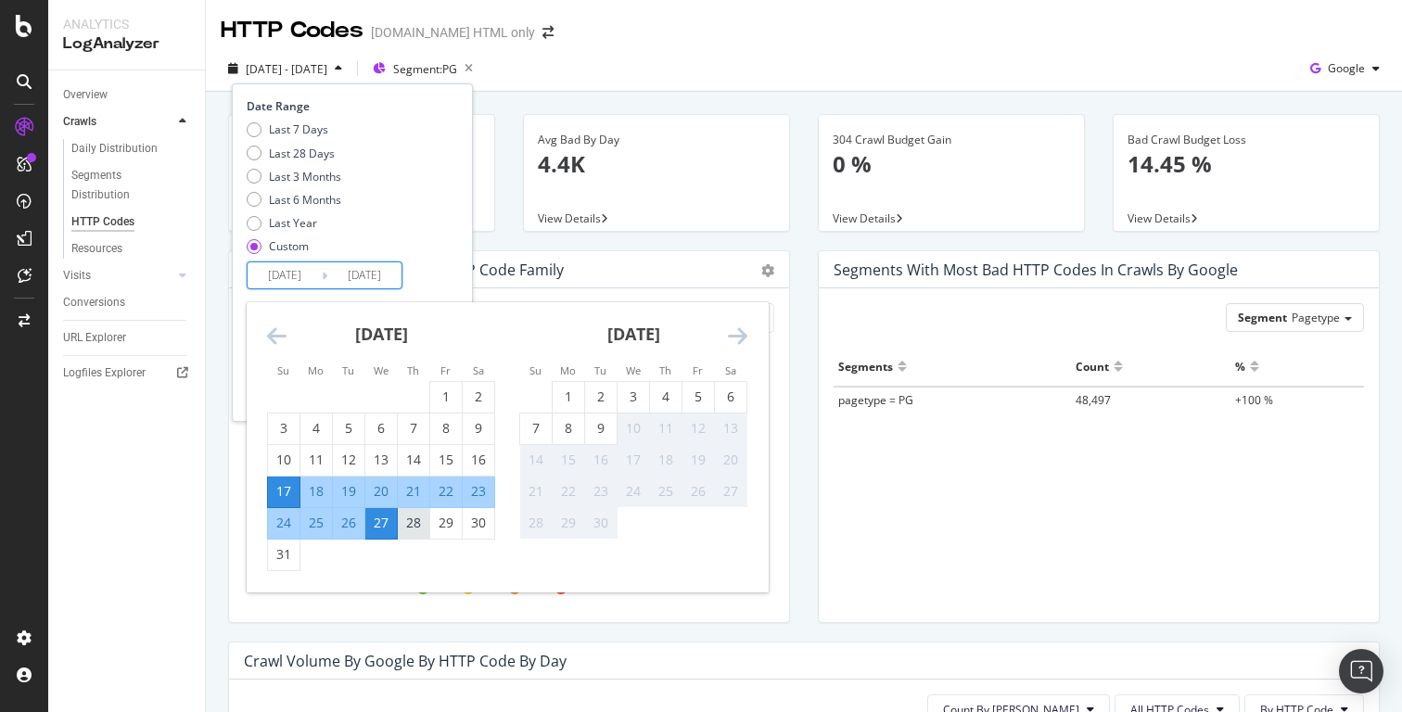
click at [418, 523] on div "28" at bounding box center [414, 523] width 32 height 19
type input "2025/08/28"
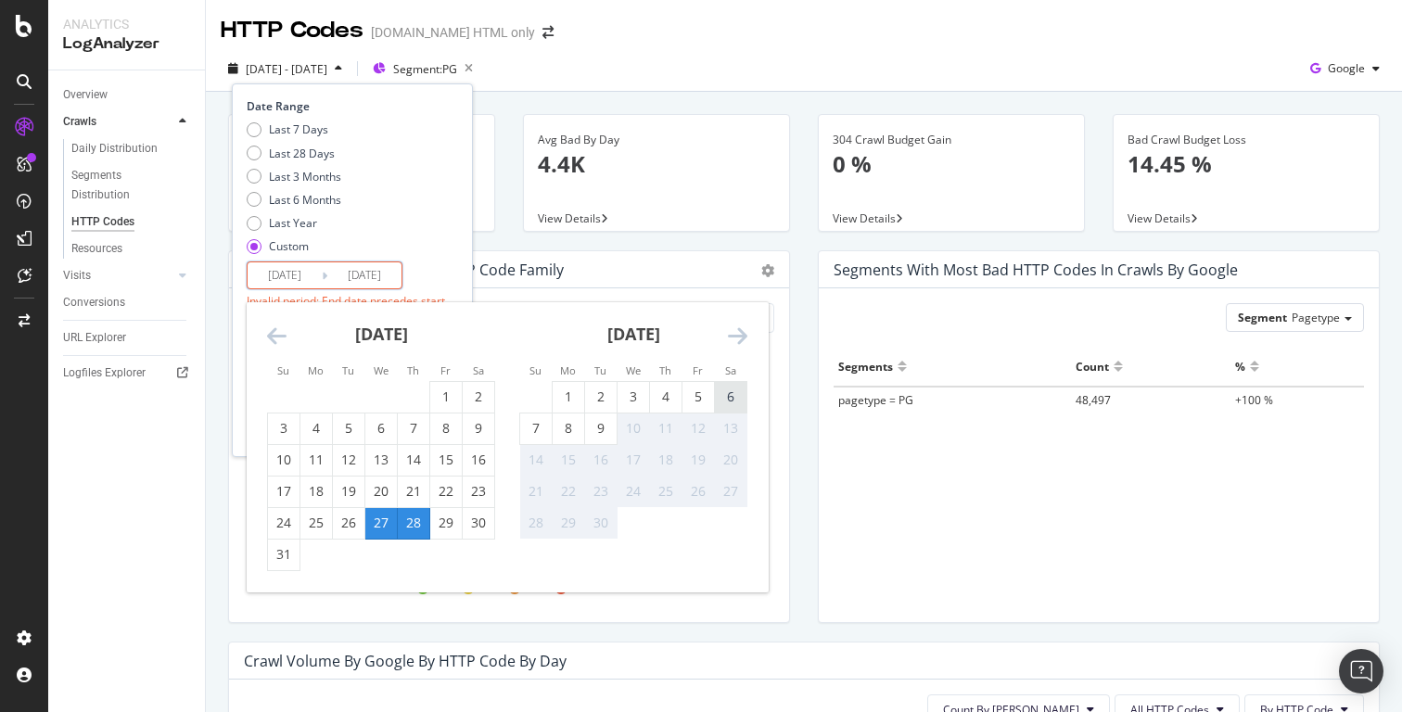
click at [727, 398] on div "6" at bounding box center [731, 397] width 32 height 19
type input "2025/09/06"
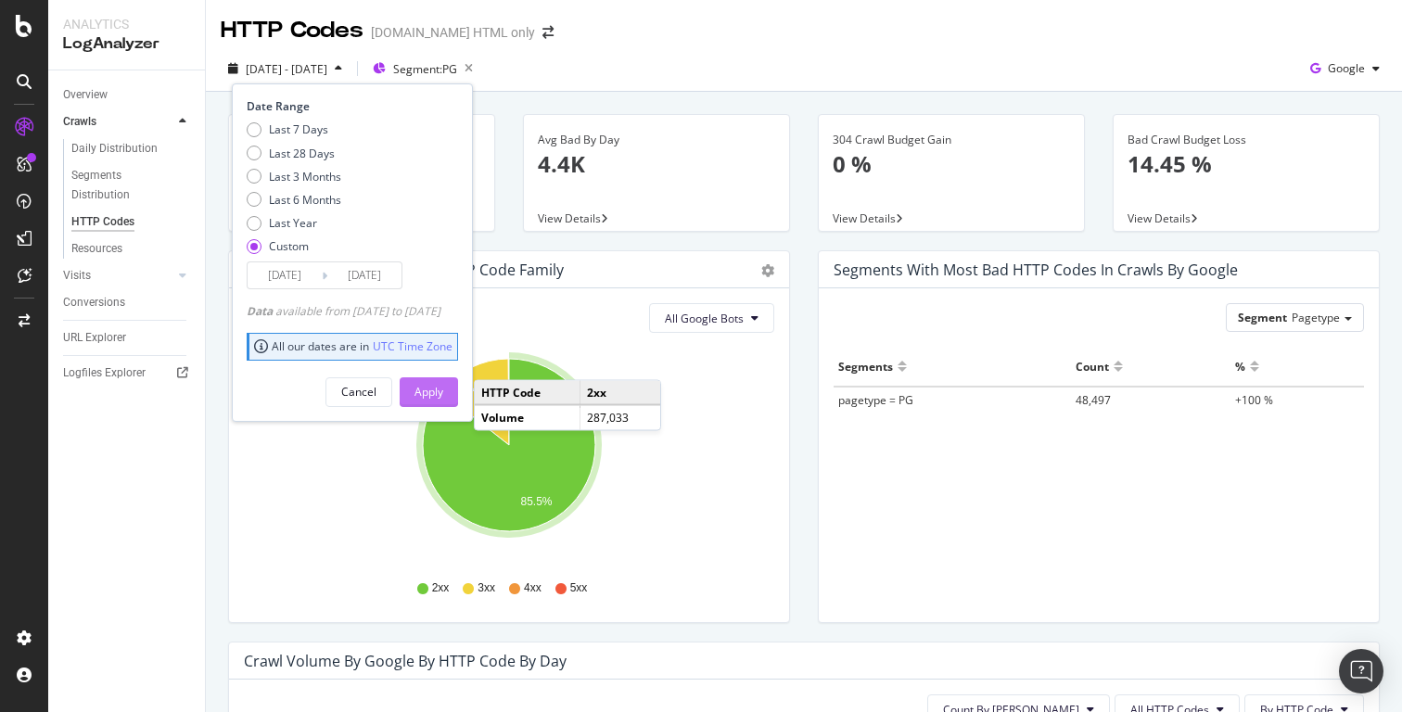
click at [443, 388] on div "Apply" at bounding box center [429, 392] width 29 height 16
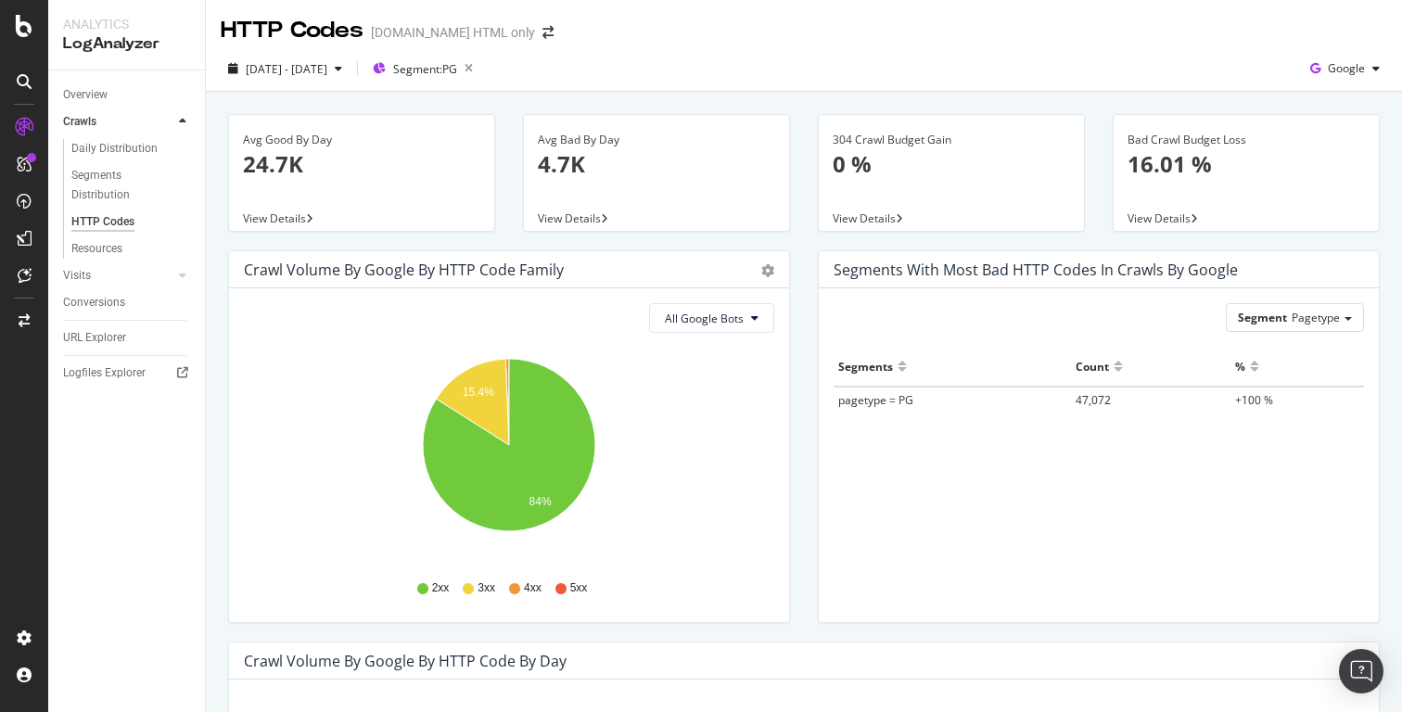
scroll to position [1206, 0]
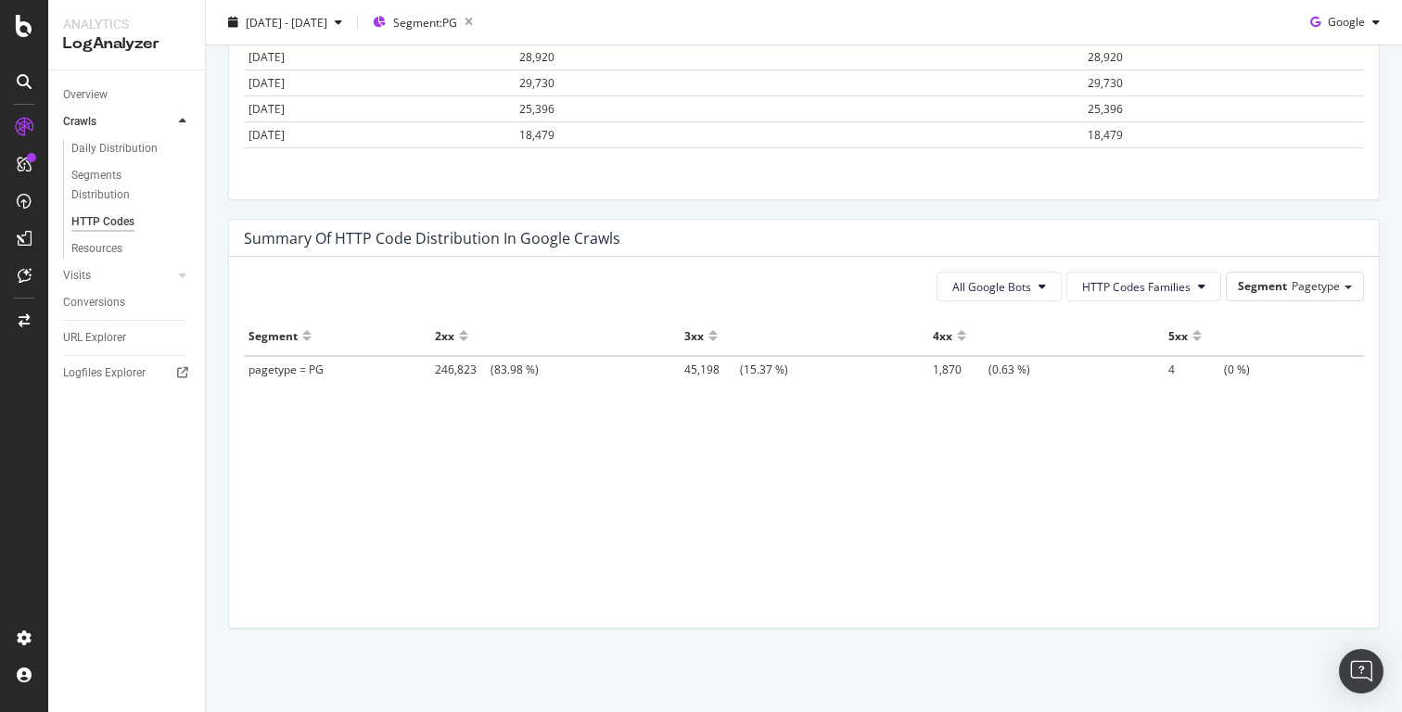
drag, startPoint x: 424, startPoint y: 370, endPoint x: 505, endPoint y: 363, distance: 82.0
click at [505, 363] on tr "pagetype = PG 246,823 (83.98 %) 45,198 (15.37 %) 1,870 (0.63 %) 4 (0 %)" at bounding box center [804, 369] width 1120 height 26
click at [503, 441] on div "Segment 2xx 3xx 4xx 5xx pagetype = PG 246,823 (83.98 %) 45,198 (15.37 %) 1,870 …" at bounding box center [804, 448] width 1120 height 265
click at [458, 368] on span "246,823" at bounding box center [463, 370] width 56 height 16
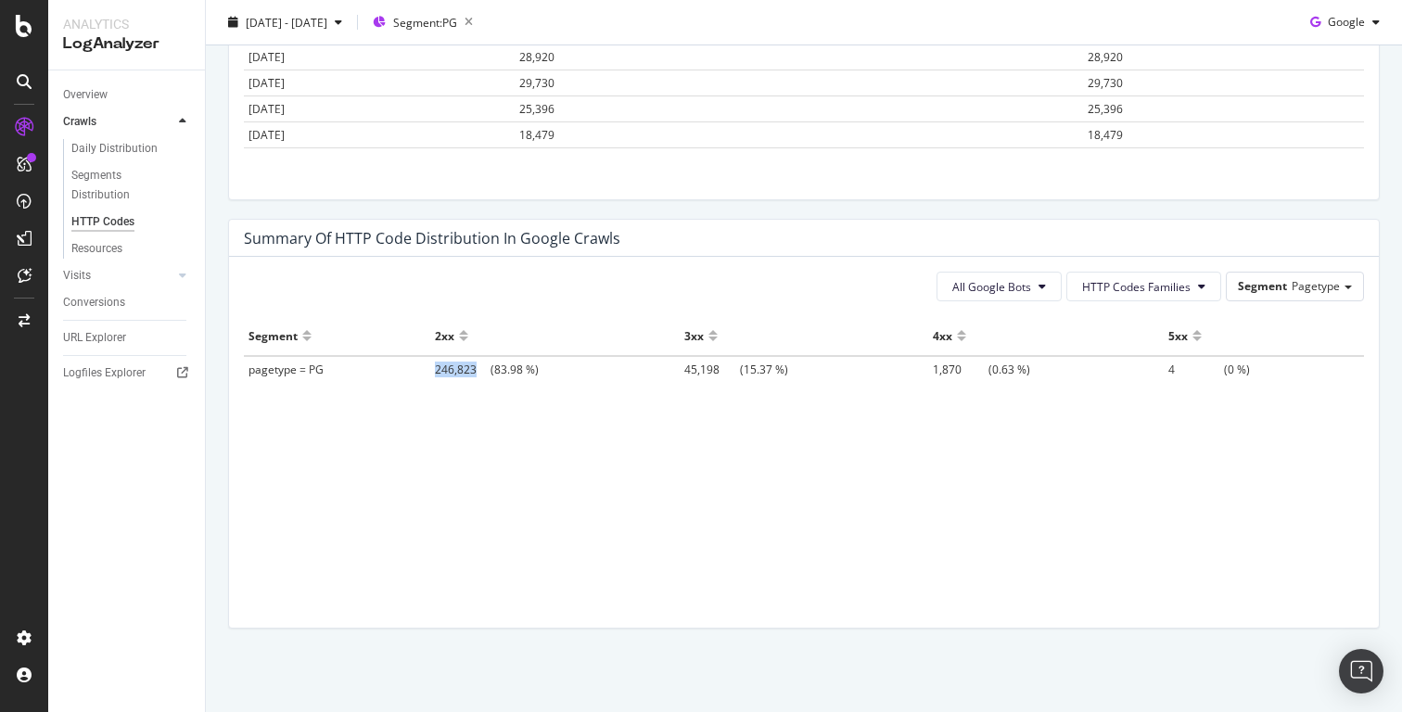
copy span "246,823"
click at [705, 365] on span "45,198" at bounding box center [712, 370] width 56 height 16
copy span "45,198"
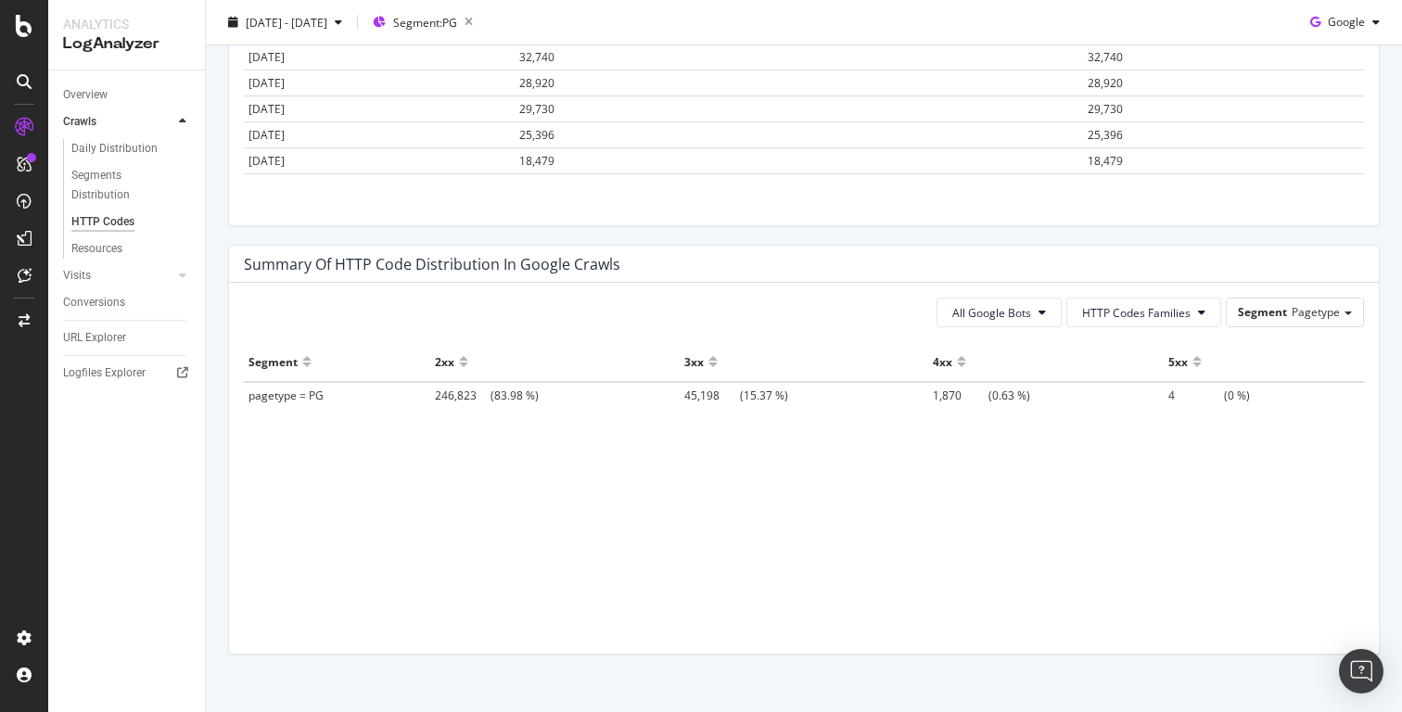
click at [951, 395] on span "1,870" at bounding box center [961, 396] width 56 height 16
copy span "1,870"
click at [1170, 388] on span "4" at bounding box center [1197, 396] width 56 height 16
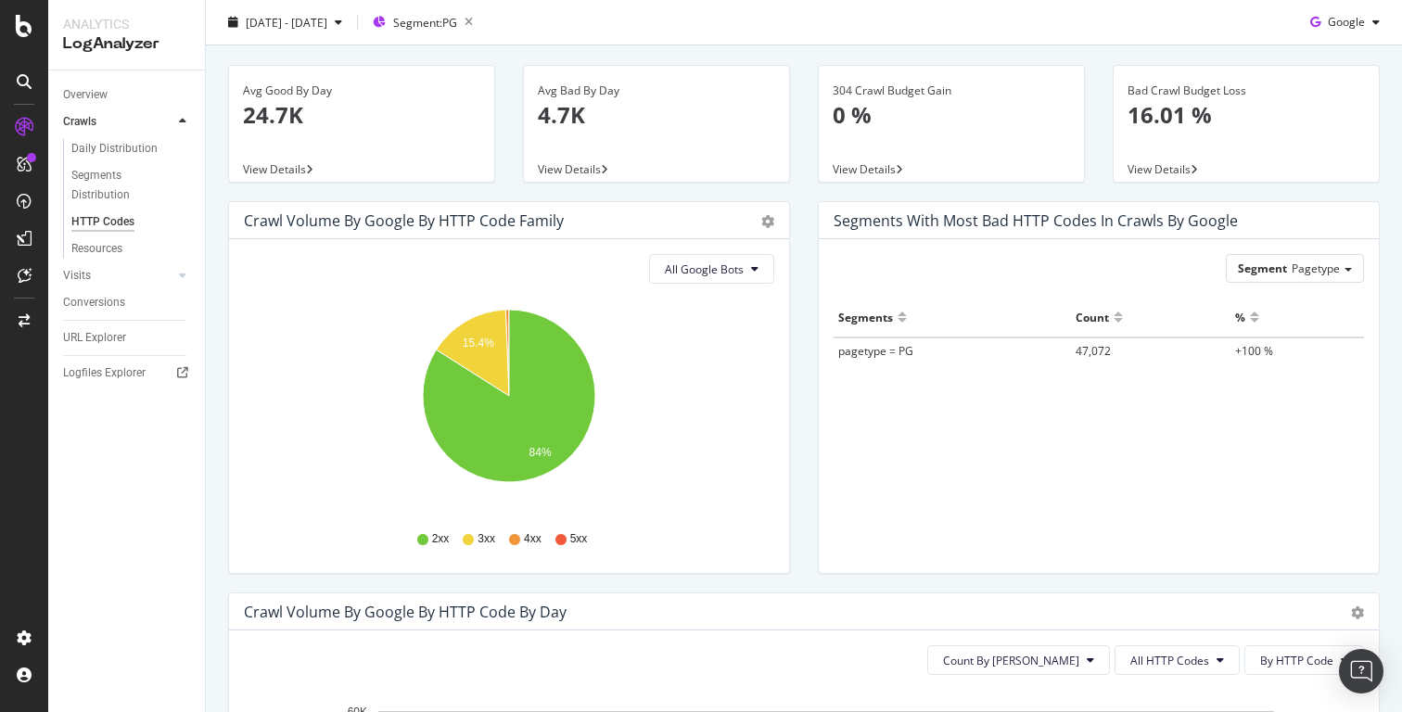
scroll to position [0, 0]
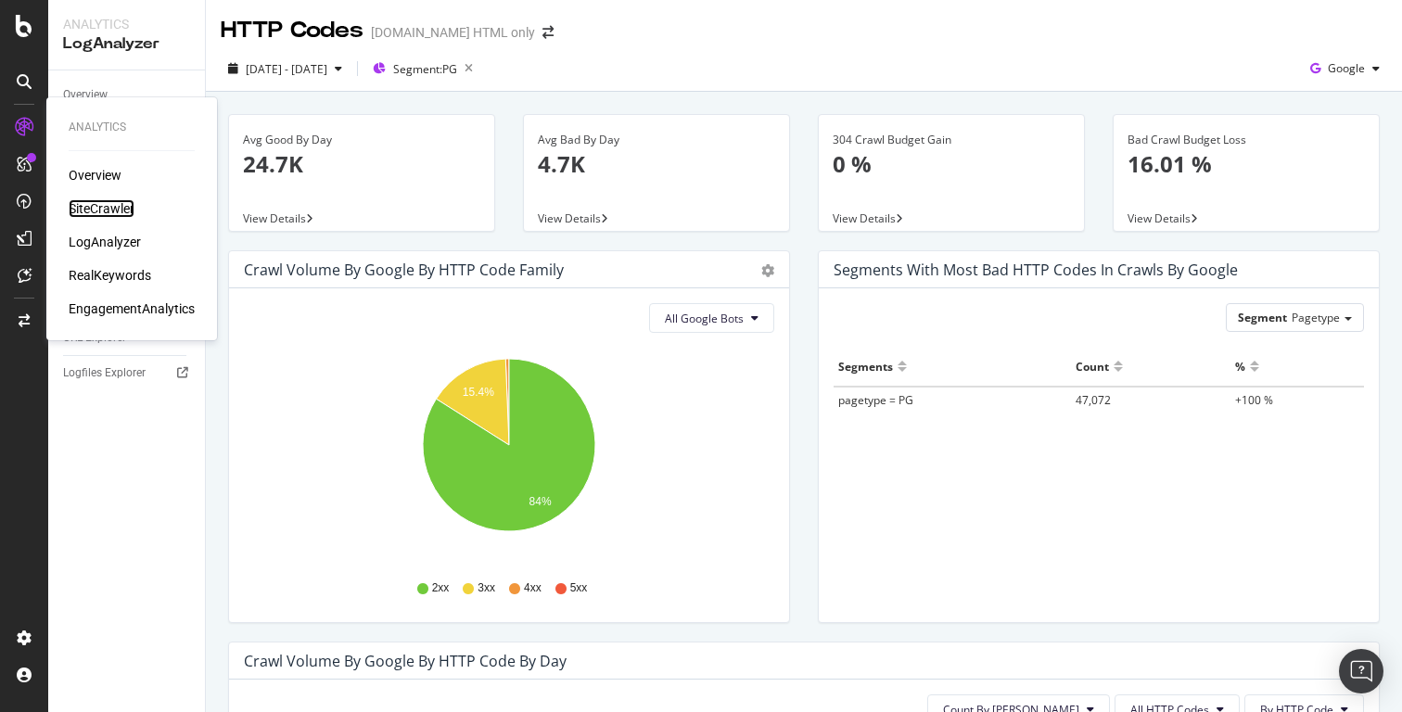
click at [91, 208] on div "SiteCrawler" at bounding box center [102, 208] width 66 height 19
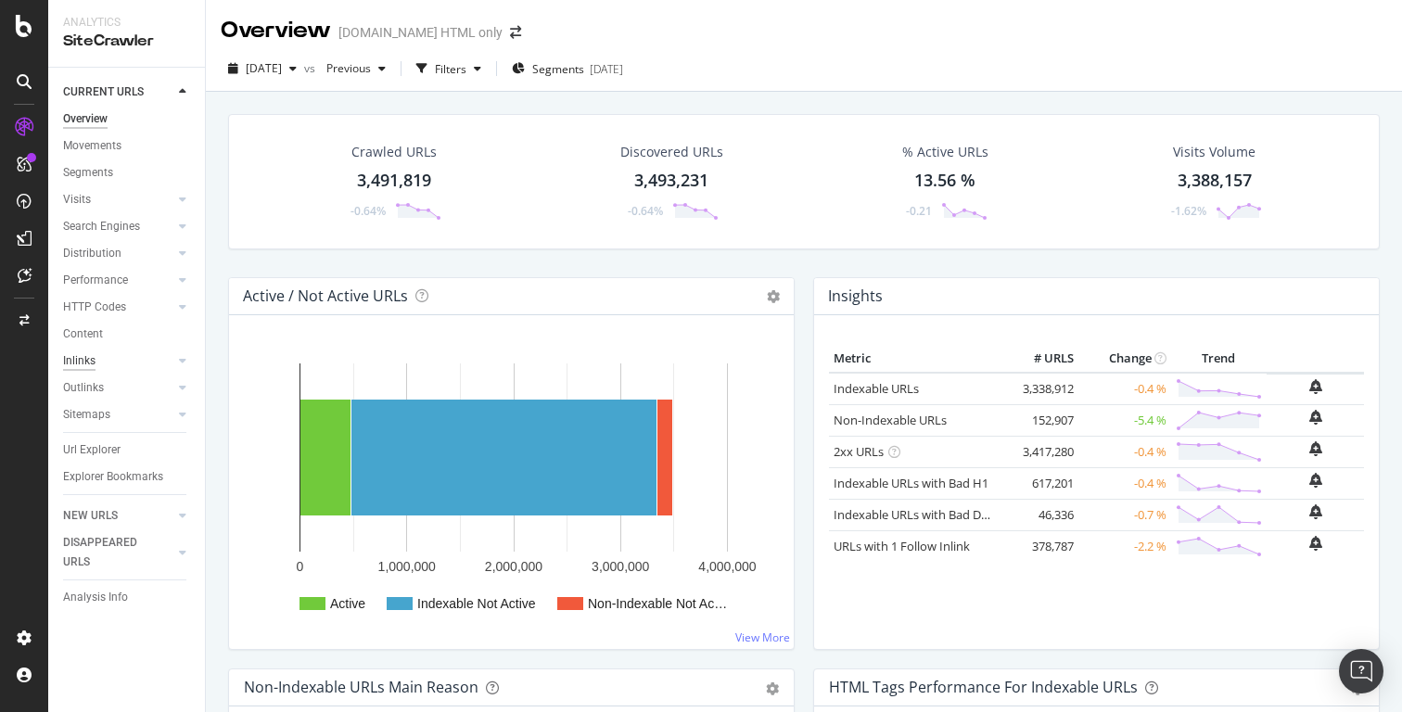
click at [86, 366] on div "Inlinks" at bounding box center [79, 361] width 32 height 19
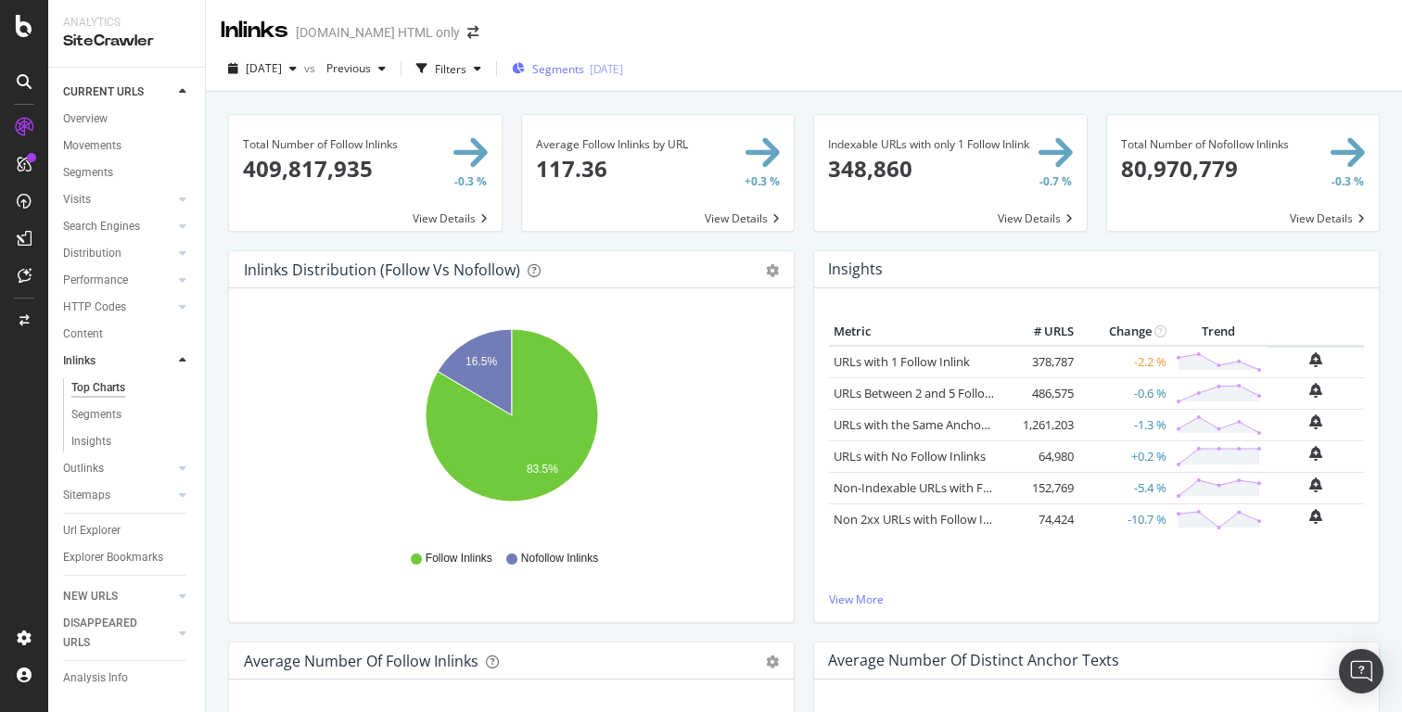
click at [584, 70] on span "Segments" at bounding box center [558, 69] width 52 height 16
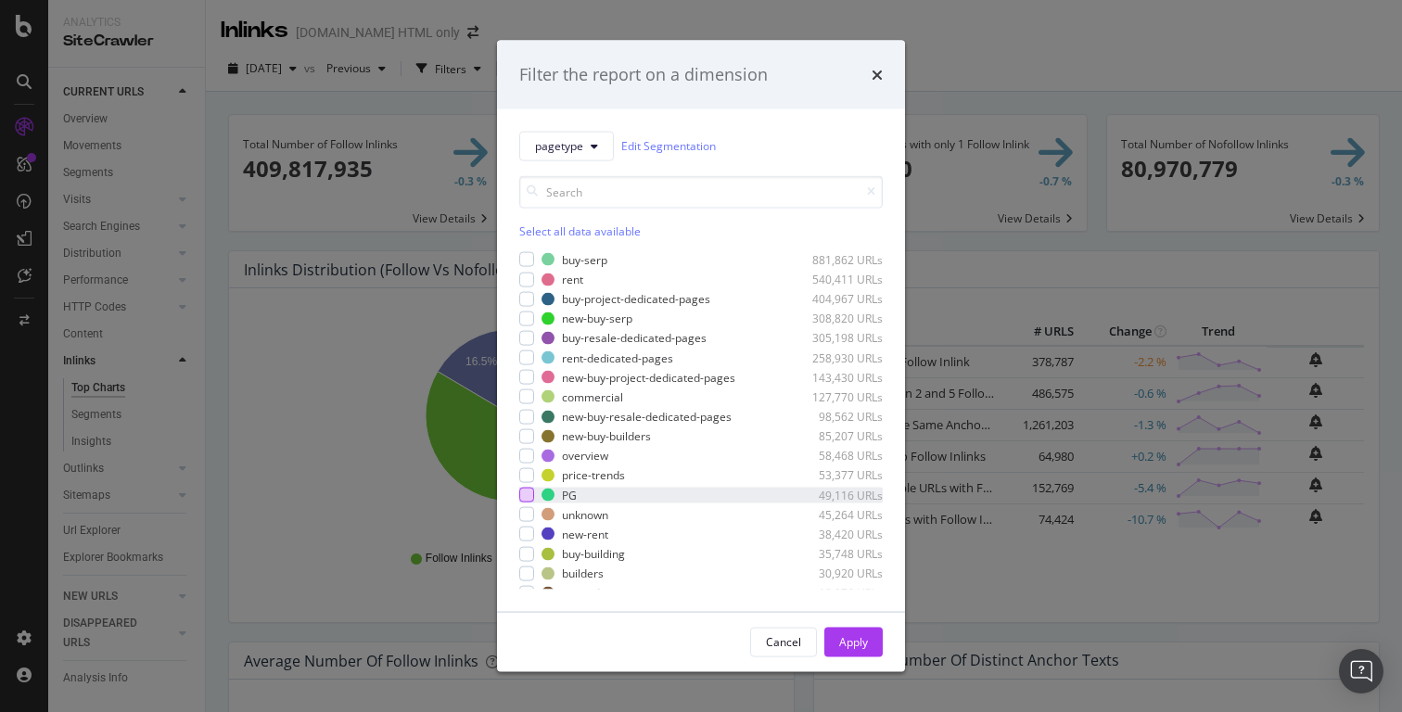
click at [531, 493] on div "modal" at bounding box center [526, 495] width 15 height 15
click at [853, 653] on div "Apply" at bounding box center [853, 642] width 29 height 28
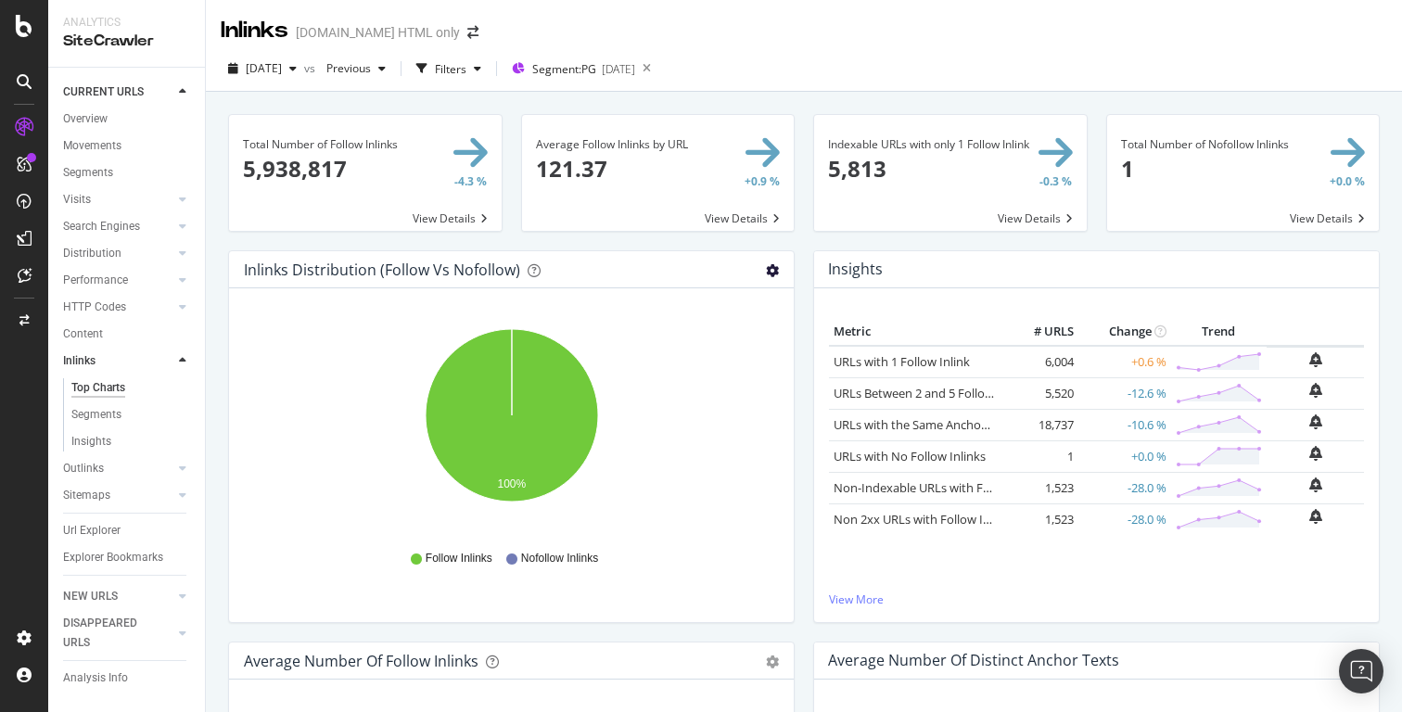
click at [774, 270] on icon "gear" at bounding box center [772, 270] width 13 height 13
click at [716, 351] on span "Table" at bounding box center [708, 340] width 169 height 25
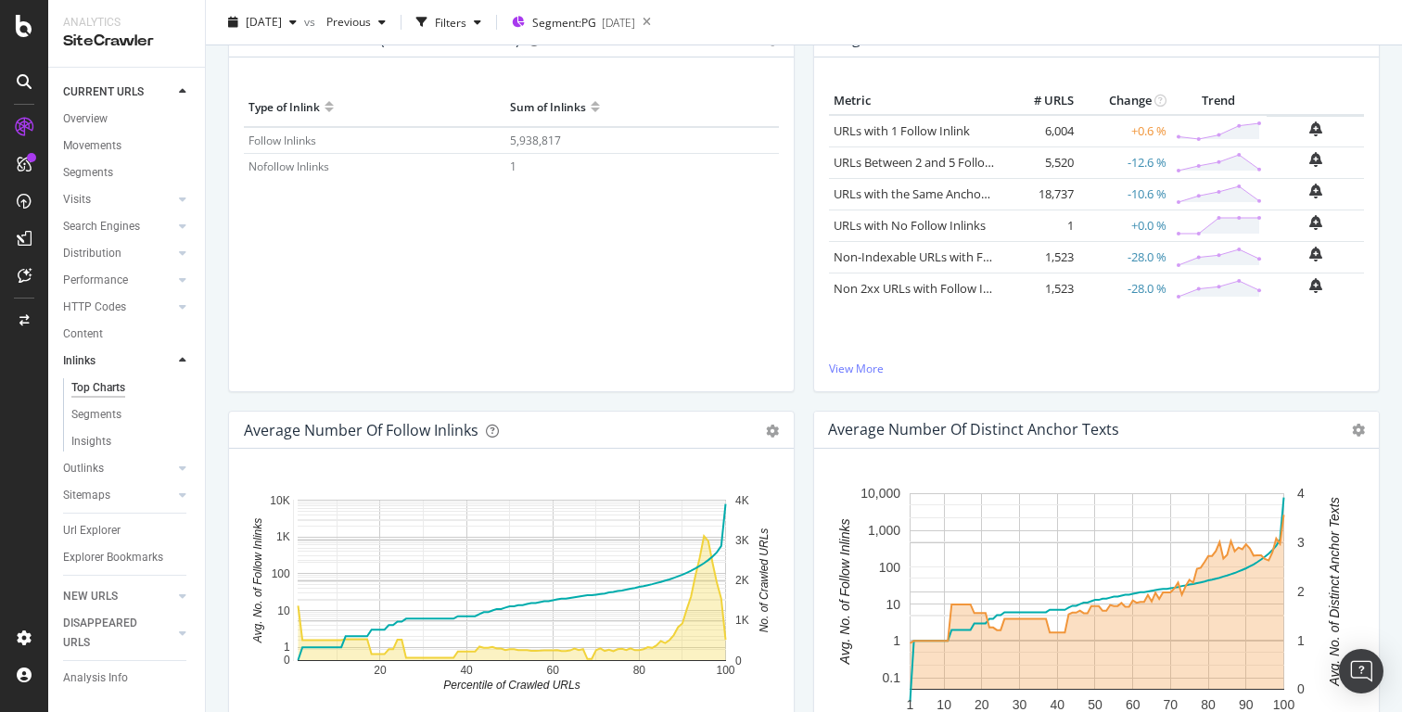
scroll to position [239, 0]
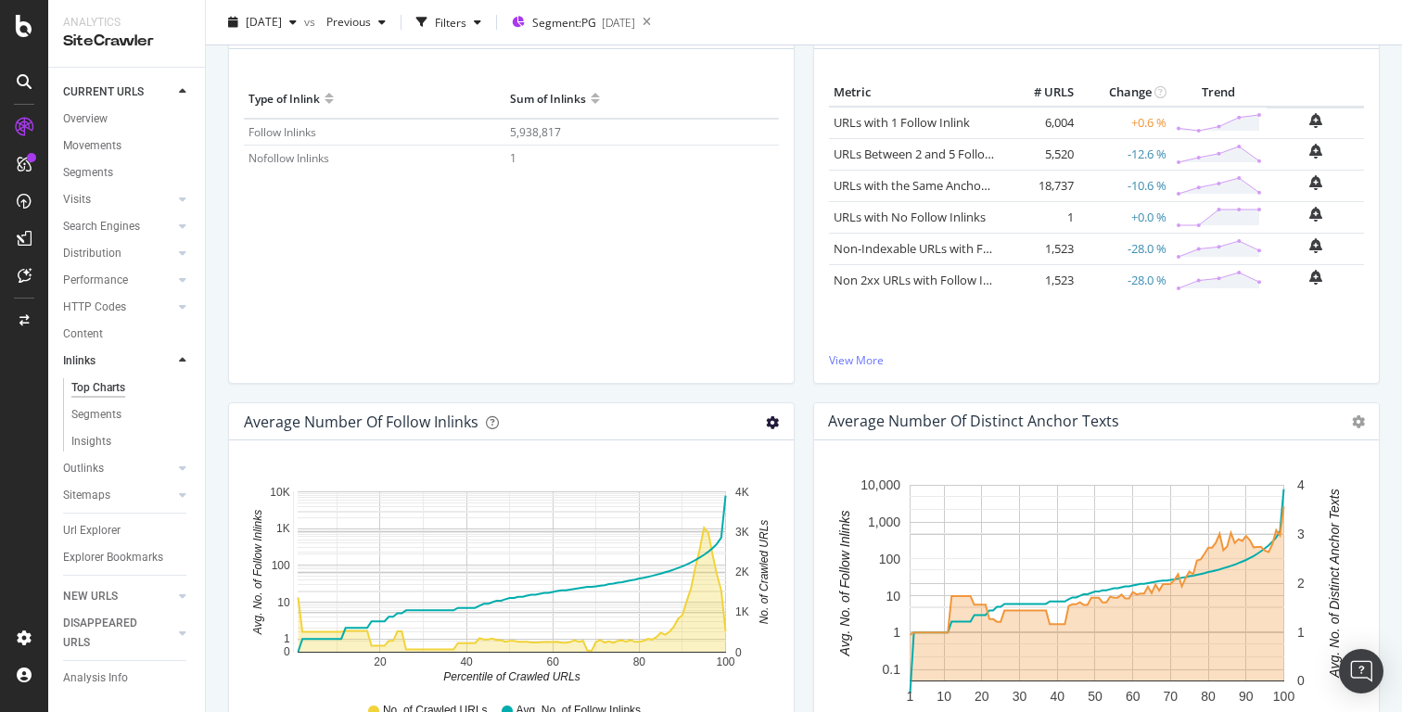
click at [770, 421] on icon "gear" at bounding box center [772, 422] width 13 height 13
click at [742, 493] on span "Table" at bounding box center [708, 492] width 169 height 25
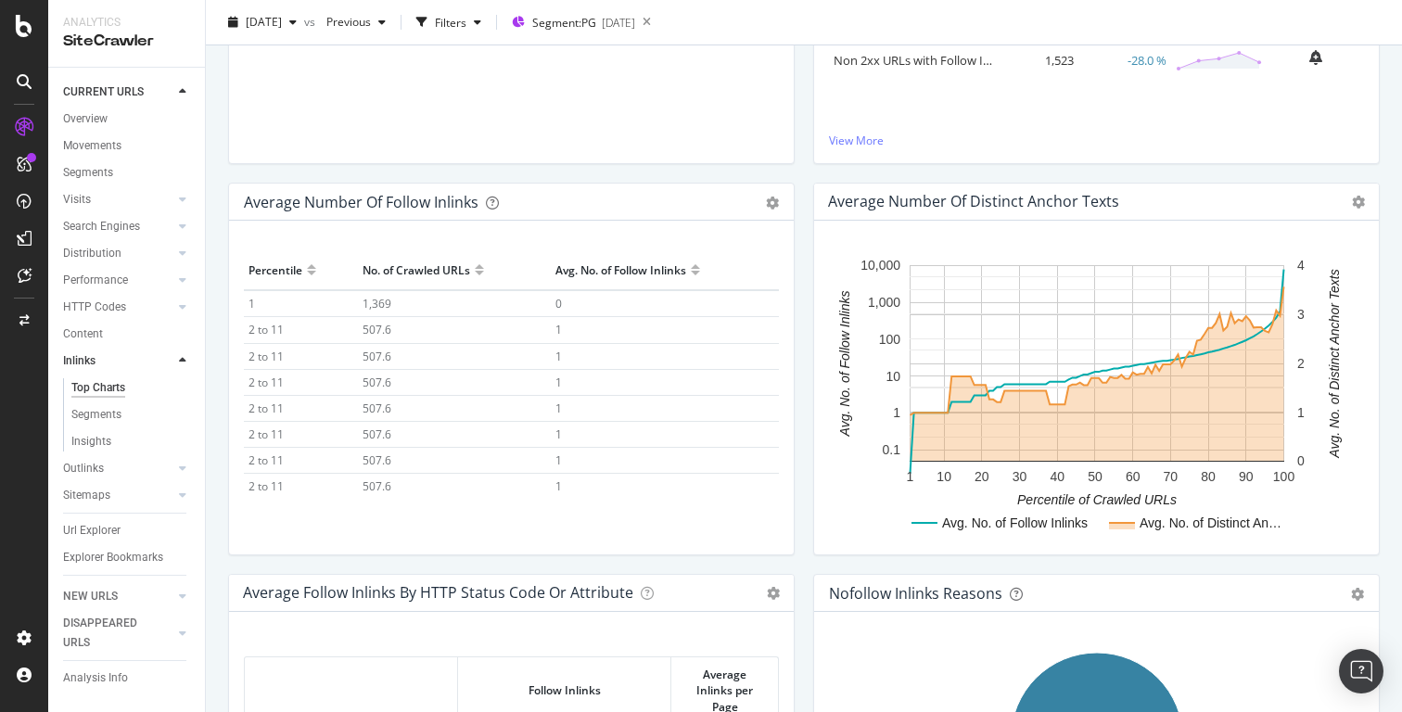
scroll to position [467, 0]
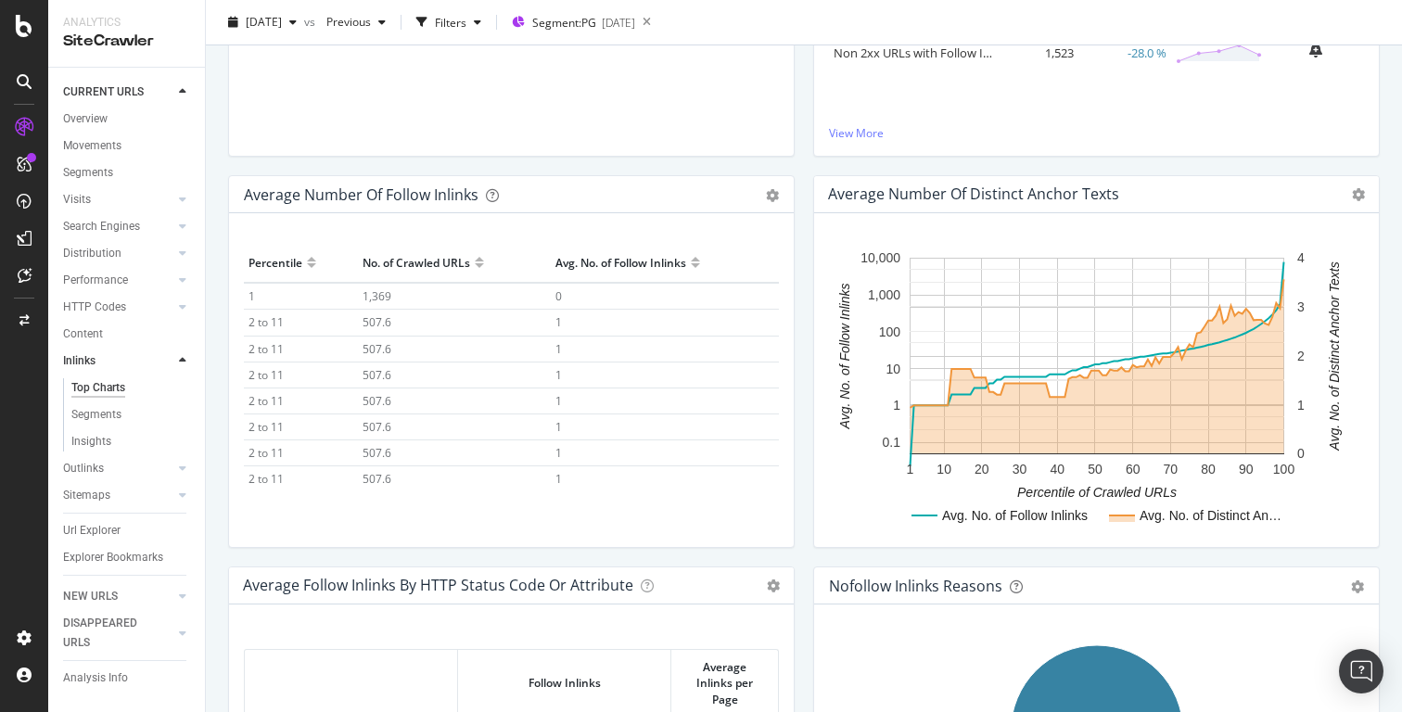
click at [775, 205] on div "Average Number of Follow Inlinks Chart (by Value) Table Export as CSV Add to Cu…" at bounding box center [511, 194] width 565 height 37
click at [761, 185] on div "Average Number of Follow Inlinks Chart (by Value) Table Export as CSV Add to Cu…" at bounding box center [511, 194] width 565 height 37
click at [768, 194] on icon "gear" at bounding box center [772, 195] width 13 height 13
click at [723, 234] on span "Chart (by Value)" at bounding box center [708, 231] width 169 height 25
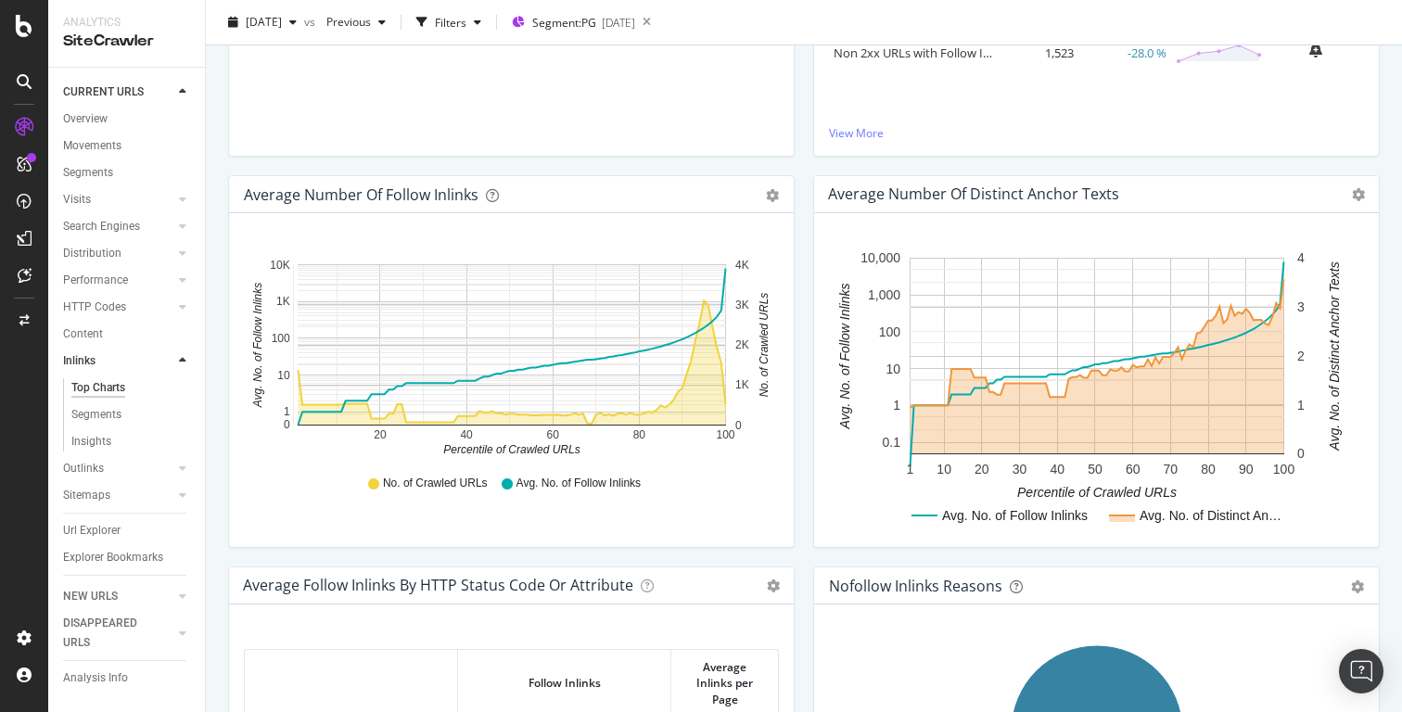
click at [1366, 199] on div "Average Number of Distinct Anchor Texts Chart (by Value) Table Expand Export as…" at bounding box center [1096, 194] width 565 height 37
click at [1360, 194] on icon at bounding box center [1358, 194] width 13 height 13
click at [797, 264] on div "Average Number of Follow Inlinks Chart (by Value) Table Export as CSV Add to Cu…" at bounding box center [511, 370] width 585 height 391
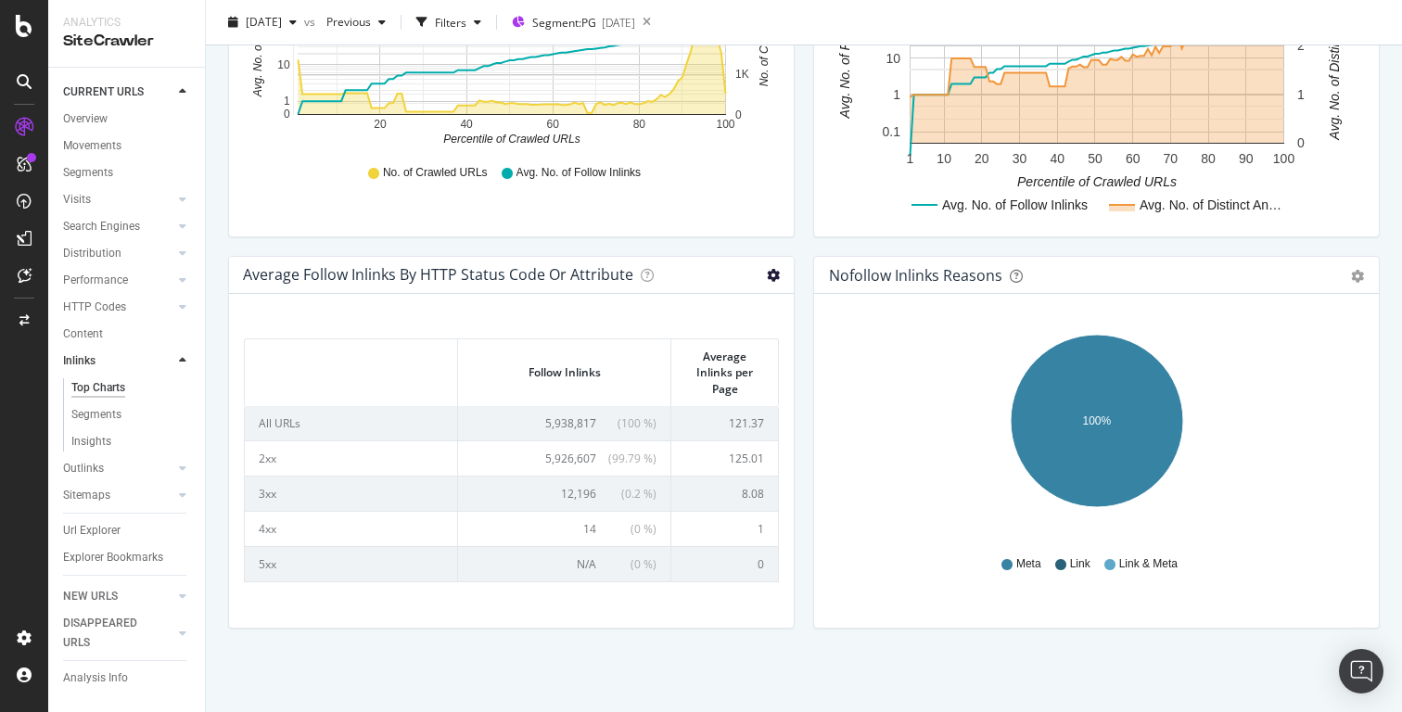
click at [778, 277] on icon at bounding box center [773, 275] width 13 height 13
click at [806, 283] on div "Nofollow Inlinks Reasons Pie Table Export as CSV Add to Custom Report Hold CMD …" at bounding box center [1096, 451] width 585 height 391
click at [773, 276] on icon at bounding box center [773, 275] width 13 height 13
click at [812, 316] on div "Nofollow Inlinks Reasons Pie Table Export as CSV Add to Custom Report Hold CMD …" at bounding box center [1096, 451] width 585 height 391
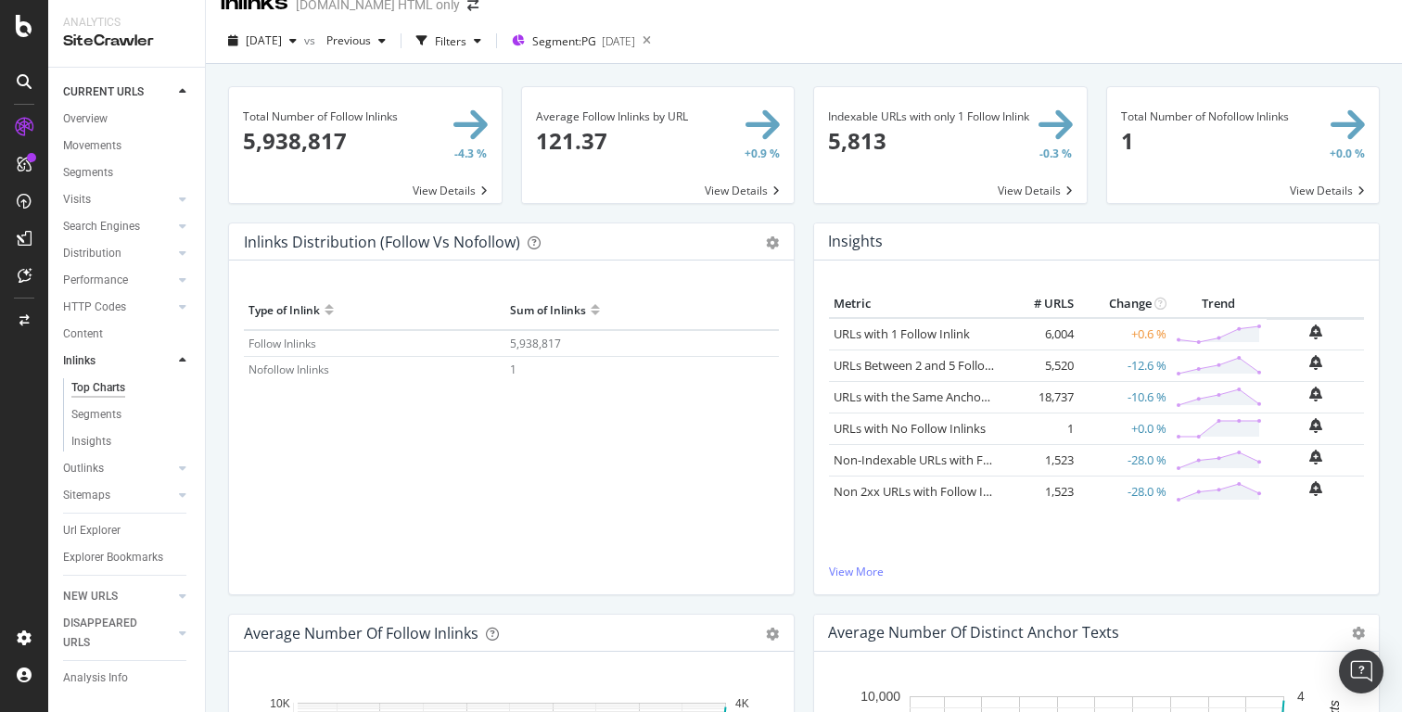
scroll to position [0, 0]
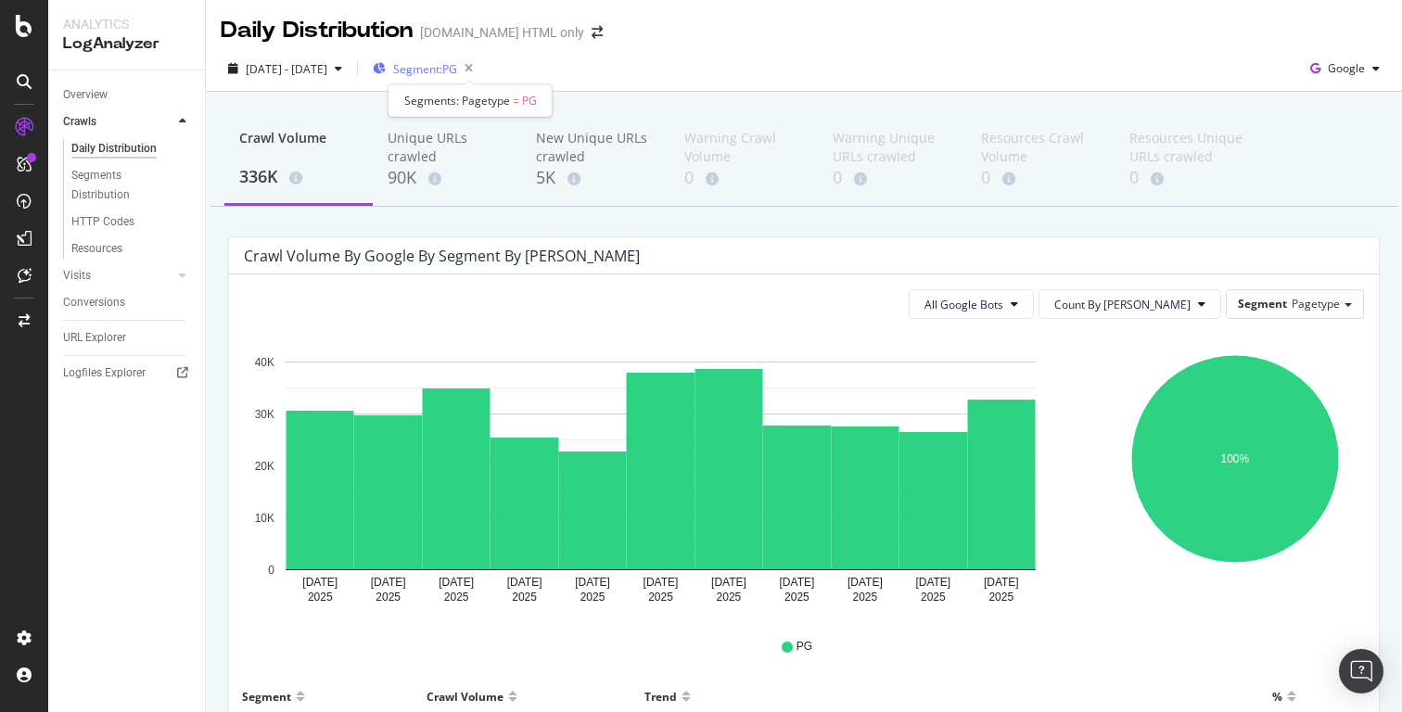
click at [457, 74] on span "Segment: PG" at bounding box center [425, 69] width 64 height 16
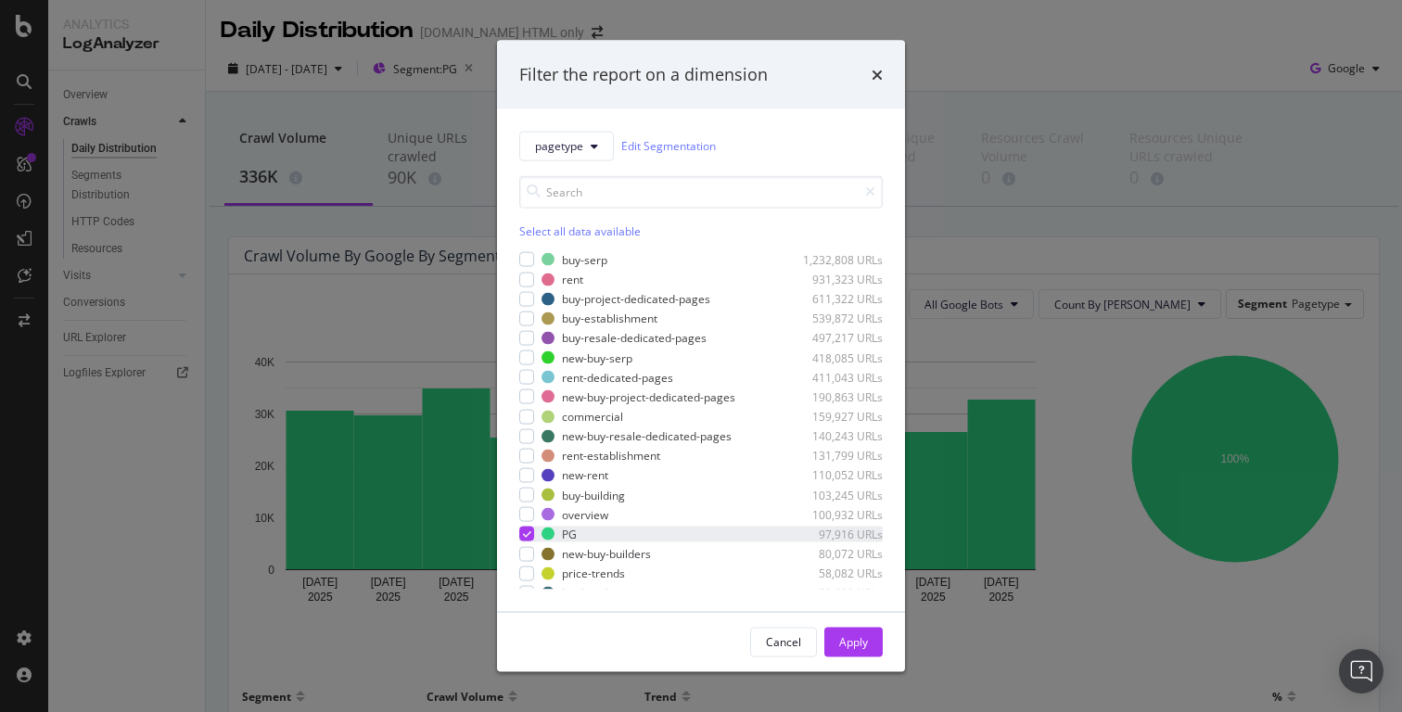
click at [533, 531] on div "modal" at bounding box center [526, 534] width 15 height 15
click at [519, 279] on div "modal" at bounding box center [526, 279] width 15 height 15
click at [529, 476] on div "modal" at bounding box center [526, 475] width 15 height 15
click at [864, 647] on div "Apply" at bounding box center [853, 642] width 29 height 16
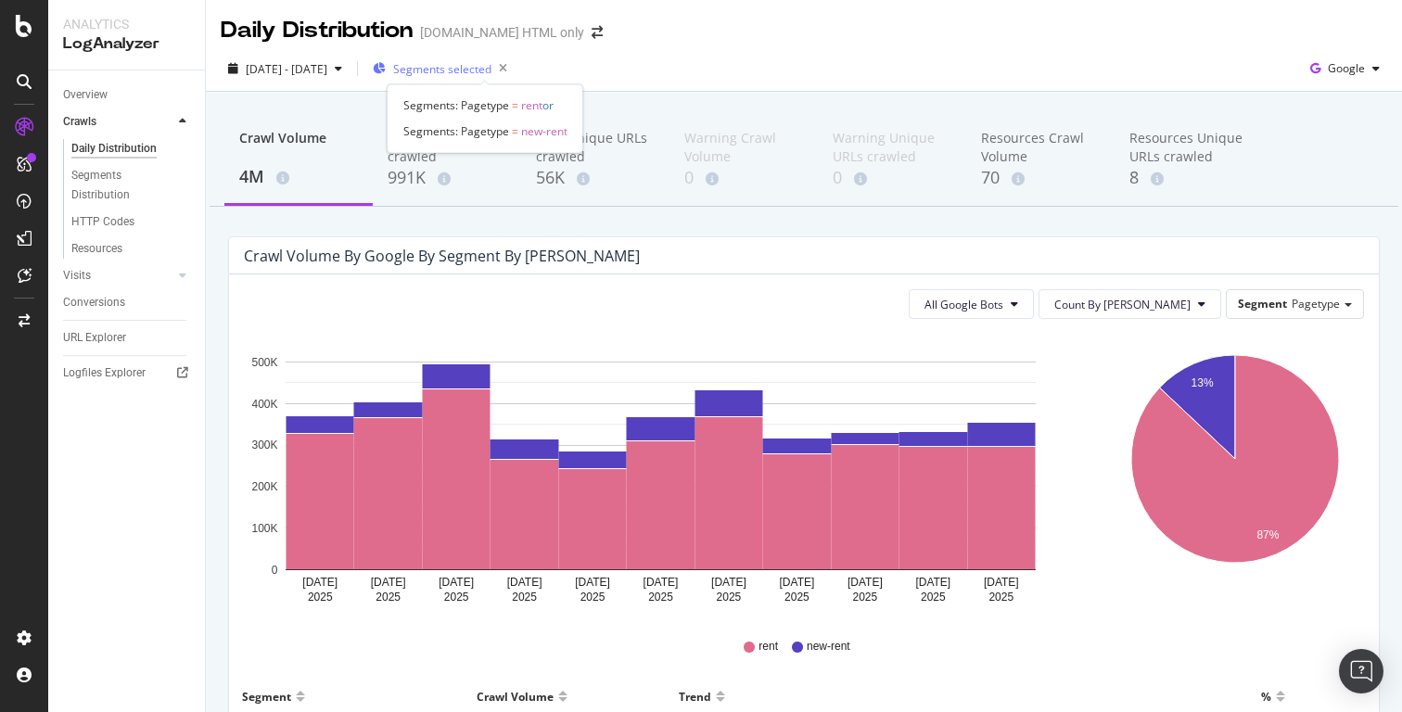
click at [492, 70] on span "Segments selected" at bounding box center [442, 69] width 98 height 16
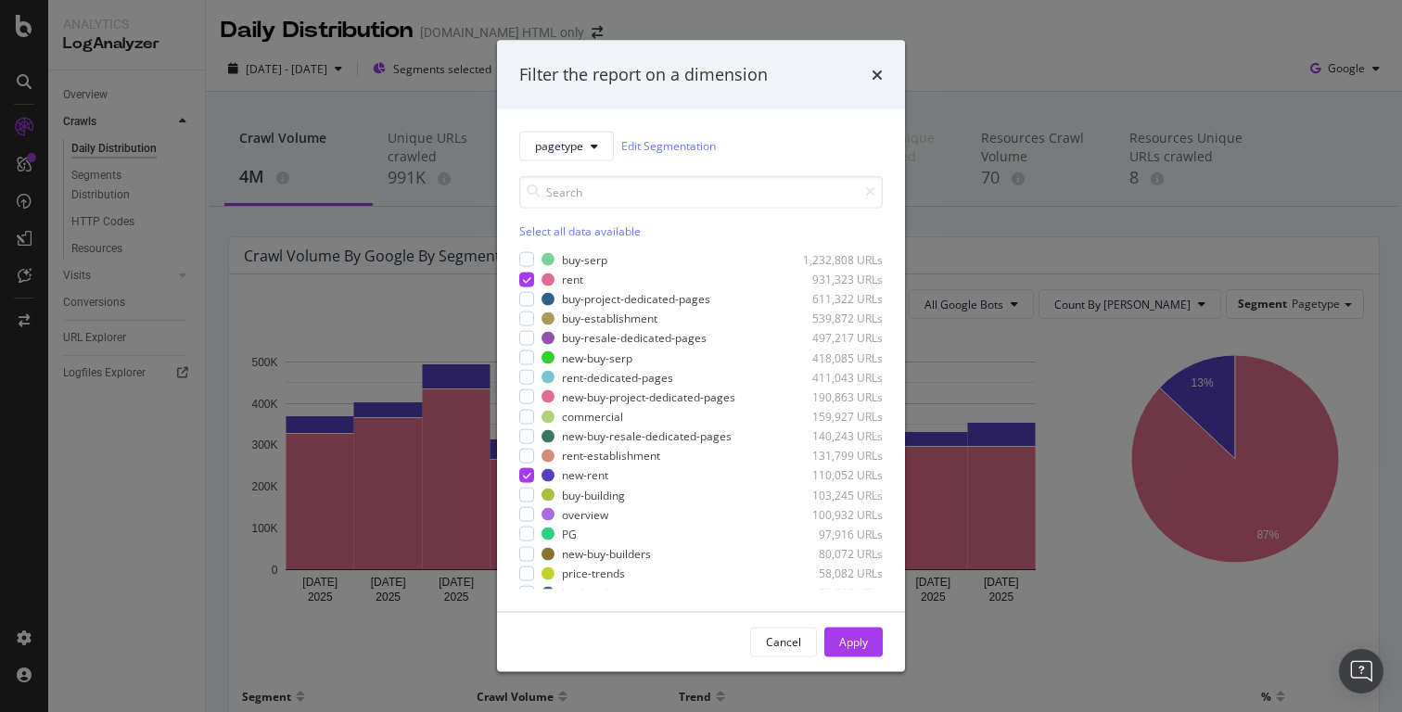
click at [551, 225] on div "Select all data available" at bounding box center [701, 231] width 364 height 16
click at [845, 641] on div "Apply" at bounding box center [853, 642] width 29 height 16
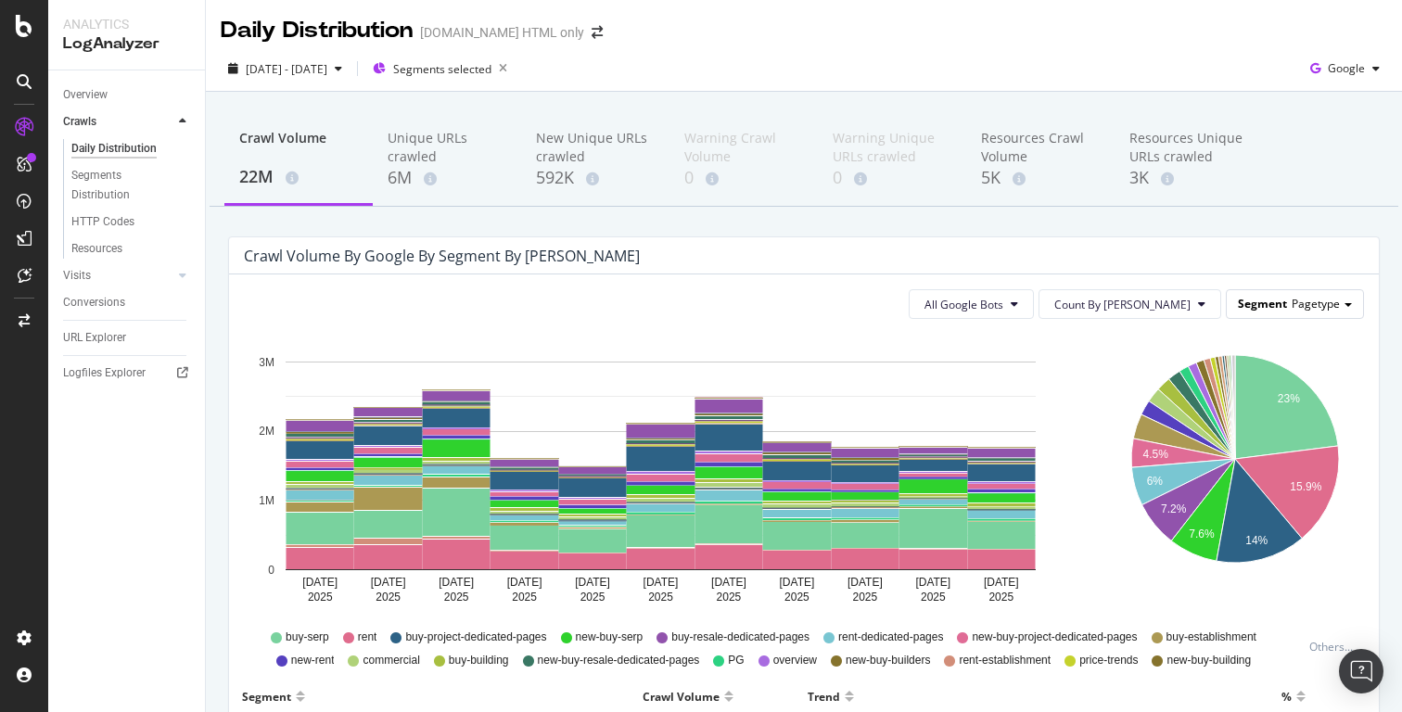
click at [1273, 298] on span "Segment" at bounding box center [1262, 304] width 49 height 16
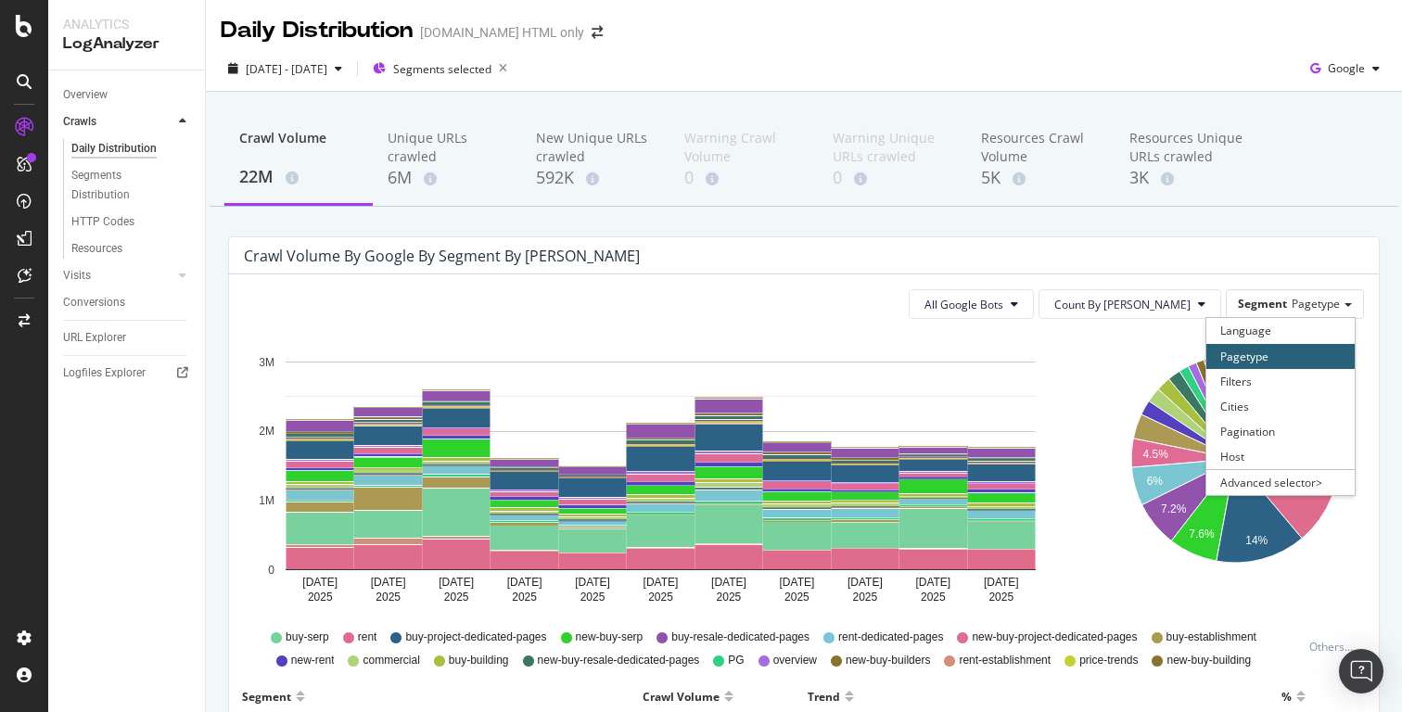
click at [1231, 260] on div "Crawl Volume by google by Segment by Day" at bounding box center [790, 256] width 1093 height 19
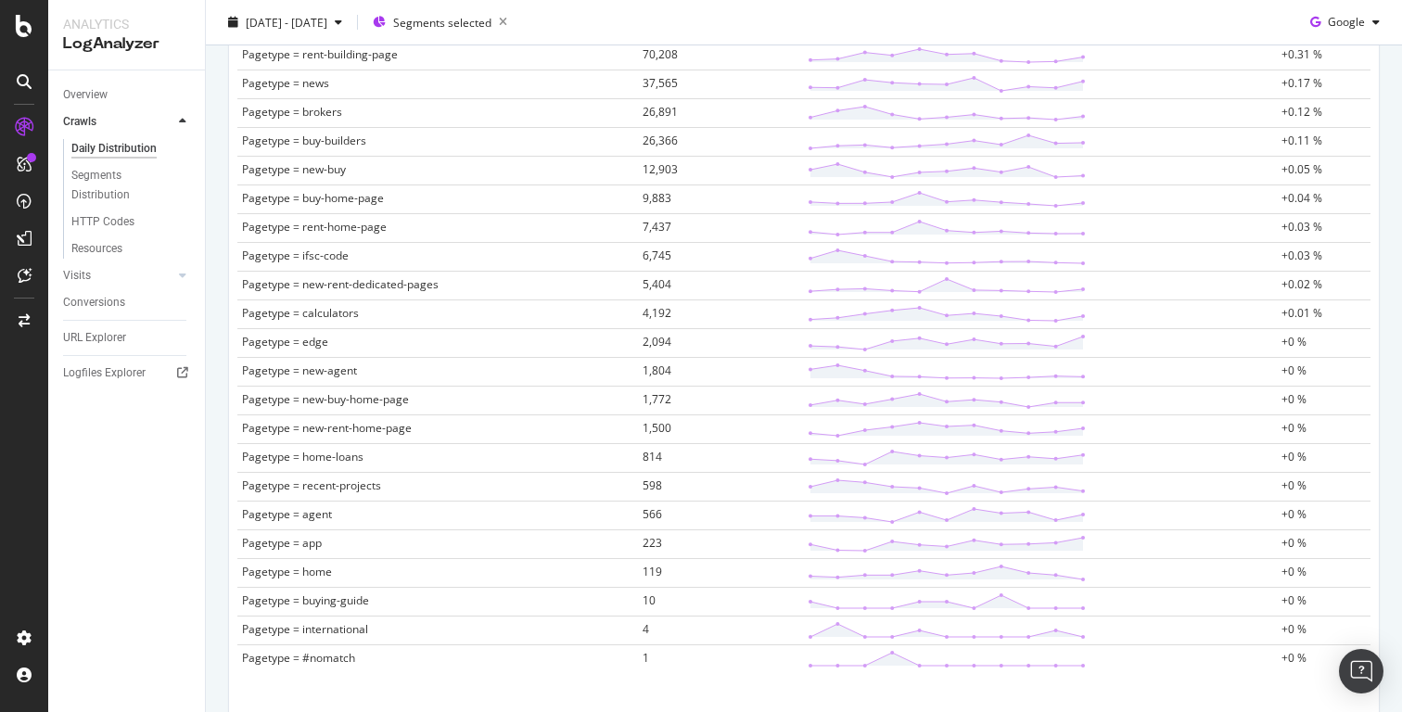
scroll to position [1419, 0]
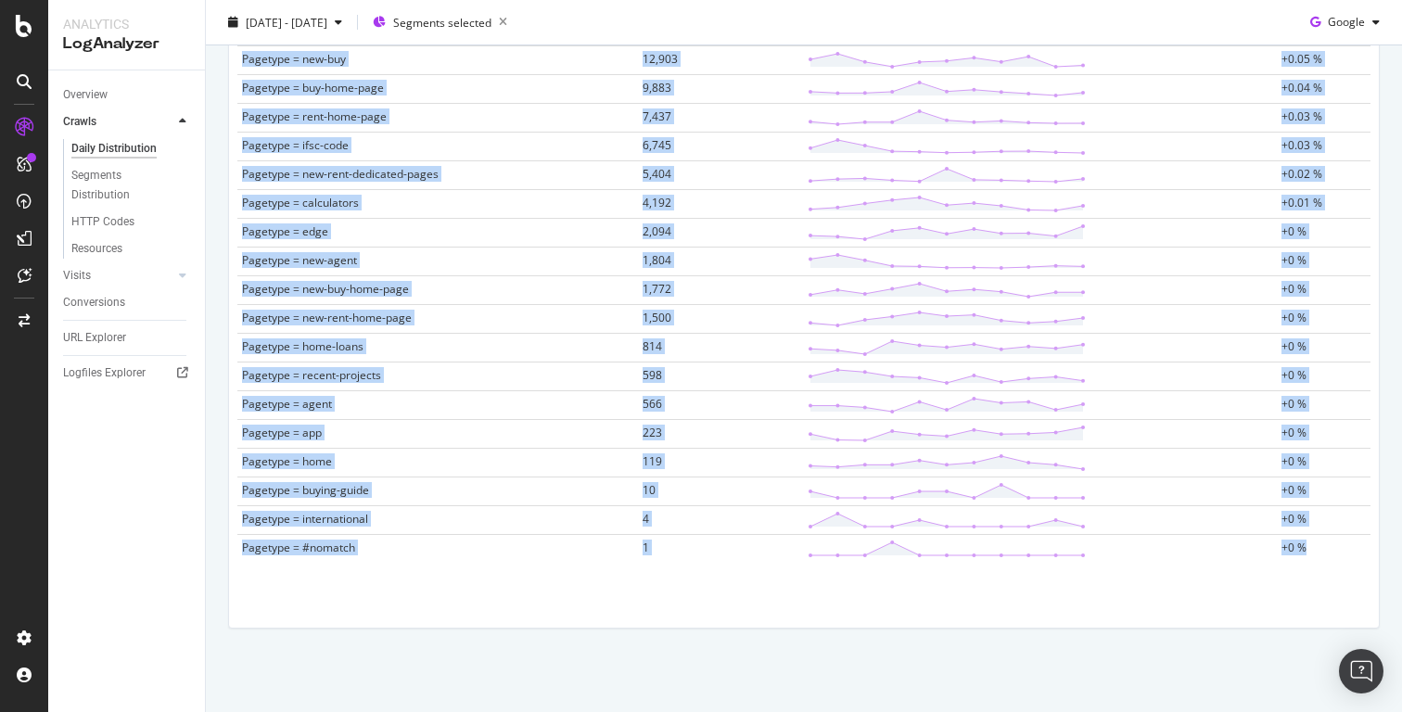
drag, startPoint x: 237, startPoint y: 352, endPoint x: 1317, endPoint y: 542, distance: 1097.1
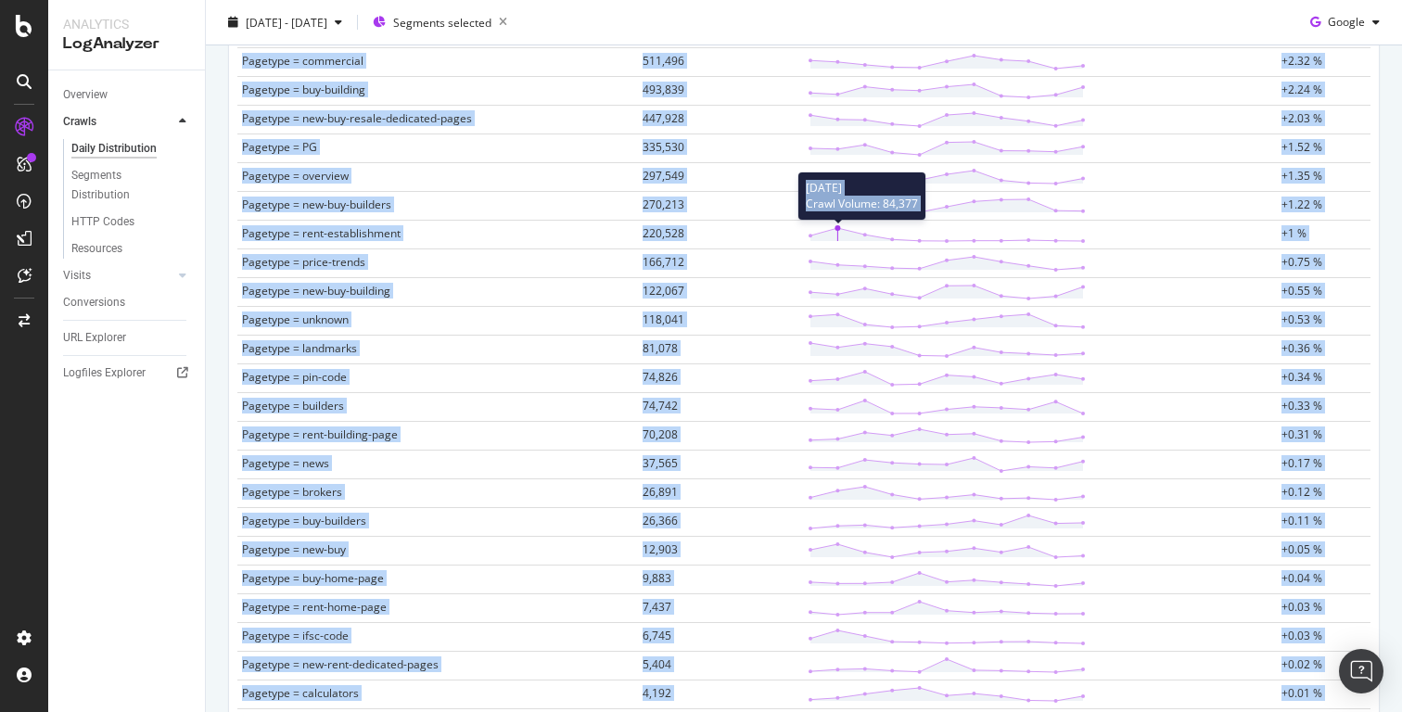
scroll to position [0, 0]
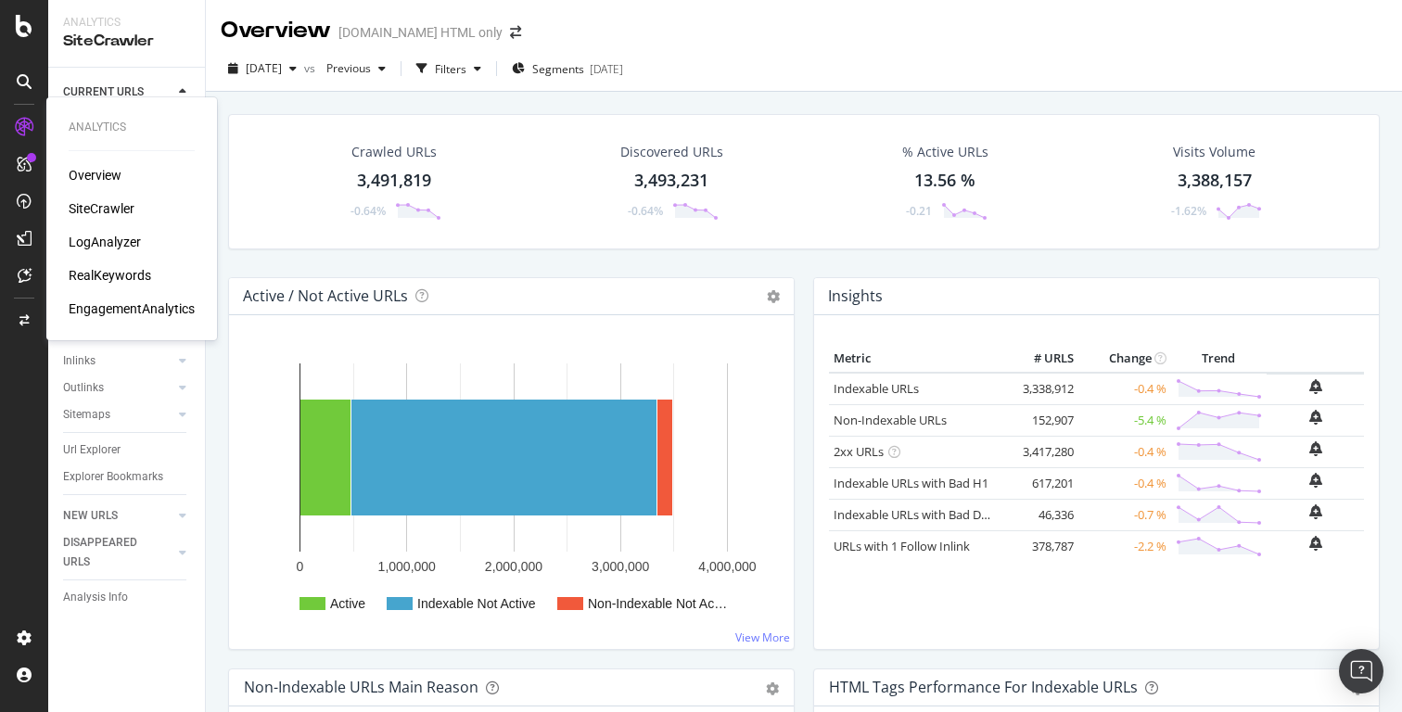
click at [106, 201] on div "SiteCrawler" at bounding box center [102, 208] width 66 height 19
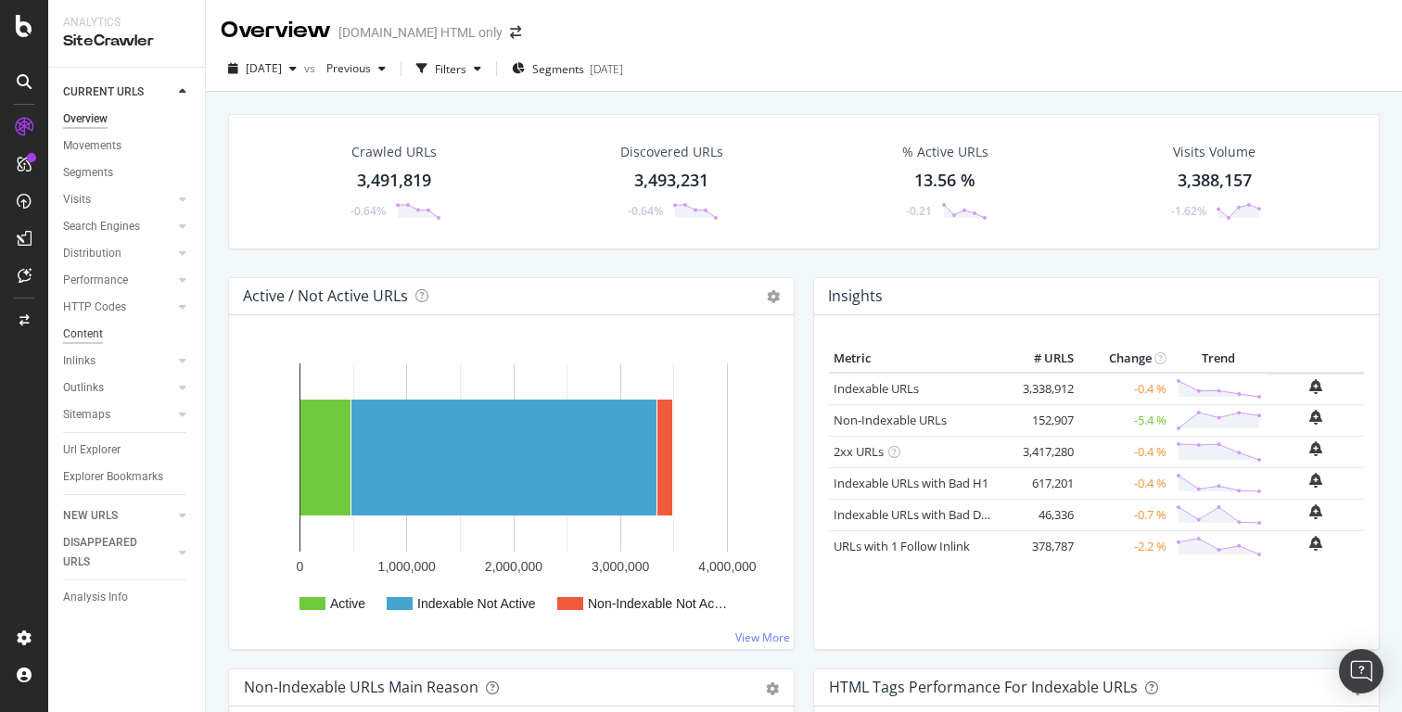
click at [93, 334] on div "Content" at bounding box center [83, 334] width 40 height 19
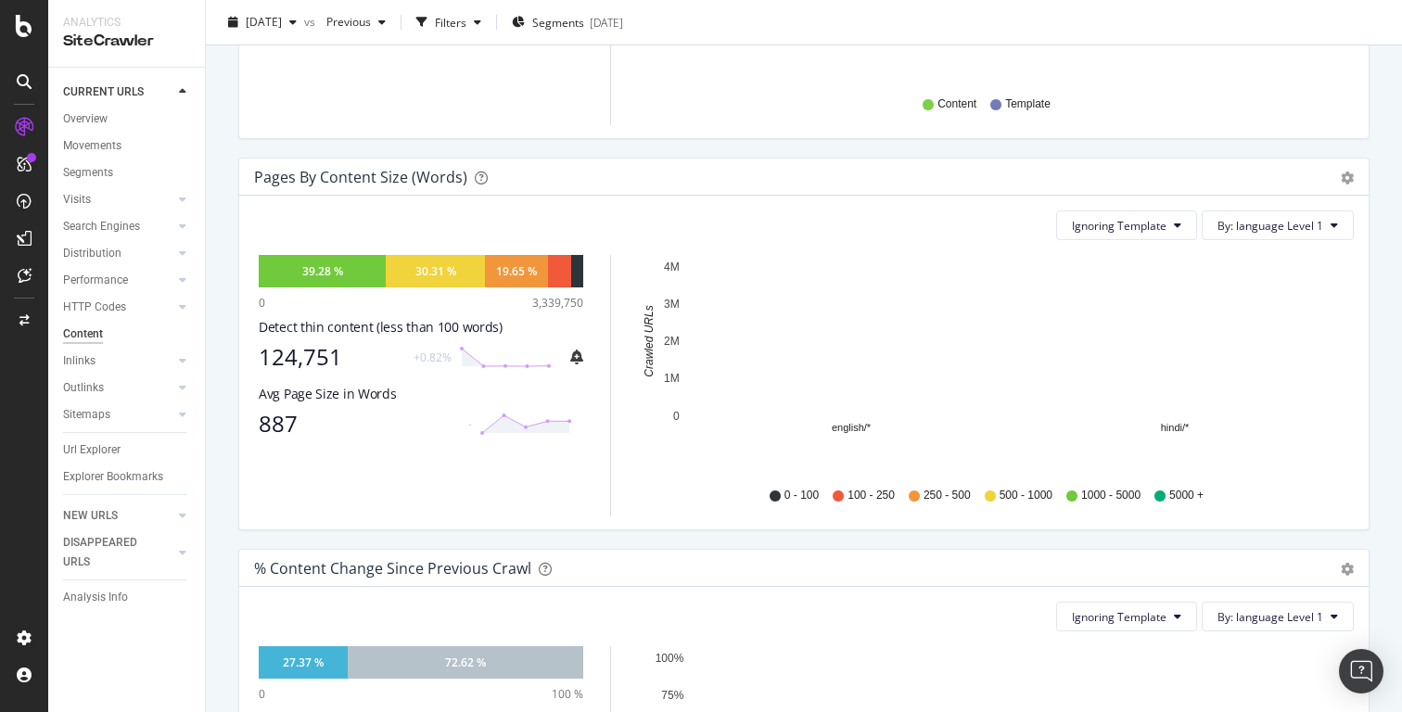
scroll to position [531, 0]
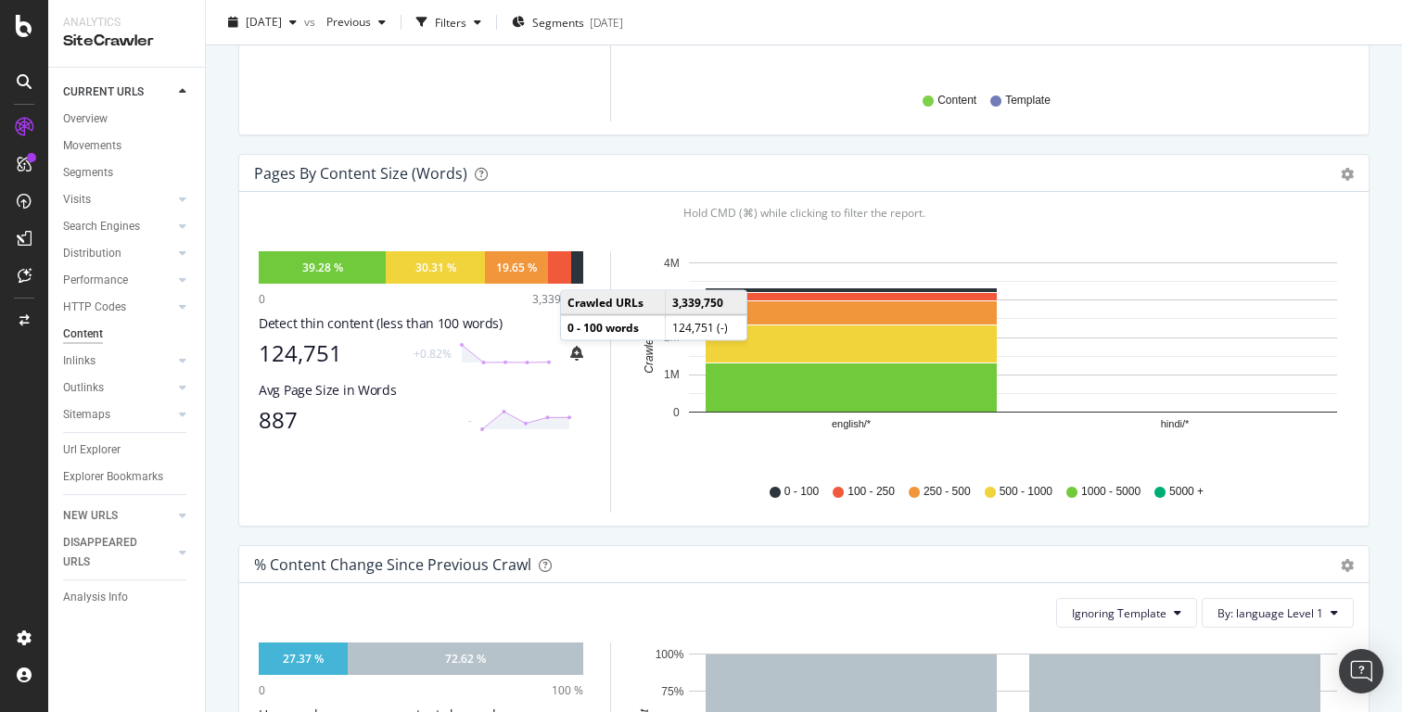
click at [579, 284] on div at bounding box center [577, 267] width 12 height 32
